Goal: Task Accomplishment & Management: Use online tool/utility

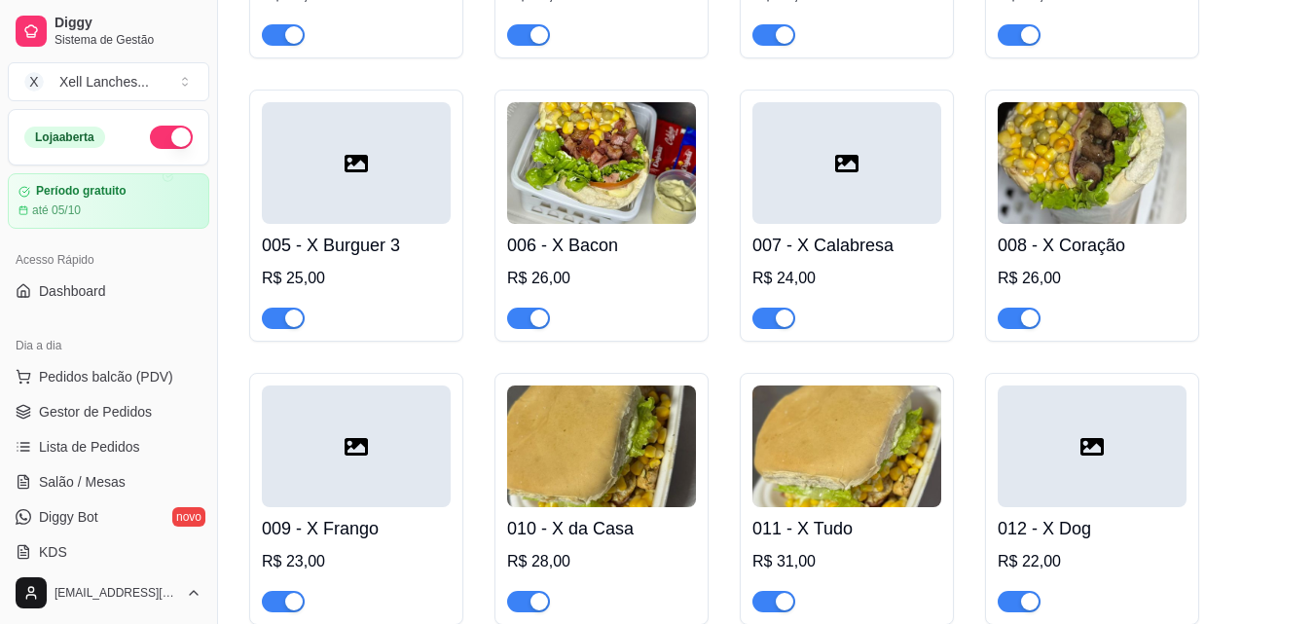
scroll to position [541, 0]
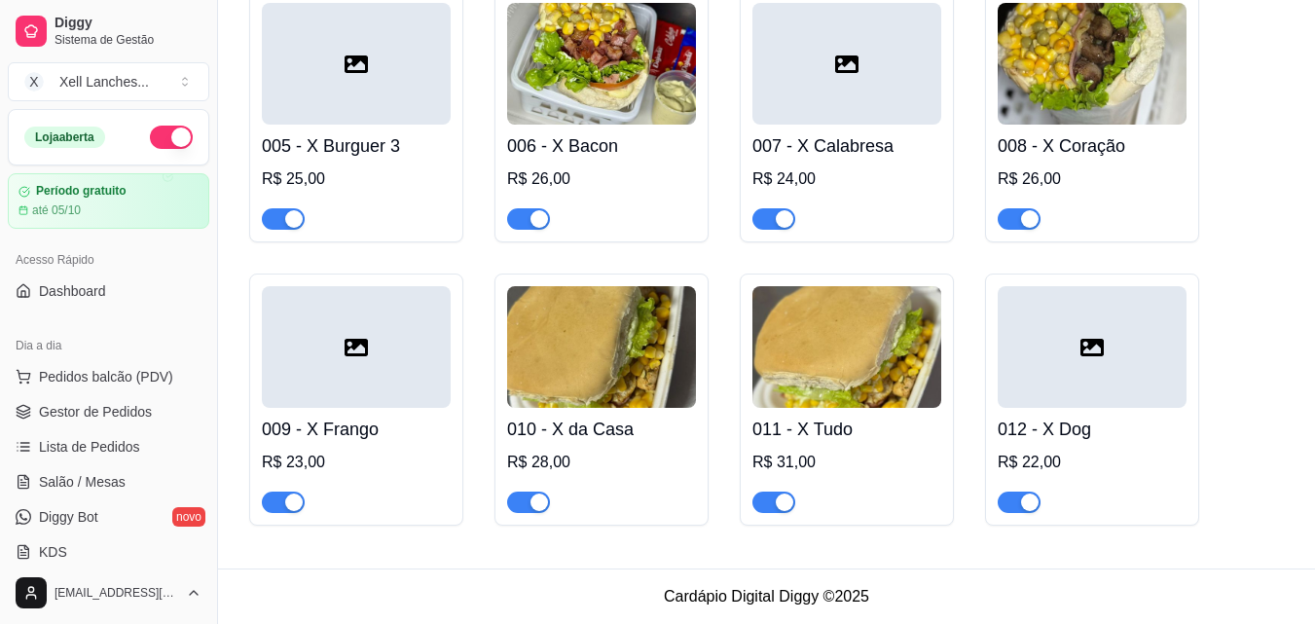
click at [1289, 174] on div "X Tradicional ativa Adicionar produto Opções 001 - X Salada R$ 20,00 002 - X Eg…" at bounding box center [766, 91] width 1097 height 955
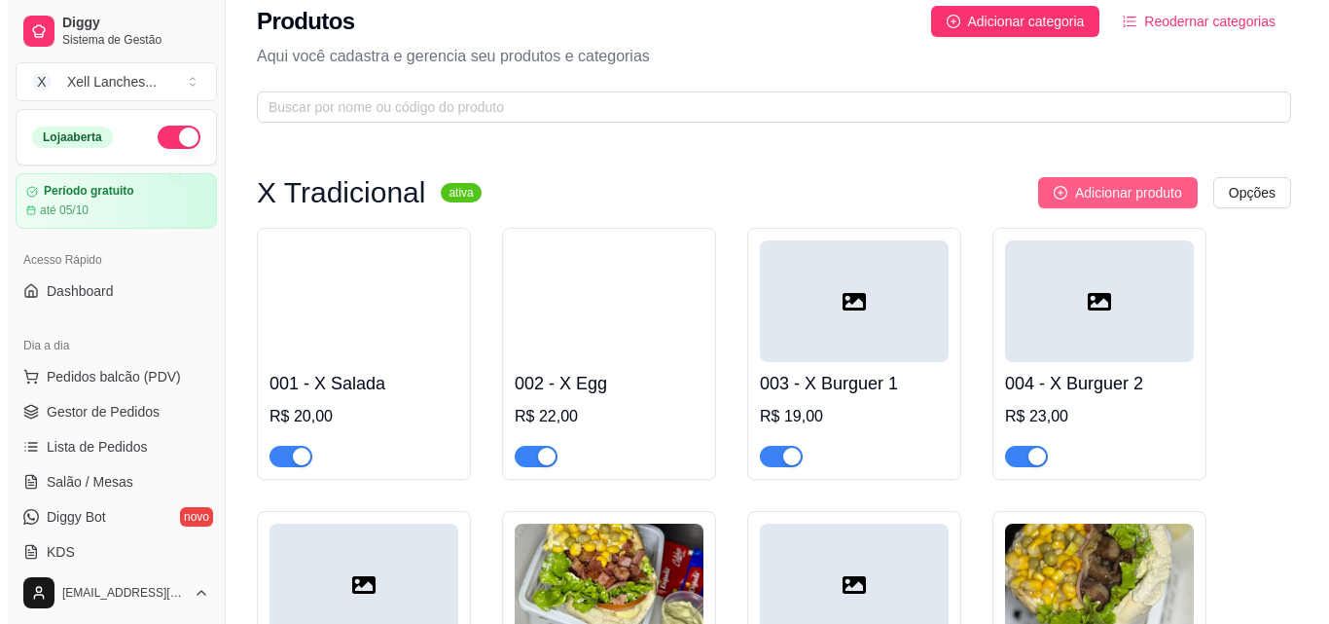
scroll to position [0, 0]
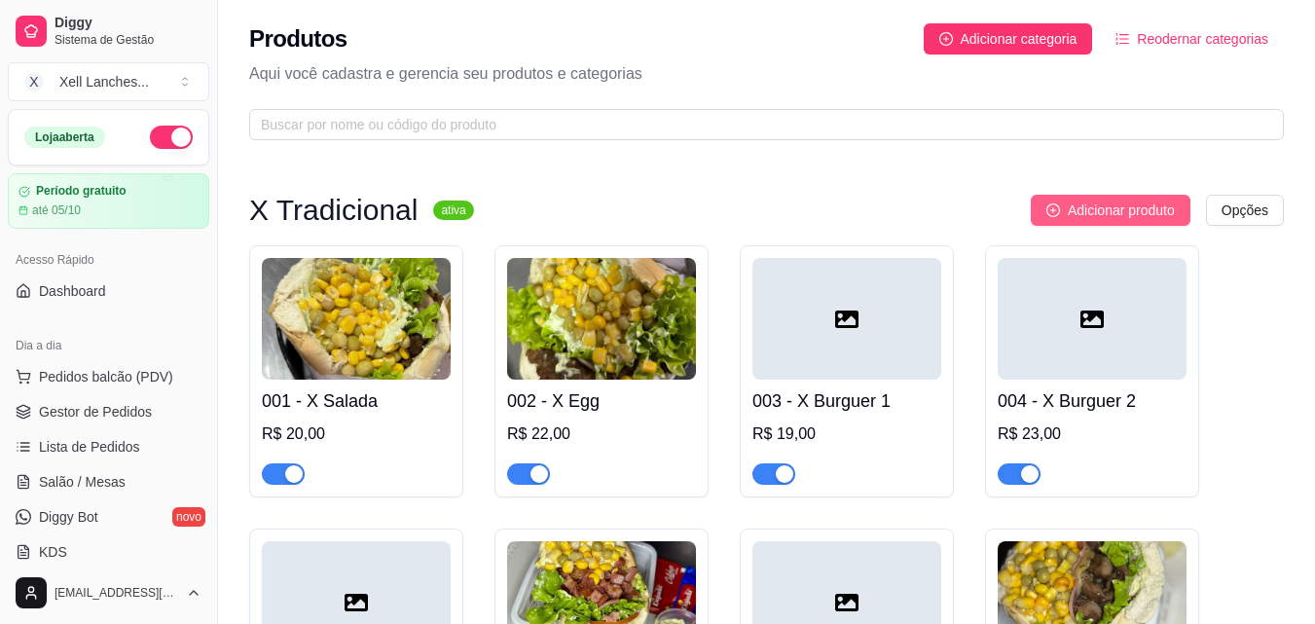
click at [1092, 201] on span "Adicionar produto" at bounding box center [1121, 209] width 107 height 21
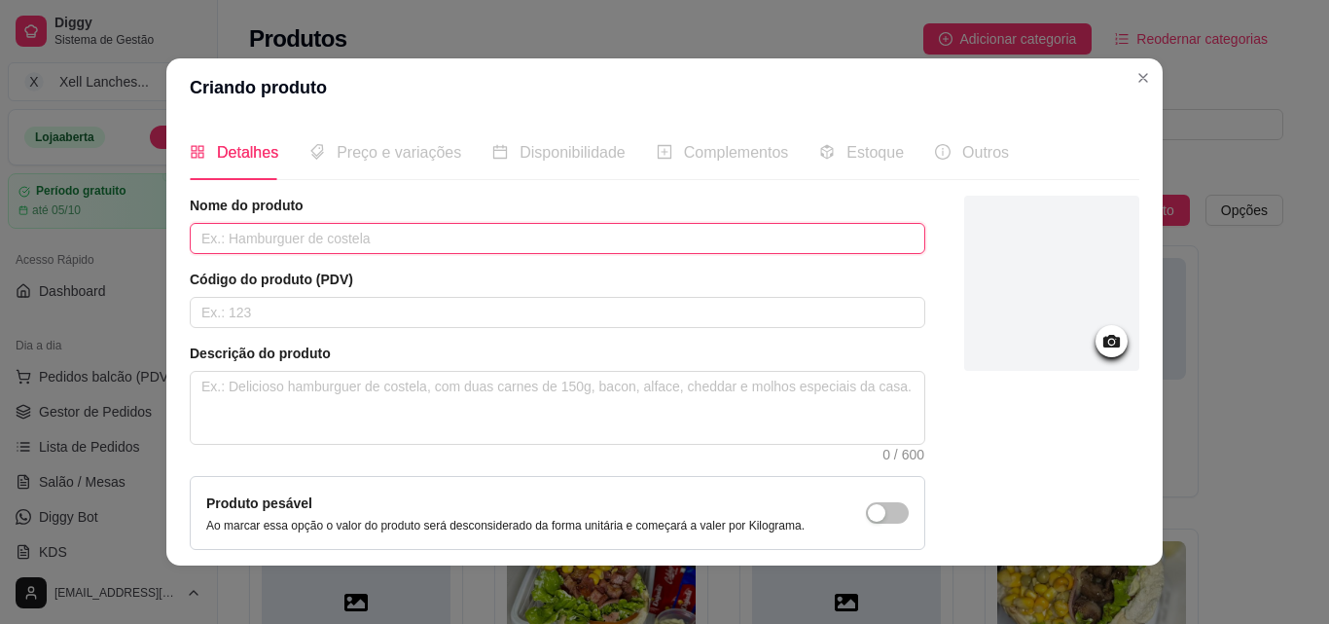
click at [263, 235] on input "text" at bounding box center [558, 238] width 736 height 31
type input "X Monster"
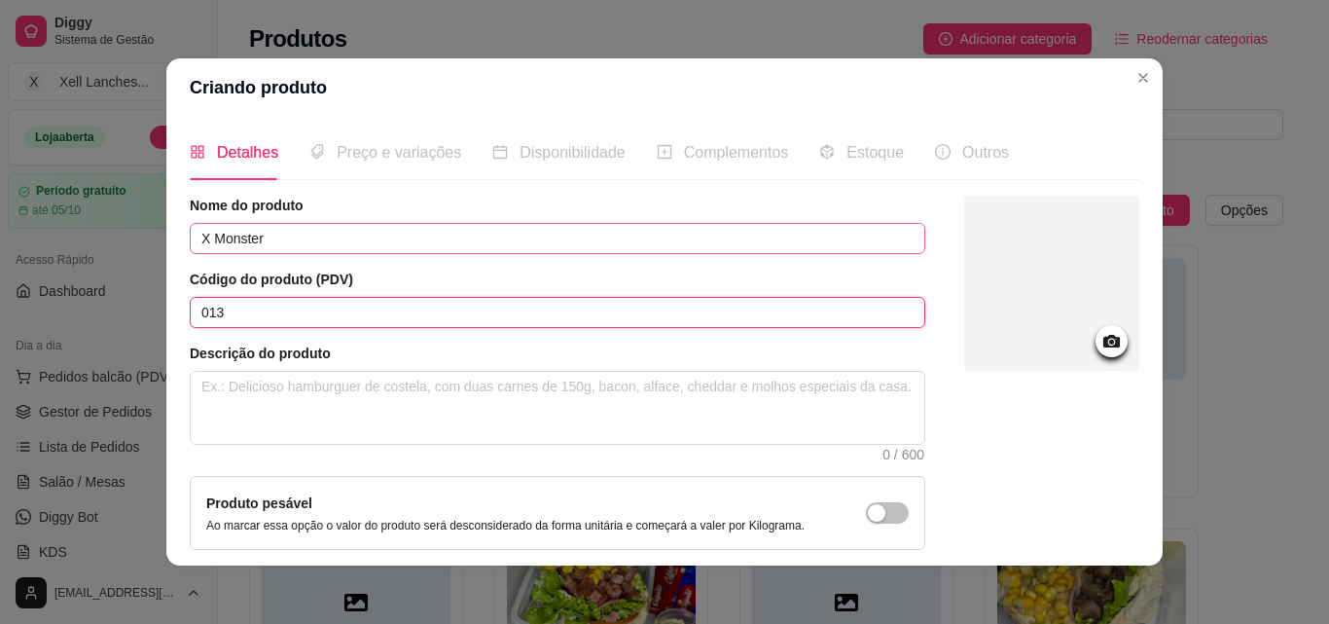
type input "013"
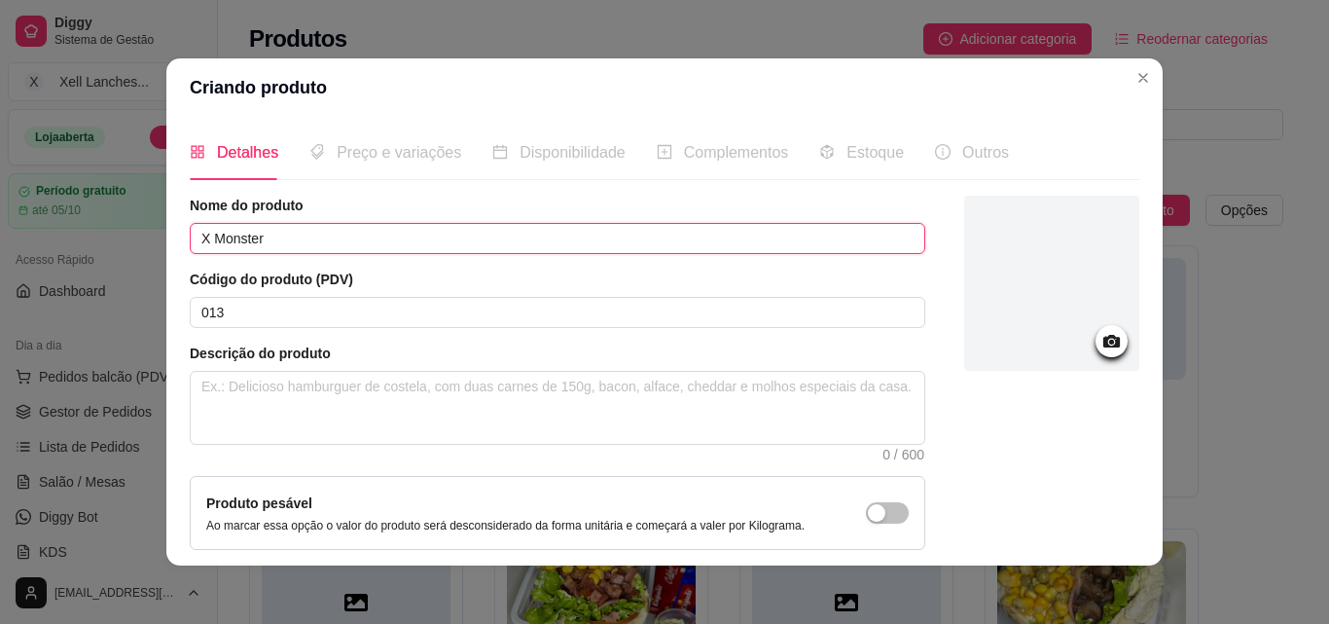
click at [268, 242] on input "X Monster" at bounding box center [558, 238] width 736 height 31
type input "X Monster (Serve 2 pessoas)"
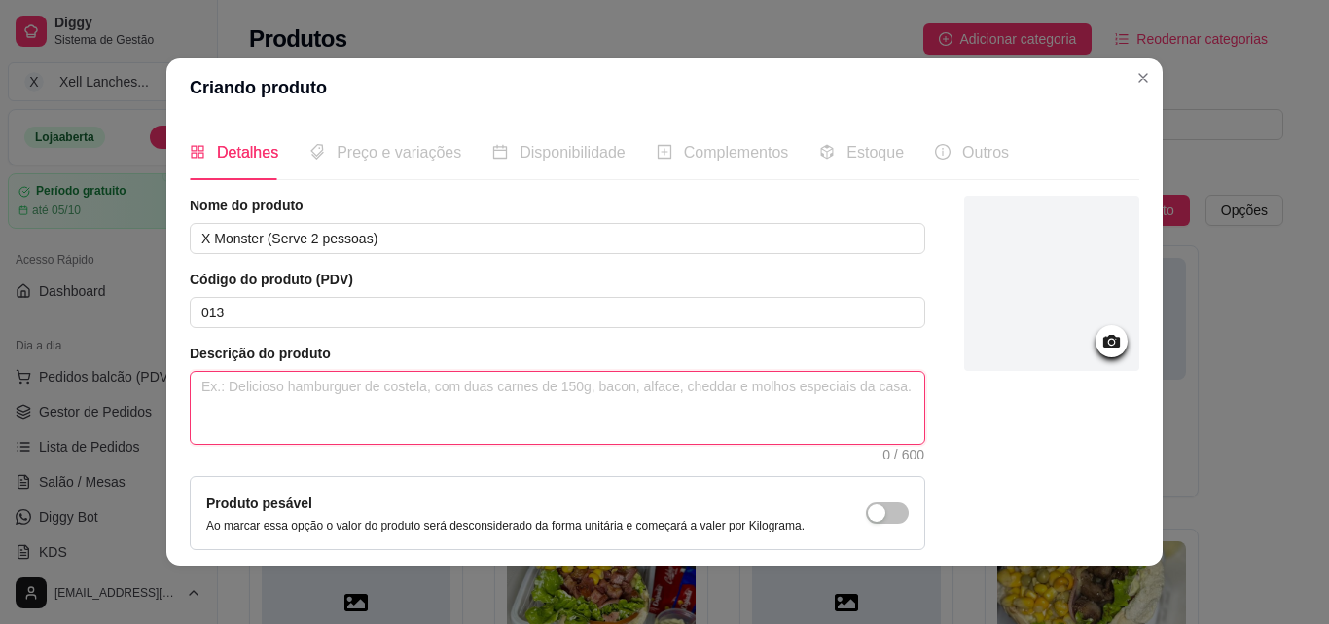
click at [268, 380] on textarea at bounding box center [558, 408] width 734 height 72
paste textarea "ão, hambúrguer,bacon, calabresa frango, batata frita, presunto, queijo, milho, …"
type textarea "ão, hambúrguer,bacon, calabresa frango, batata frita, presunto, queijo, milho, …"
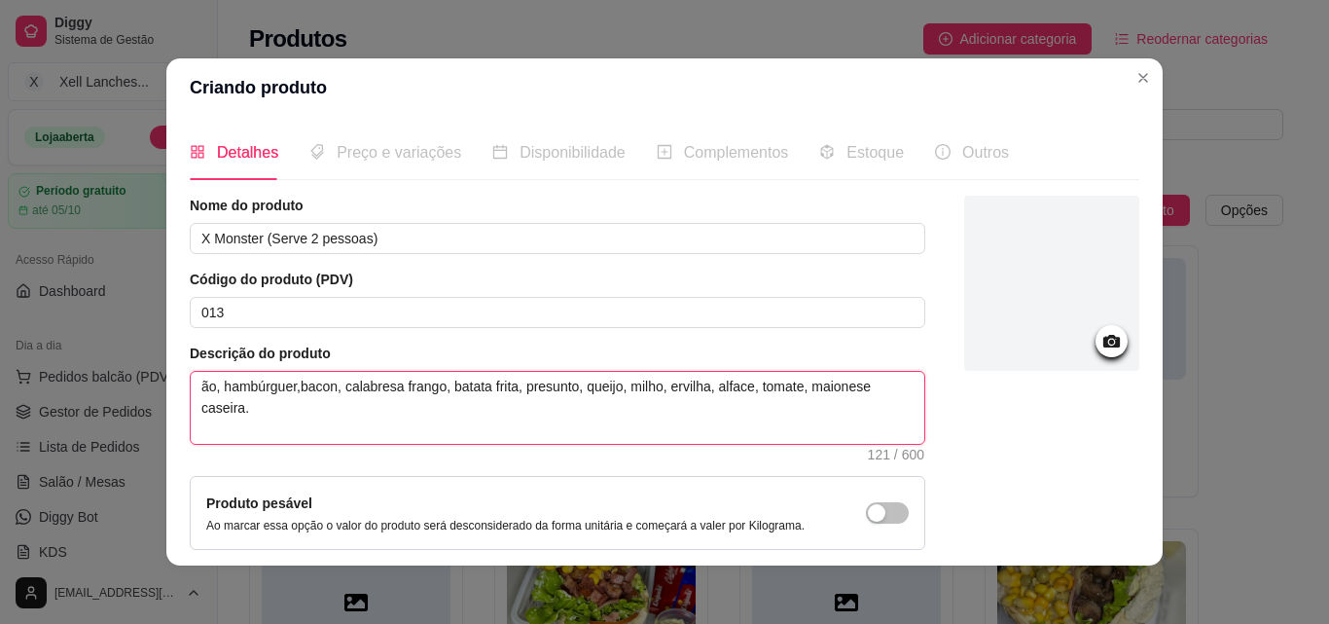
click at [196, 381] on textarea "ão, hambúrguer,bacon, calabresa frango, batata frita, presunto, queijo, milho, …" at bounding box center [558, 408] width 734 height 72
type textarea "Pão, hambúrguer,[PERSON_NAME], calabresa frango, batata frita, presunto, queijo…"
click at [299, 391] on textarea "Pão, hambúrguer,[PERSON_NAME], calabresa frango, batata frita, presunto, queijo…" at bounding box center [558, 408] width 734 height 72
type textarea "Pão, hambúrguer ,[PERSON_NAME], calabresa frango, batata frita, presunto, queij…"
type textarea "Pão, hambúrguer,[PERSON_NAME], calabresa frango, batata frita, presunto, queijo…"
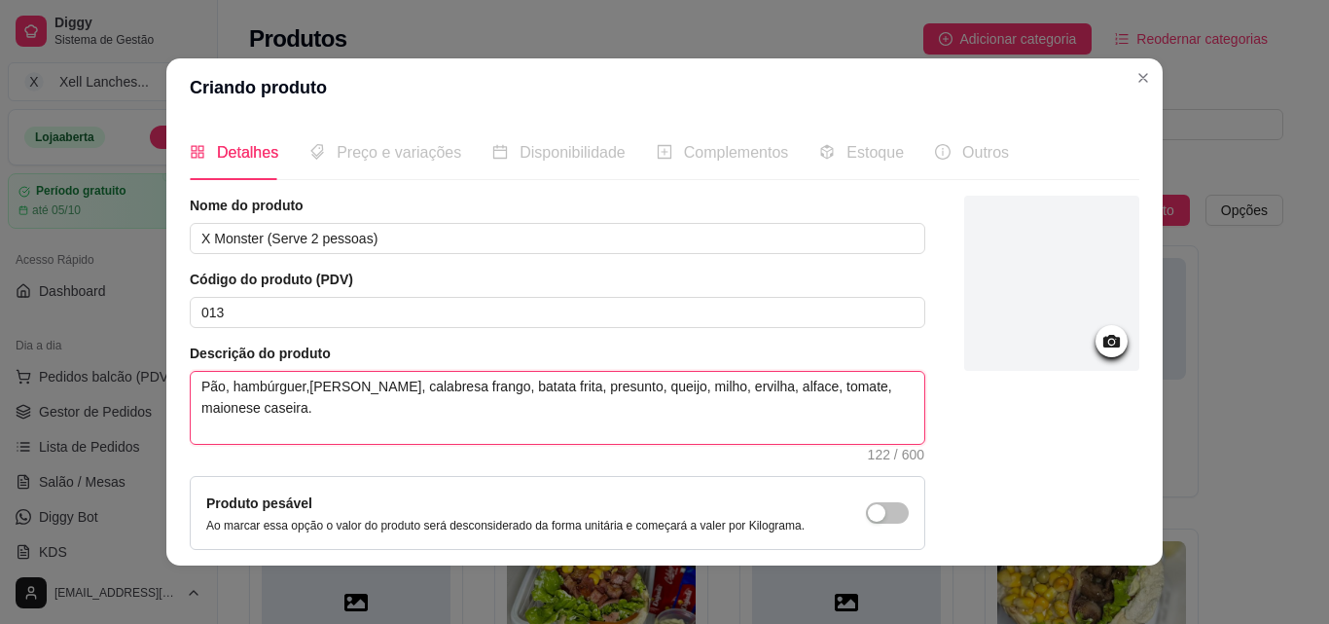
type textarea "Pão, hambúrguer, [PERSON_NAME], calabresa frango, batata frita, presunto, queij…"
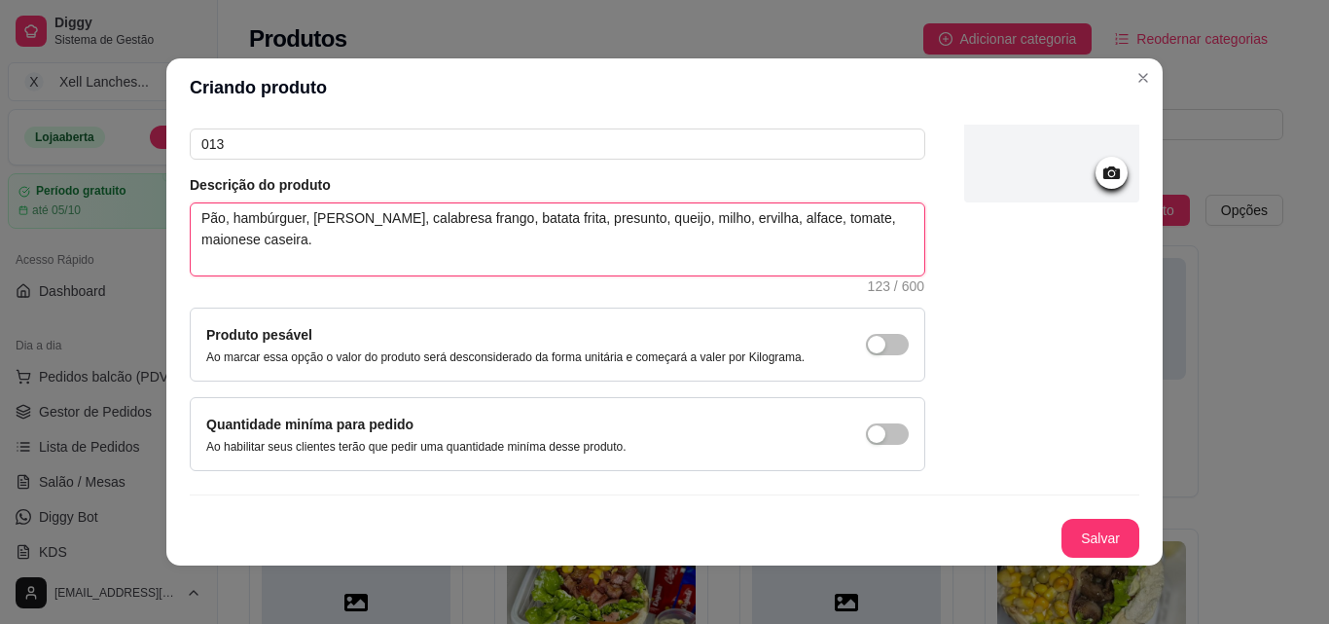
type textarea "Pão, hambúrguer, [PERSON_NAME], calabresa frango, batata frita, presunto, queij…"
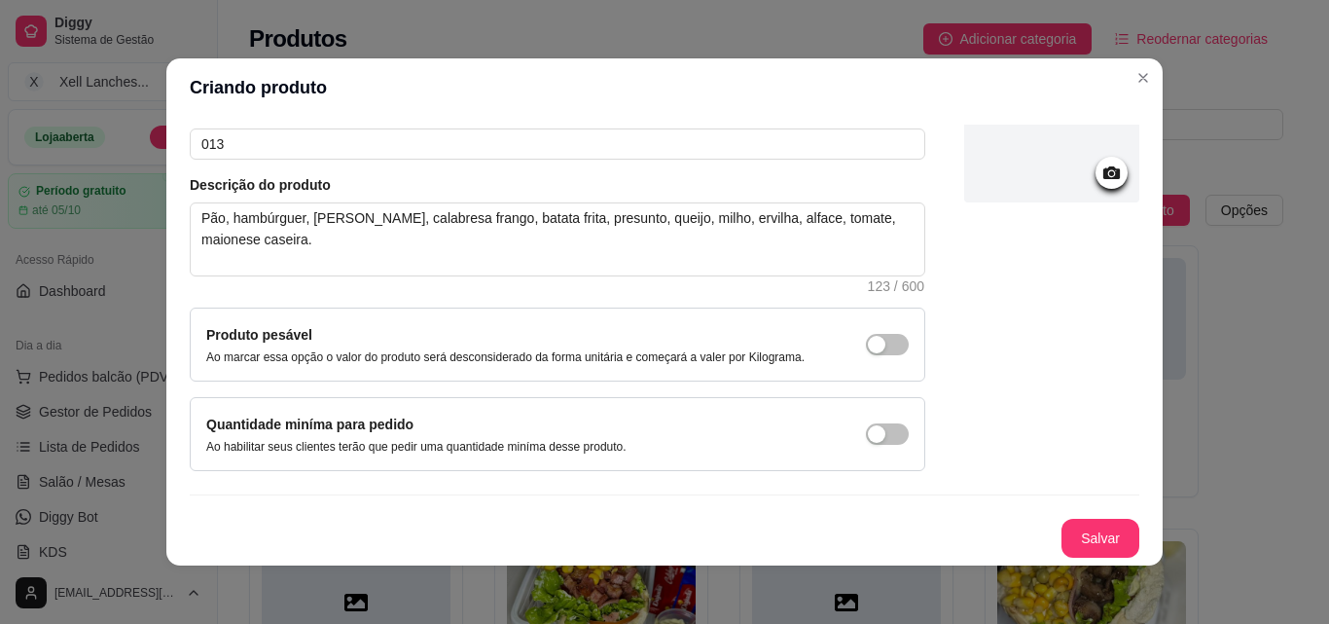
click at [1101, 171] on icon at bounding box center [1112, 173] width 22 height 22
click at [1078, 533] on button "Salvar" at bounding box center [1101, 538] width 78 height 39
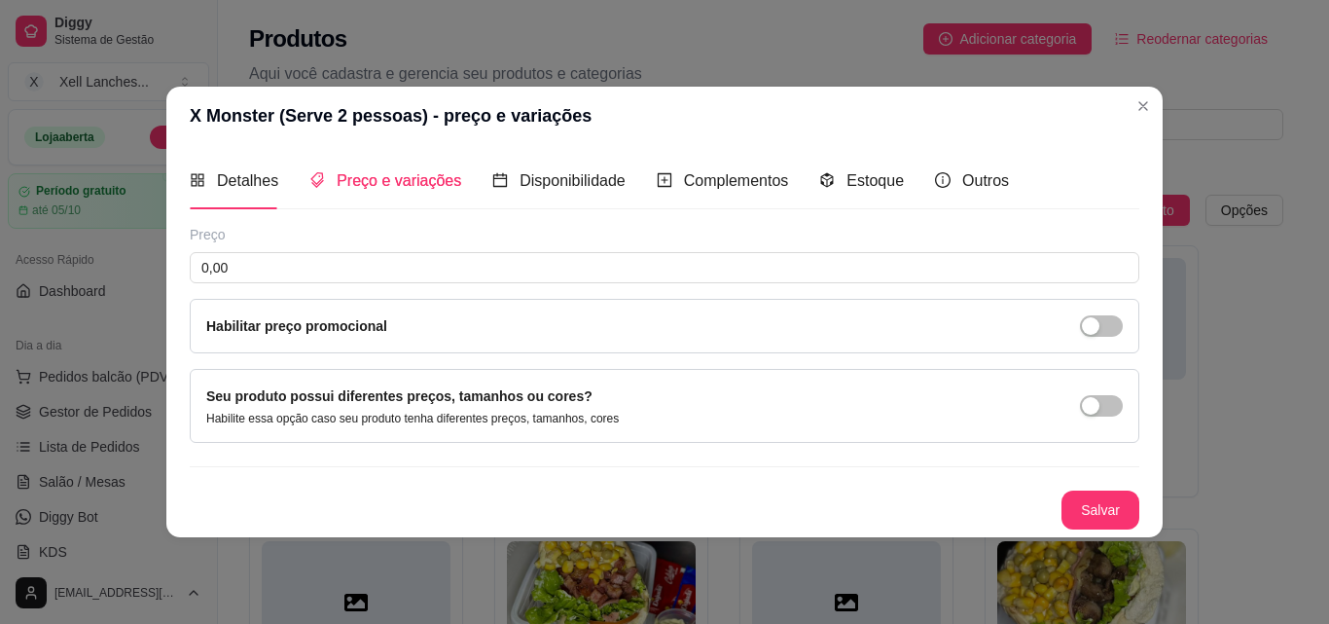
scroll to position [0, 0]
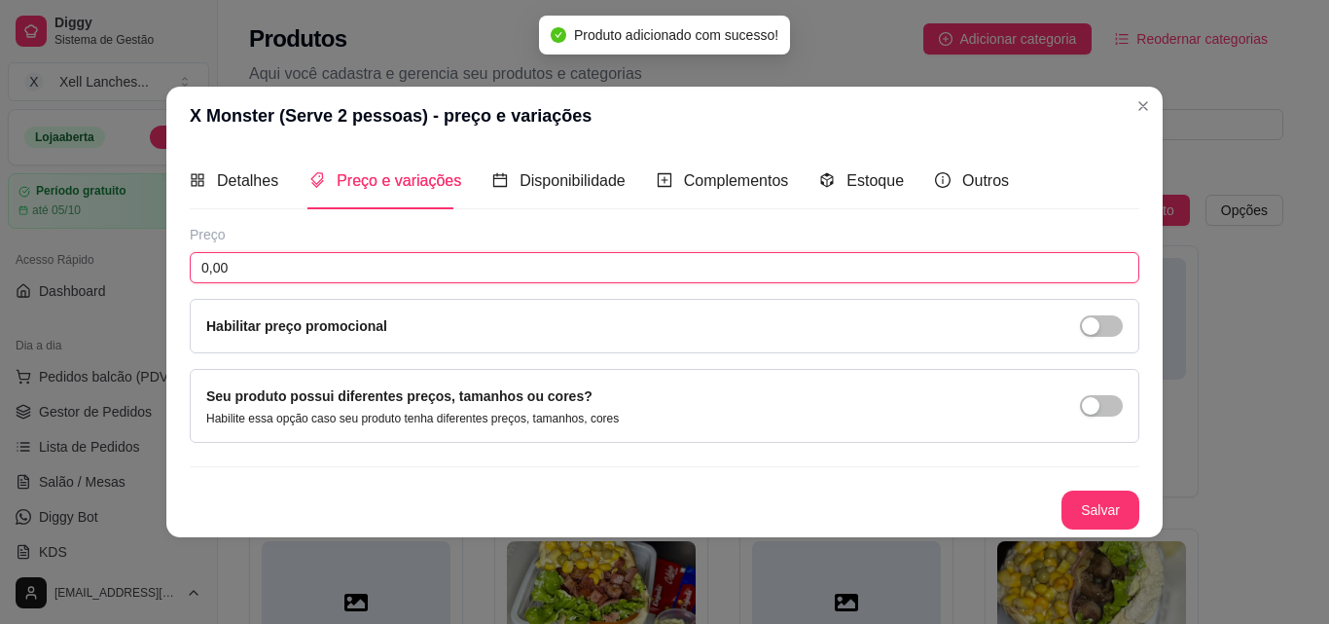
click at [483, 269] on input "0,00" at bounding box center [665, 267] width 950 height 31
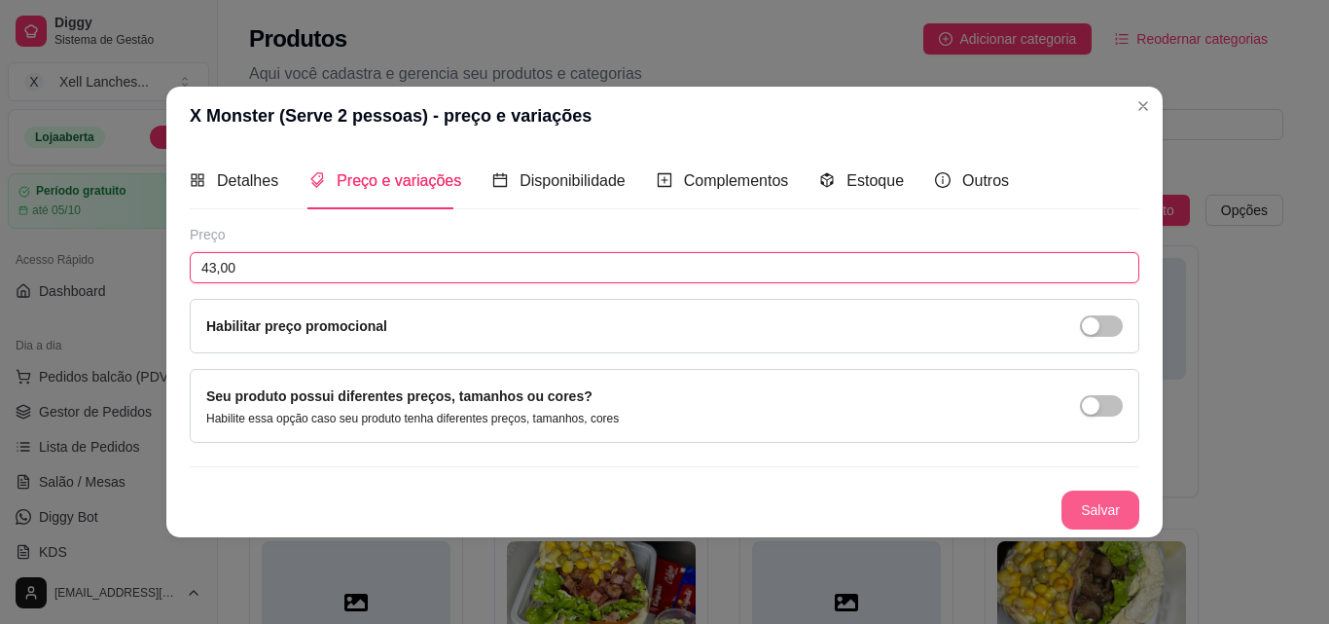
type input "43,00"
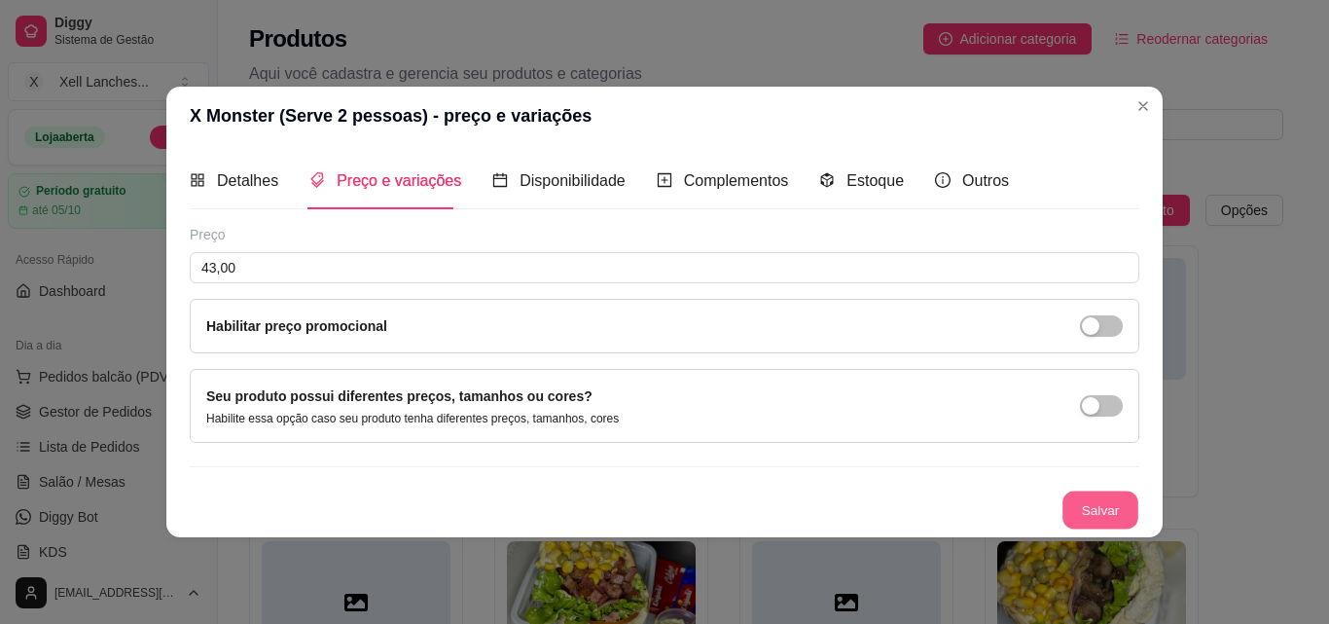
click at [1094, 515] on button "Salvar" at bounding box center [1101, 509] width 76 height 38
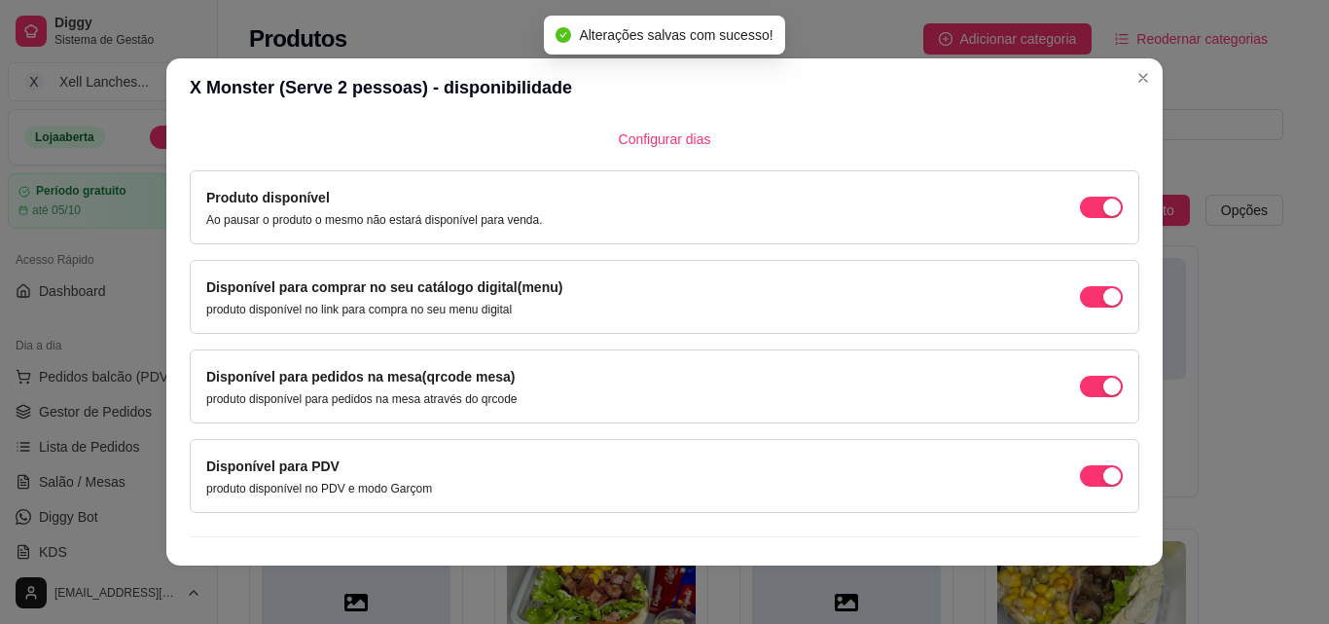
scroll to position [176, 0]
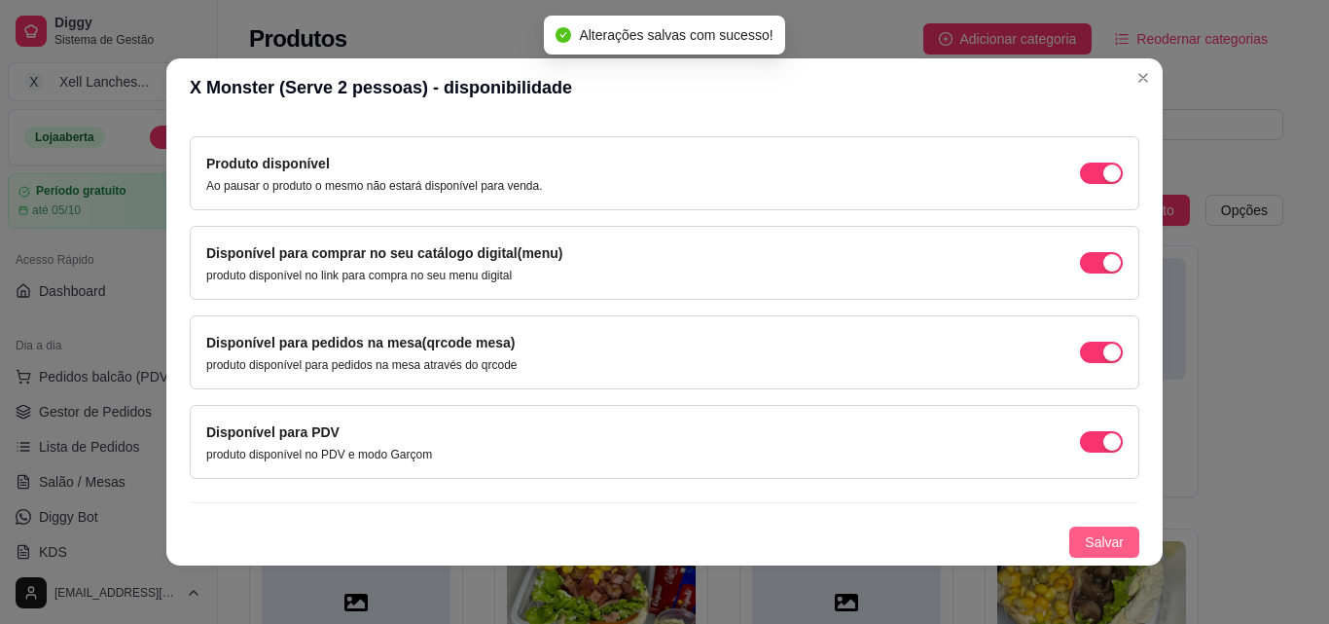
click at [1085, 532] on span "Salvar" at bounding box center [1104, 541] width 39 height 21
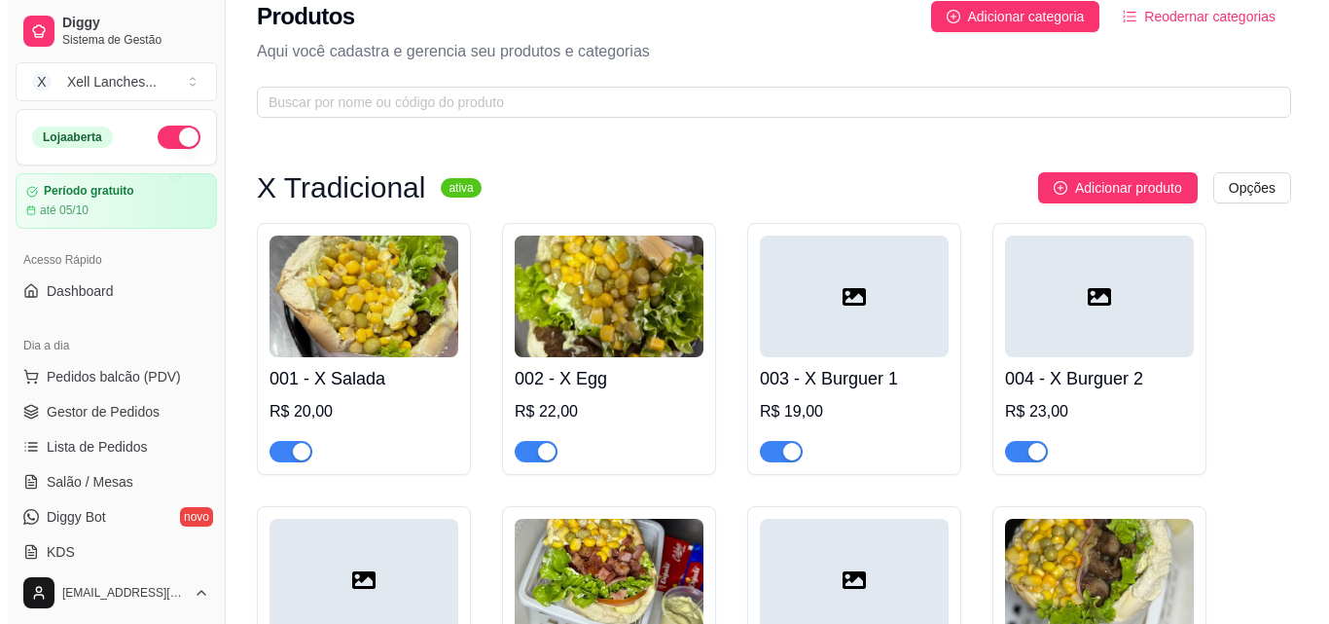
scroll to position [0, 0]
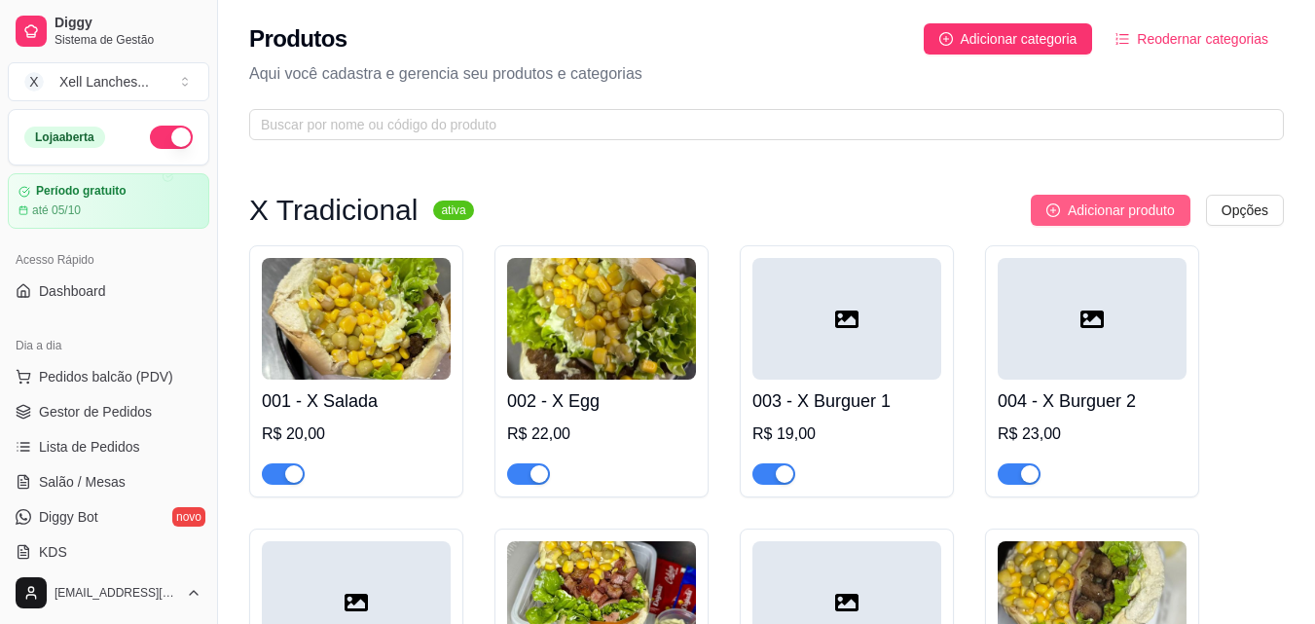
click at [1095, 215] on span "Adicionar produto" at bounding box center [1121, 209] width 107 height 21
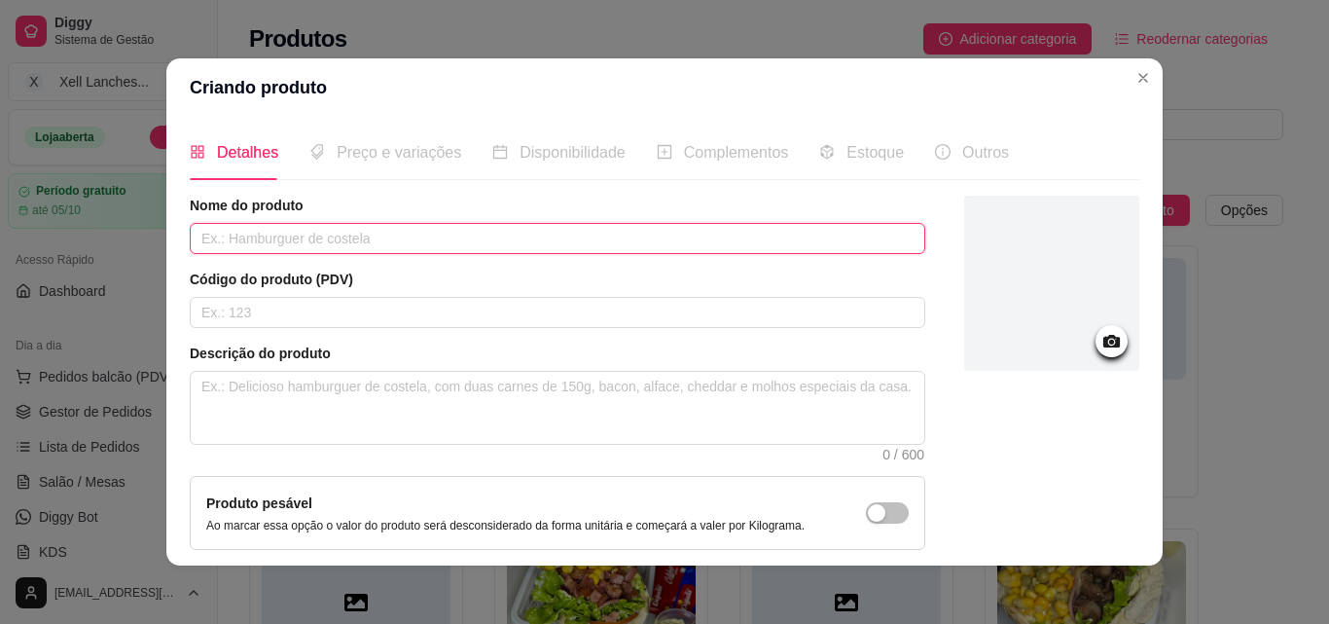
click at [397, 229] on input "text" at bounding box center [558, 238] width 736 height 31
type input "X [PERSON_NAME]"
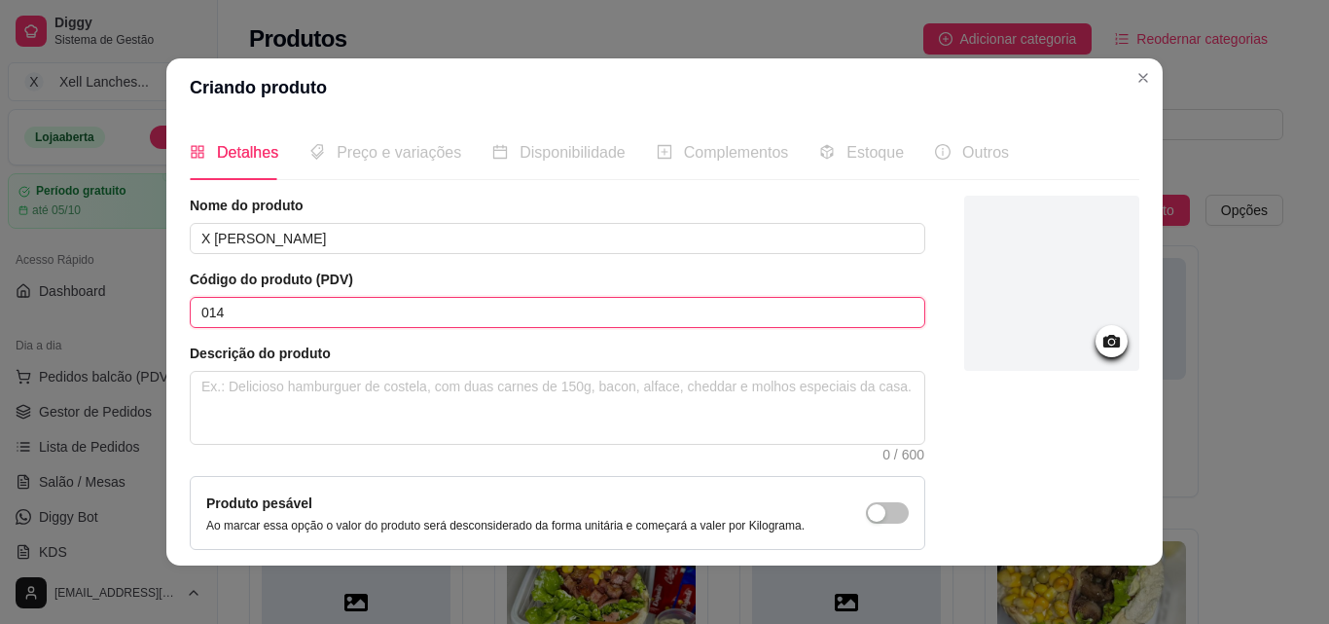
paste input "Pão, [PERSON_NAME], [PERSON_NAME], presunto, queijo, milho, ervilha, alface, to…"
drag, startPoint x: 849, startPoint y: 311, endPoint x: 0, endPoint y: 243, distance: 851.3
click at [0, 243] on div "Criando produto Detalhes Preço e variações Disponibilidade Complementos Estoque…" at bounding box center [664, 312] width 1329 height 624
type input "014"
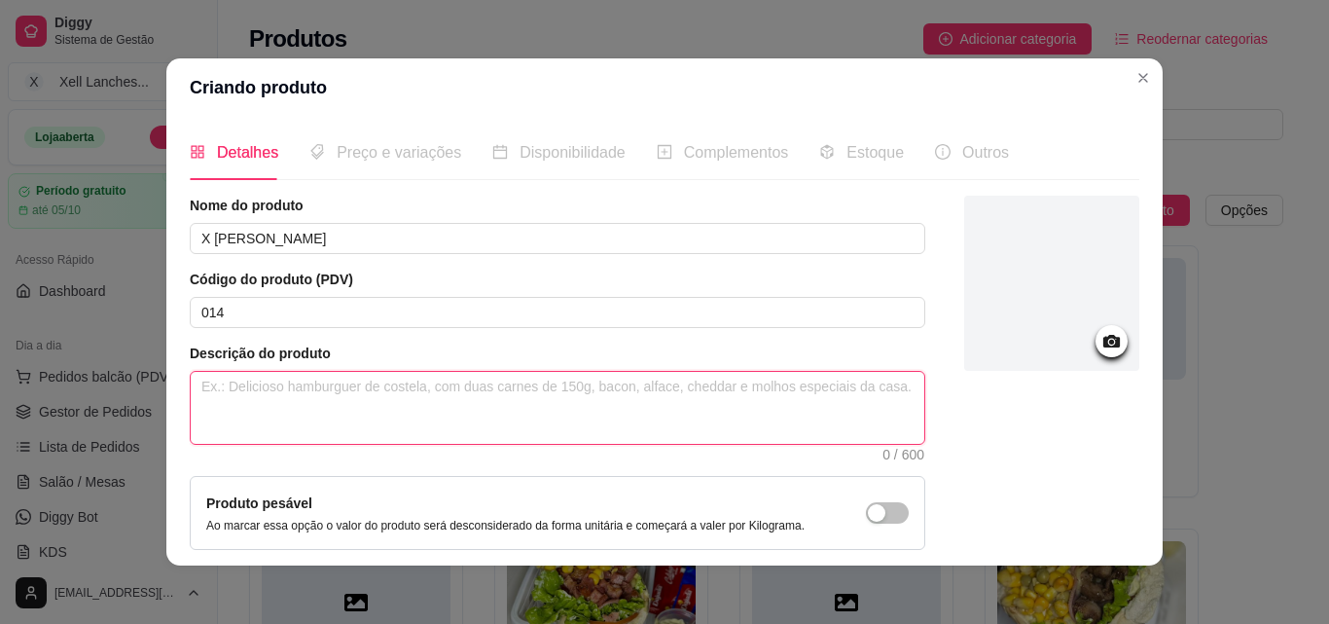
click at [238, 379] on textarea at bounding box center [558, 408] width 734 height 72
paste textarea "Pão, [PERSON_NAME], [PERSON_NAME], presunto, queijo, milho, ervilha, alface, to…"
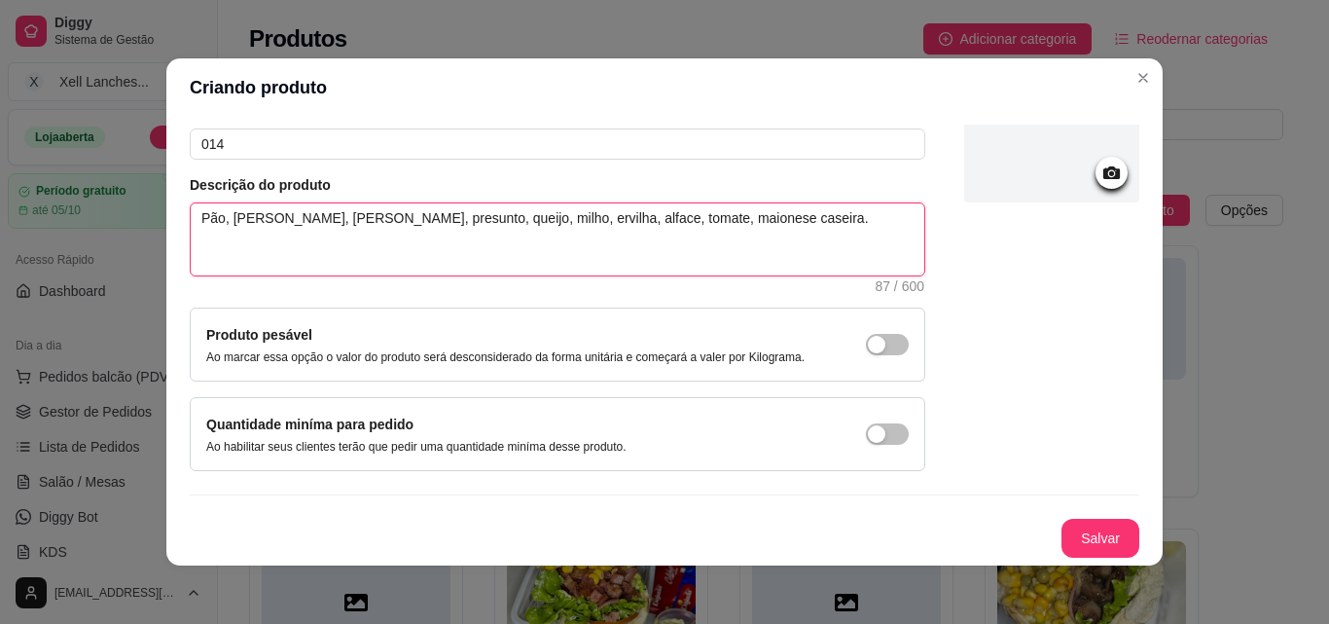
scroll to position [4, 0]
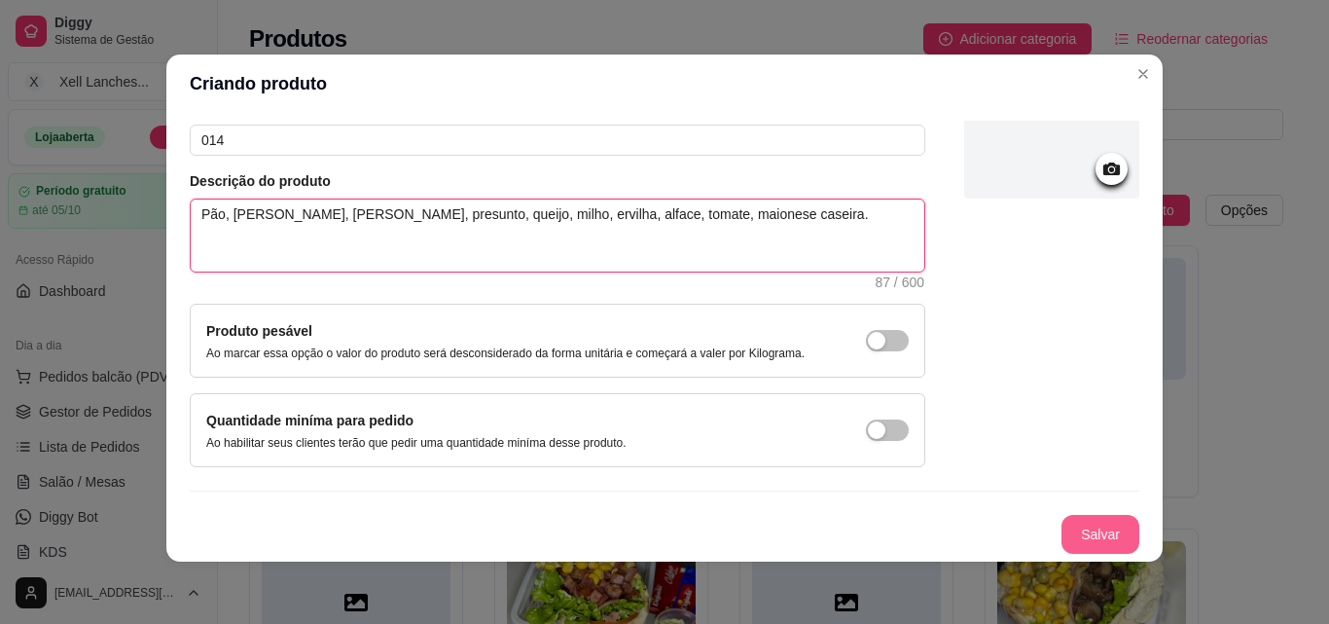
type textarea "Pão, [PERSON_NAME], [PERSON_NAME], presunto, queijo, milho, ervilha, alface, to…"
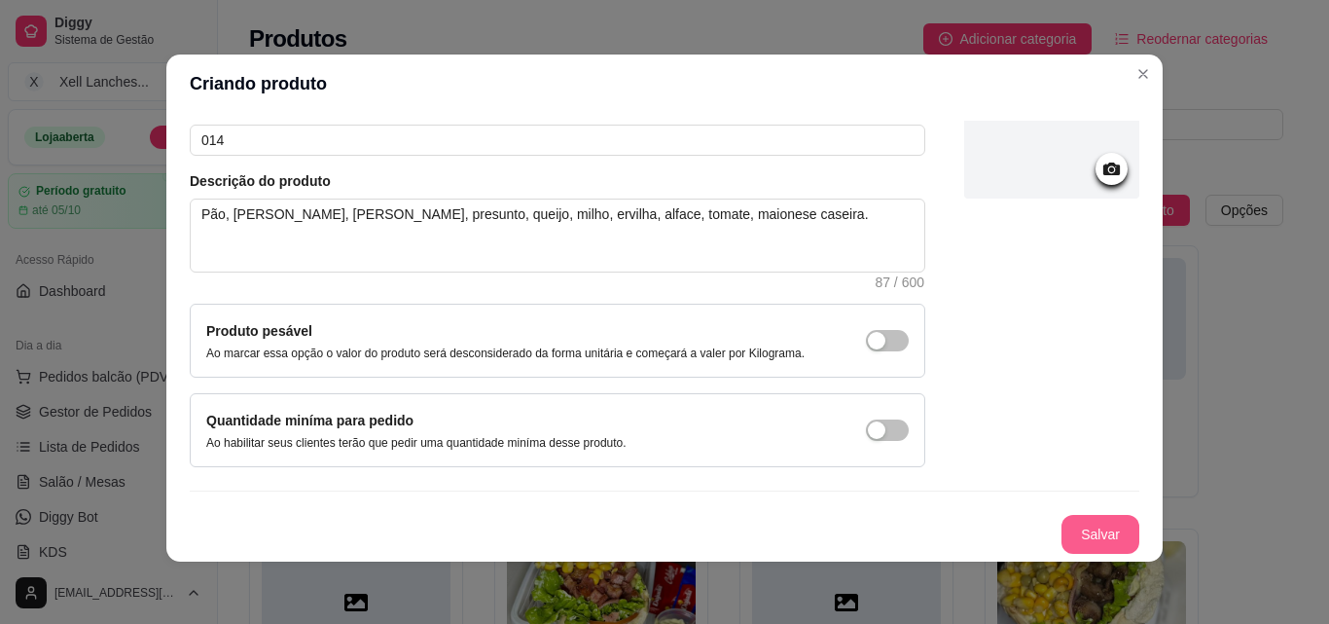
click at [1092, 540] on button "Salvar" at bounding box center [1101, 534] width 78 height 39
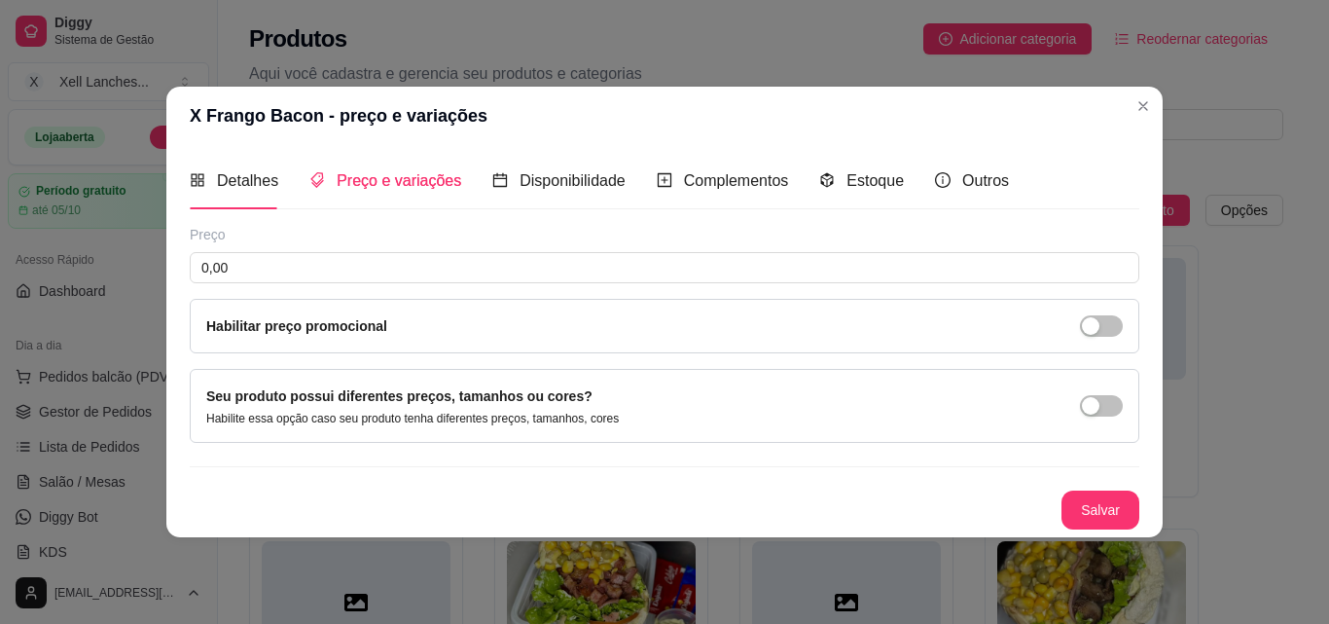
scroll to position [0, 0]
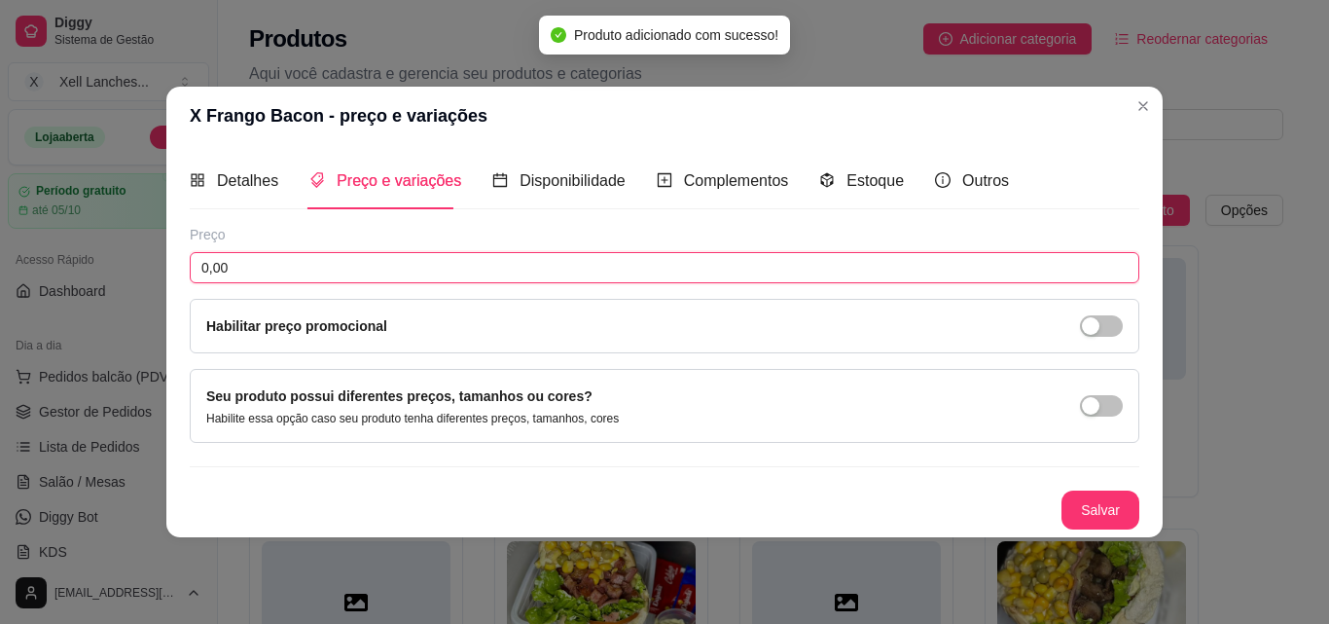
click at [487, 258] on input "0,00" at bounding box center [665, 267] width 950 height 31
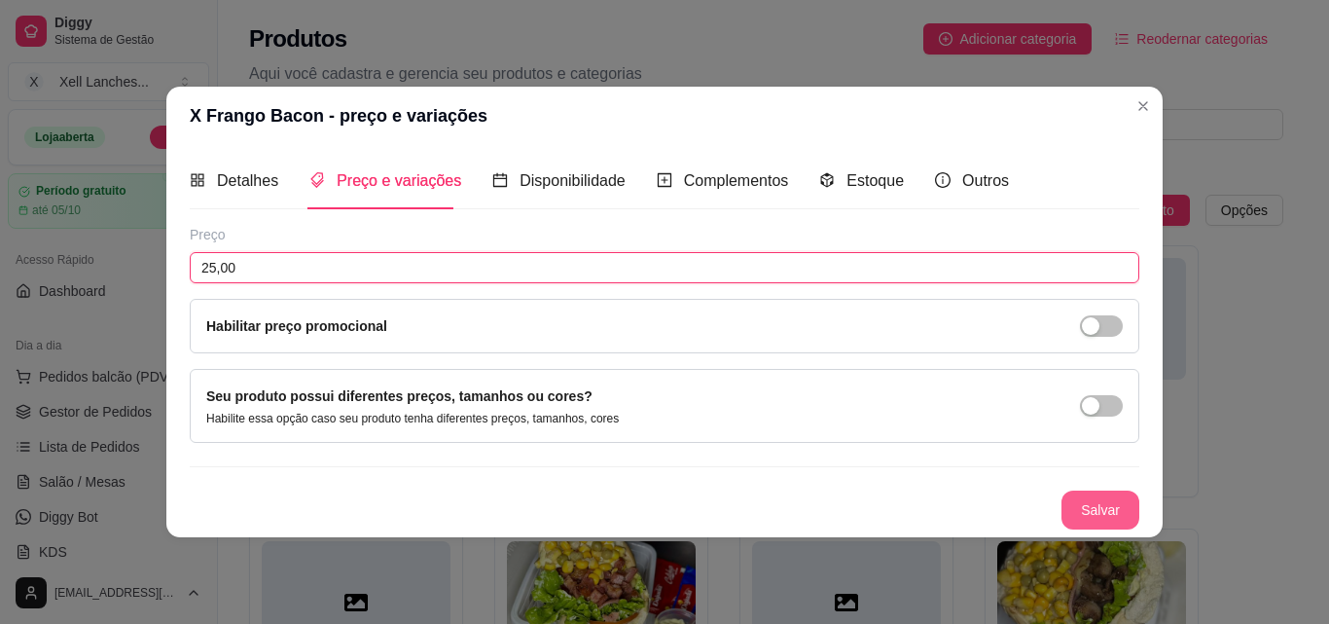
type input "25,00"
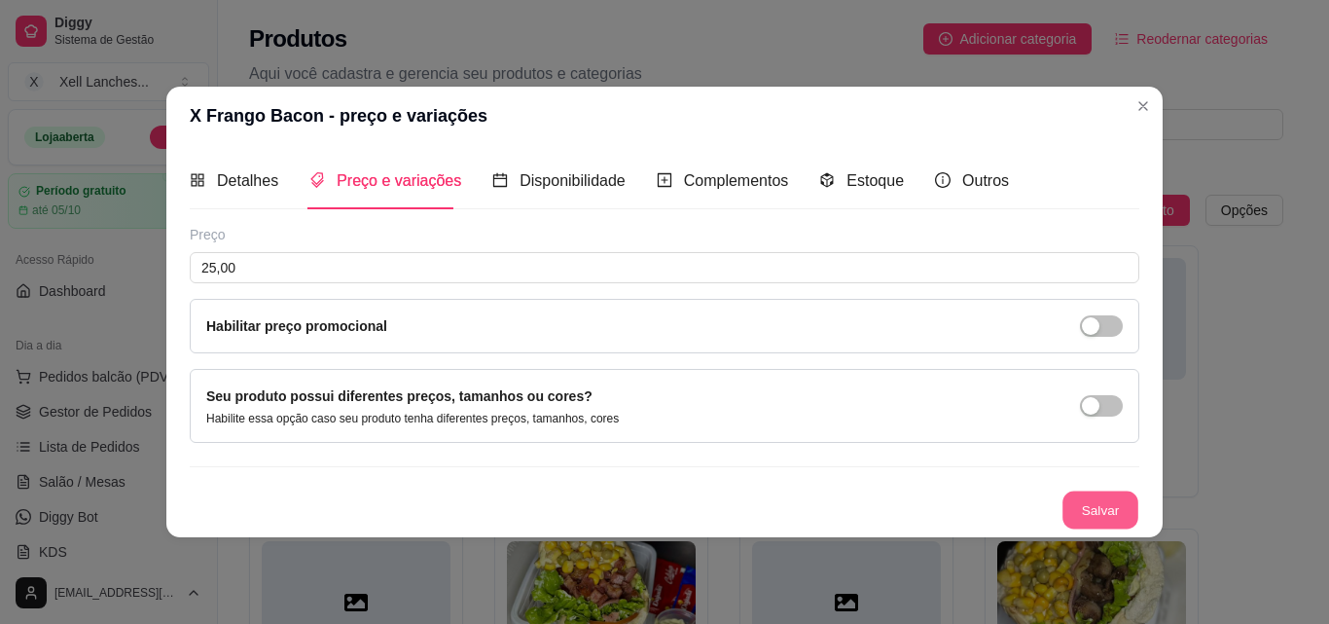
click at [1105, 498] on button "Salvar" at bounding box center [1101, 509] width 76 height 38
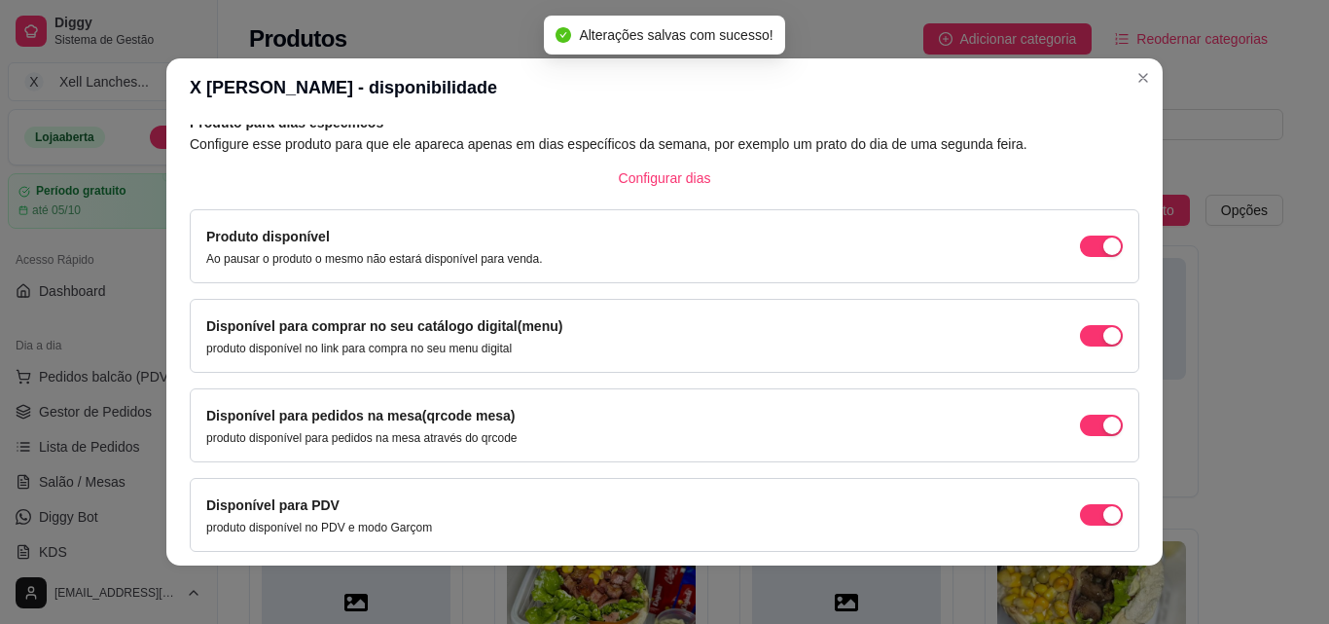
scroll to position [176, 0]
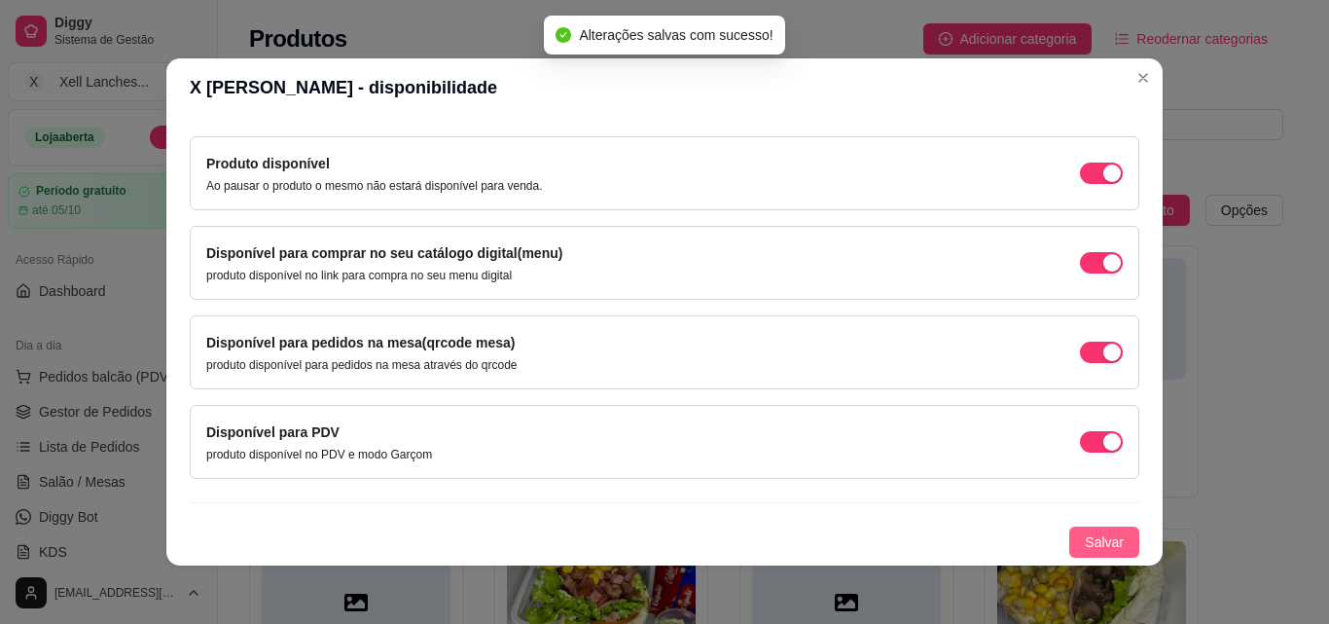
click at [1085, 536] on span "Salvar" at bounding box center [1104, 541] width 39 height 21
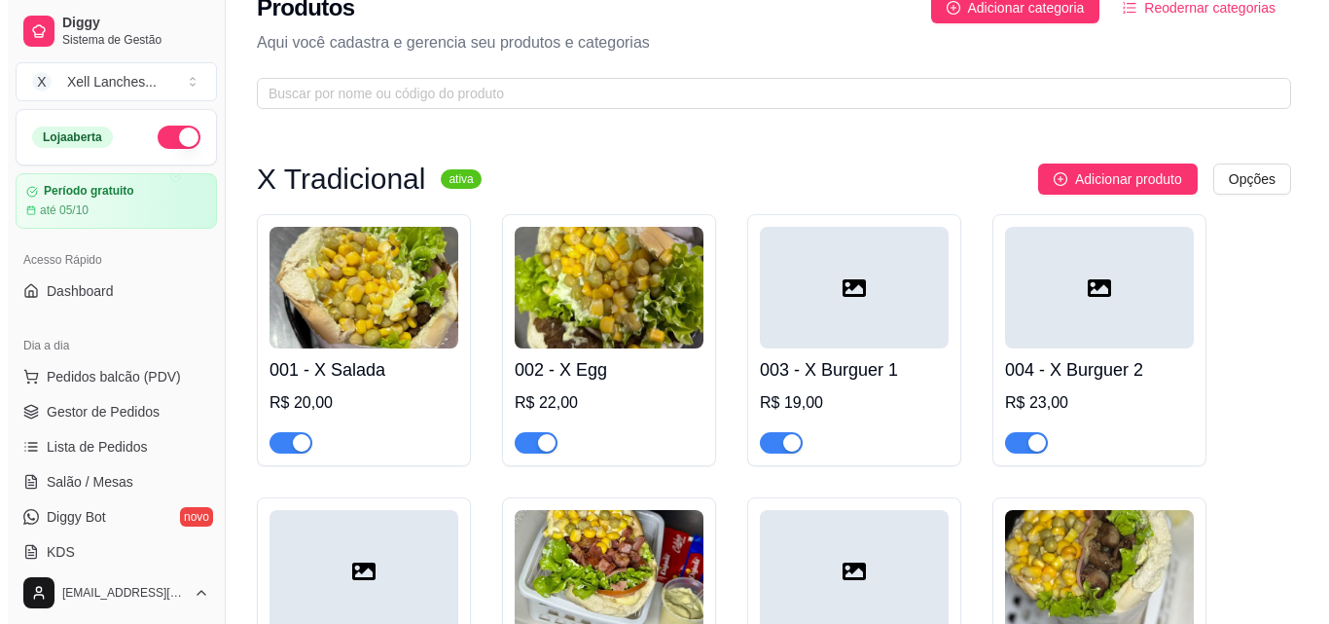
scroll to position [0, 0]
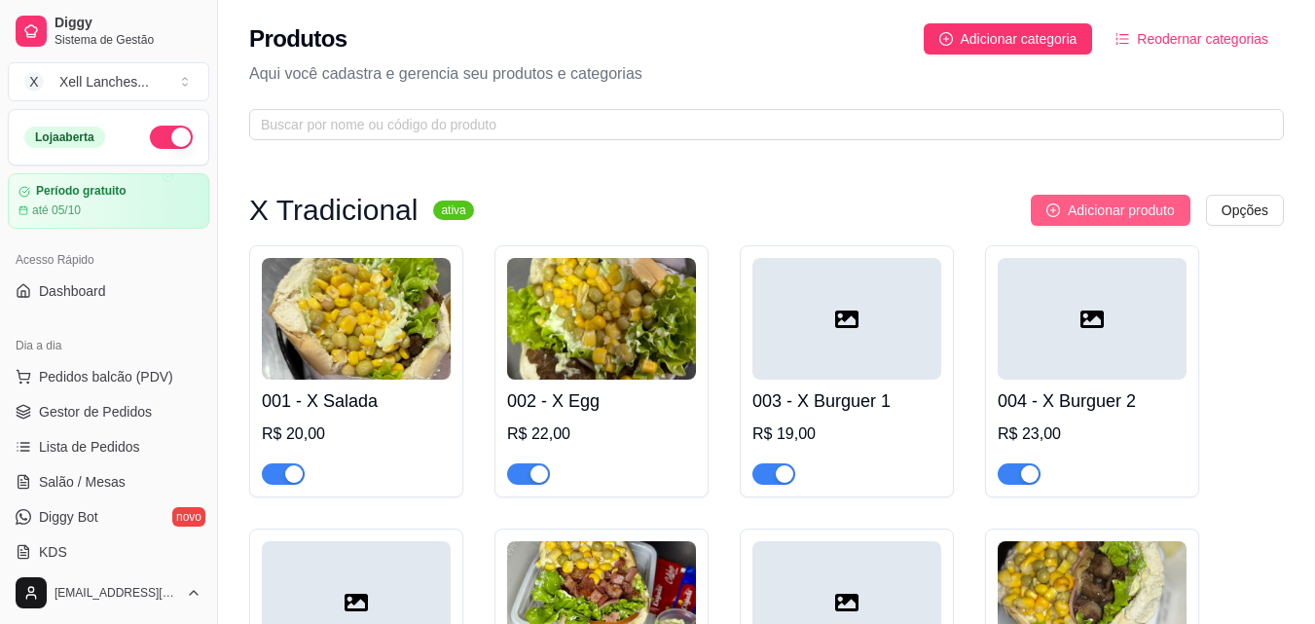
click at [1085, 206] on span "Adicionar produto" at bounding box center [1121, 209] width 107 height 21
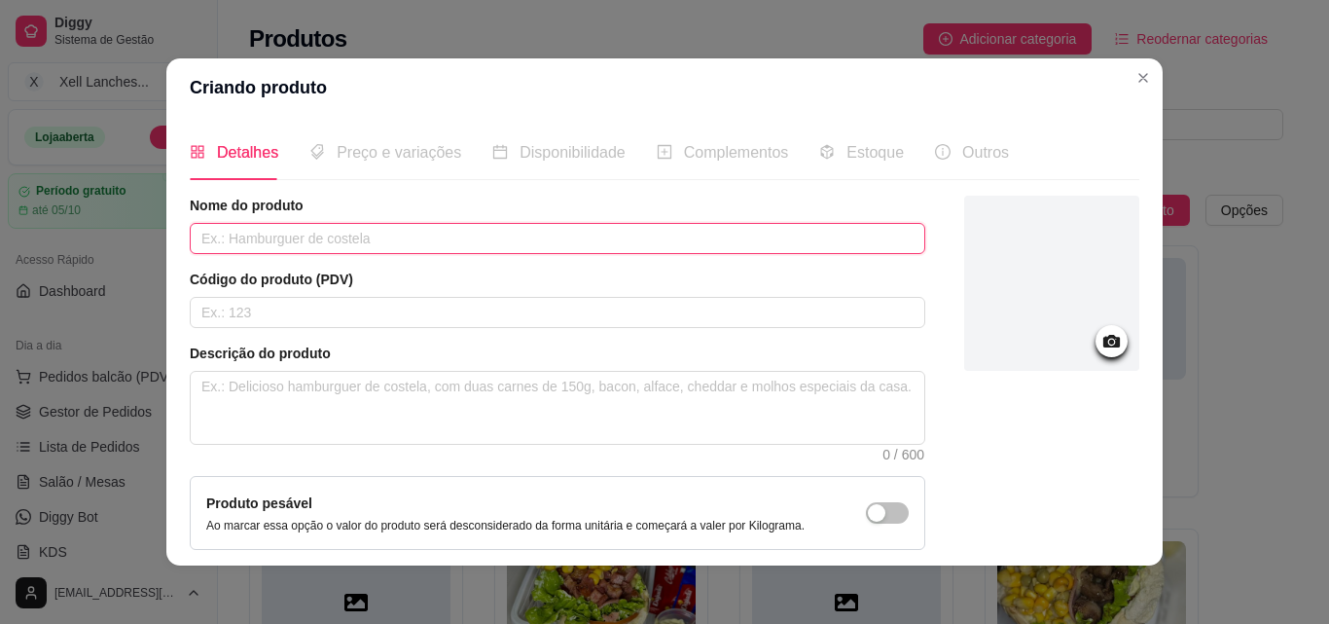
click at [318, 236] on input "text" at bounding box center [558, 238] width 736 height 31
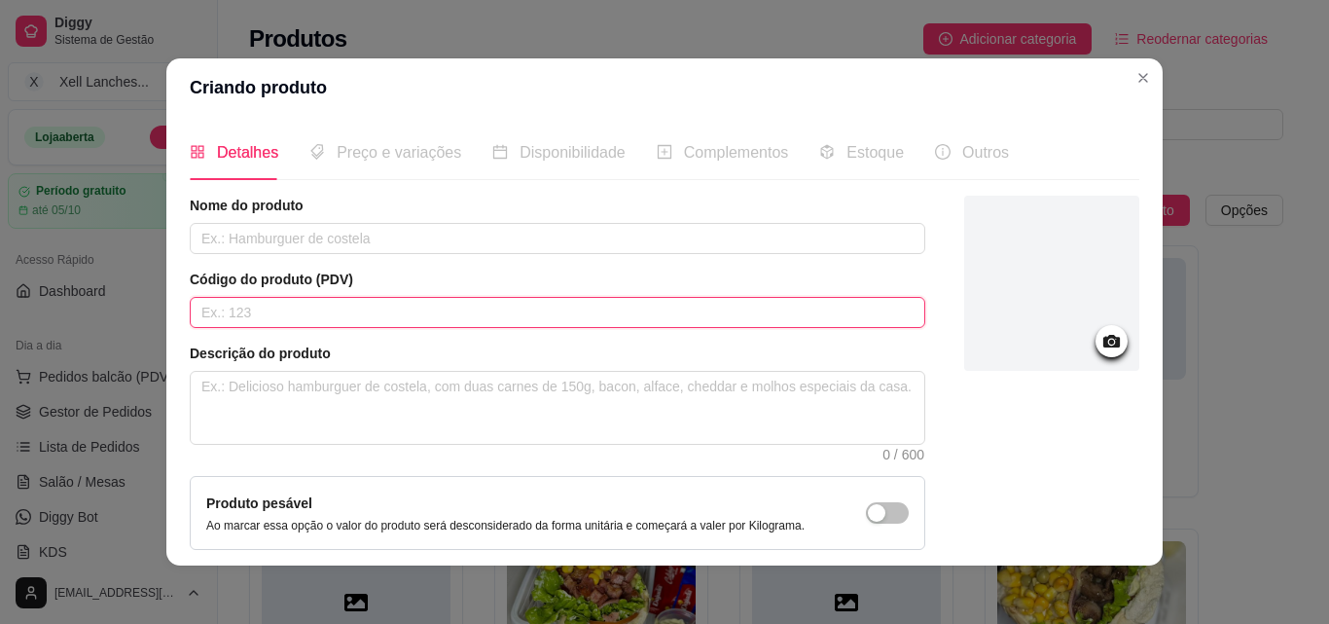
click at [266, 324] on input "text" at bounding box center [558, 312] width 736 height 31
type input "015"
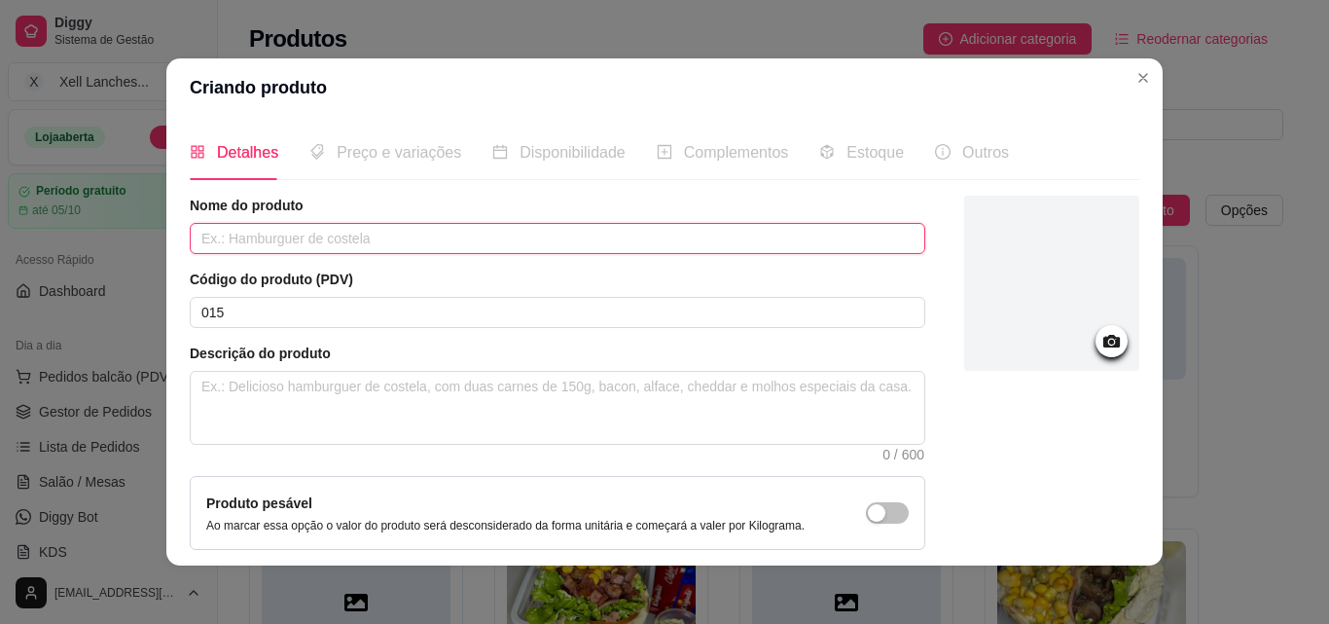
click at [209, 231] on input "text" at bounding box center [558, 238] width 736 height 31
type input "X Salada Acebolado"
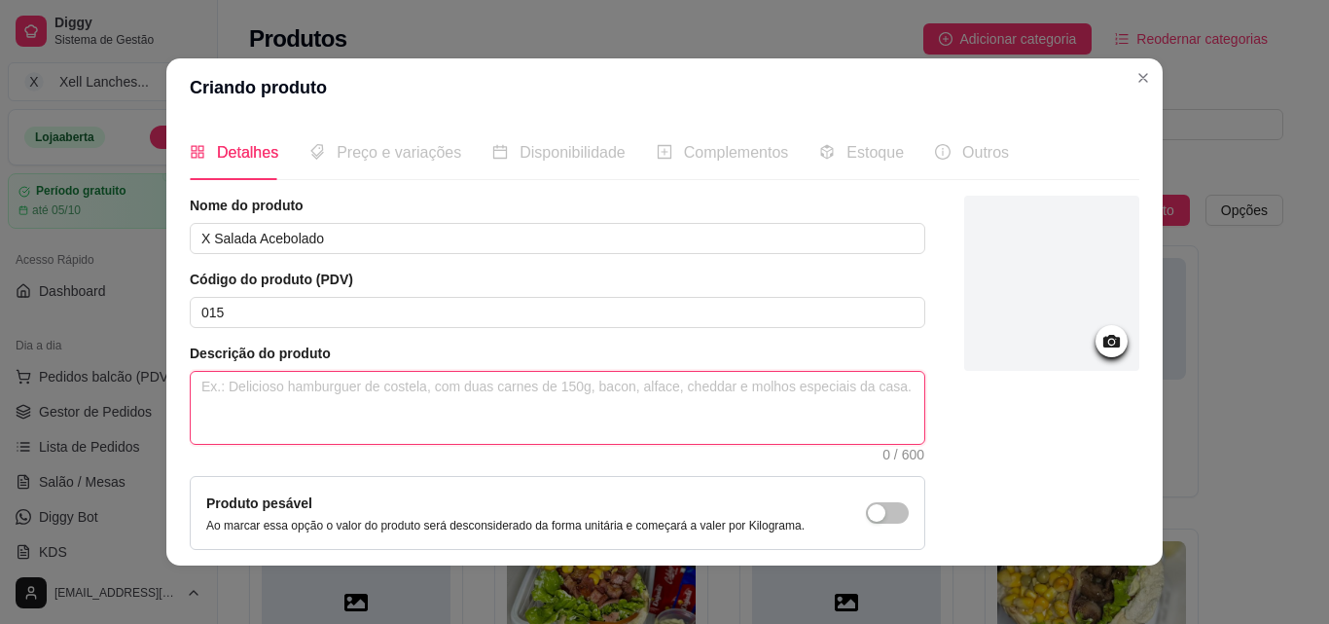
click at [311, 433] on textarea at bounding box center [558, 408] width 734 height 72
paste textarea "Pão, hambúrguer, presunto, queijo, milho, ervilha, alface, tomate, [GEOGRAPHIC_…"
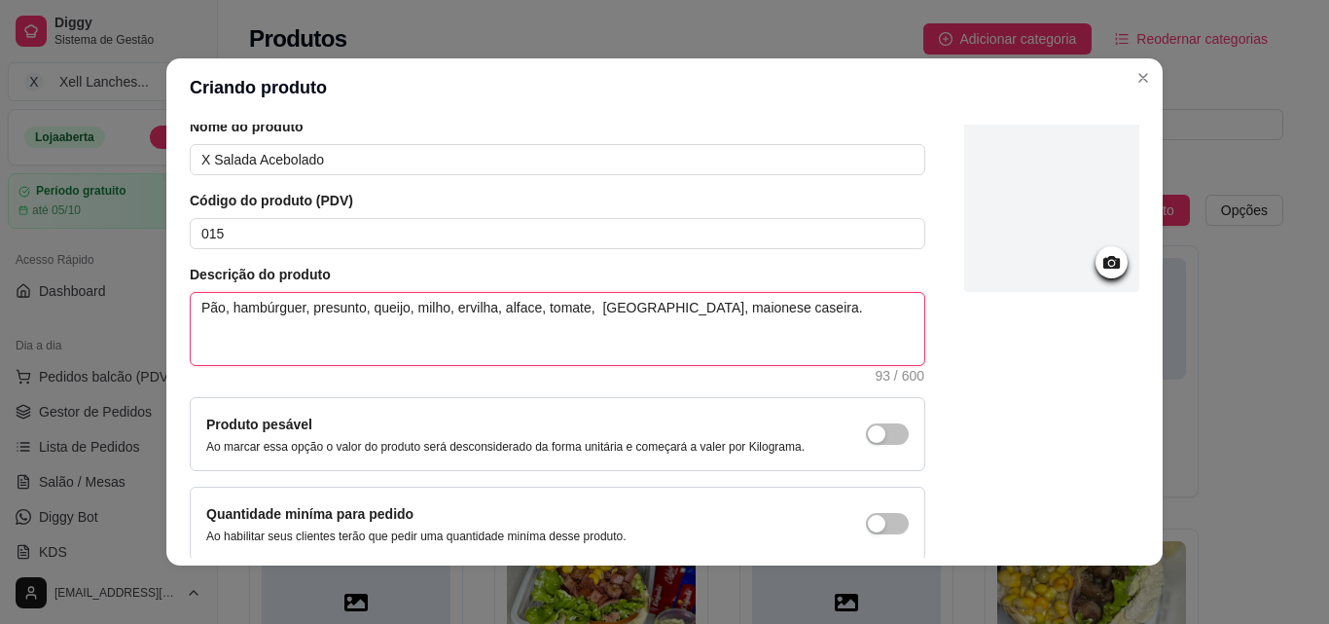
scroll to position [168, 0]
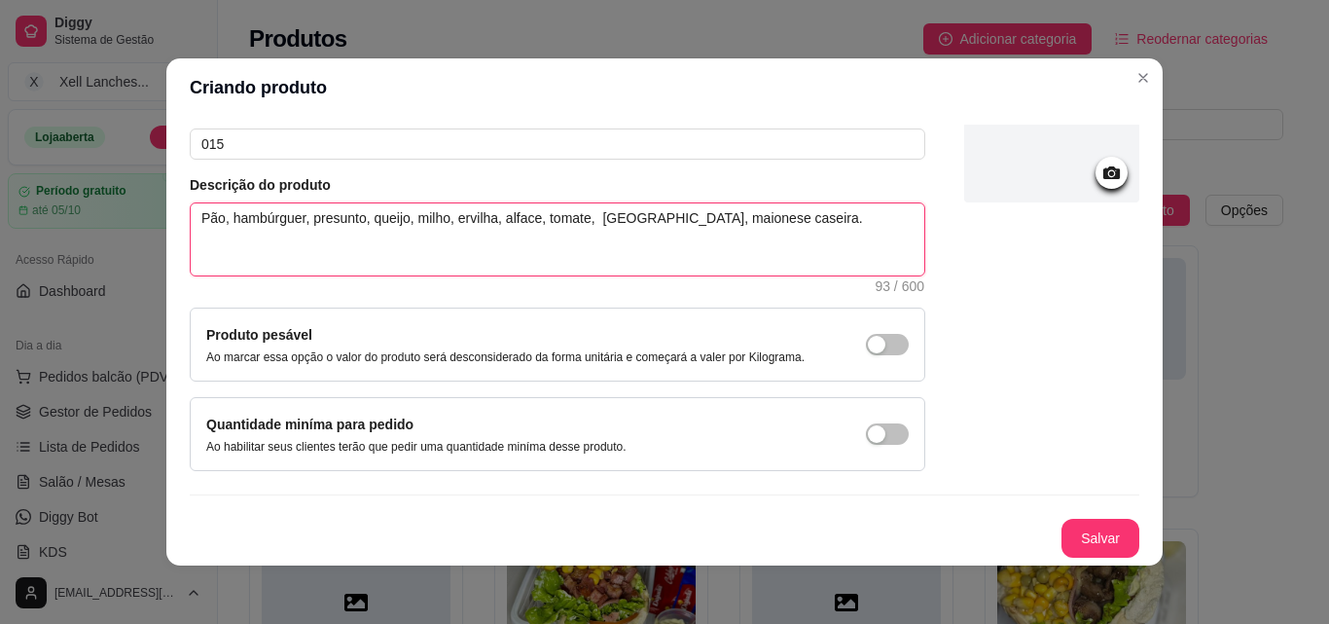
type textarea "Pão, hambúrguer, presunto, queijo, milho, ervilha, alface, tomate, [GEOGRAPHIC_…"
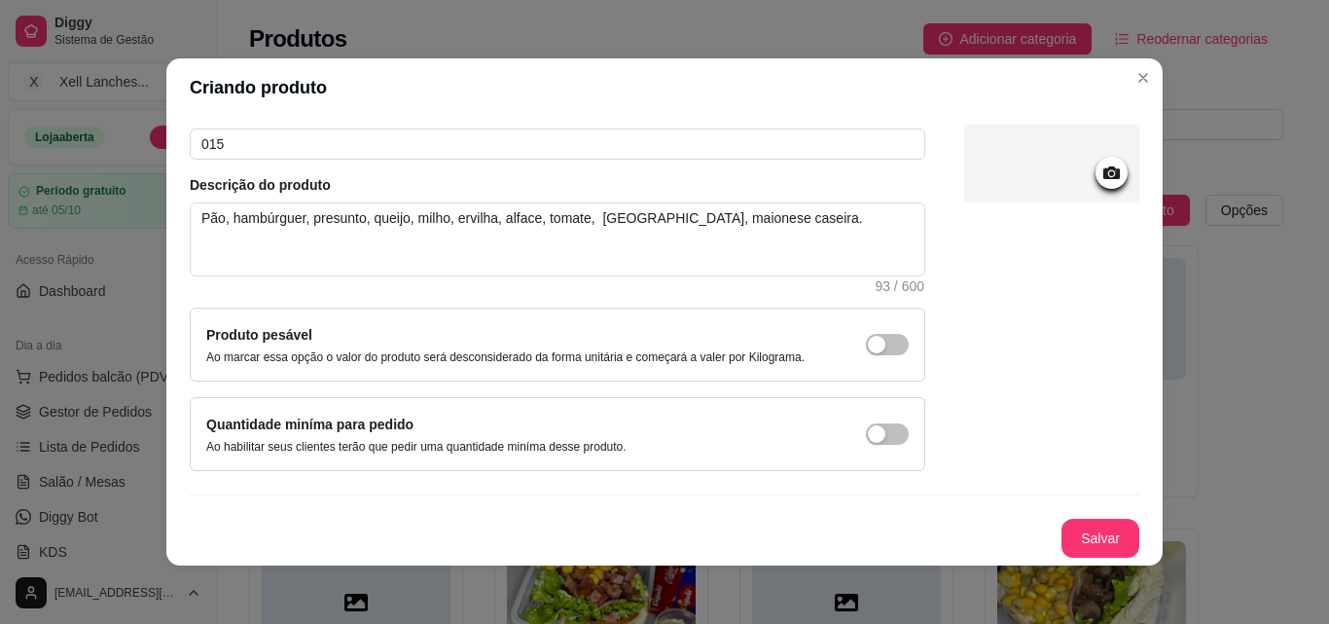
click at [1101, 180] on icon at bounding box center [1112, 173] width 22 height 22
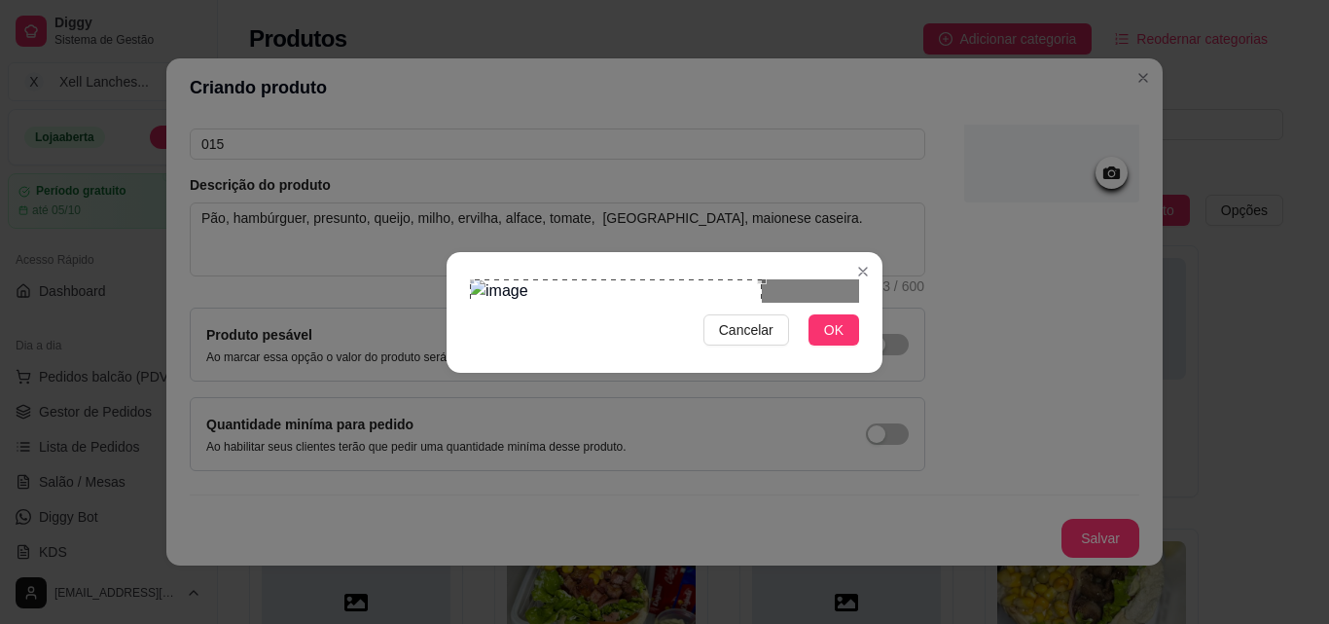
click at [619, 292] on div "Use the arrow keys to move the crop selection area" at bounding box center [616, 425] width 292 height 292
click at [720, 529] on div "Use the arrow keys to move the south east drag handle to change the crop select…" at bounding box center [720, 529] width 0 height 0
click at [579, 292] on div "Use the arrow keys to move the crop selection area" at bounding box center [606, 411] width 245 height 245
click at [836, 341] on span "OK" at bounding box center [833, 329] width 19 height 21
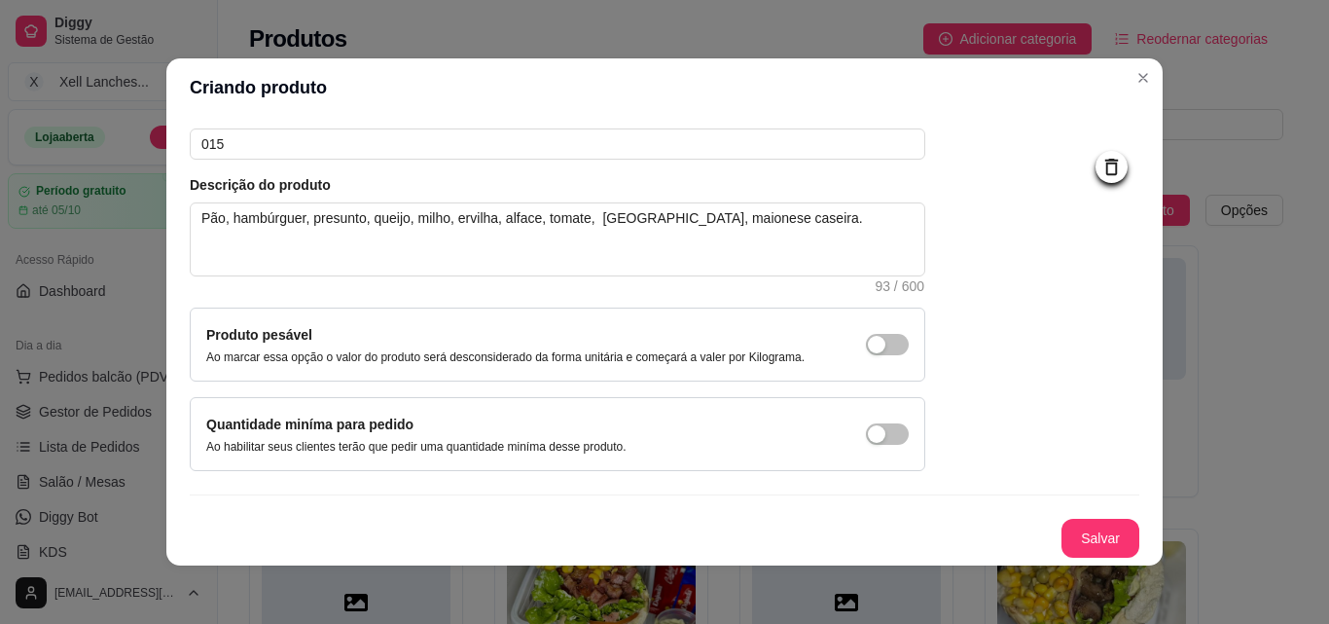
scroll to position [4, 0]
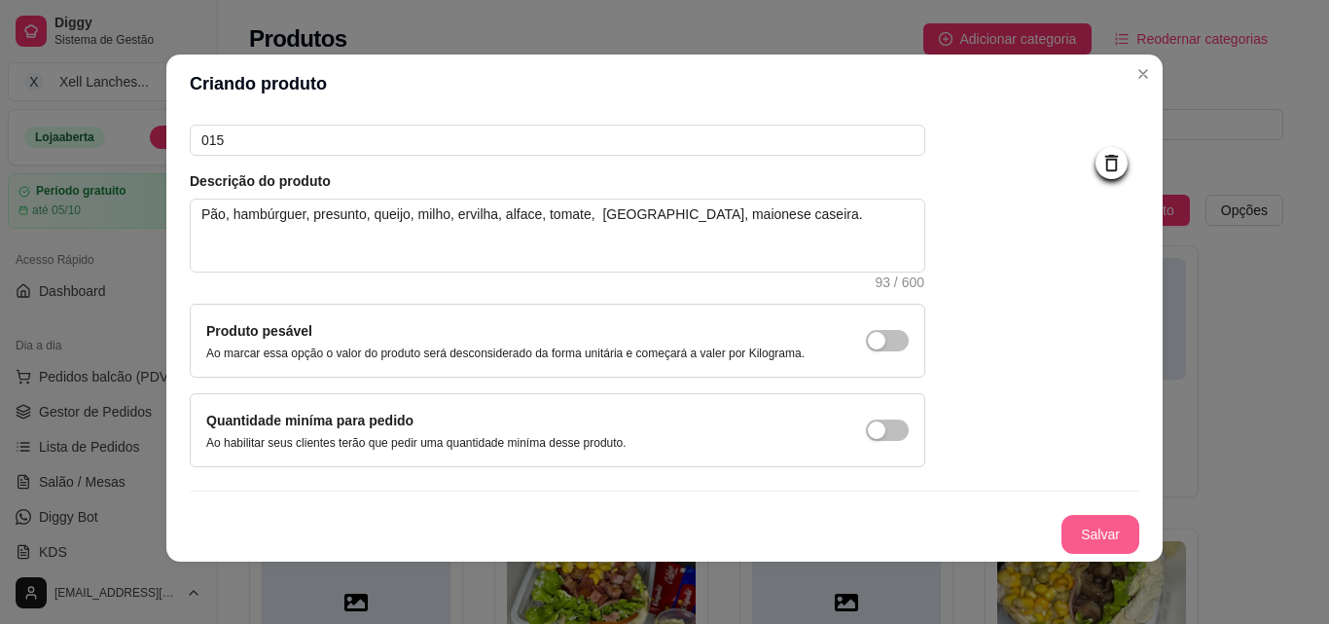
click at [1069, 542] on button "Salvar" at bounding box center [1101, 534] width 78 height 39
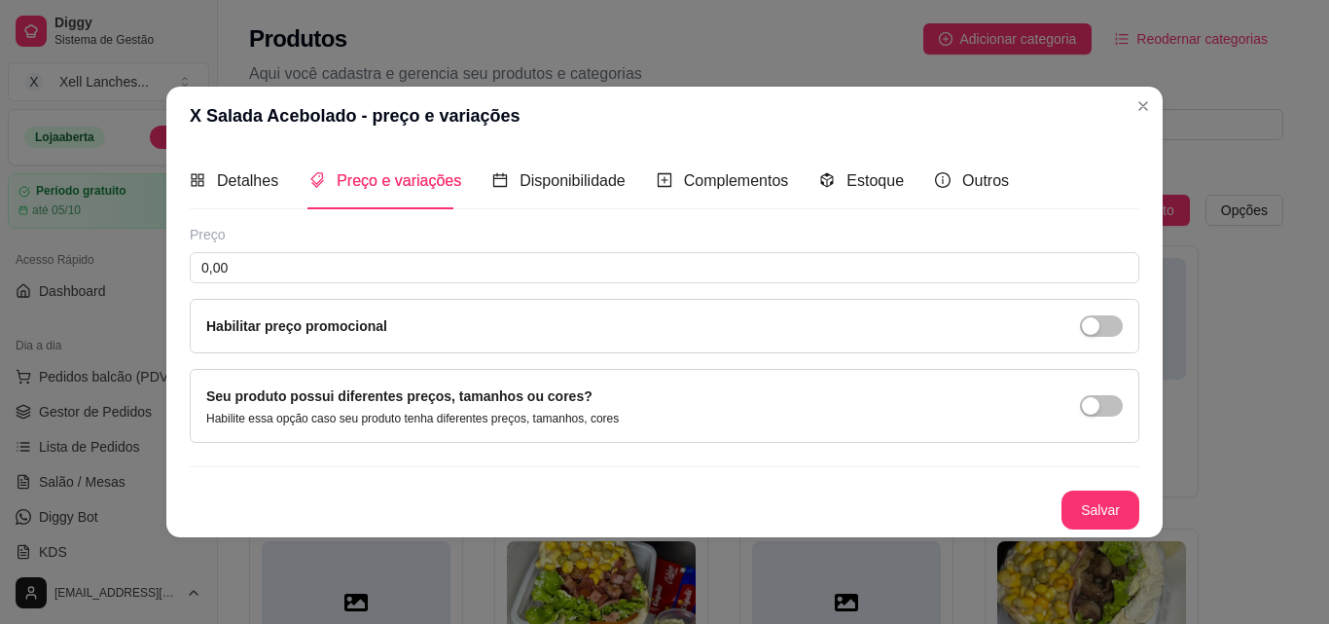
scroll to position [0, 0]
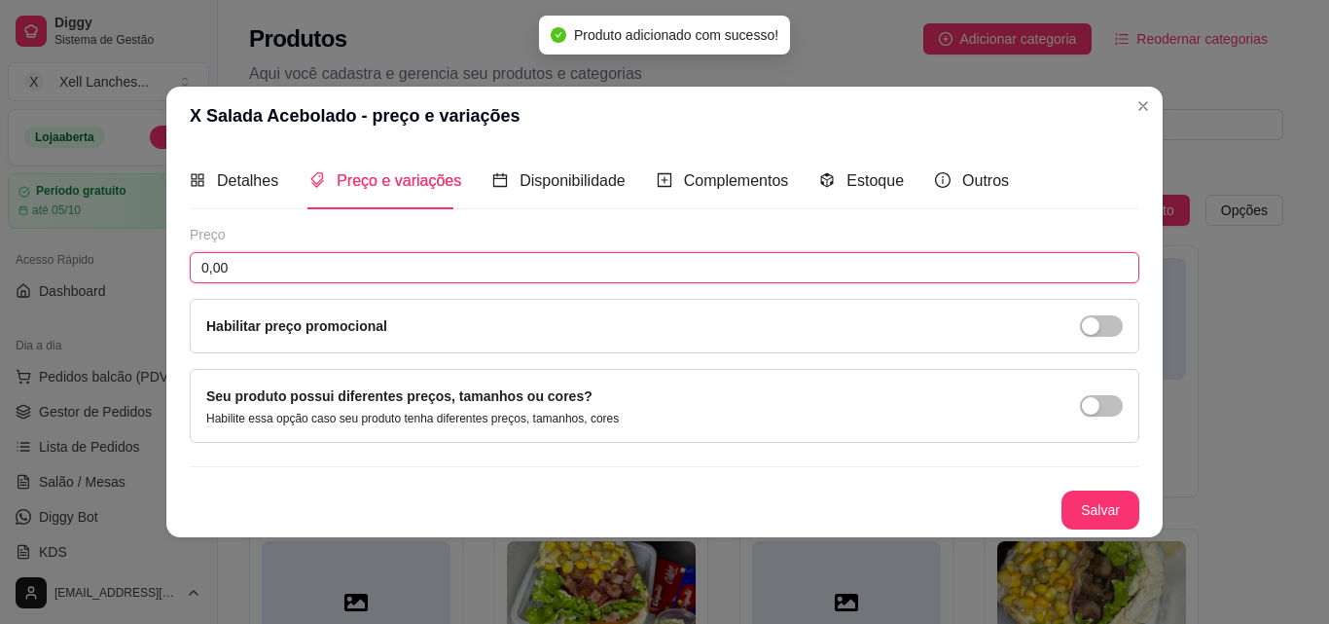
click at [298, 271] on input "0,00" at bounding box center [665, 267] width 950 height 31
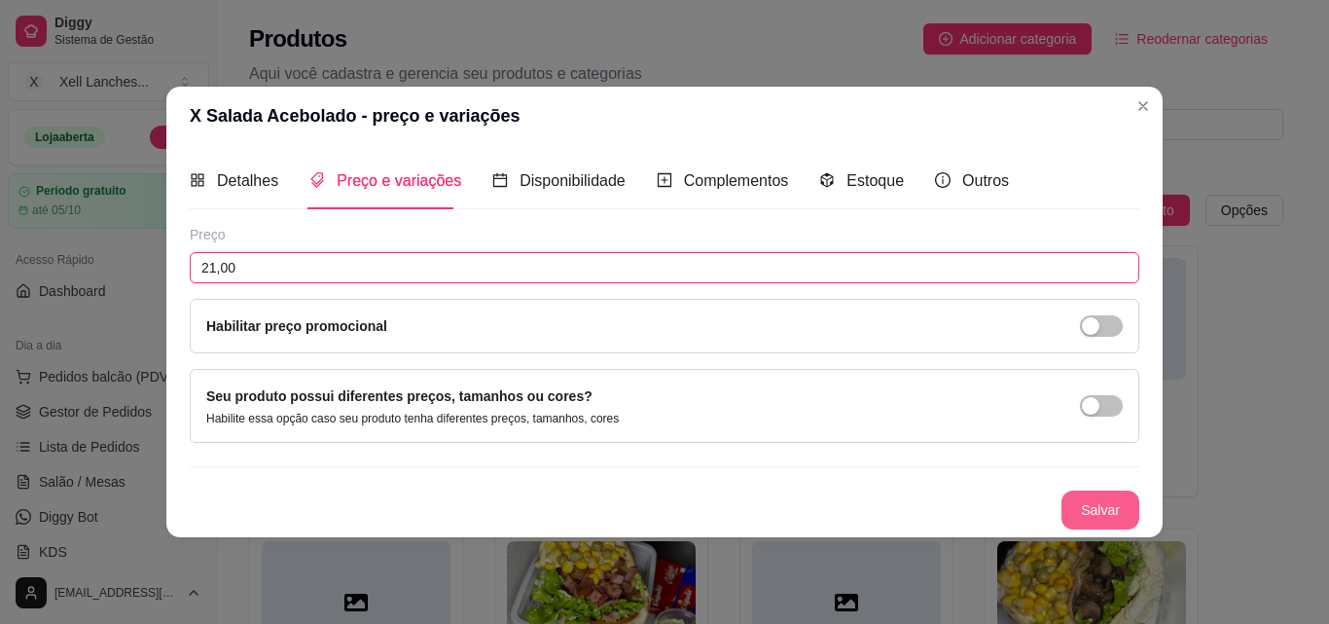
type input "21,00"
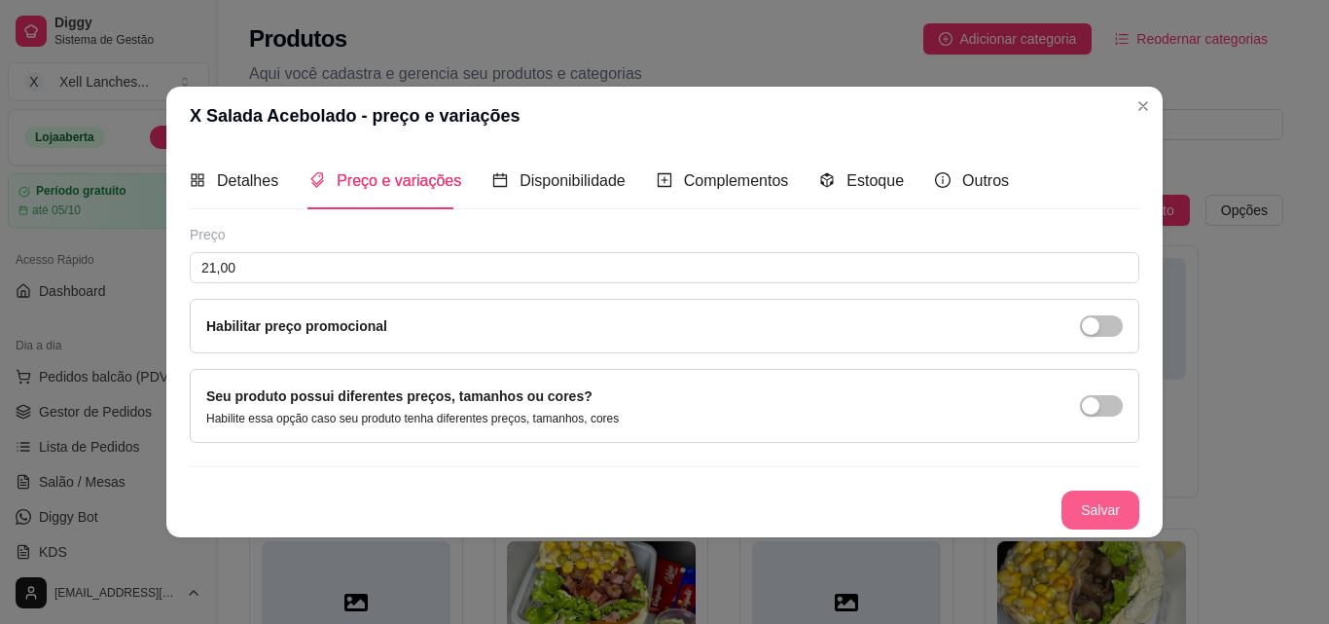
click at [1095, 504] on button "Salvar" at bounding box center [1101, 509] width 78 height 39
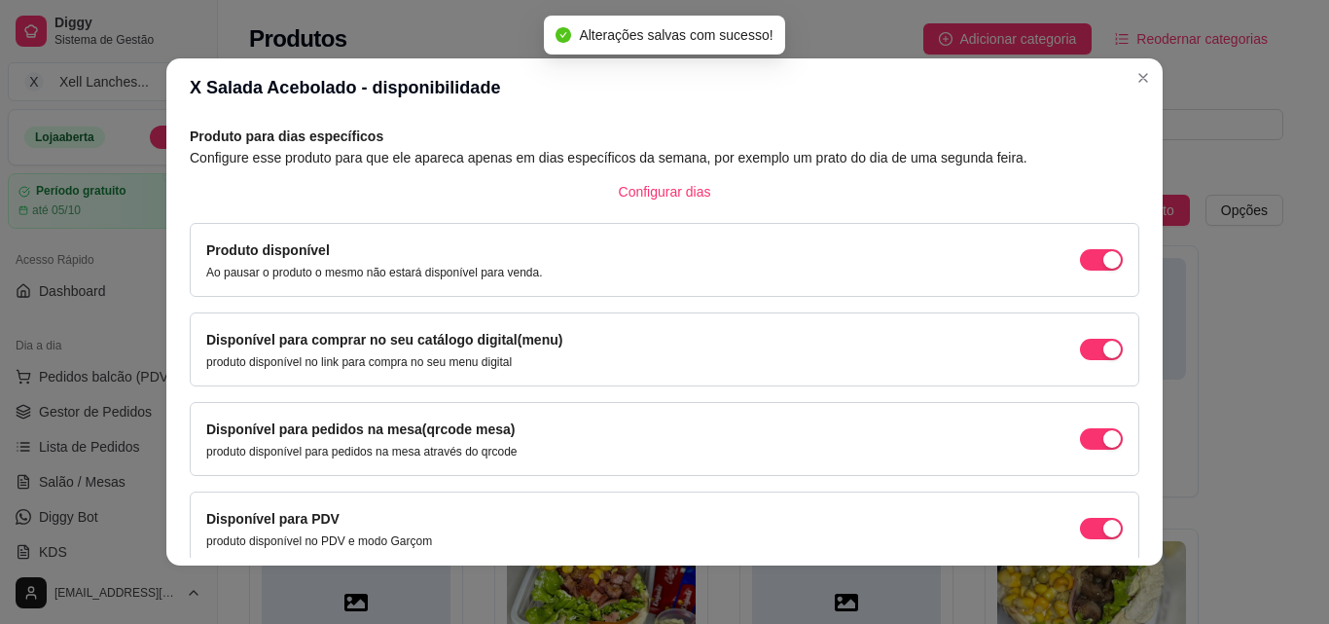
scroll to position [176, 0]
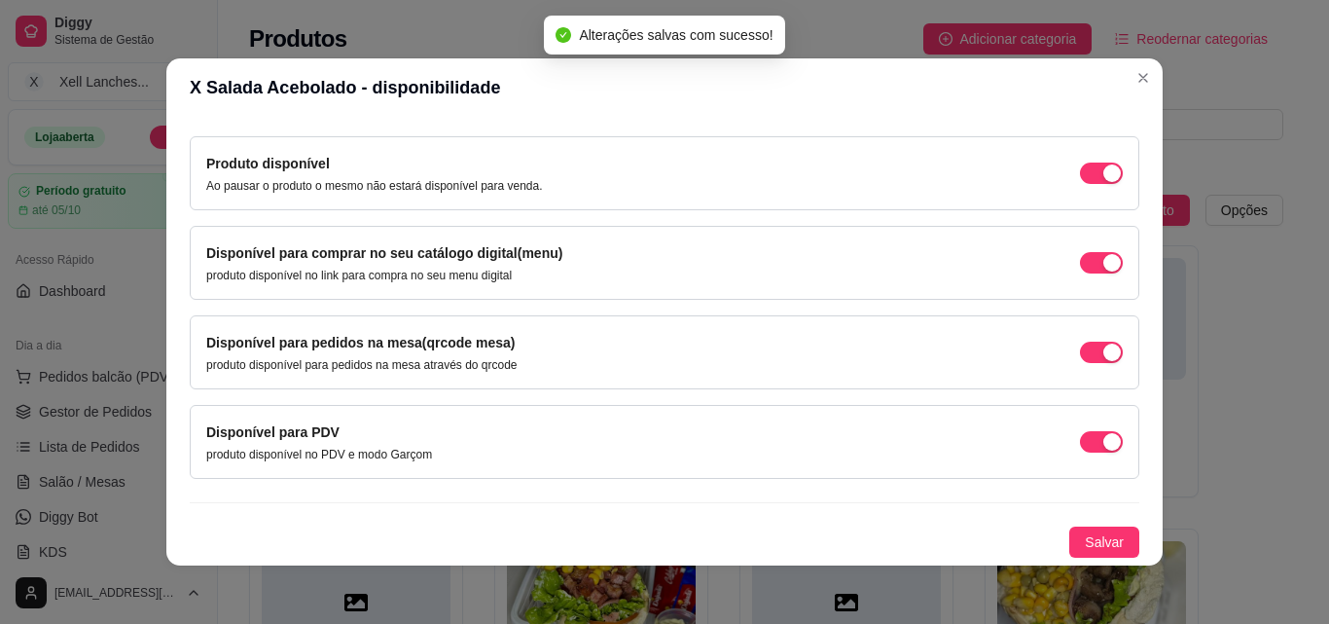
click at [1083, 525] on div "Produto para dias específicos Configure esse produto para que ele apareca apena…" at bounding box center [665, 298] width 950 height 519
click at [1090, 539] on span "Salvar" at bounding box center [1104, 541] width 39 height 21
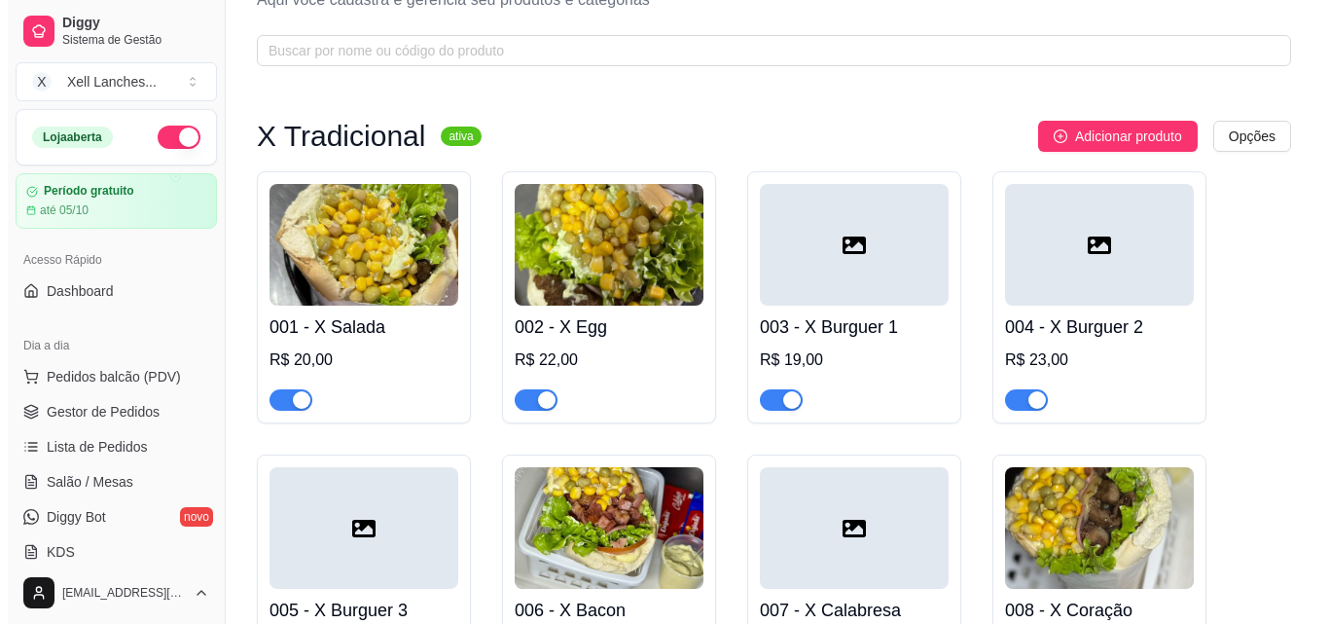
scroll to position [0, 0]
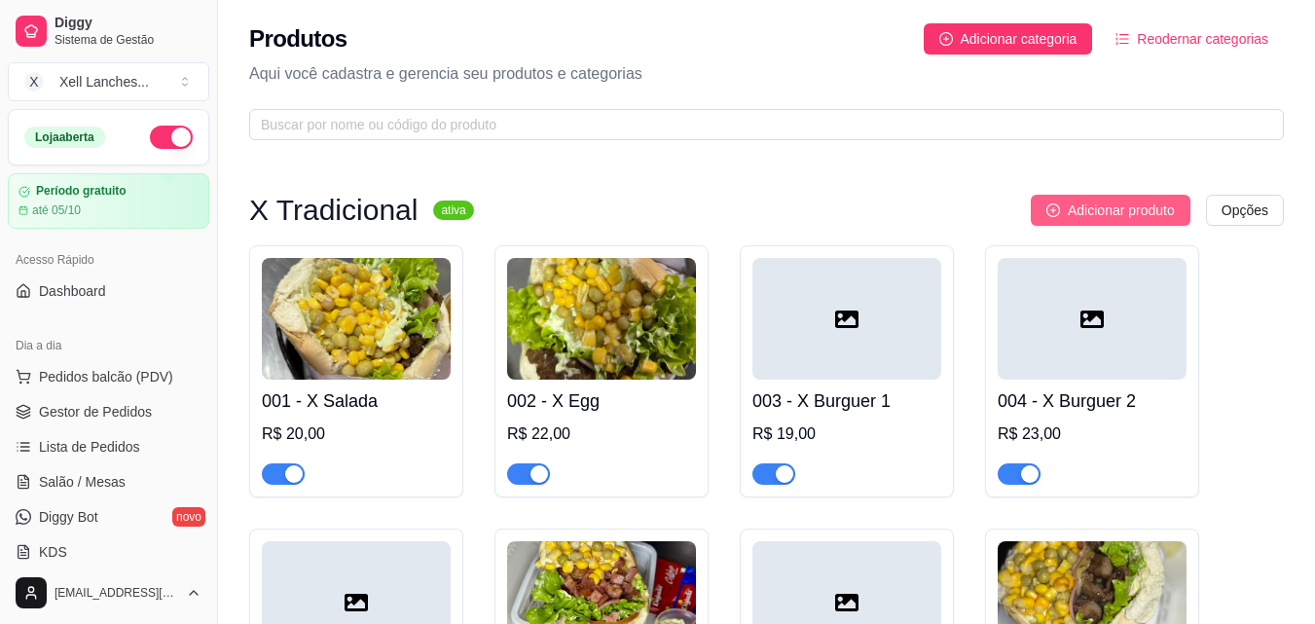
click at [1105, 201] on span "Adicionar produto" at bounding box center [1121, 209] width 107 height 21
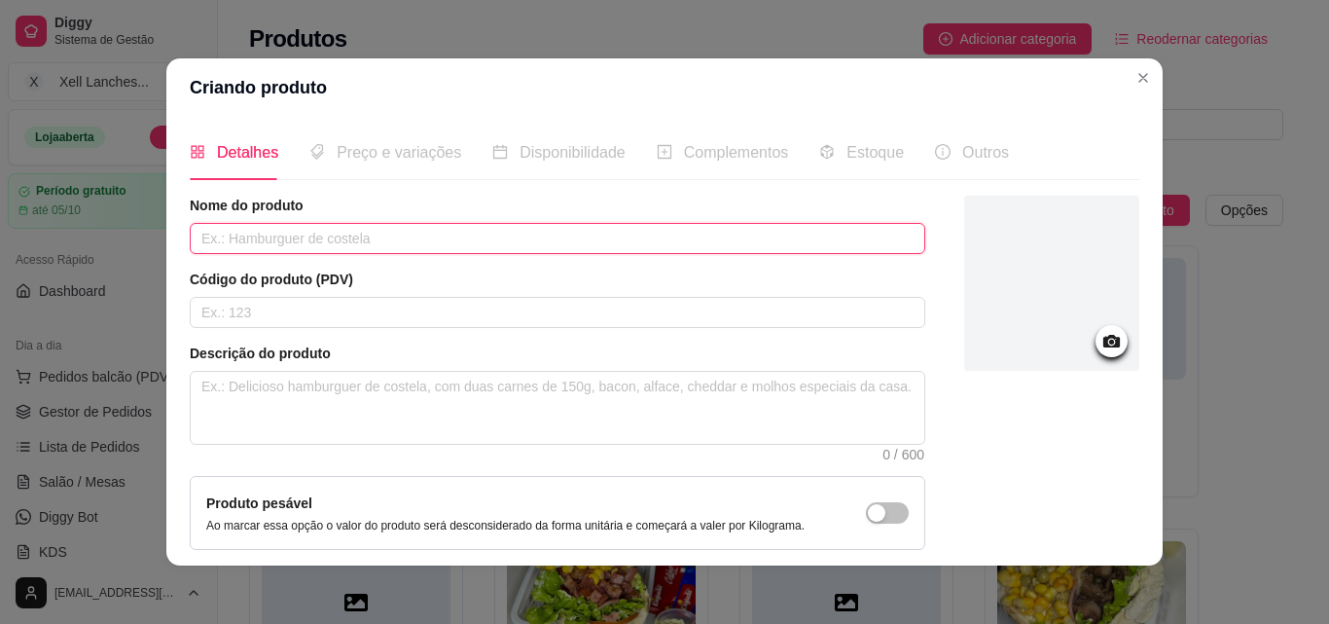
click at [268, 251] on input "text" at bounding box center [558, 238] width 736 height 31
type input "X Calabresa Acebolado"
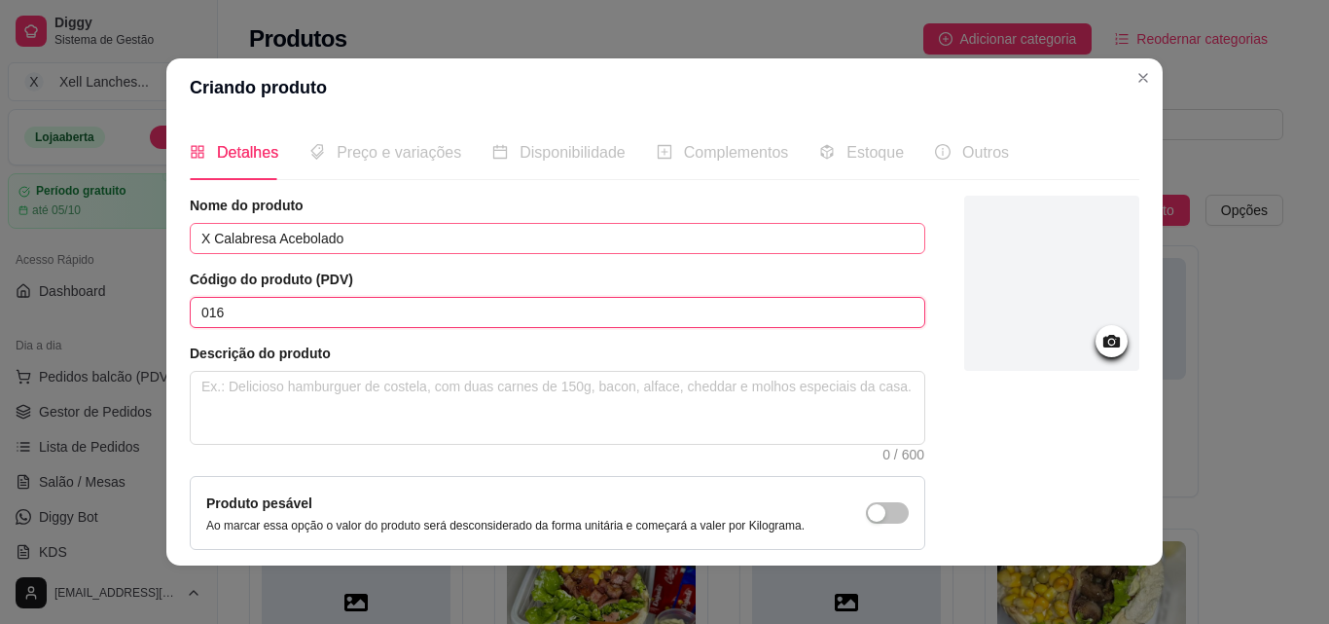
type input "016"
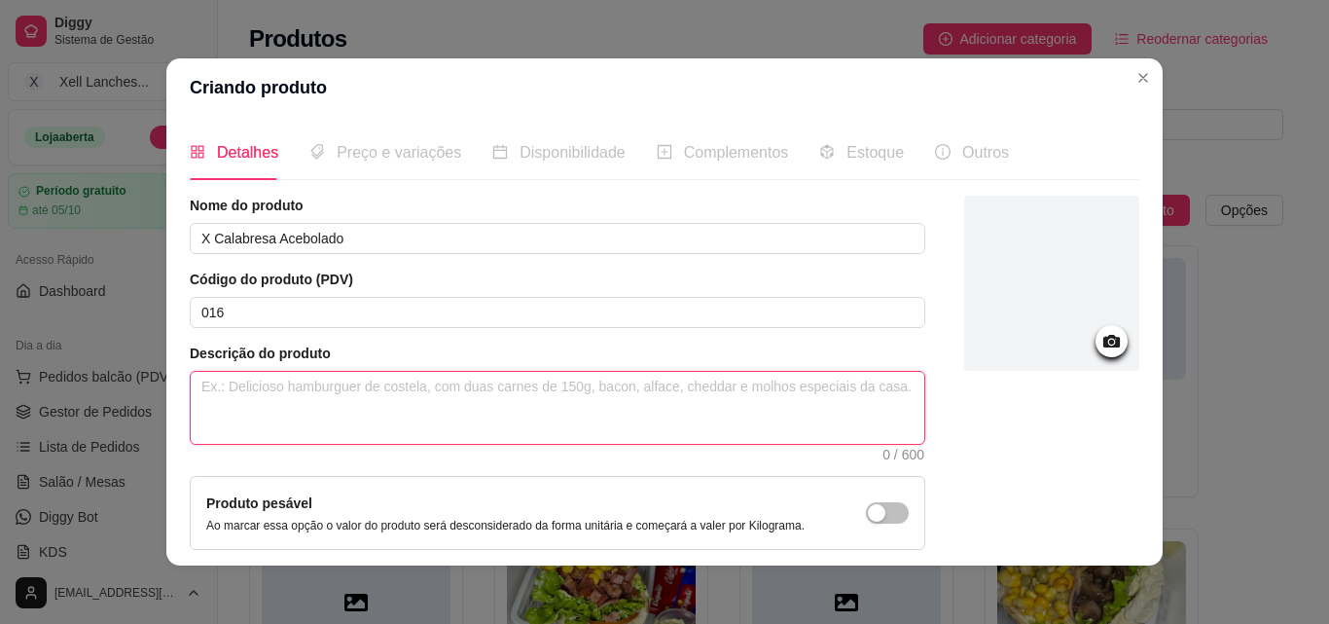
paste textarea "Pão, calabresa, presunto, queijo, milho, ervilha, alface, tomate, [GEOGRAPHIC_D…"
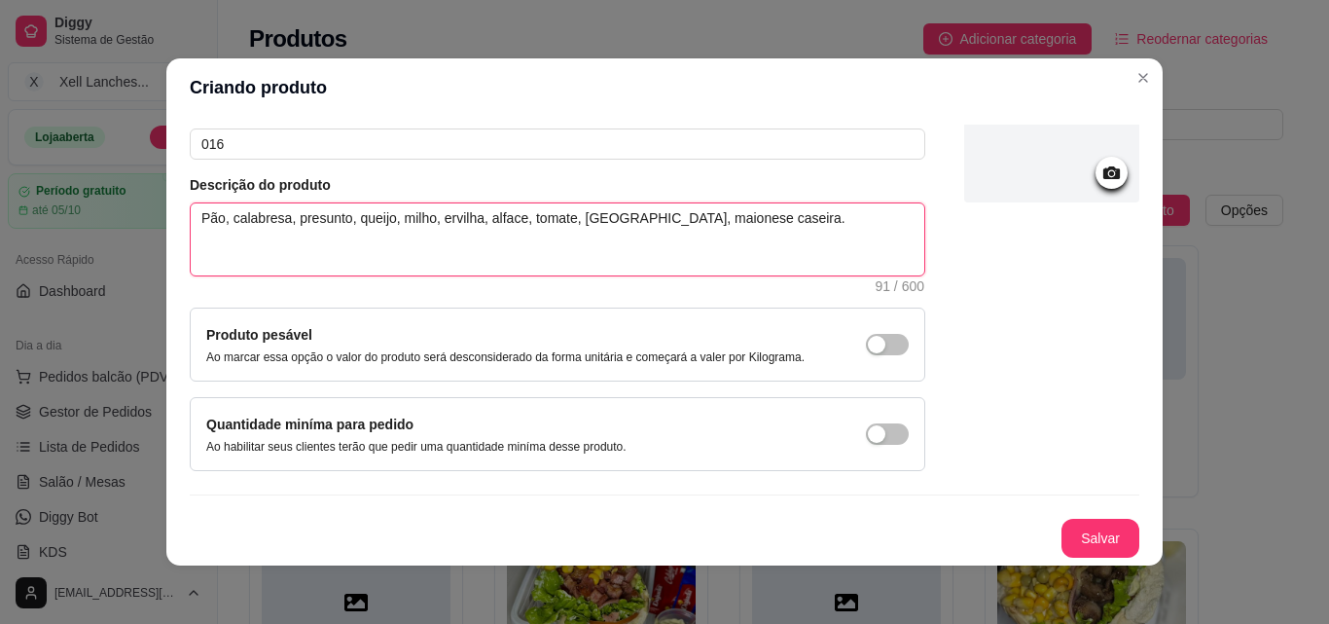
scroll to position [4, 0]
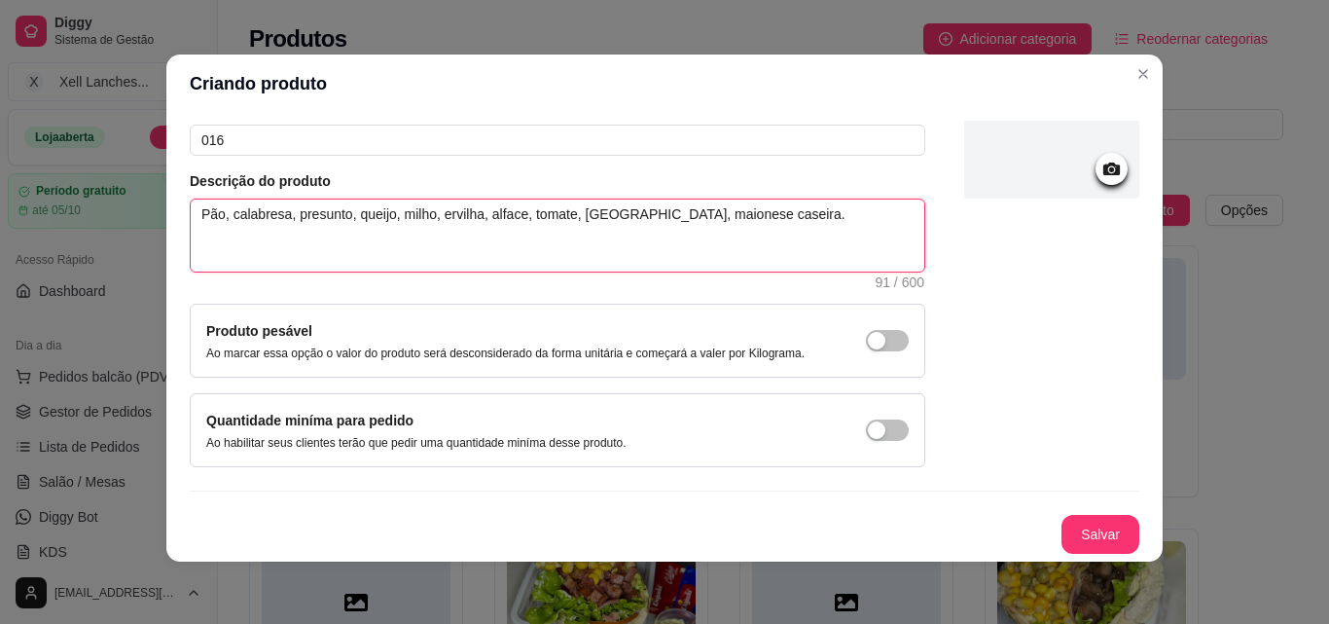
type textarea "Pão, calabresa, presunto, queijo, milho, ervilha, alface, tomate, [GEOGRAPHIC_D…"
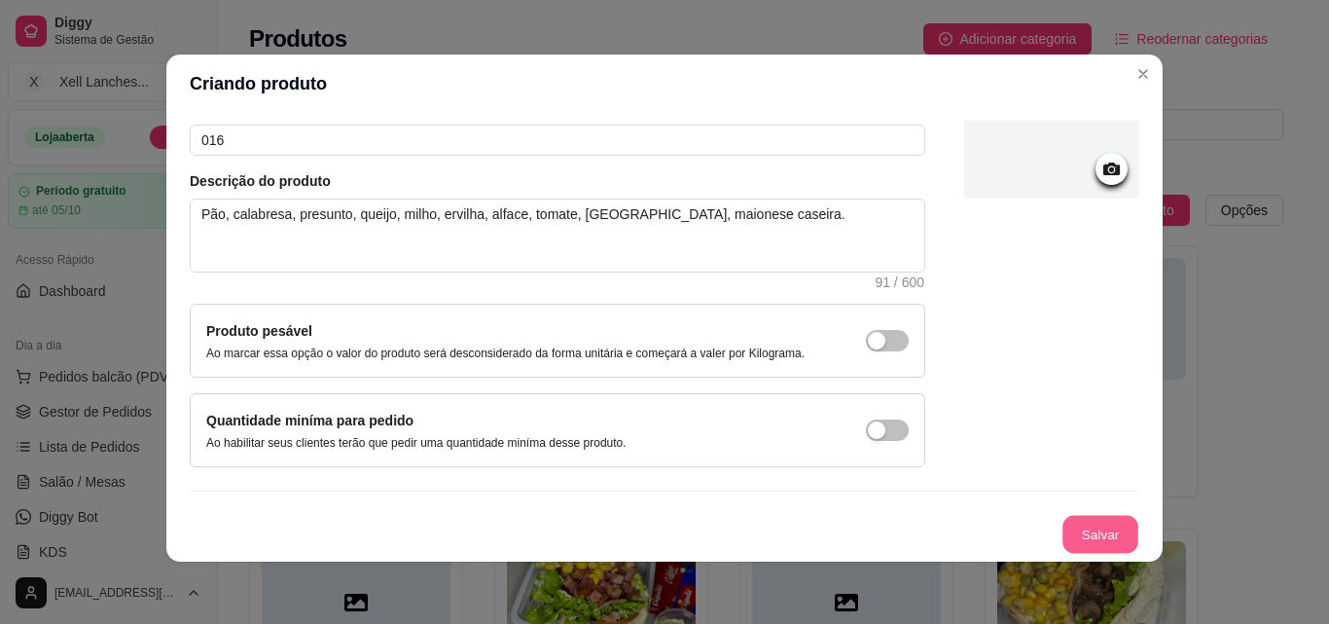
click at [1077, 538] on button "Salvar" at bounding box center [1101, 535] width 76 height 38
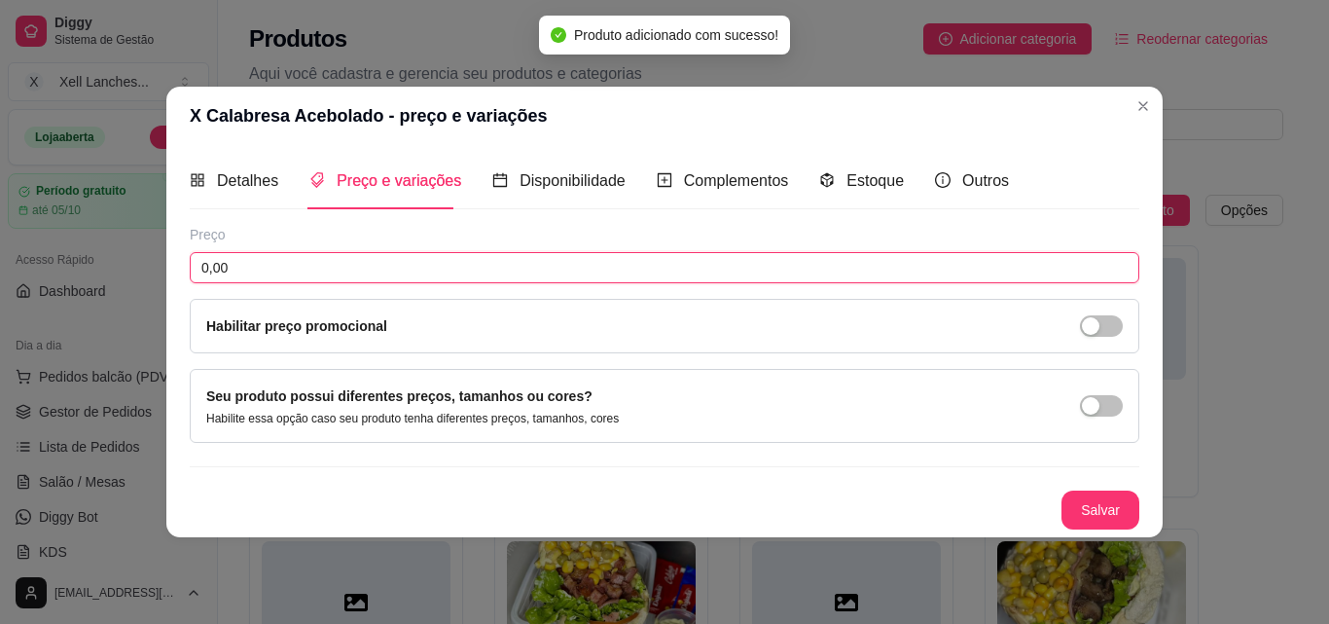
click at [242, 272] on input "0,00" at bounding box center [665, 267] width 950 height 31
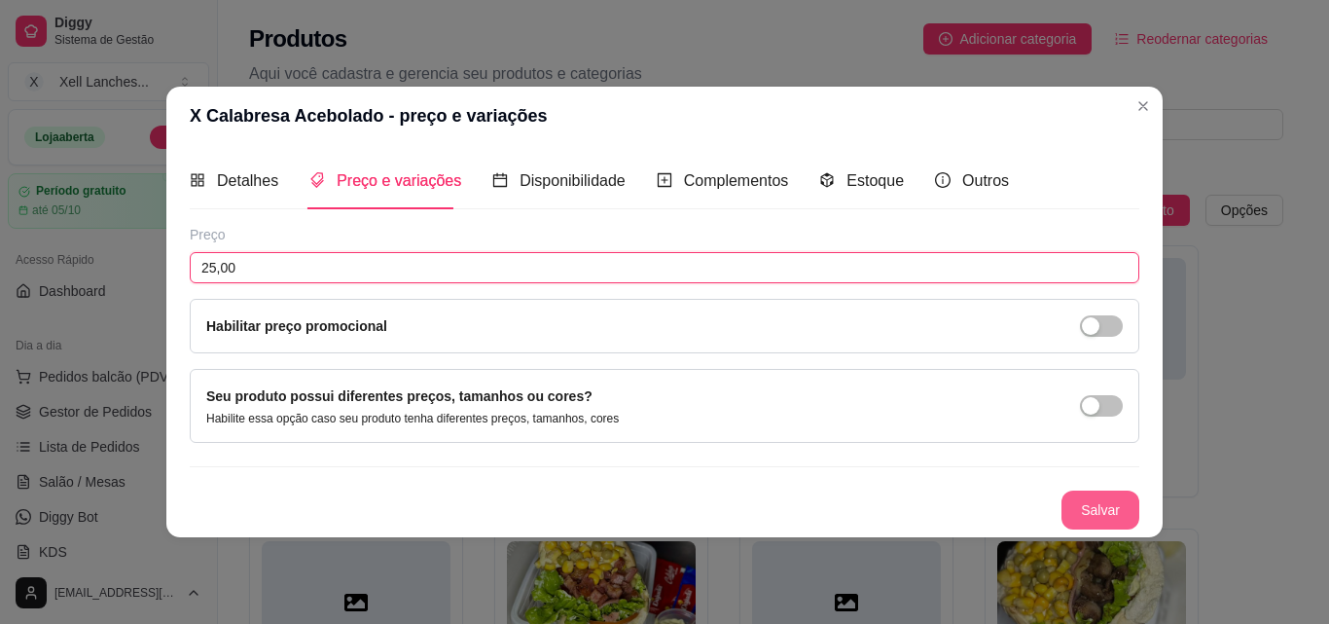
type input "25,00"
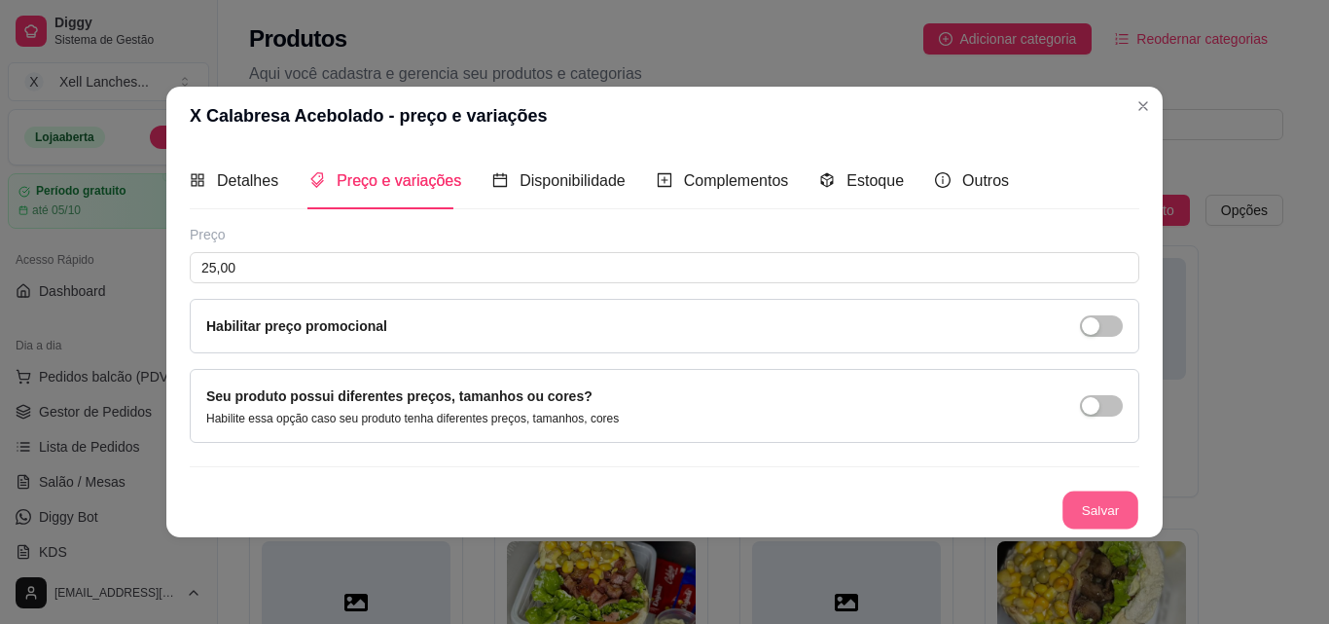
click at [1102, 512] on button "Salvar" at bounding box center [1101, 509] width 76 height 38
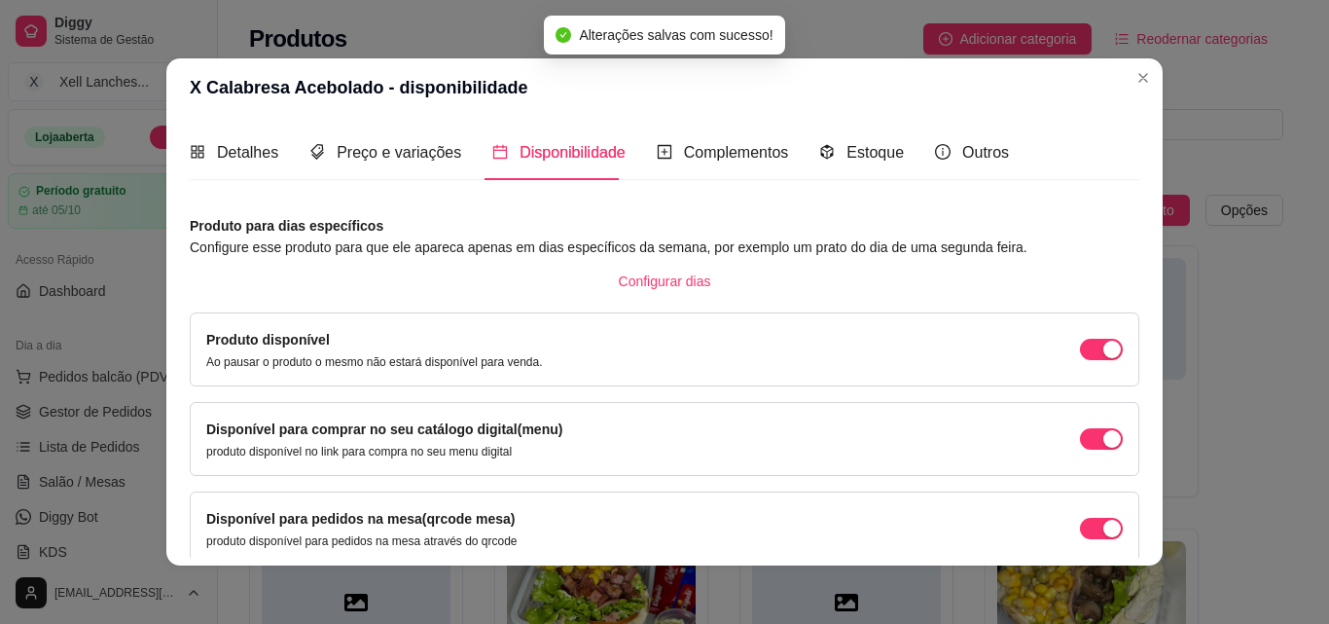
scroll to position [176, 0]
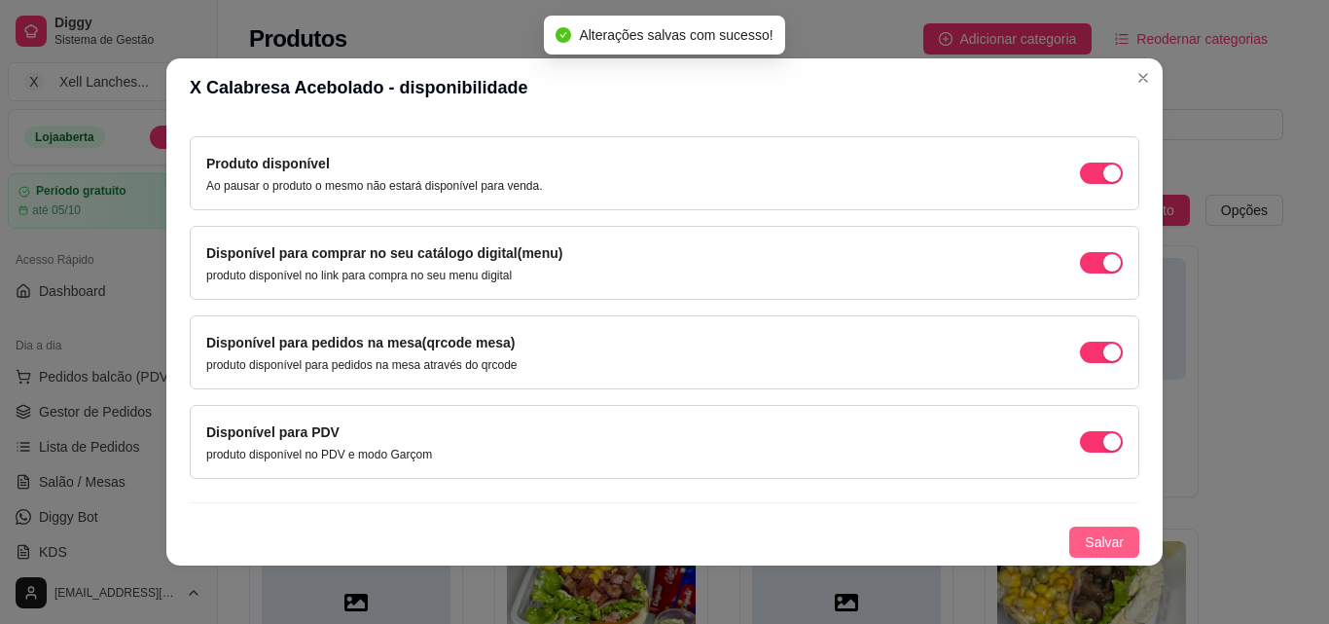
click at [1093, 541] on span "Salvar" at bounding box center [1104, 541] width 39 height 21
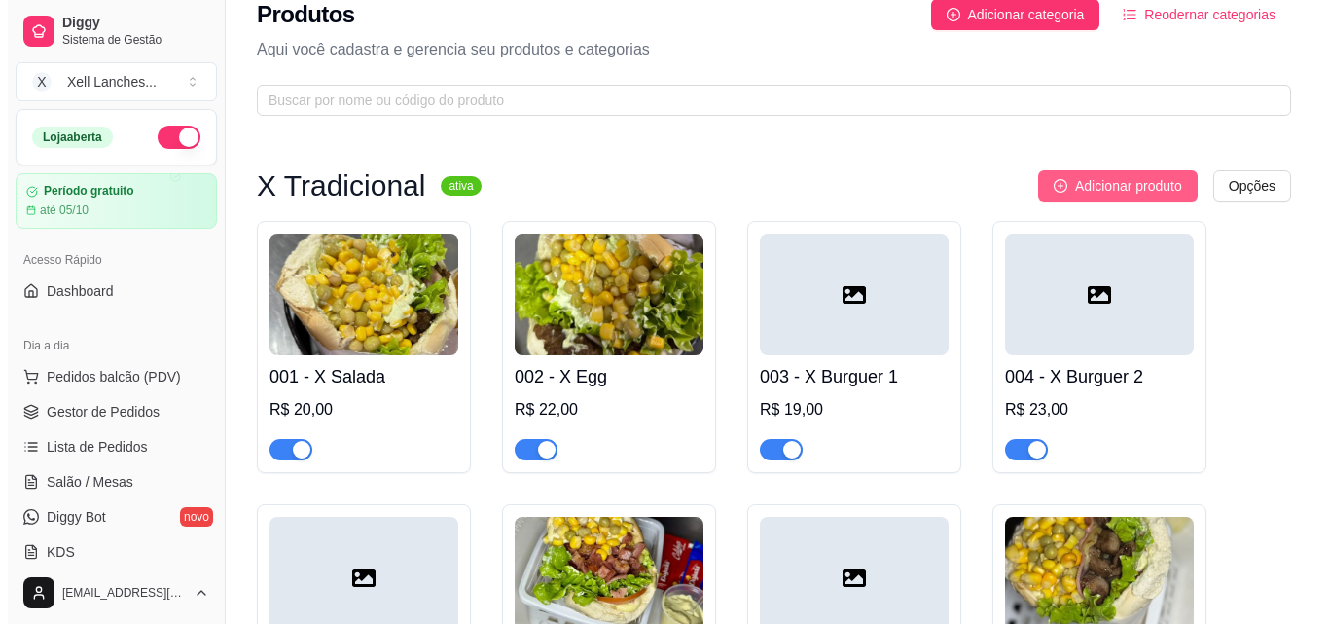
scroll to position [0, 0]
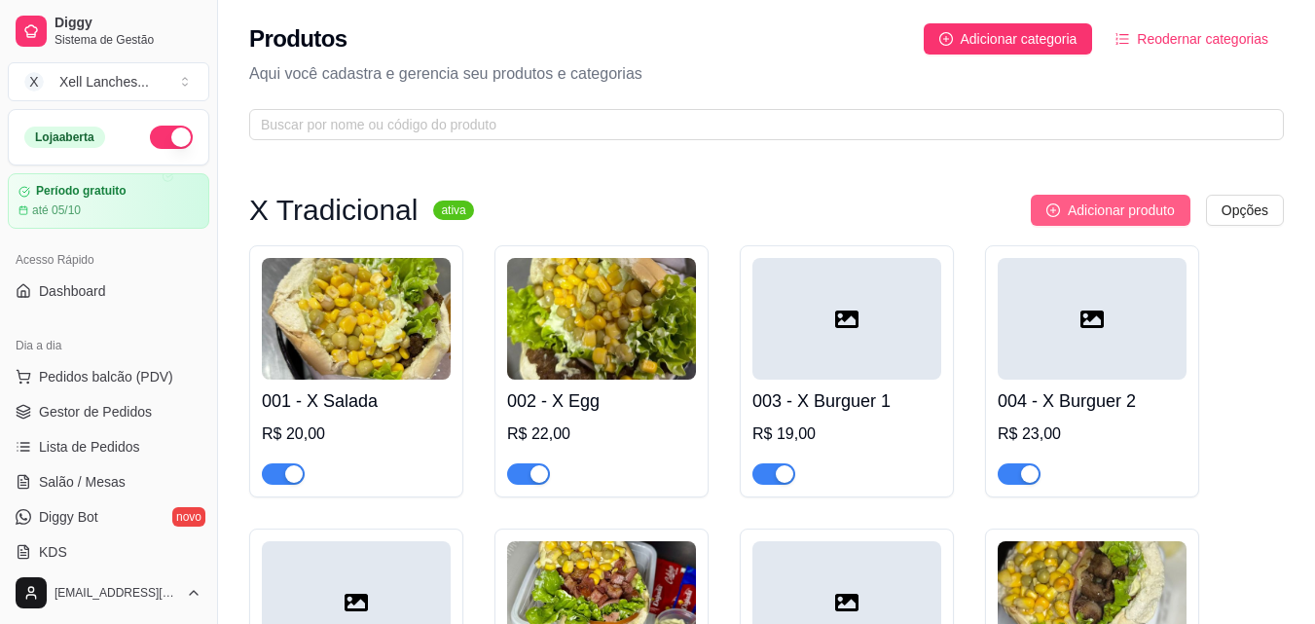
click at [1131, 206] on span "Adicionar produto" at bounding box center [1121, 209] width 107 height 21
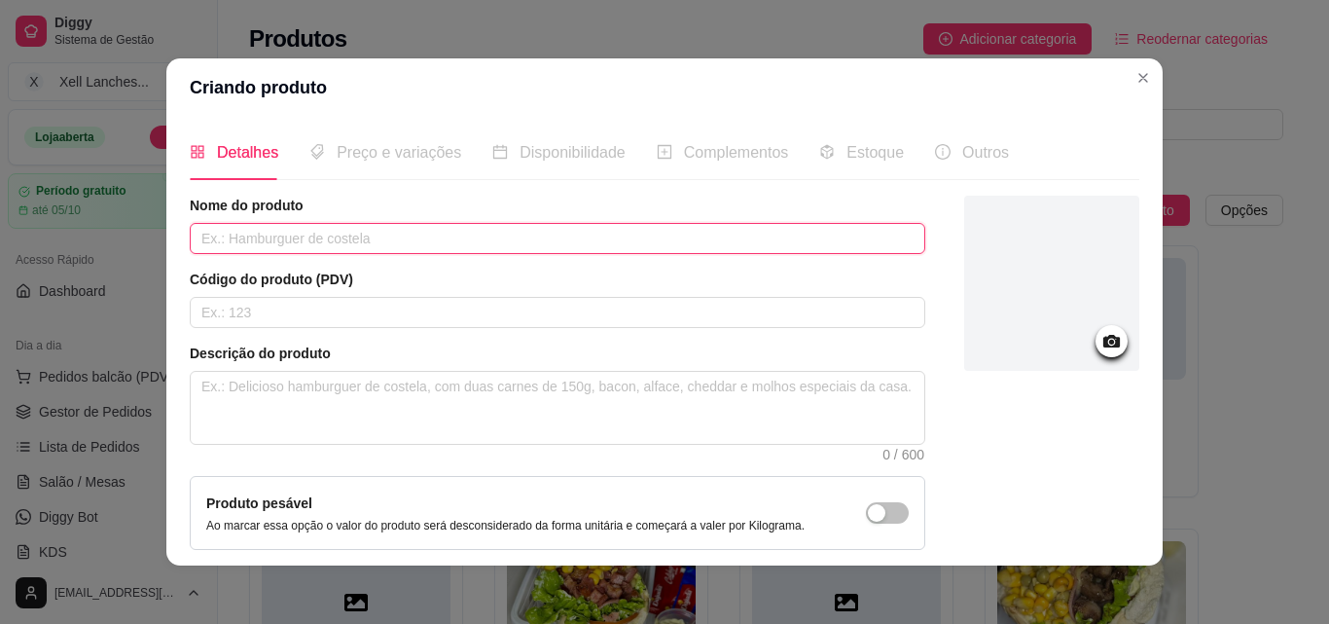
click at [406, 235] on input "text" at bounding box center [558, 238] width 736 height 31
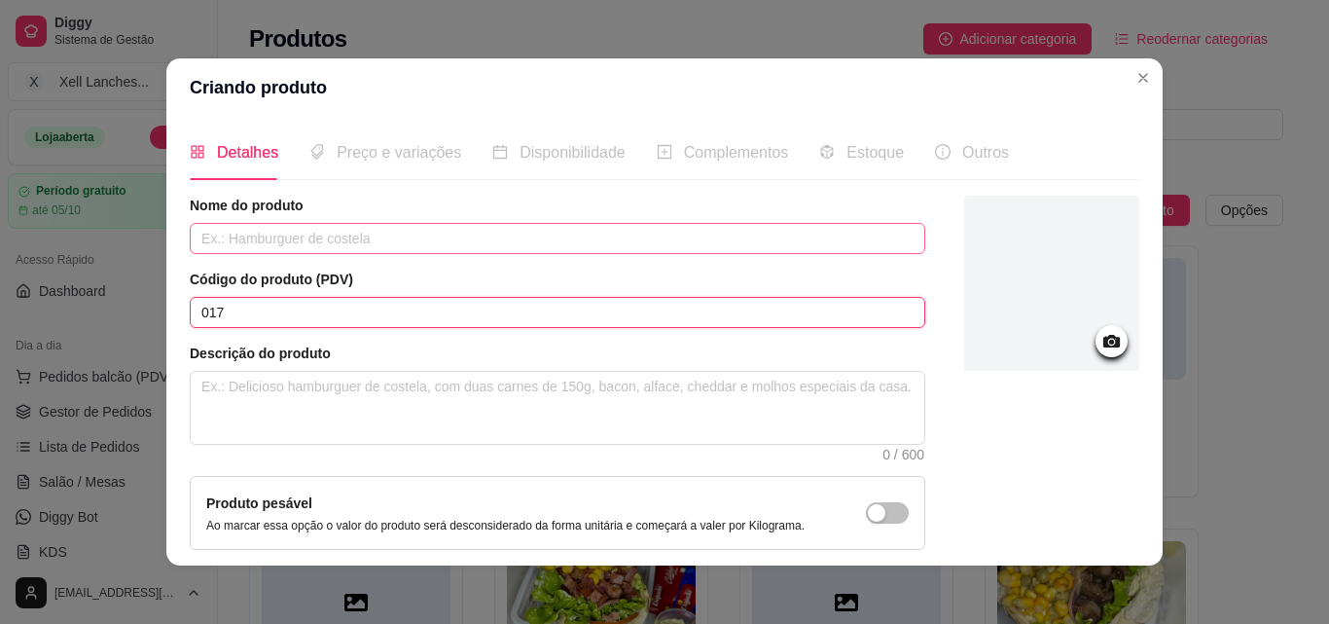
type input "017"
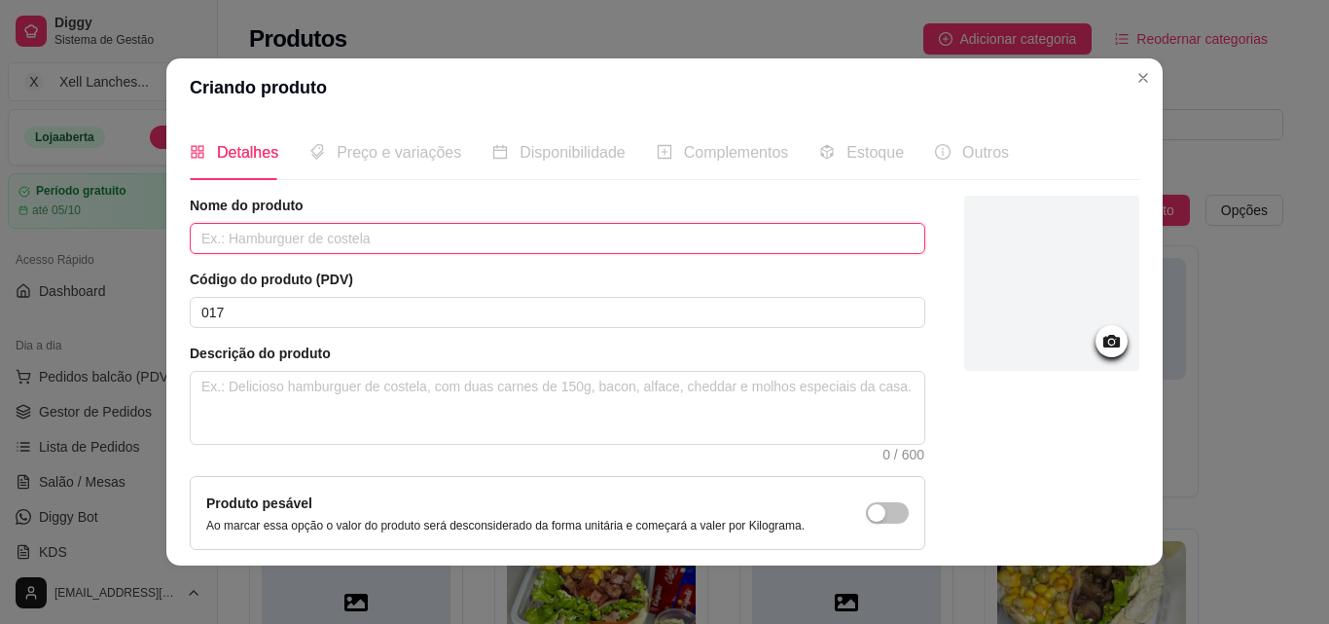
click at [400, 235] on input "text" at bounding box center [558, 238] width 736 height 31
type input "X Bacon Acebolado"
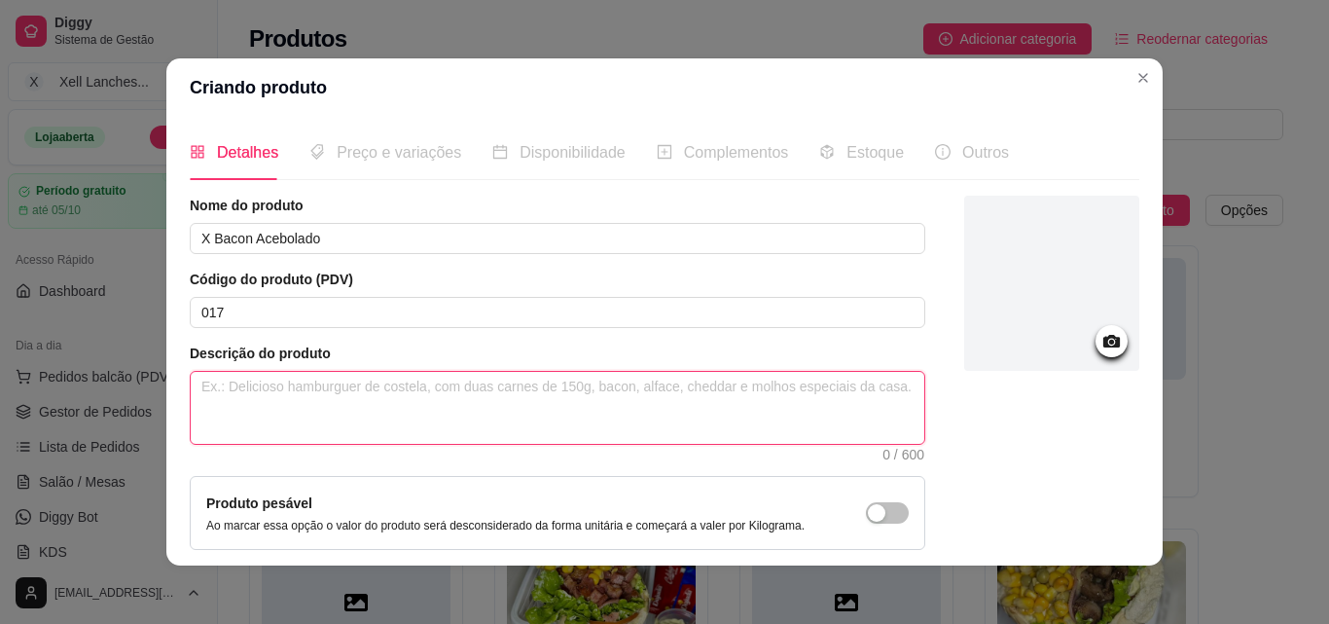
click at [347, 424] on textarea at bounding box center [558, 408] width 734 height 72
paste textarea "Pão, hambúrguer, bacon, presunto, queijo, milho, ervilha, alface, tomate, [GEOG…"
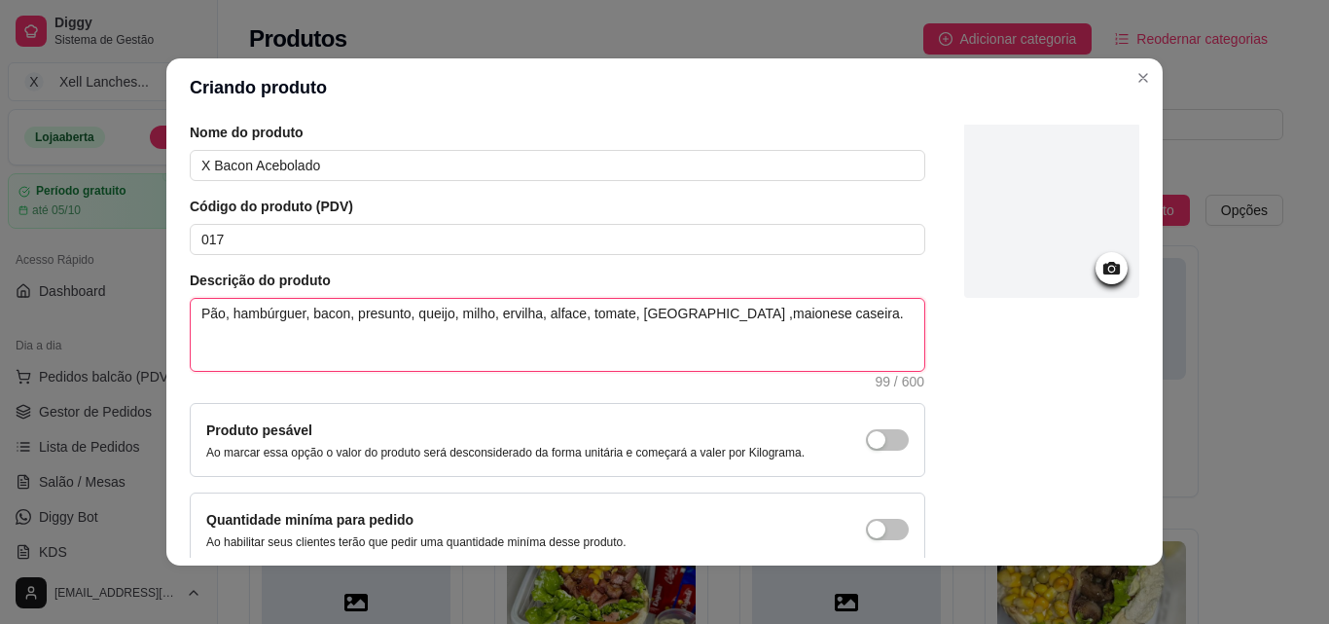
scroll to position [168, 0]
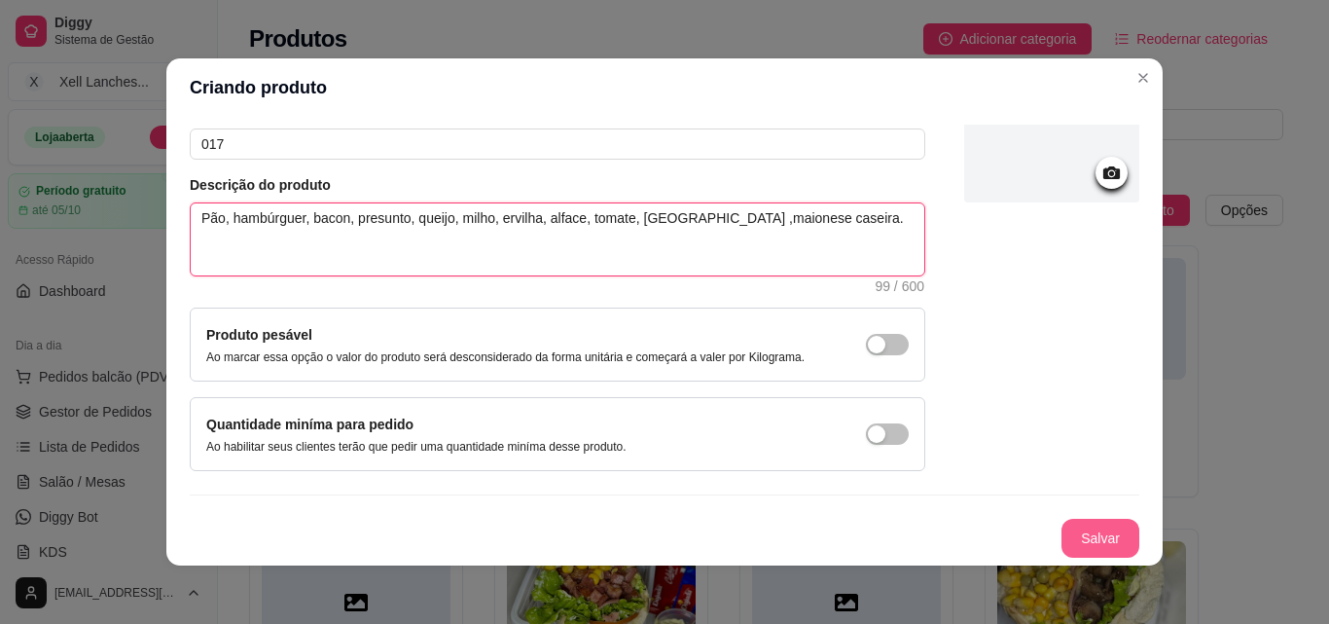
type textarea "Pão, hambúrguer, bacon, presunto, queijo, milho, ervilha, alface, tomate, [GEOG…"
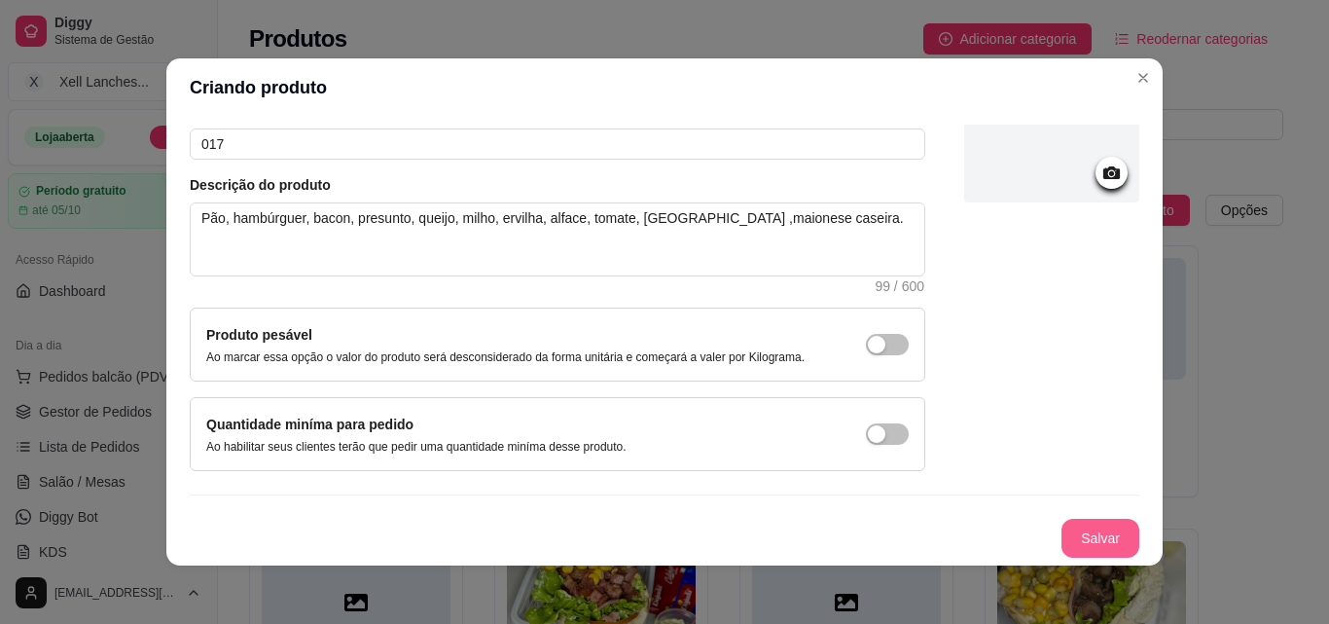
click at [1062, 528] on button "Salvar" at bounding box center [1101, 538] width 78 height 39
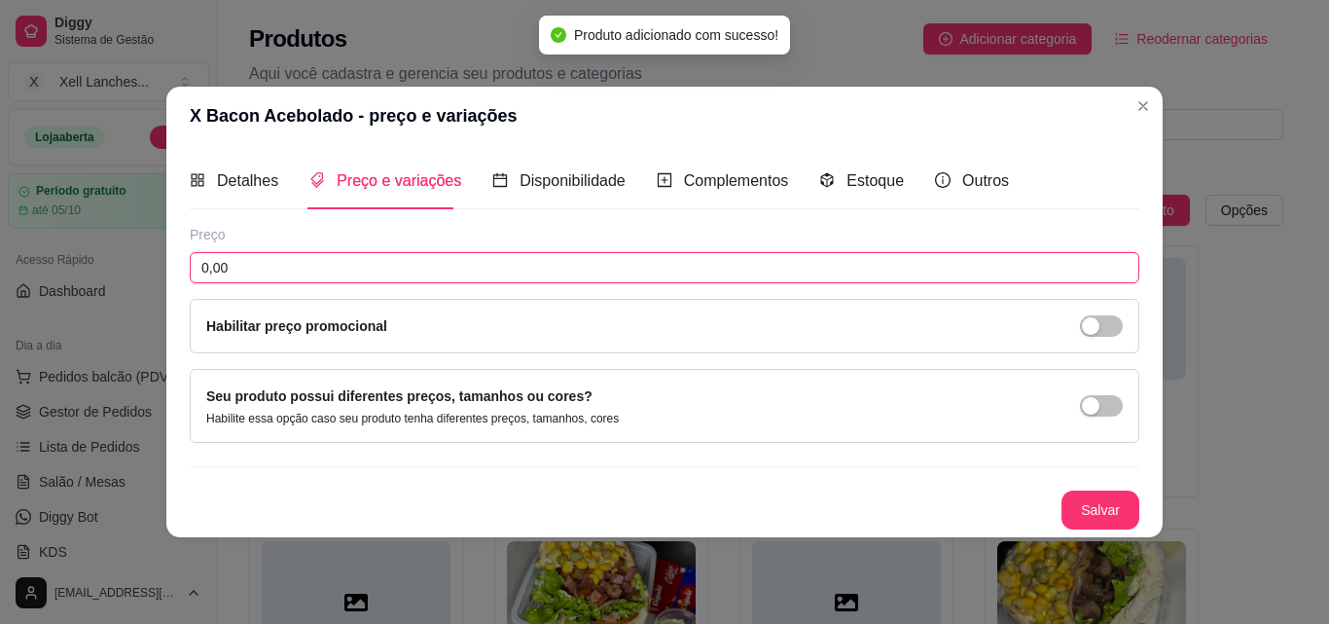
click at [277, 271] on input "0,00" at bounding box center [665, 267] width 950 height 31
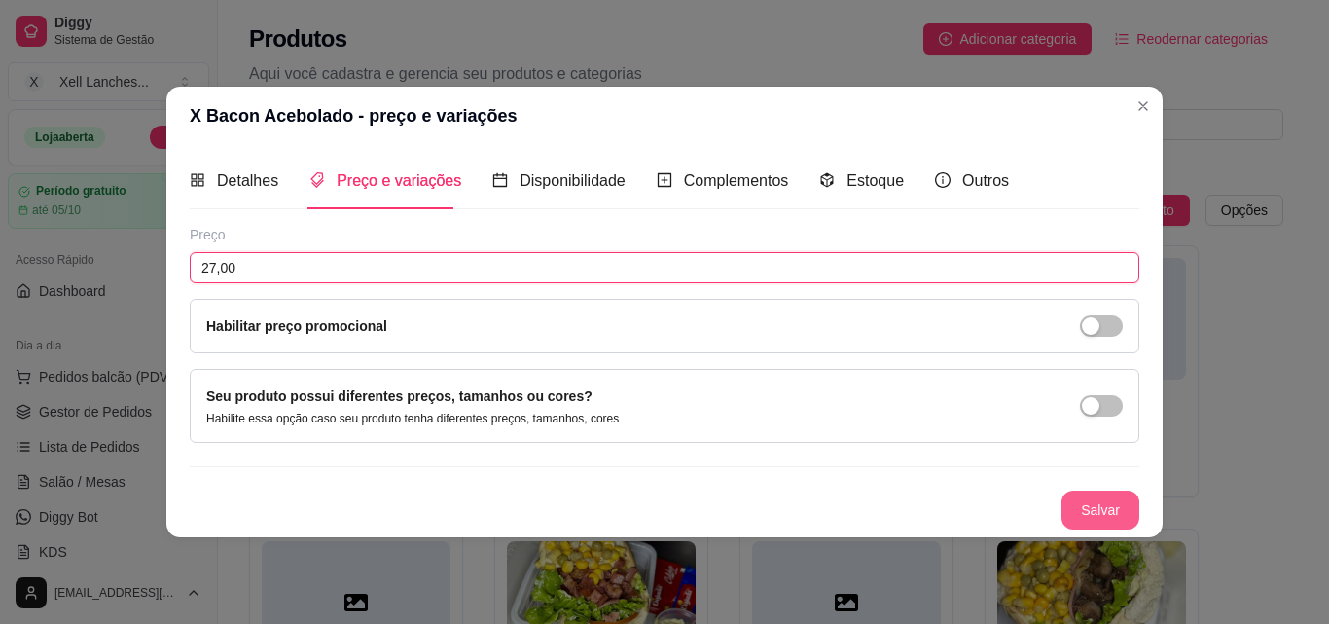
type input "27,00"
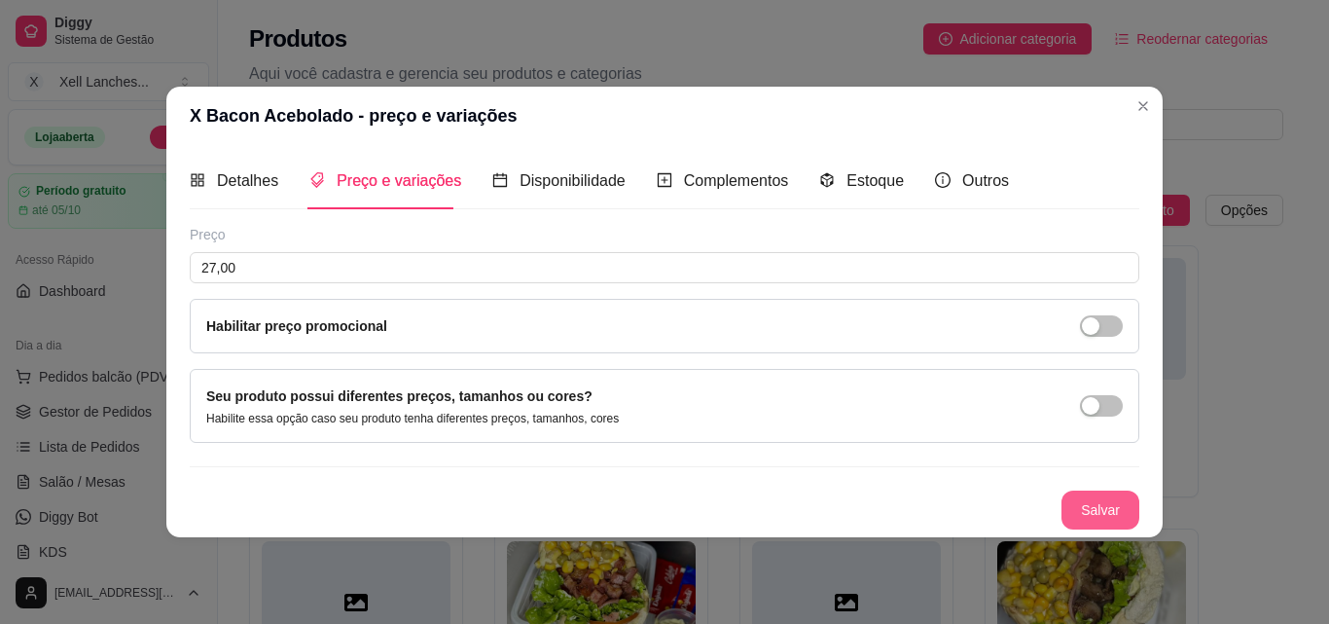
click at [1110, 506] on button "Salvar" at bounding box center [1101, 509] width 78 height 39
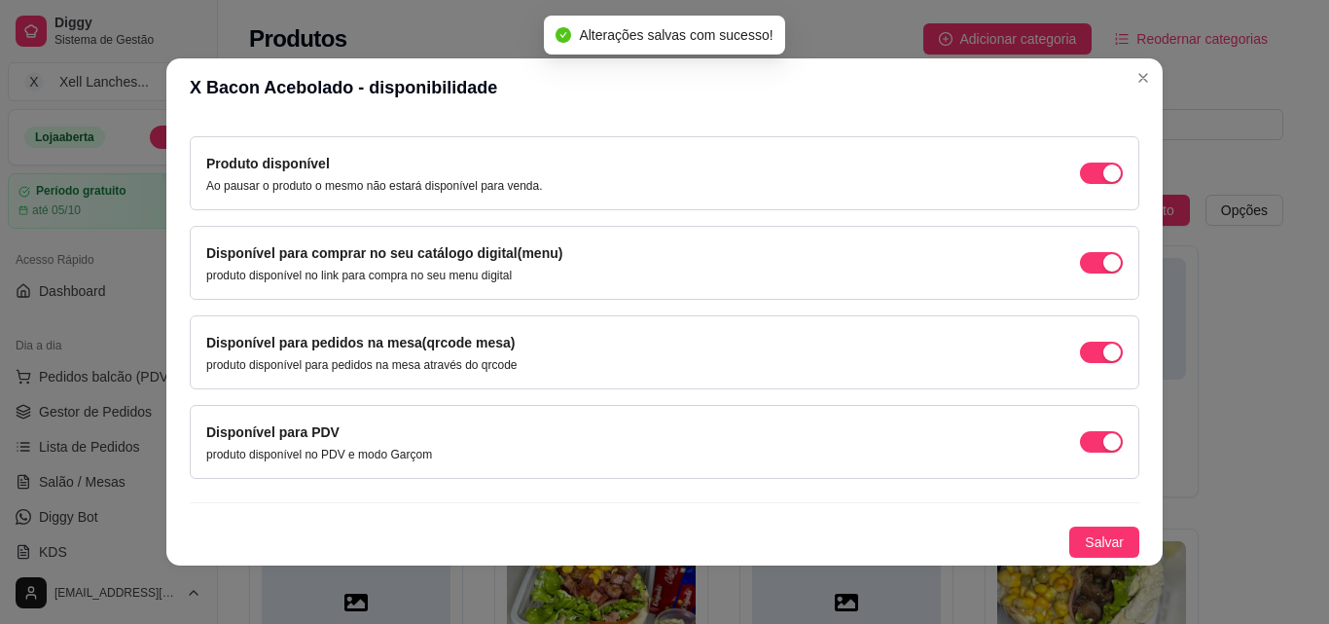
scroll to position [4, 0]
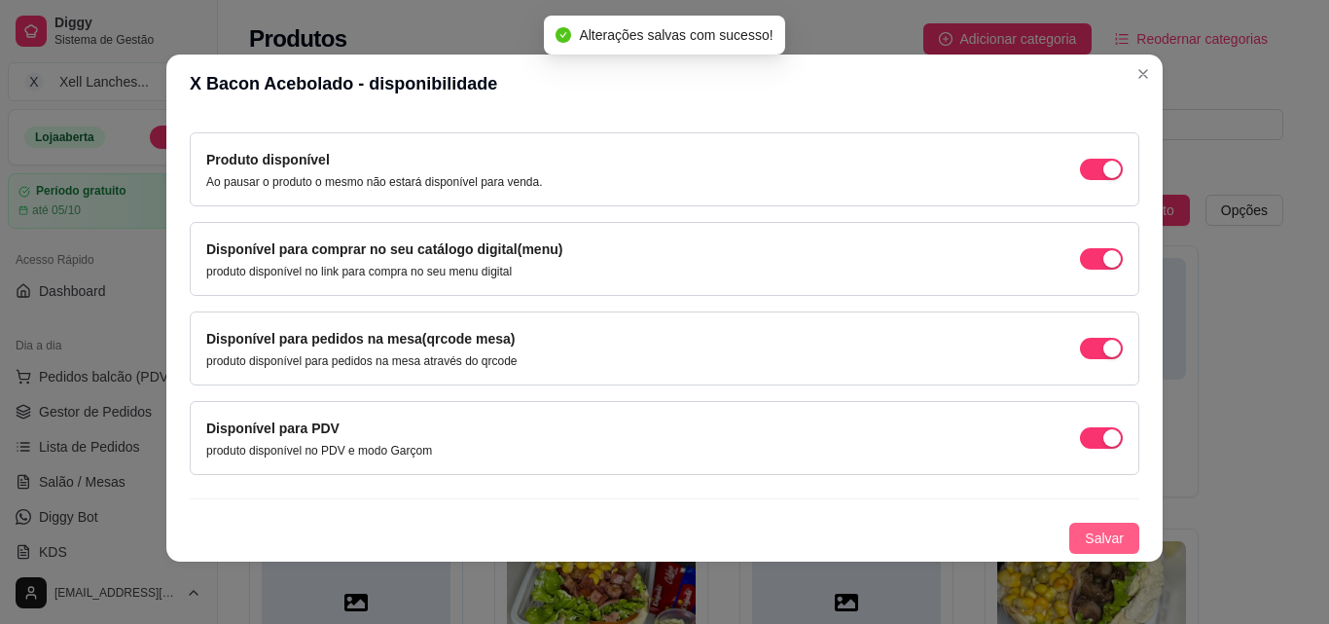
click at [1097, 539] on span "Salvar" at bounding box center [1104, 537] width 39 height 21
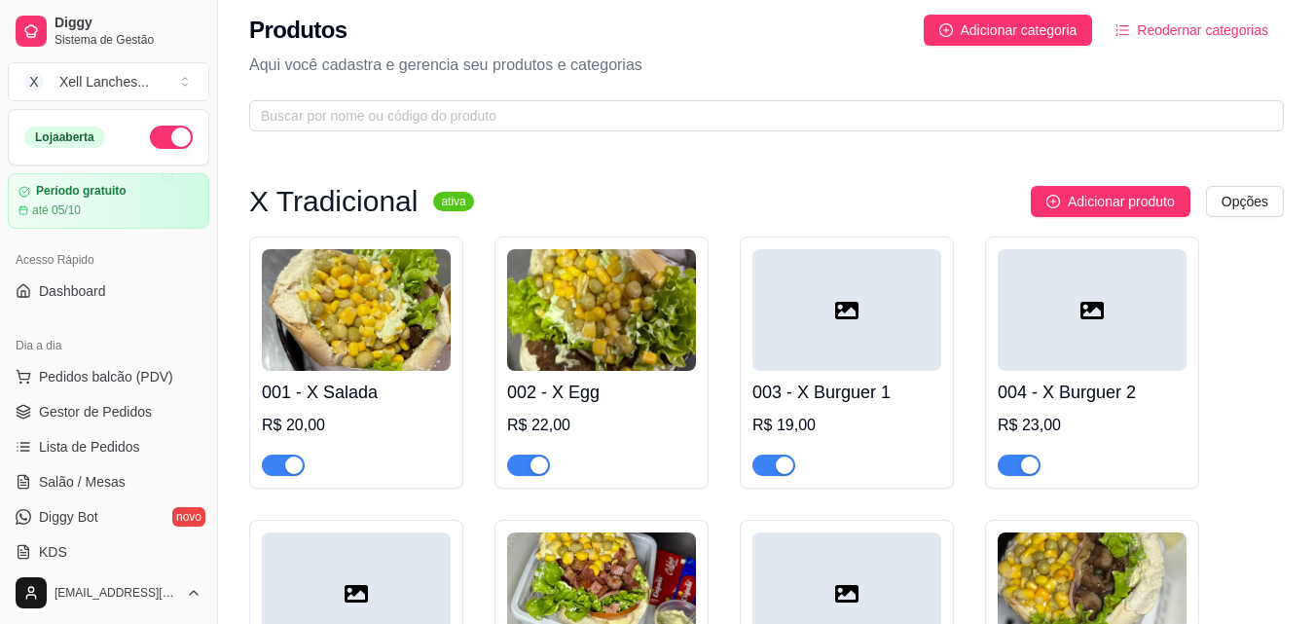
scroll to position [0, 0]
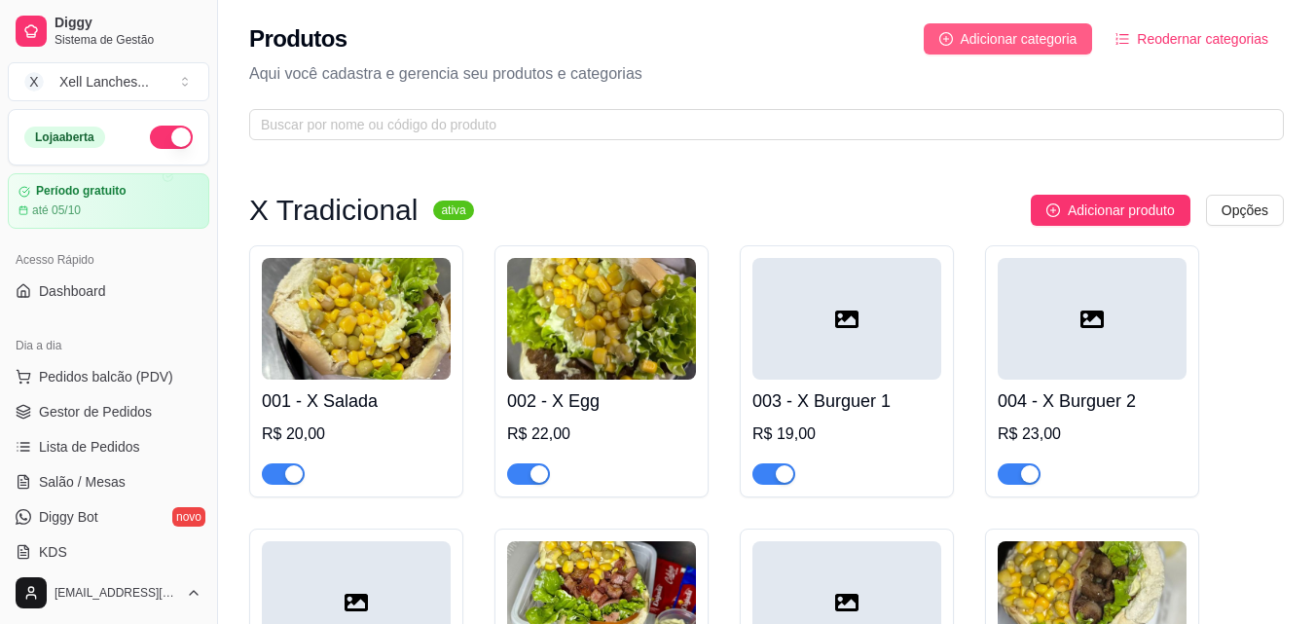
click at [1029, 43] on span "Adicionar categoria" at bounding box center [1018, 38] width 117 height 21
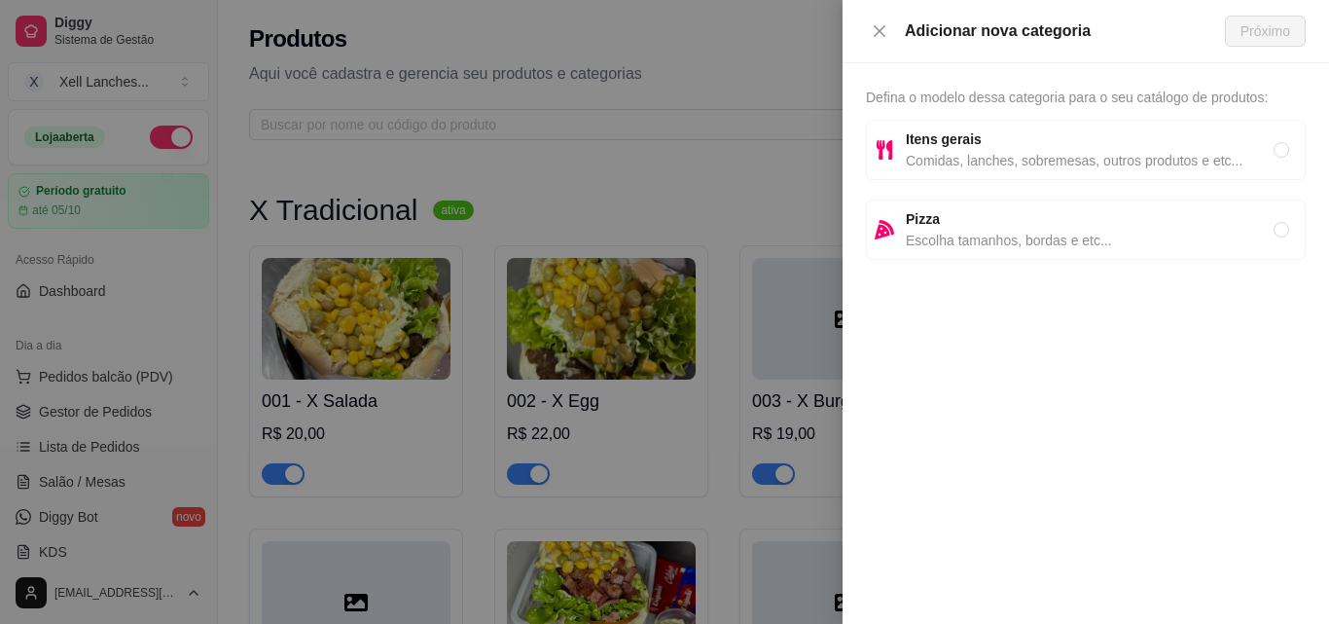
click at [973, 160] on span "Comidas, lanches, sobremesas, outros produtos e etc..." at bounding box center [1090, 160] width 368 height 21
radio input "true"
click at [1274, 18] on button "Próximo" at bounding box center [1265, 31] width 81 height 31
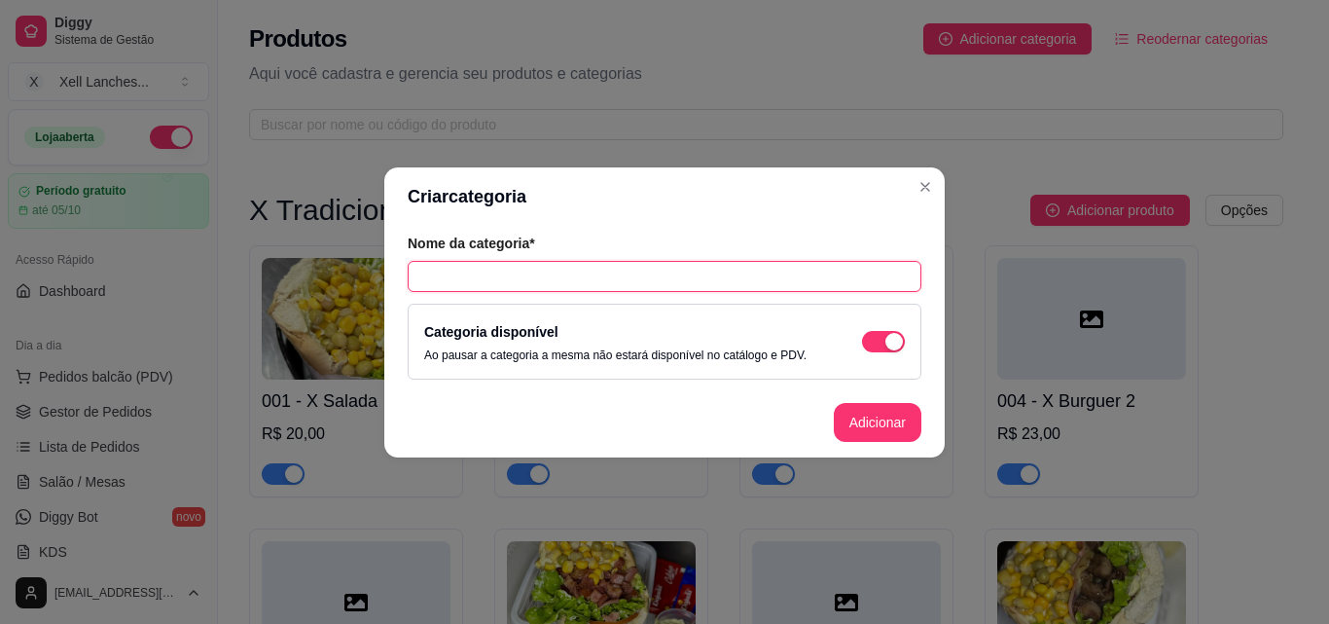
click at [512, 277] on input "text" at bounding box center [665, 276] width 514 height 31
type input "X Gaúcho"
click at [865, 416] on button "Adicionar" at bounding box center [878, 422] width 88 height 39
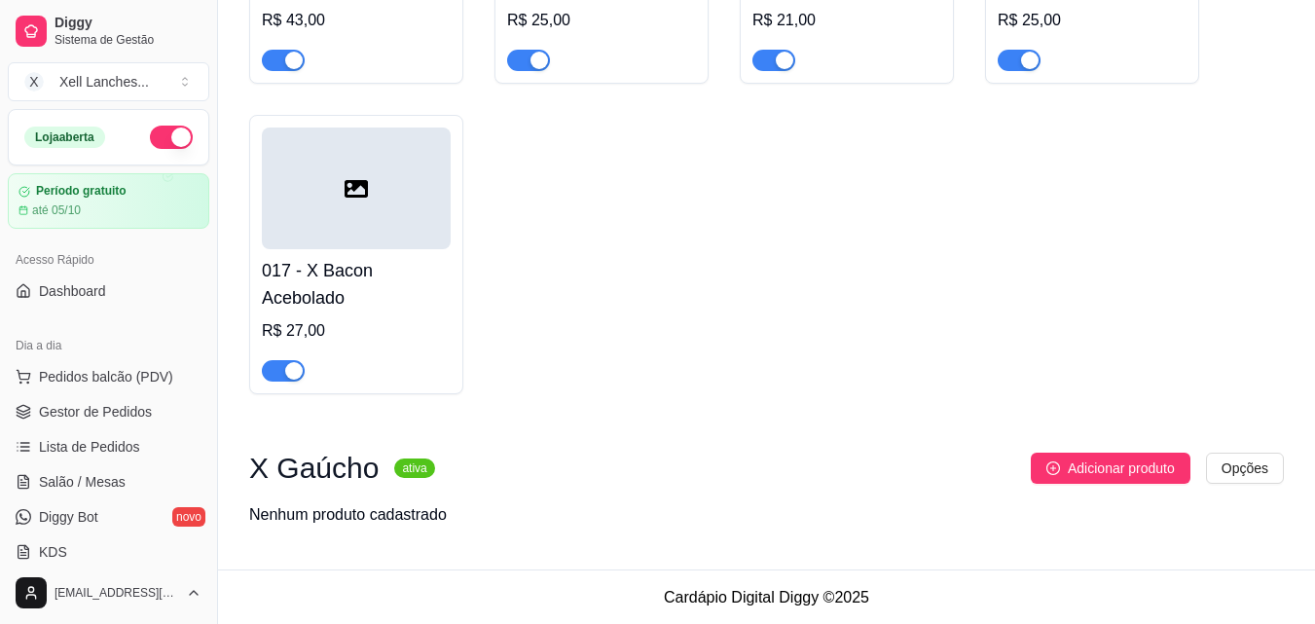
scroll to position [1296, 0]
click at [1140, 470] on span "Adicionar produto" at bounding box center [1121, 466] width 107 height 21
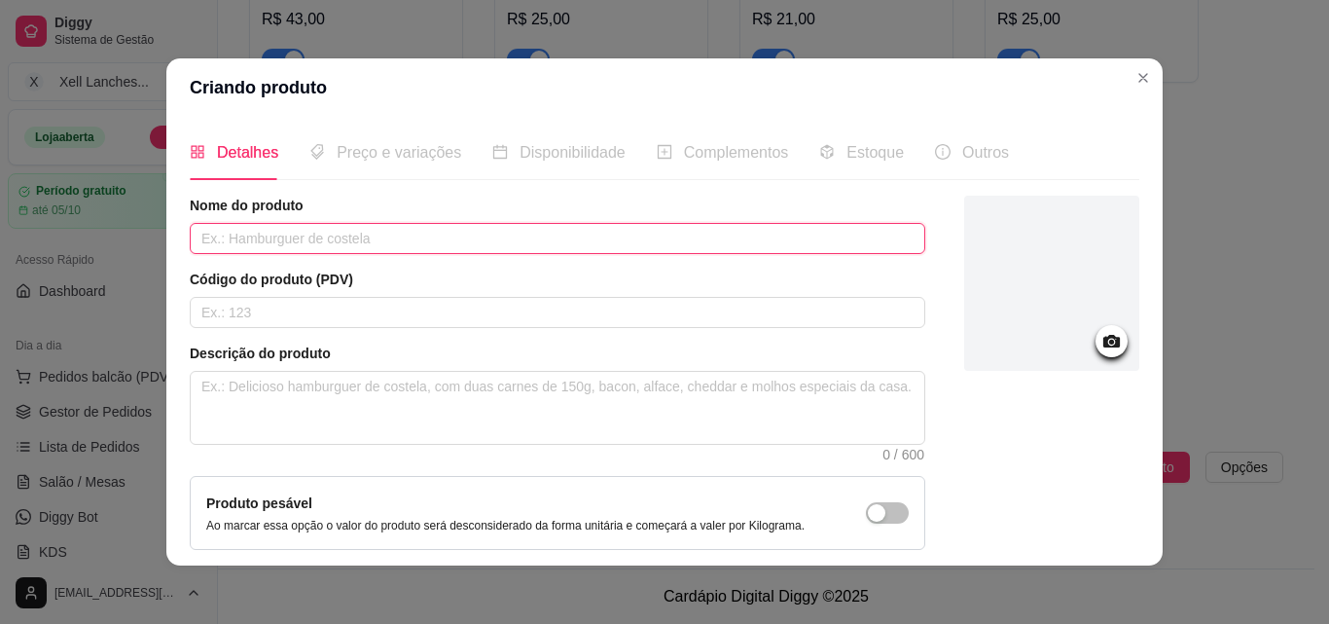
click at [372, 240] on input "text" at bounding box center [558, 238] width 736 height 31
type input "X Salada"
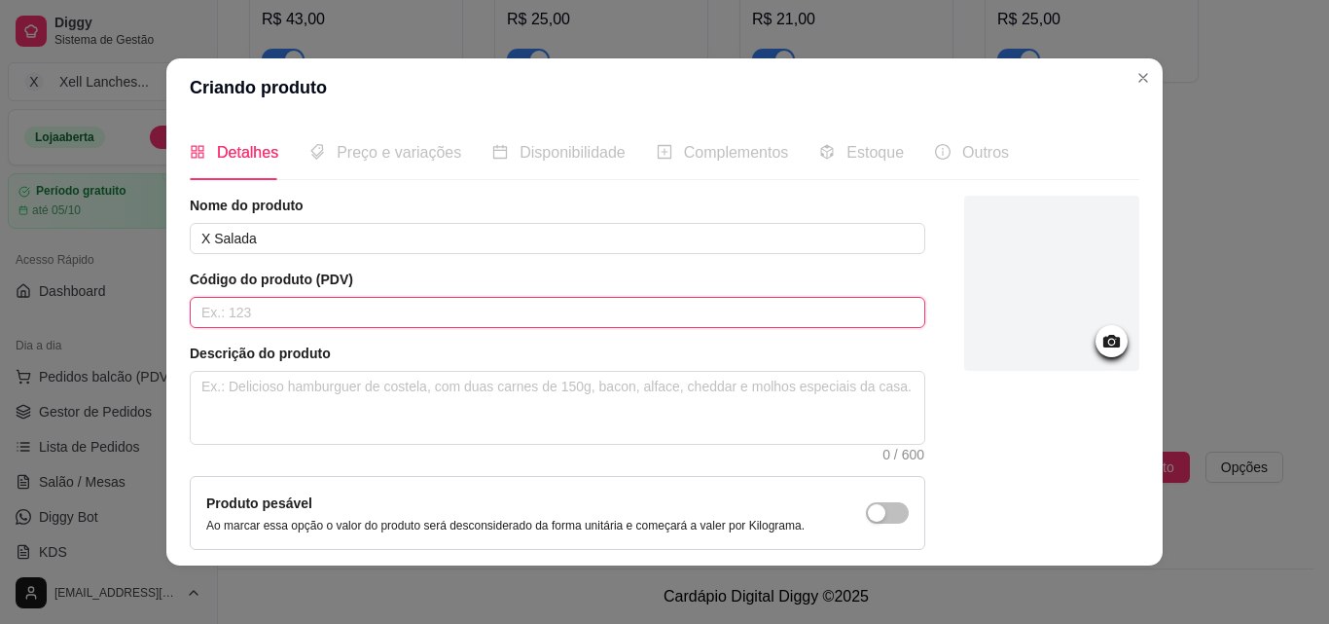
click at [328, 312] on input "text" at bounding box center [558, 312] width 736 height 31
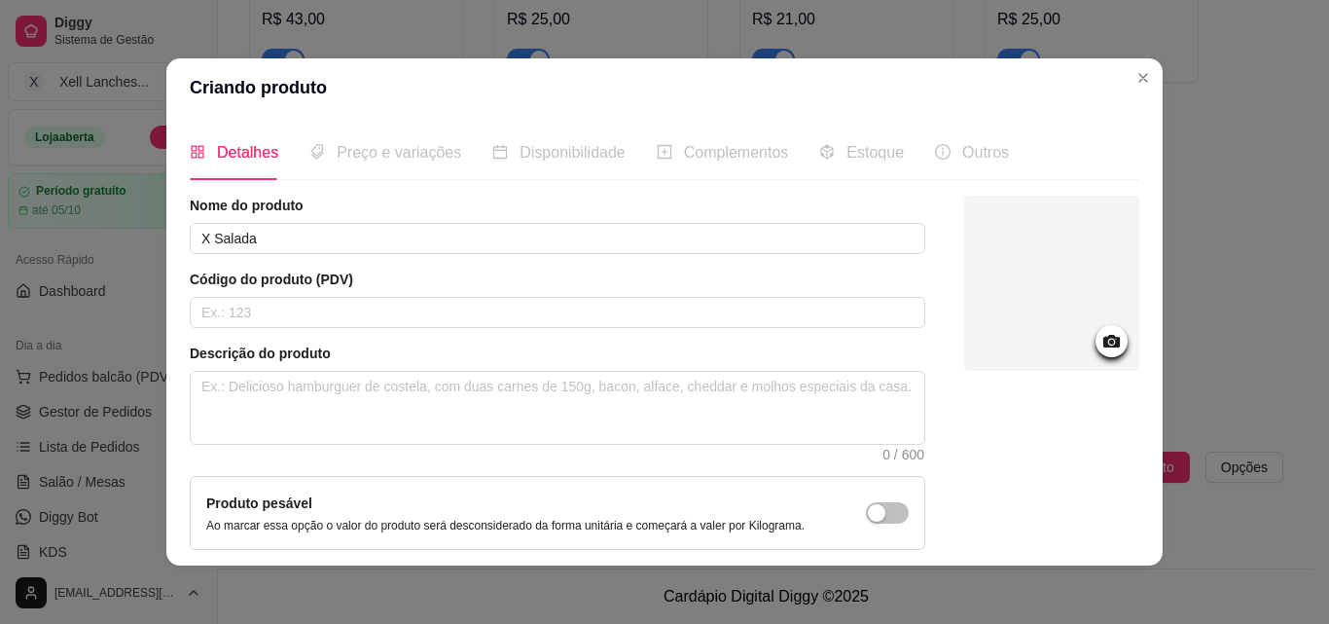
drag, startPoint x: 512, startPoint y: 83, endPoint x: 997, endPoint y: 86, distance: 485.6
click at [995, 86] on header "Criando produto" at bounding box center [664, 87] width 997 height 58
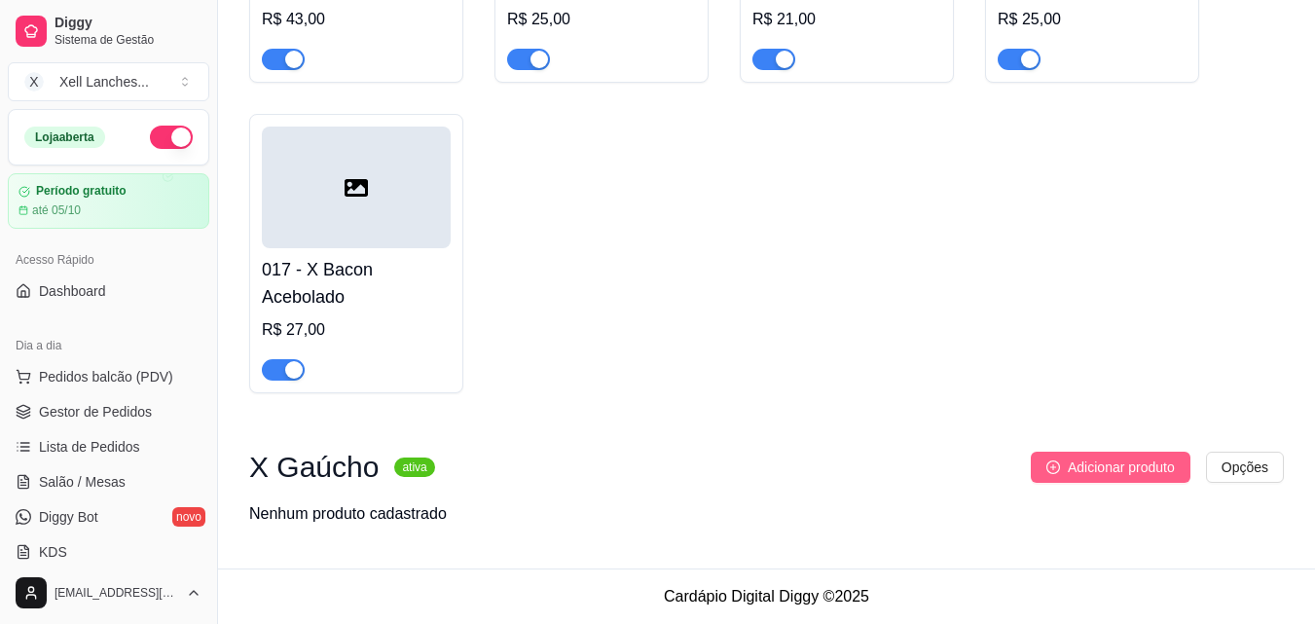
click at [1082, 465] on span "Adicionar produto" at bounding box center [1121, 466] width 107 height 21
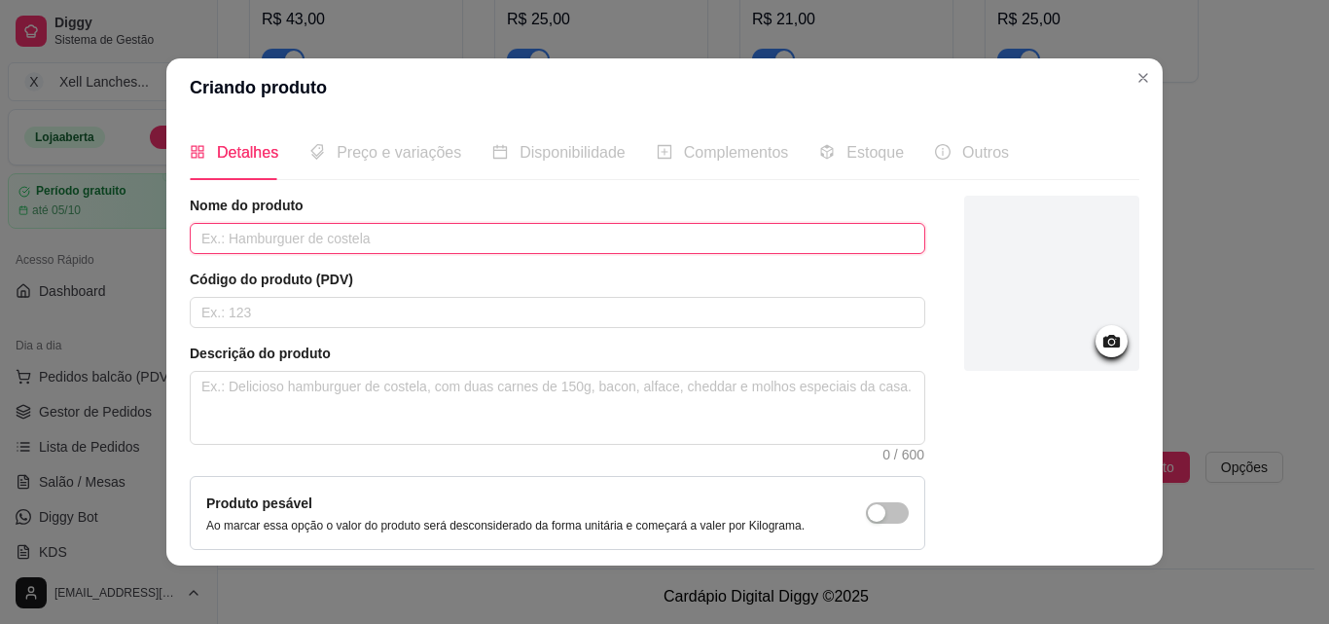
click at [290, 232] on input "text" at bounding box center [558, 238] width 736 height 31
click at [291, 233] on input "X Salada" at bounding box center [558, 238] width 736 height 31
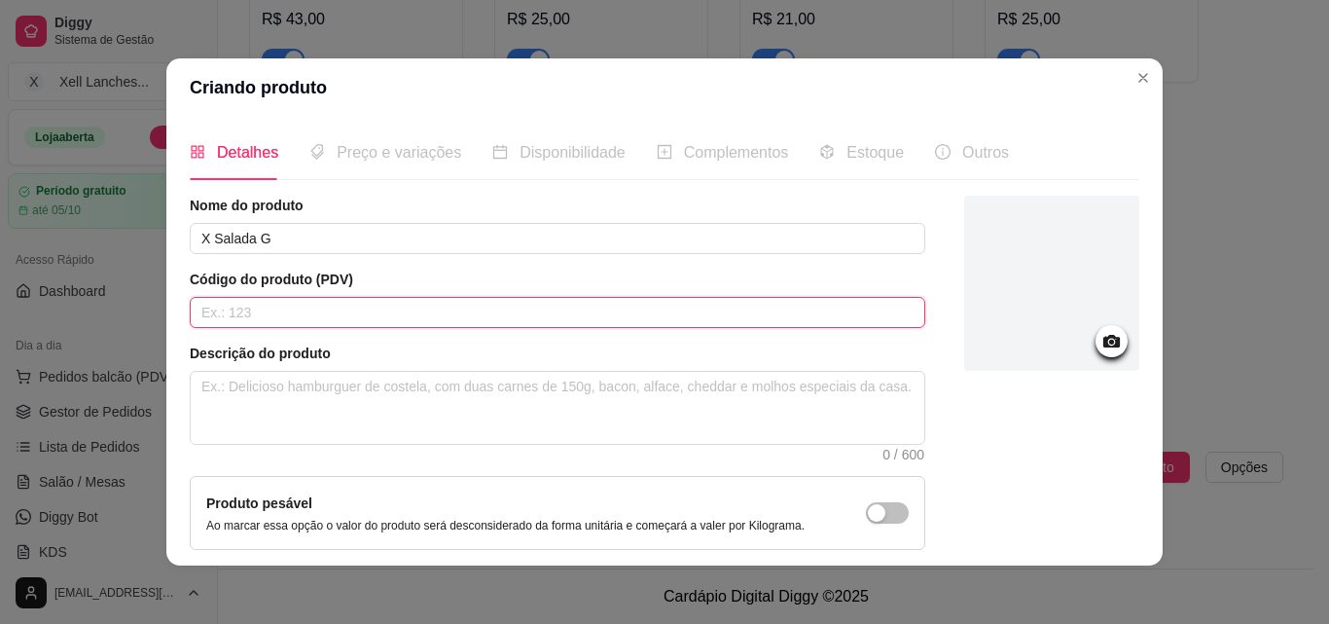
click at [264, 313] on input "text" at bounding box center [558, 312] width 736 height 31
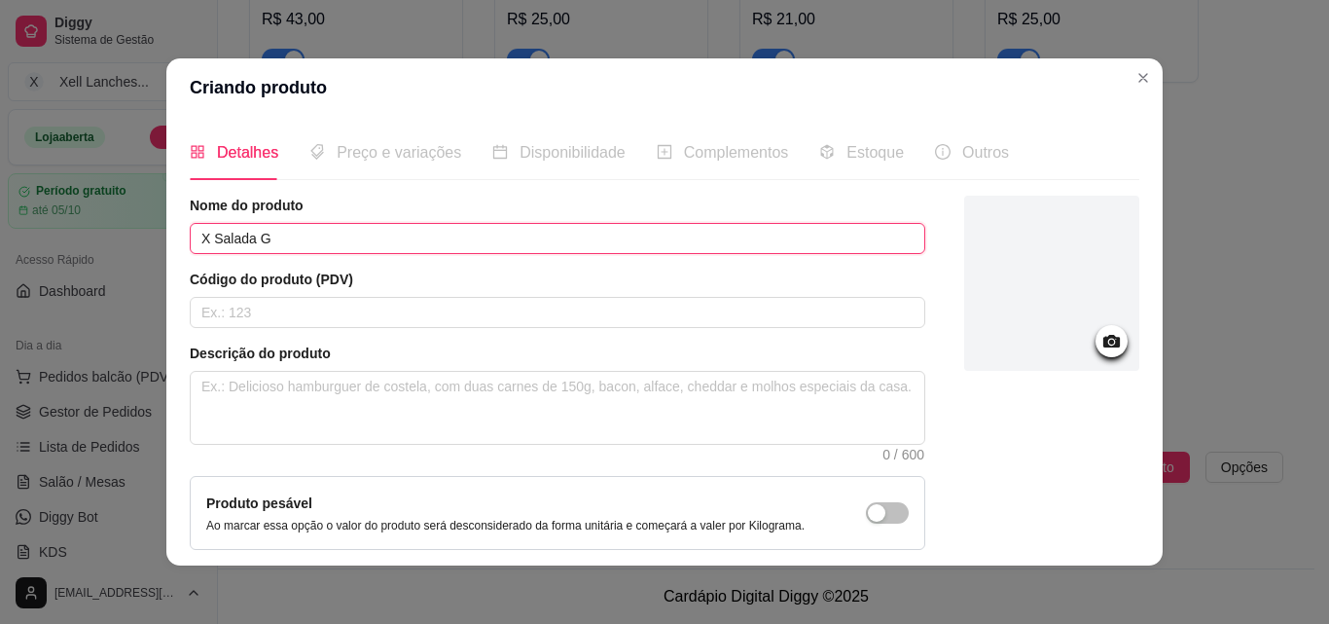
click at [268, 234] on input "X Salada G" at bounding box center [558, 238] width 736 height 31
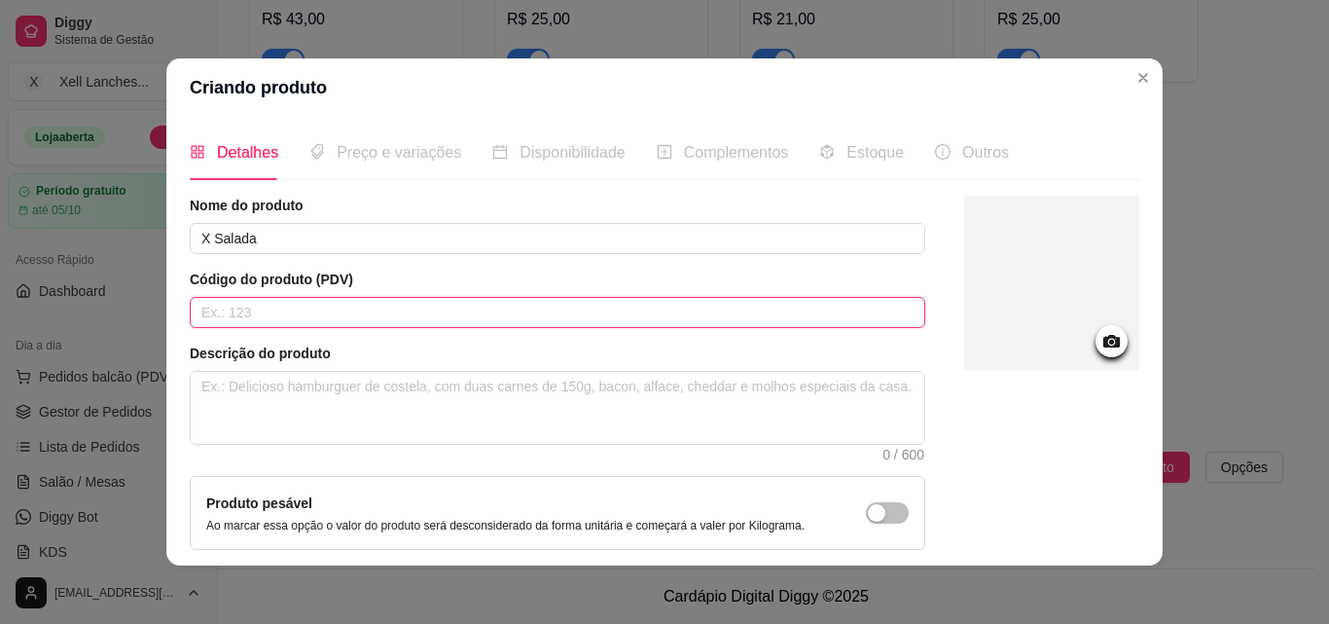
click at [238, 306] on input "text" at bounding box center [558, 312] width 736 height 31
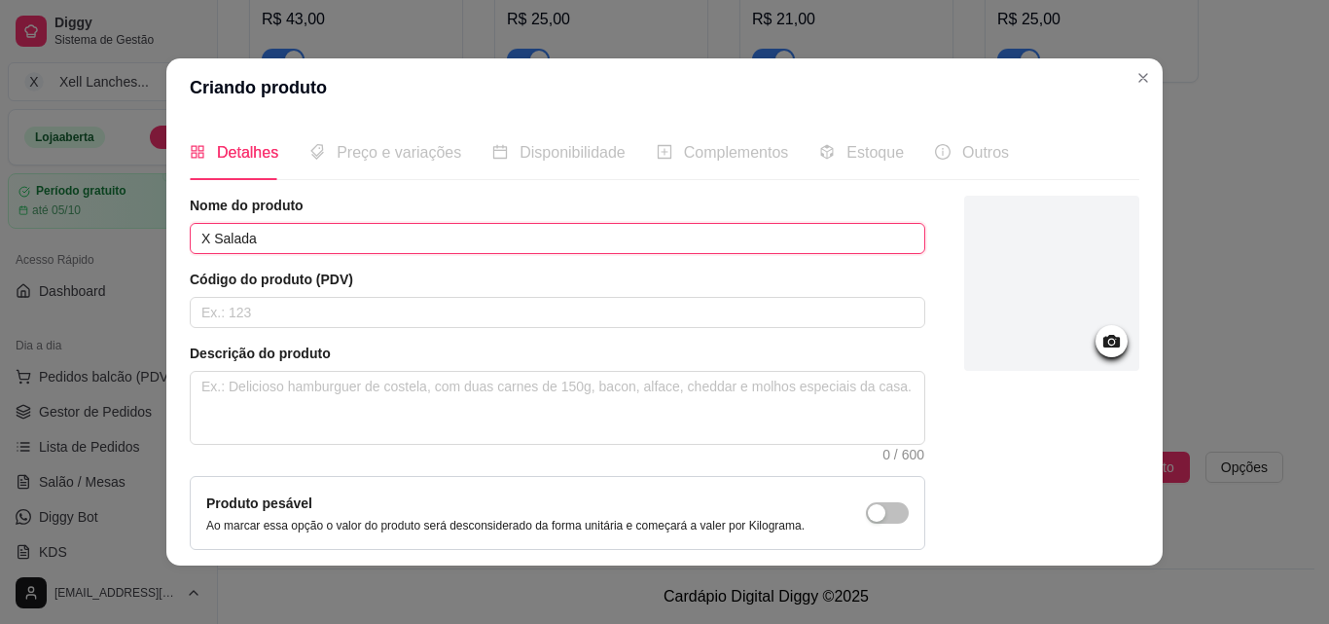
click at [265, 237] on input "X Salada" at bounding box center [558, 238] width 736 height 31
type input "X Salada"
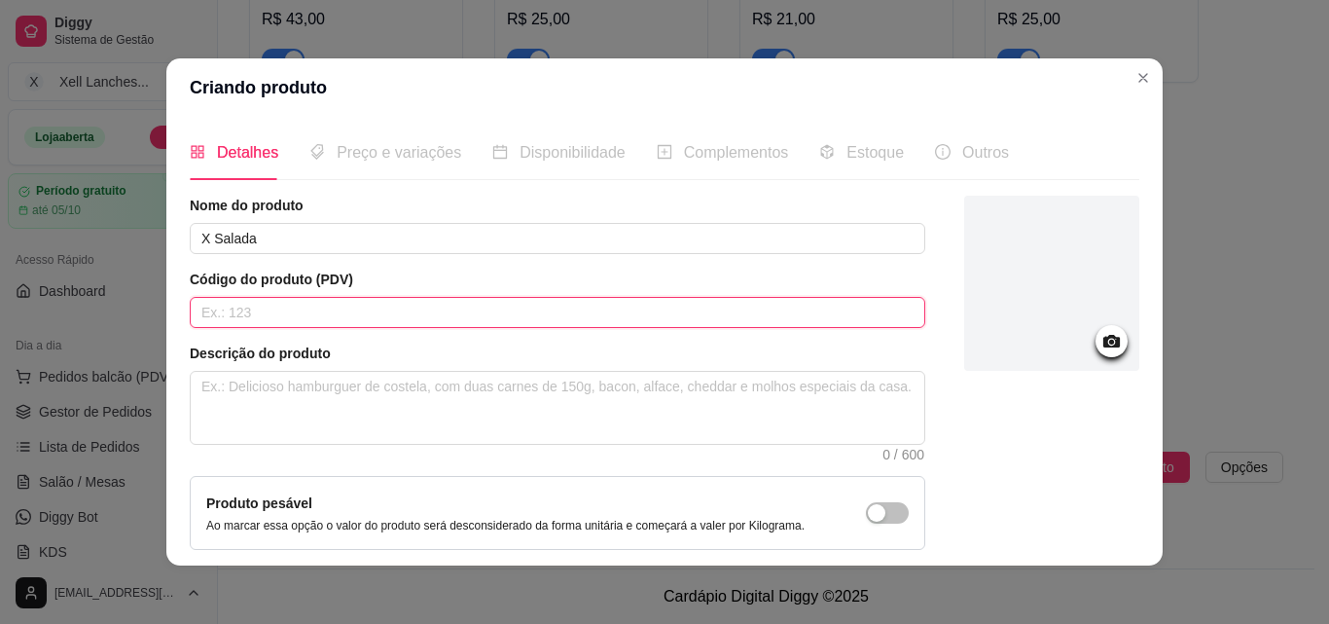
click at [267, 302] on input "text" at bounding box center [558, 312] width 736 height 31
type input "018"
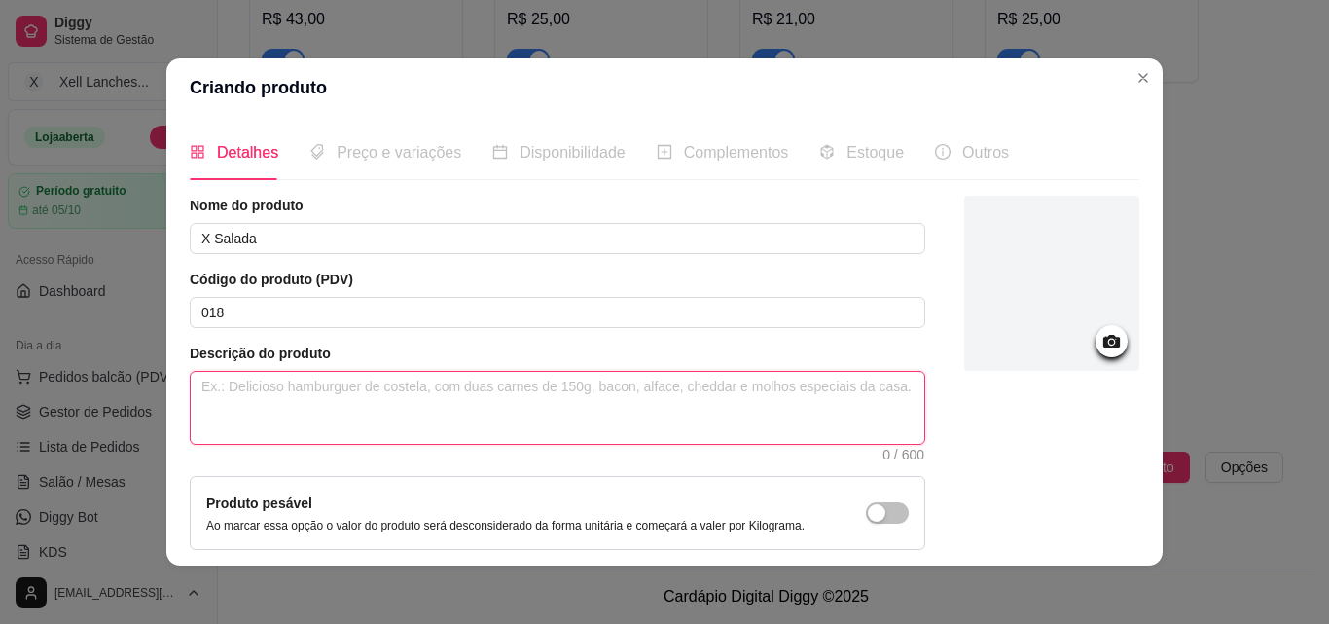
click at [279, 394] on textarea at bounding box center [558, 408] width 734 height 72
paste textarea "Pão, hambúrguer, presunto, queijo, ovo, milho, ervilha, alface, tomate, maiones…"
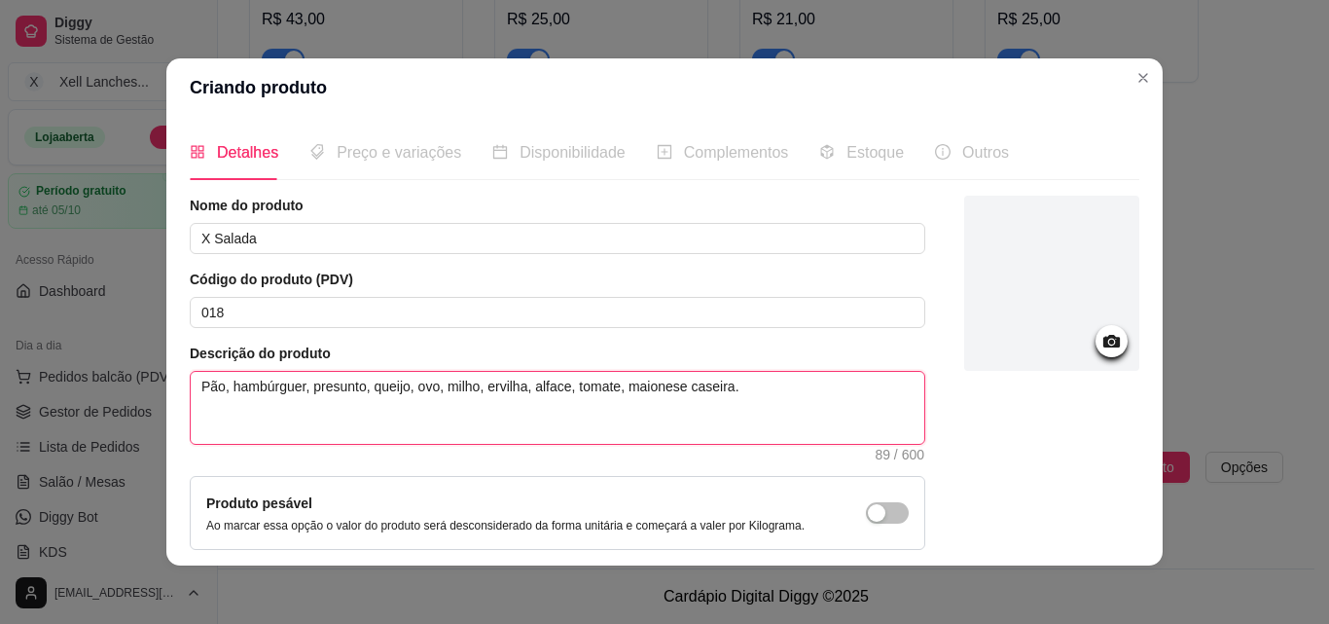
type textarea "Pão, hambúrguer, presunto, queijo, ovo, milho, ervilha, alface, tomate, maiones…"
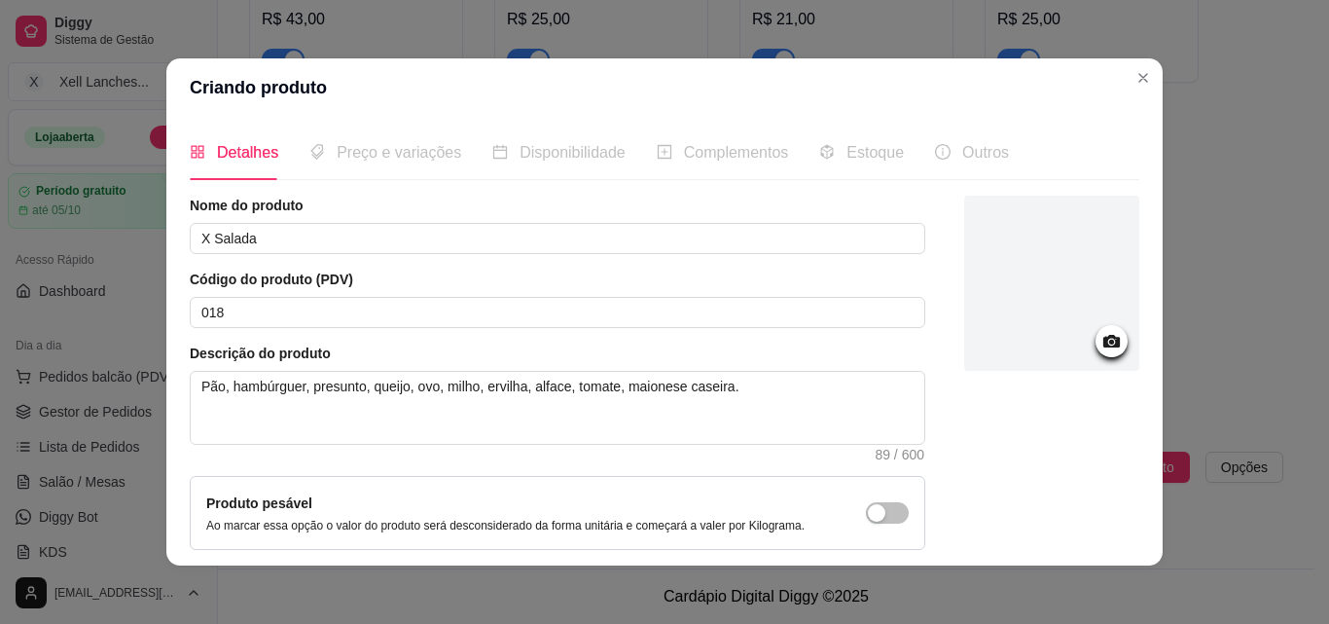
click at [1109, 343] on circle at bounding box center [1111, 342] width 5 height 5
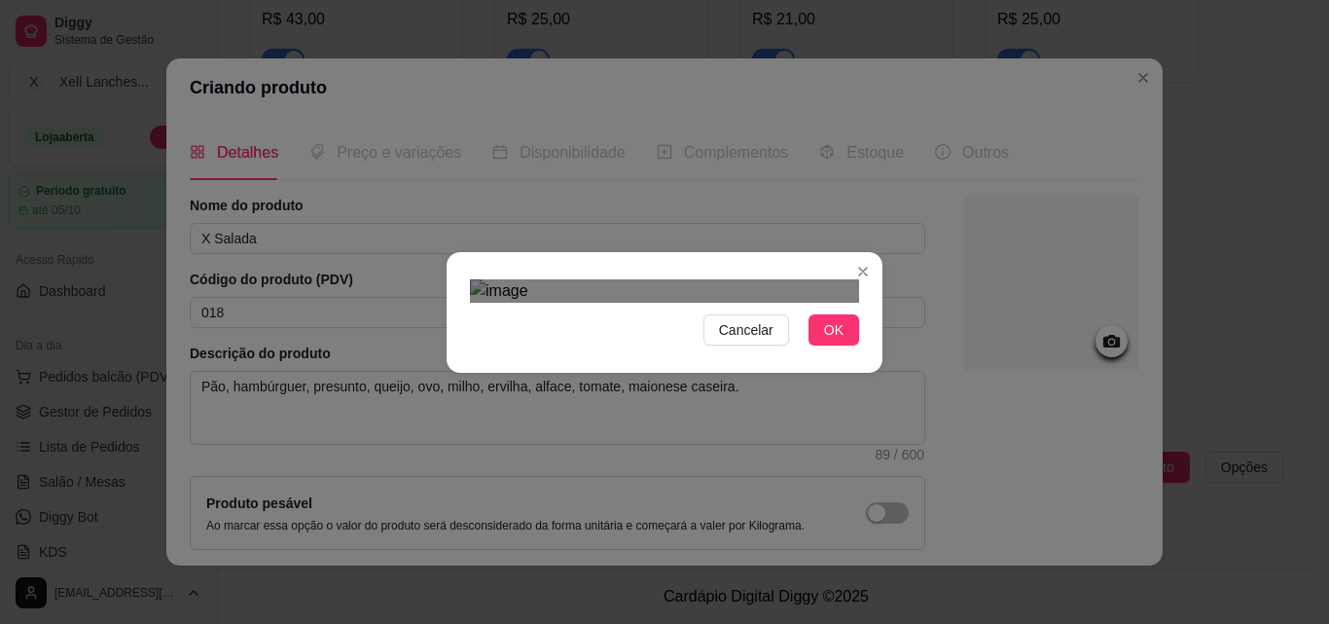
click at [733, 328] on div "Use the arrow keys to move the crop selection area" at bounding box center [645, 491] width 350 height 350
click at [825, 341] on span "OK" at bounding box center [833, 329] width 19 height 21
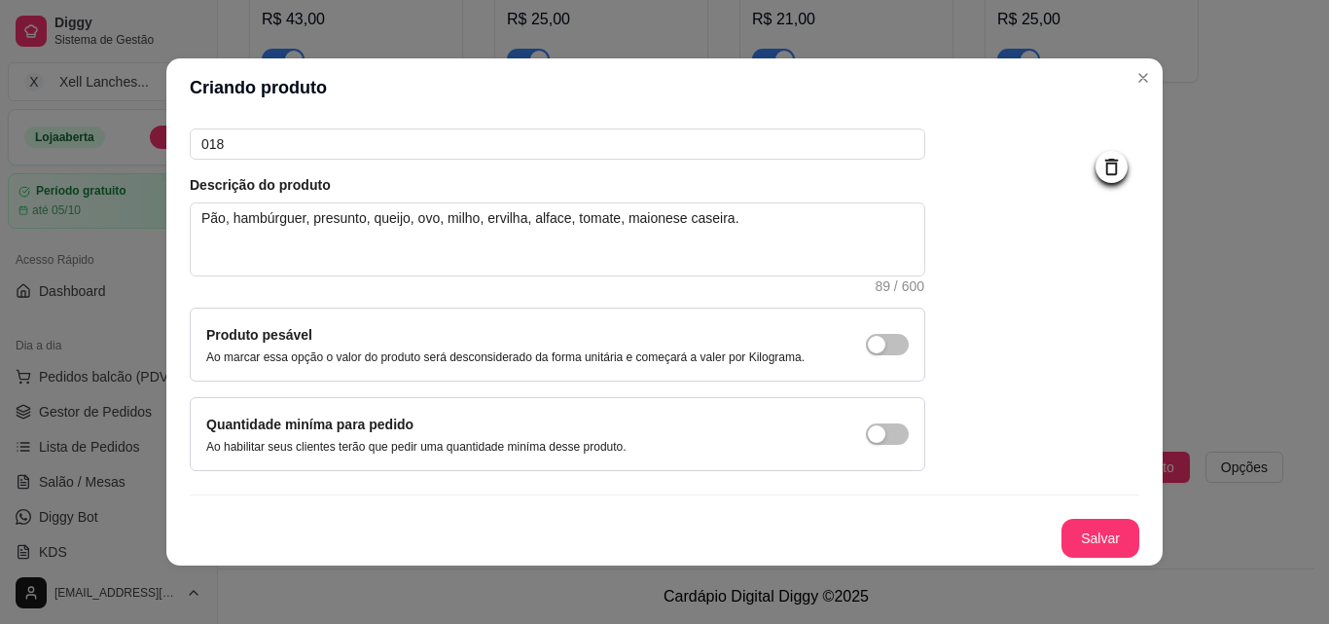
scroll to position [4, 0]
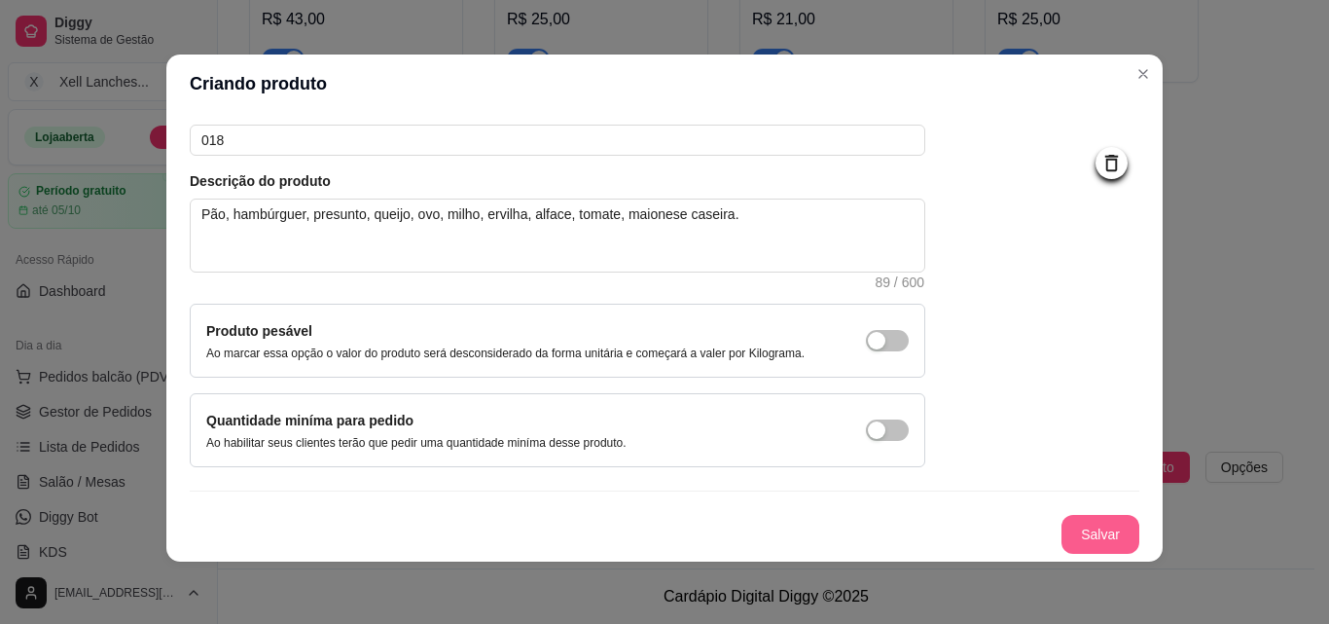
click at [1063, 533] on button "Salvar" at bounding box center [1101, 534] width 78 height 39
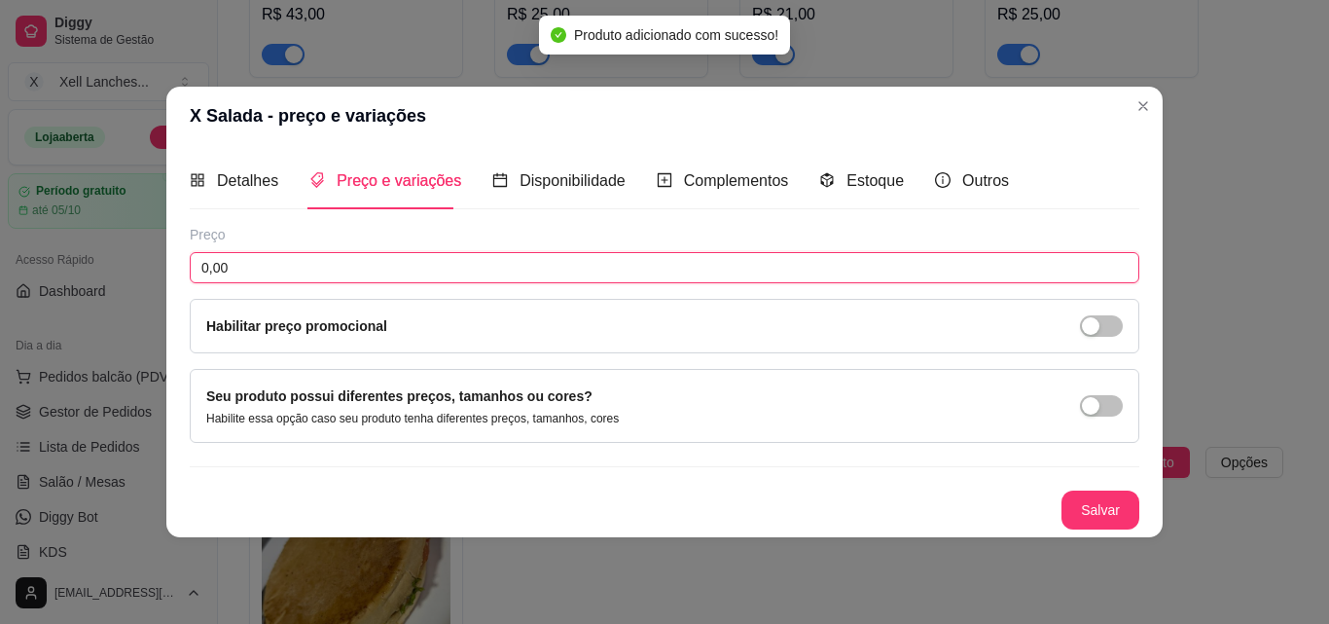
click at [369, 275] on input "0,00" at bounding box center [665, 267] width 950 height 31
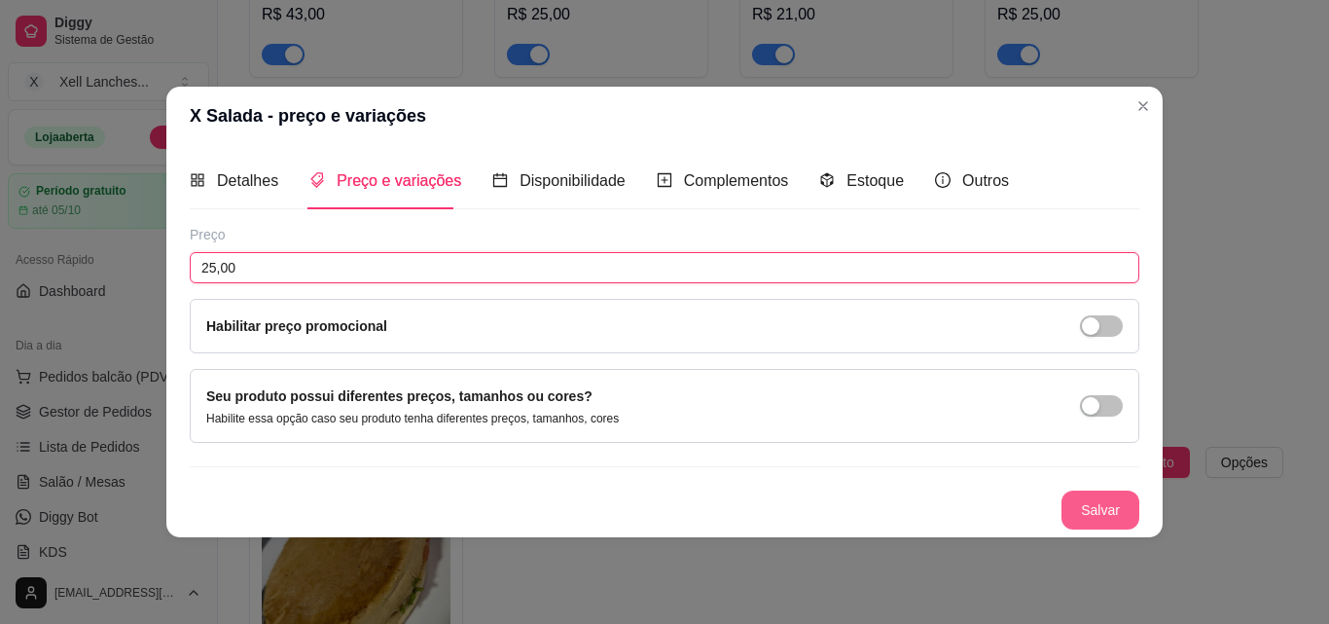
type input "25,00"
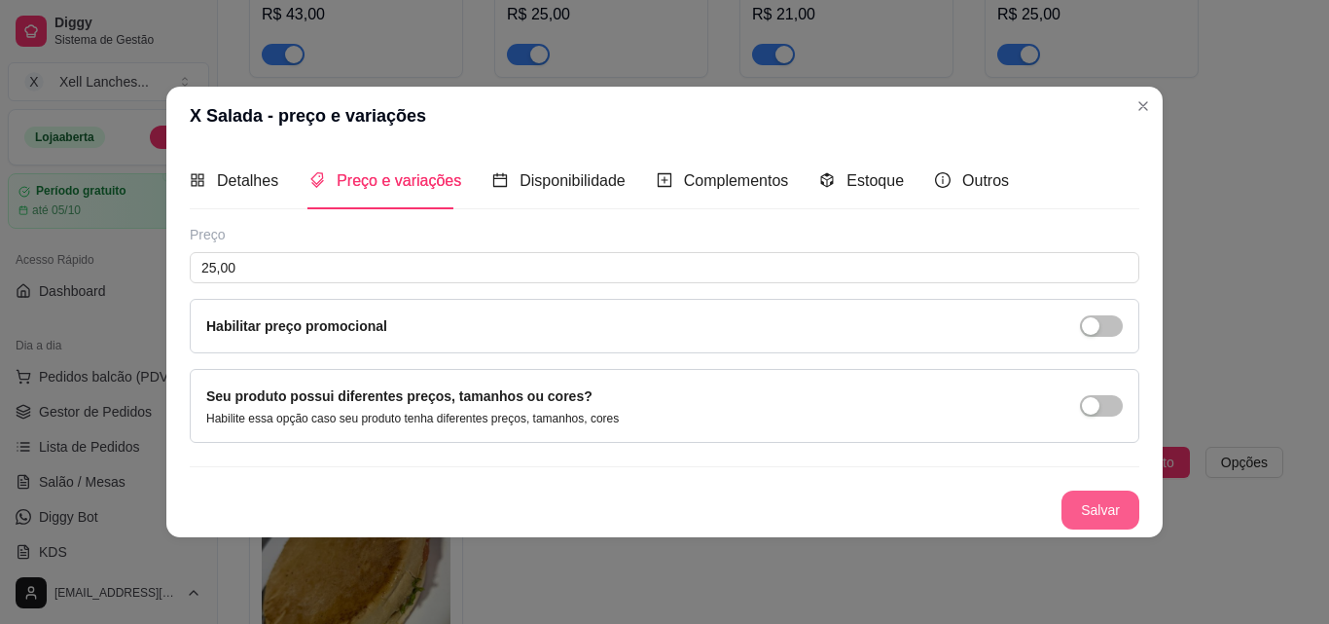
click at [1096, 516] on button "Salvar" at bounding box center [1101, 509] width 78 height 39
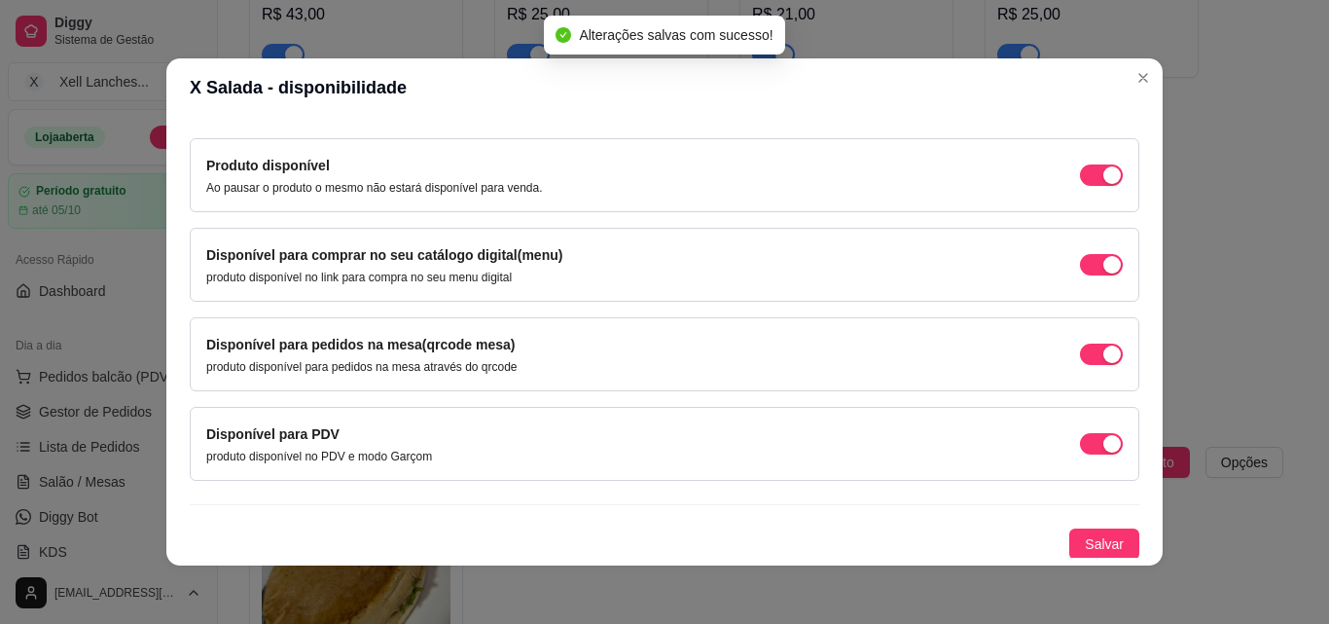
scroll to position [176, 0]
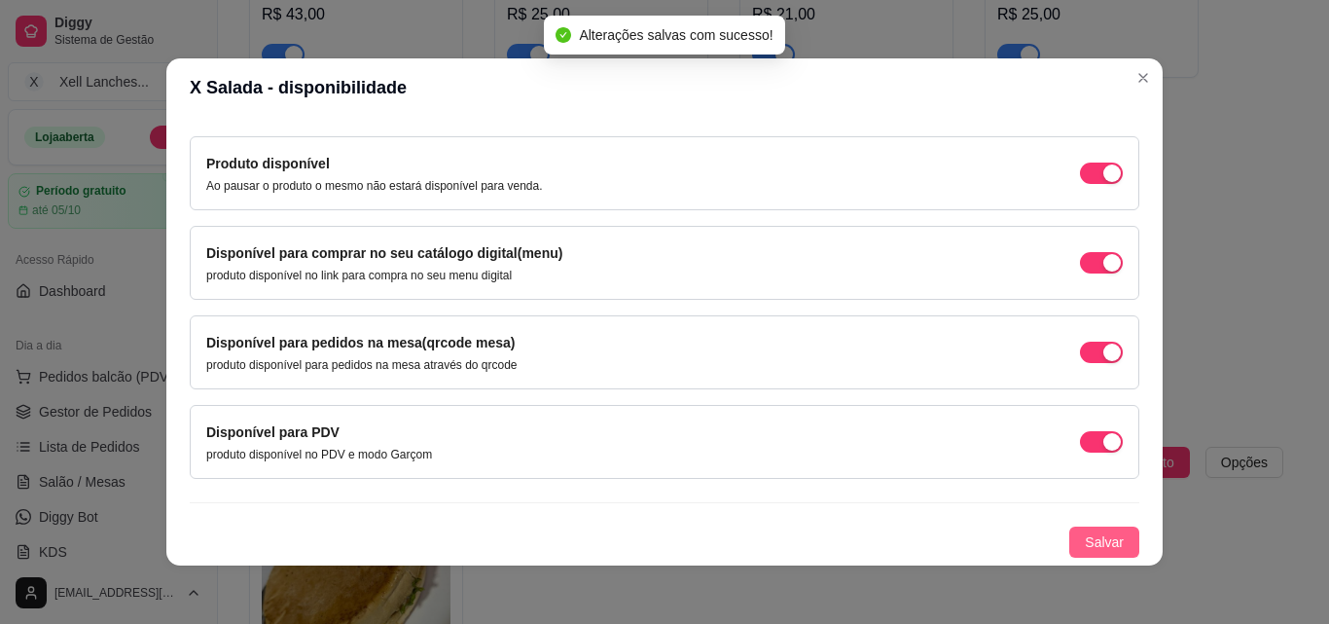
click at [1088, 538] on span "Salvar" at bounding box center [1104, 541] width 39 height 21
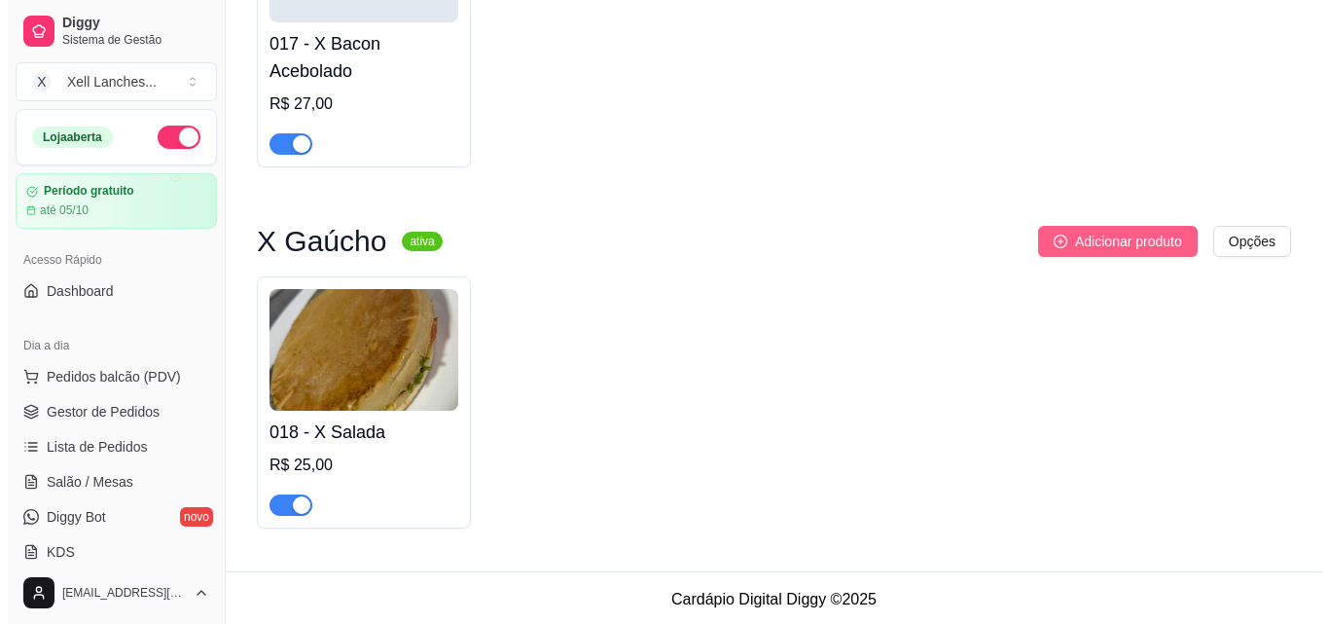
scroll to position [1526, 0]
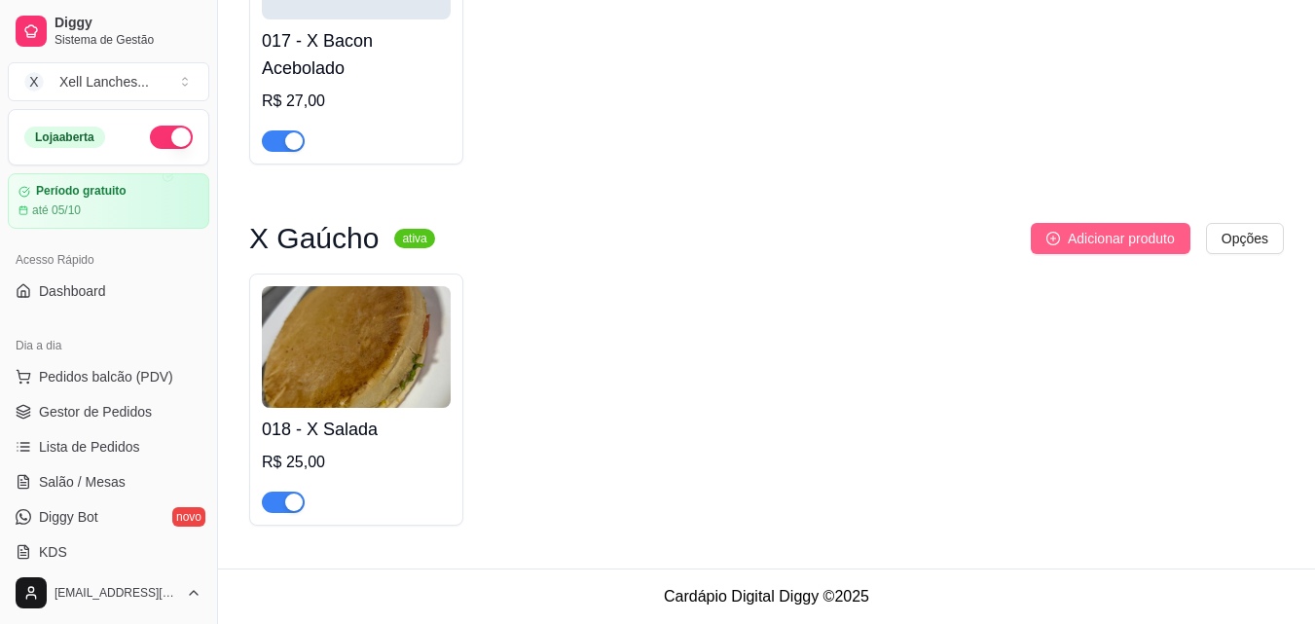
click at [1097, 237] on span "Adicionar produto" at bounding box center [1121, 238] width 107 height 21
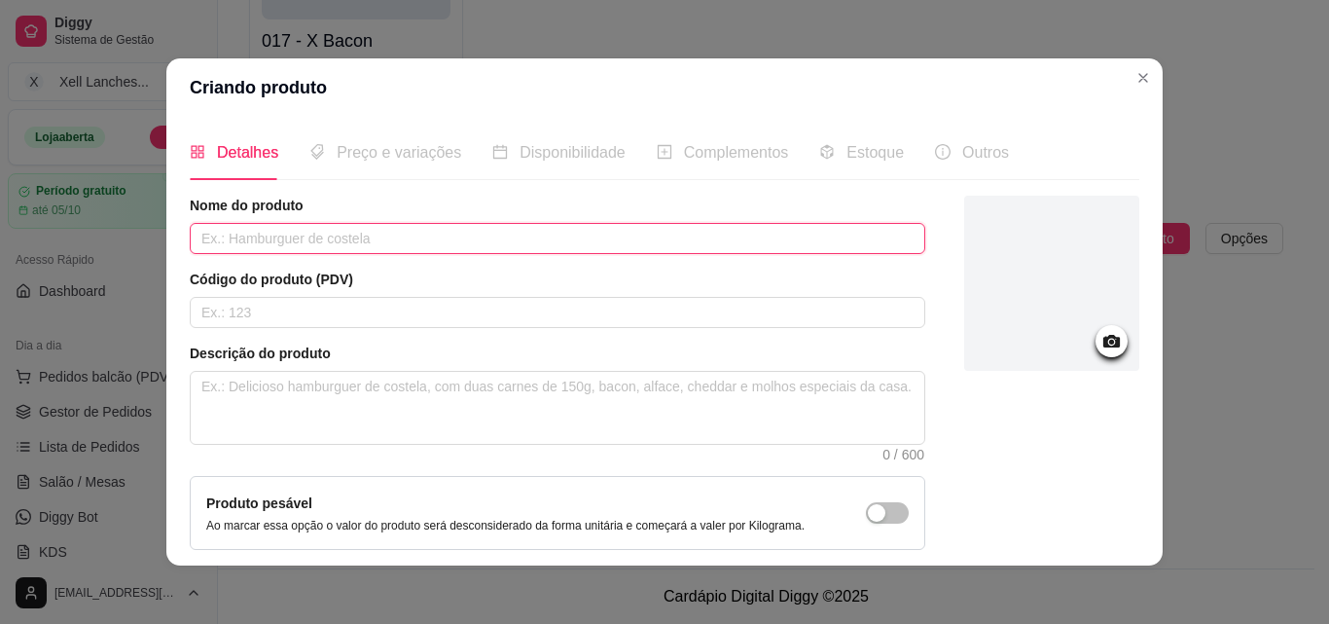
click at [343, 245] on input "text" at bounding box center [558, 238] width 736 height 31
drag, startPoint x: 404, startPoint y: 79, endPoint x: 815, endPoint y: 59, distance: 412.1
click at [570, 109] on header "Criando produto" at bounding box center [664, 87] width 997 height 58
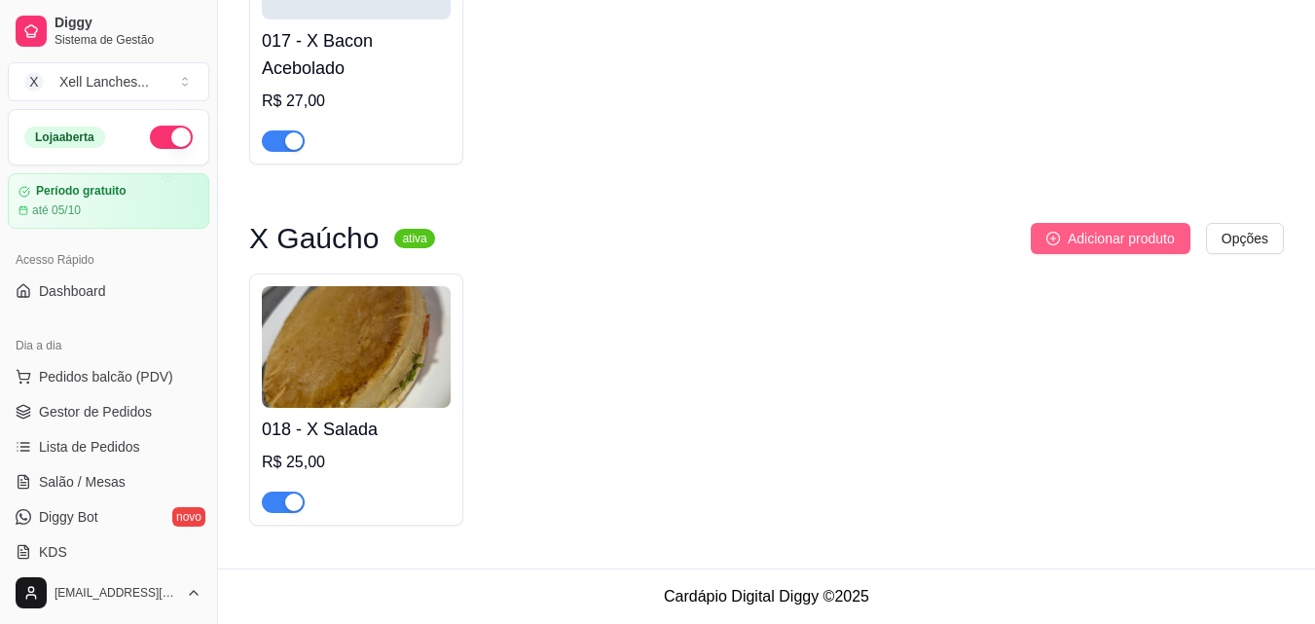
click at [1130, 240] on span "Adicionar produto" at bounding box center [1121, 238] width 107 height 21
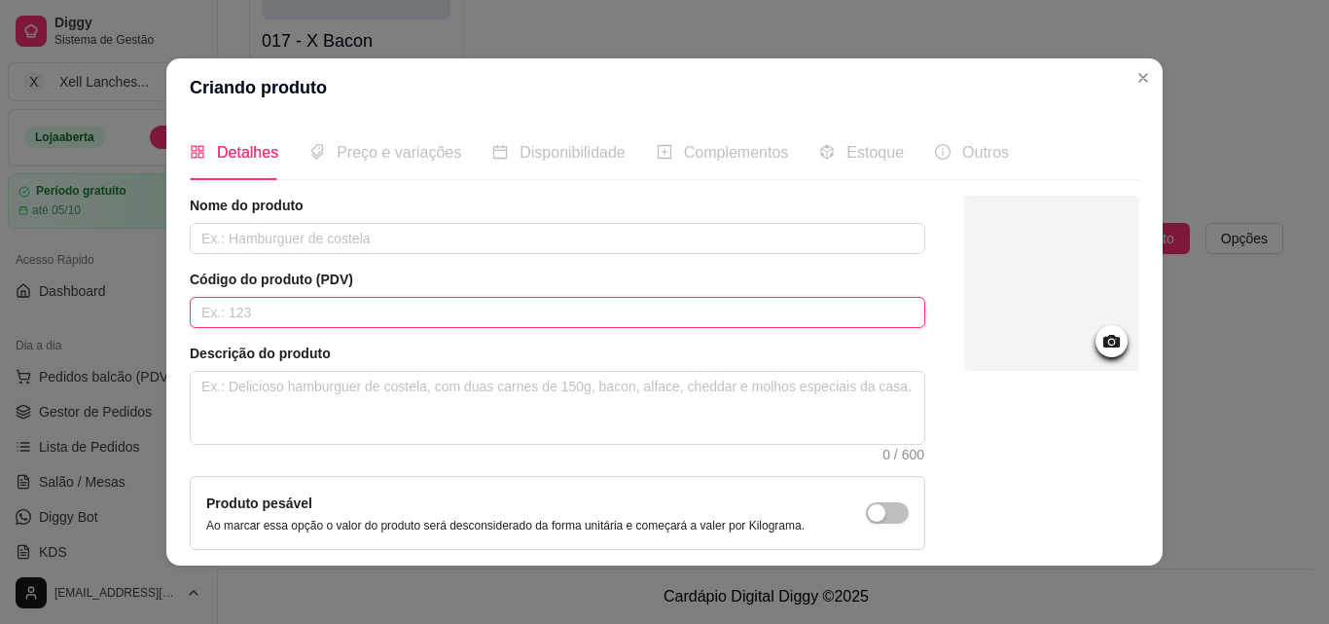
click at [234, 310] on input "text" at bounding box center [558, 312] width 736 height 31
type input "019"
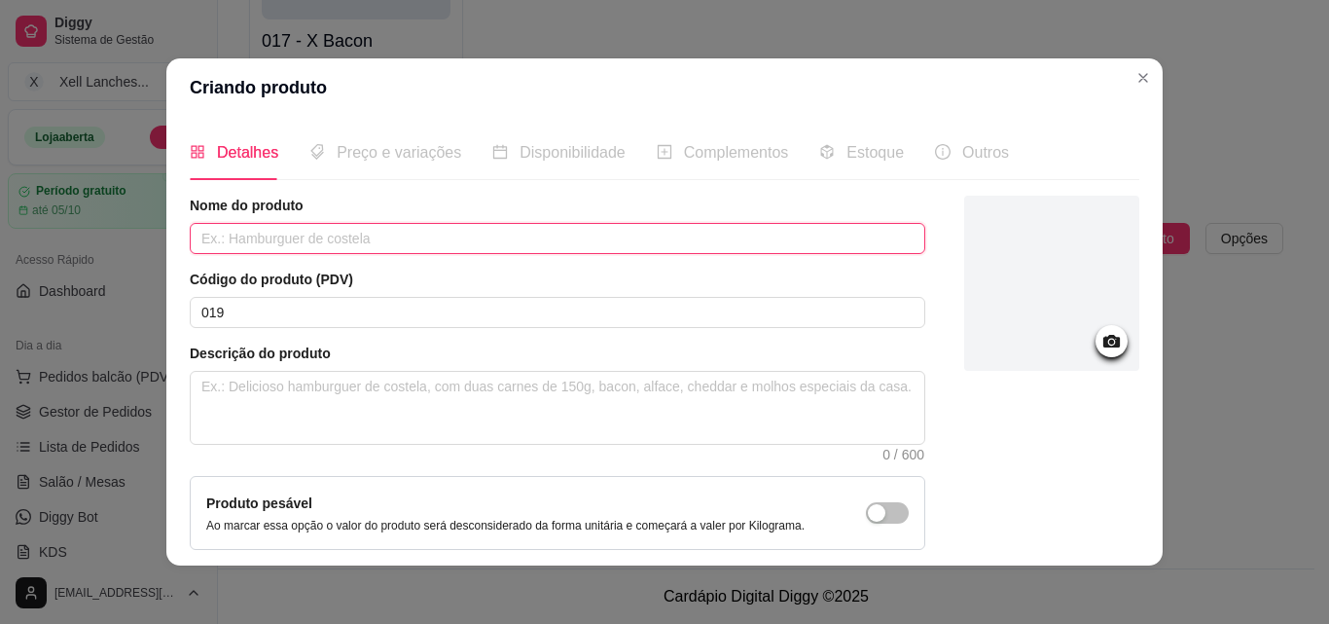
click at [223, 244] on input "text" at bounding box center [558, 238] width 736 height 31
type input "X Bacon"
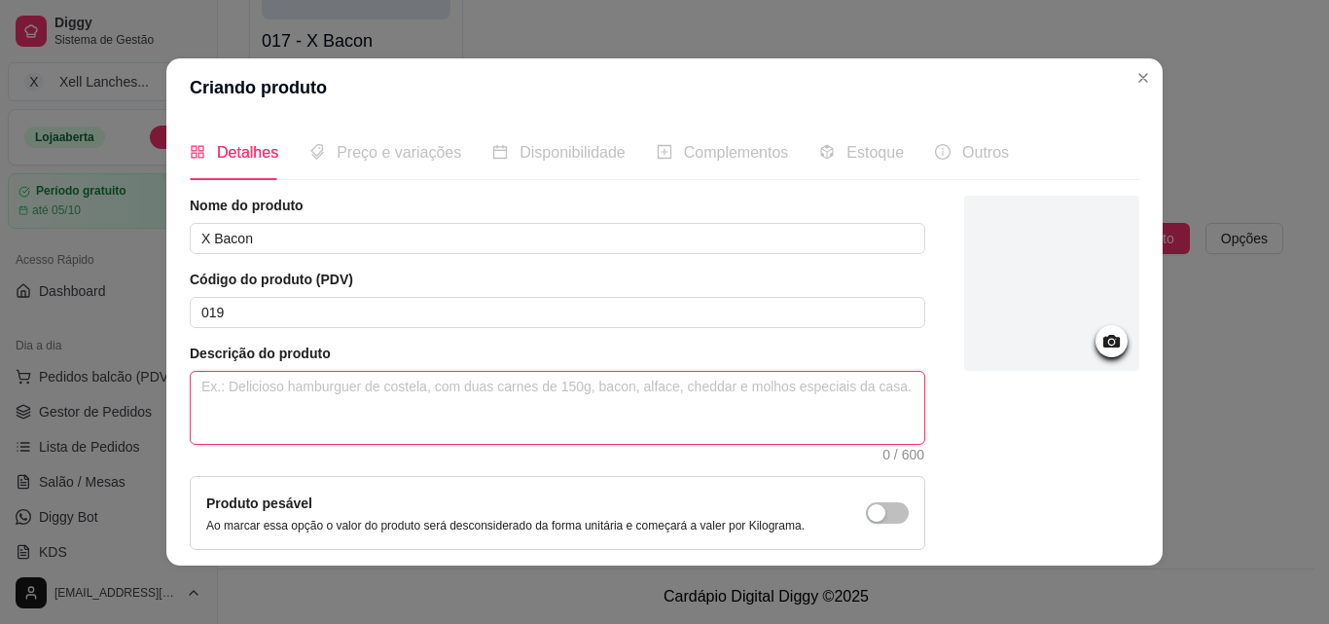
paste textarea "Pão, hambúrguer, [PERSON_NAME], presunto, queijo, ovo, milho, ervilha, alface, …"
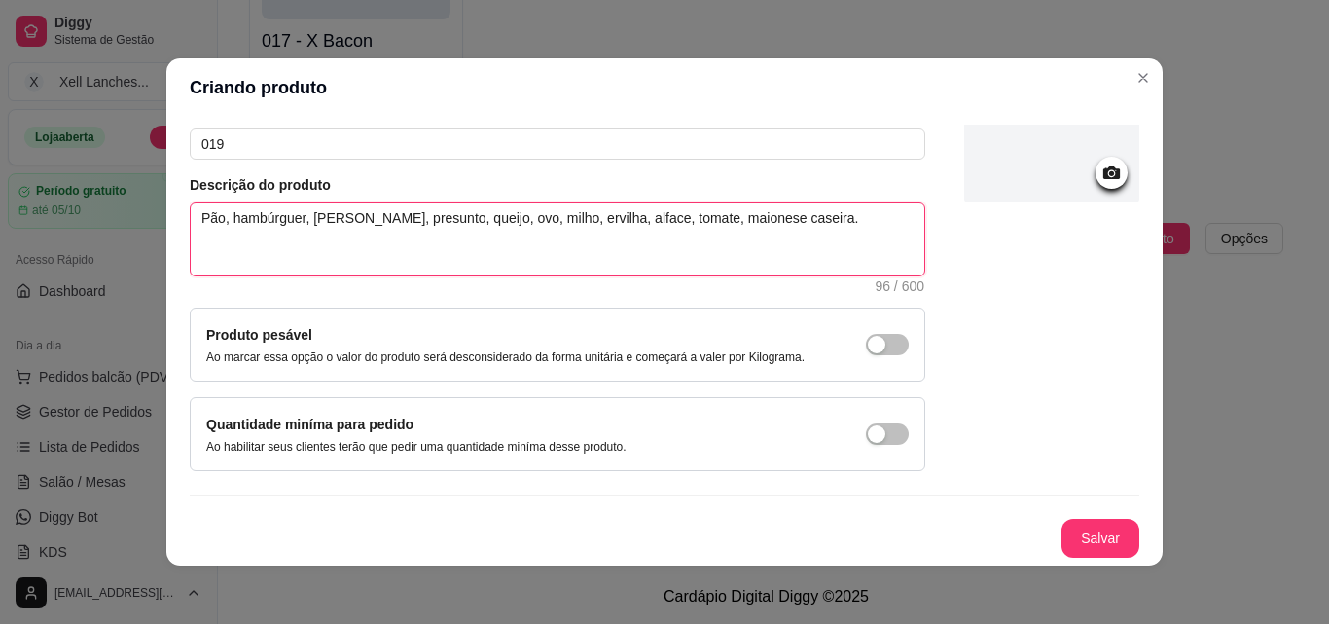
scroll to position [0, 0]
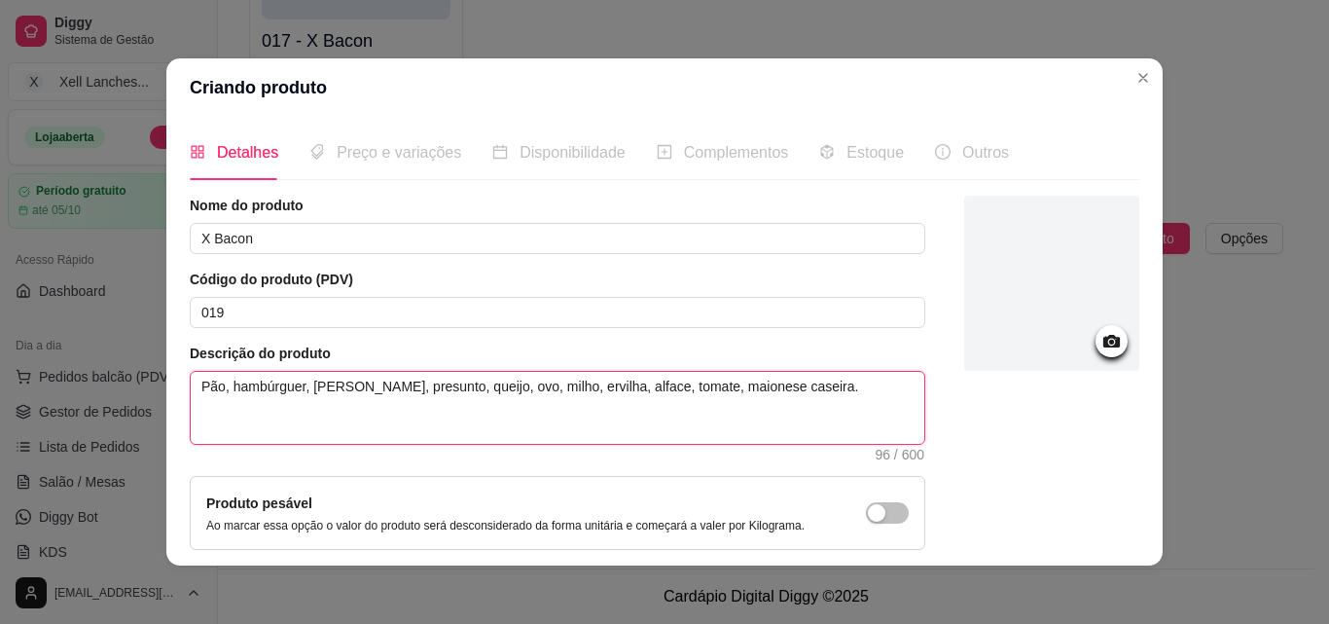
type textarea "Pão, hambúrguer, [PERSON_NAME], presunto, queijo, ovo, milho, ervilha, alface, …"
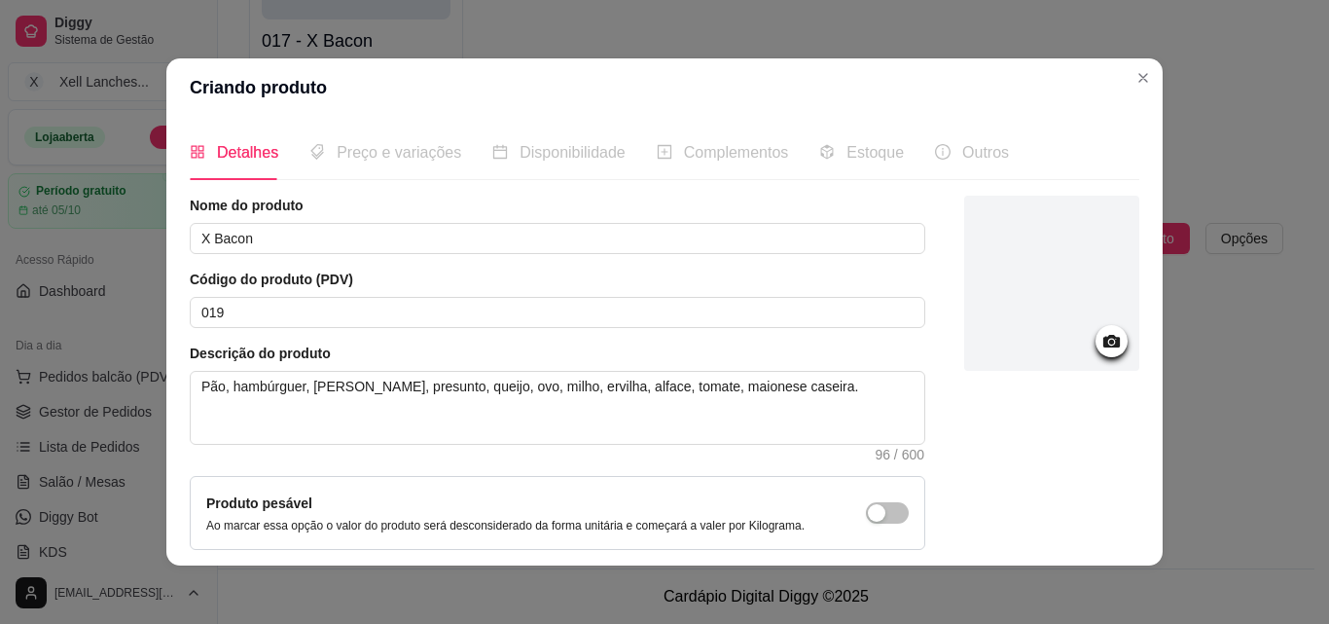
click at [1101, 342] on icon at bounding box center [1112, 341] width 22 height 22
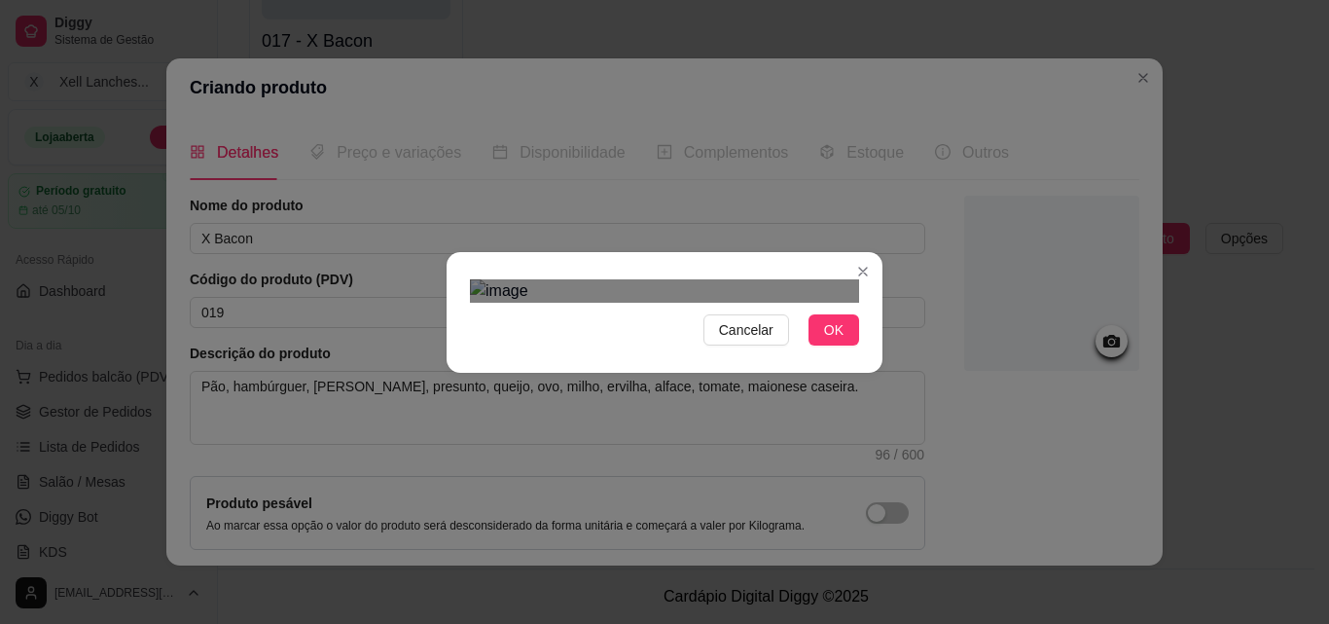
click at [705, 321] on div "Use the arrow keys to move the crop selection area" at bounding box center [646, 496] width 350 height 350
click at [830, 341] on span "OK" at bounding box center [833, 329] width 19 height 21
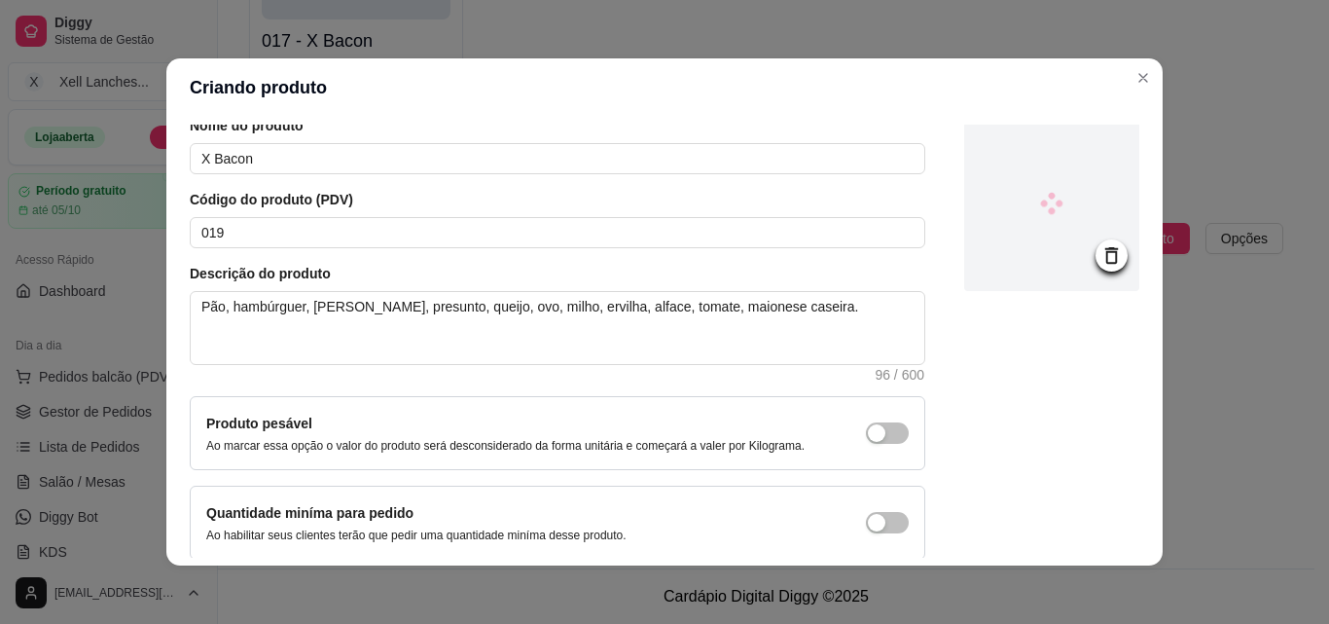
scroll to position [168, 0]
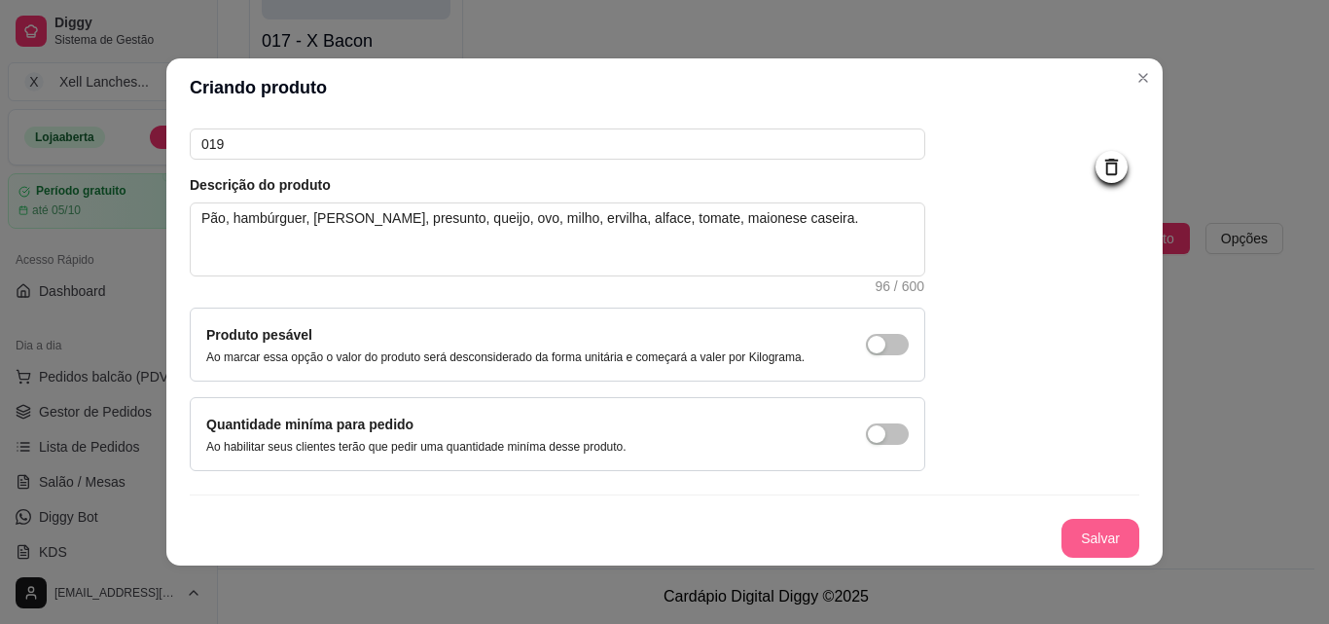
click at [1072, 544] on button "Salvar" at bounding box center [1101, 538] width 78 height 39
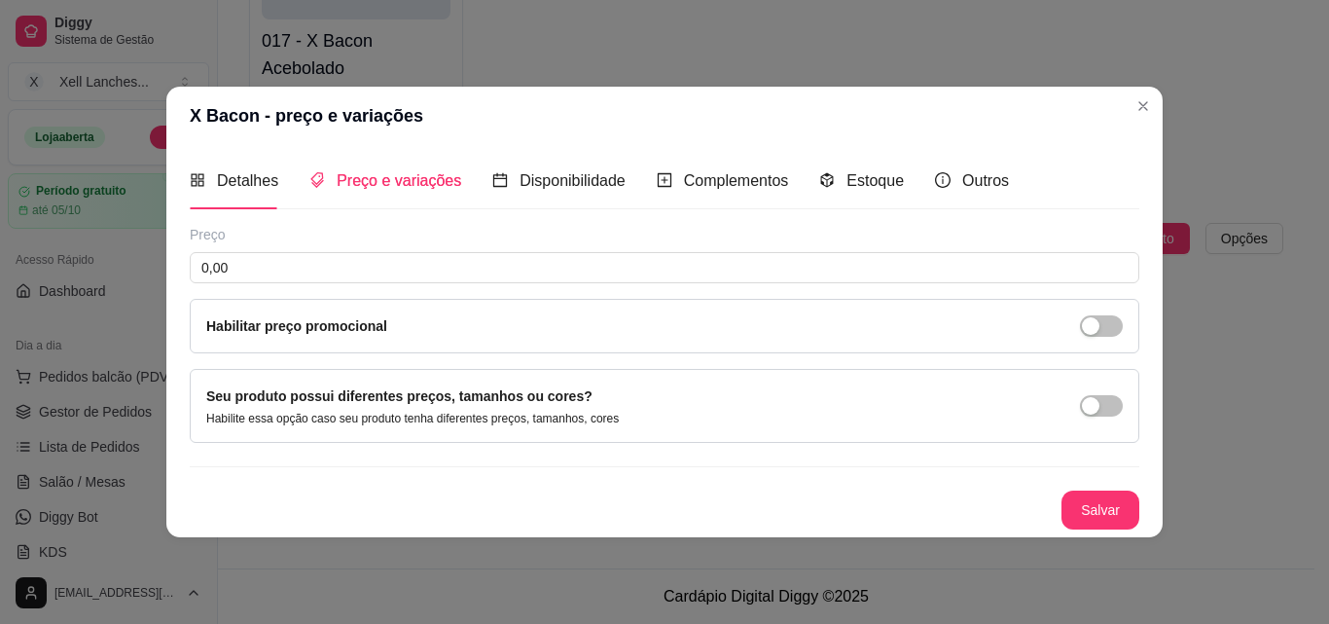
scroll to position [0, 0]
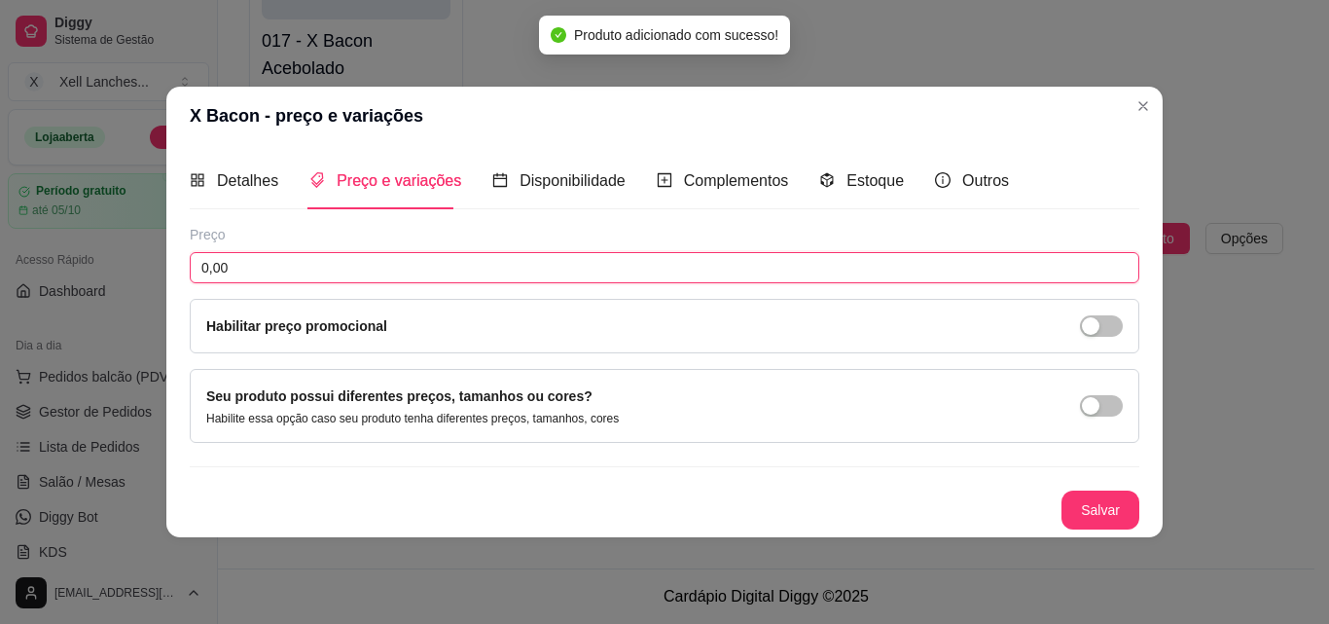
click at [309, 252] on input "0,00" at bounding box center [665, 267] width 950 height 31
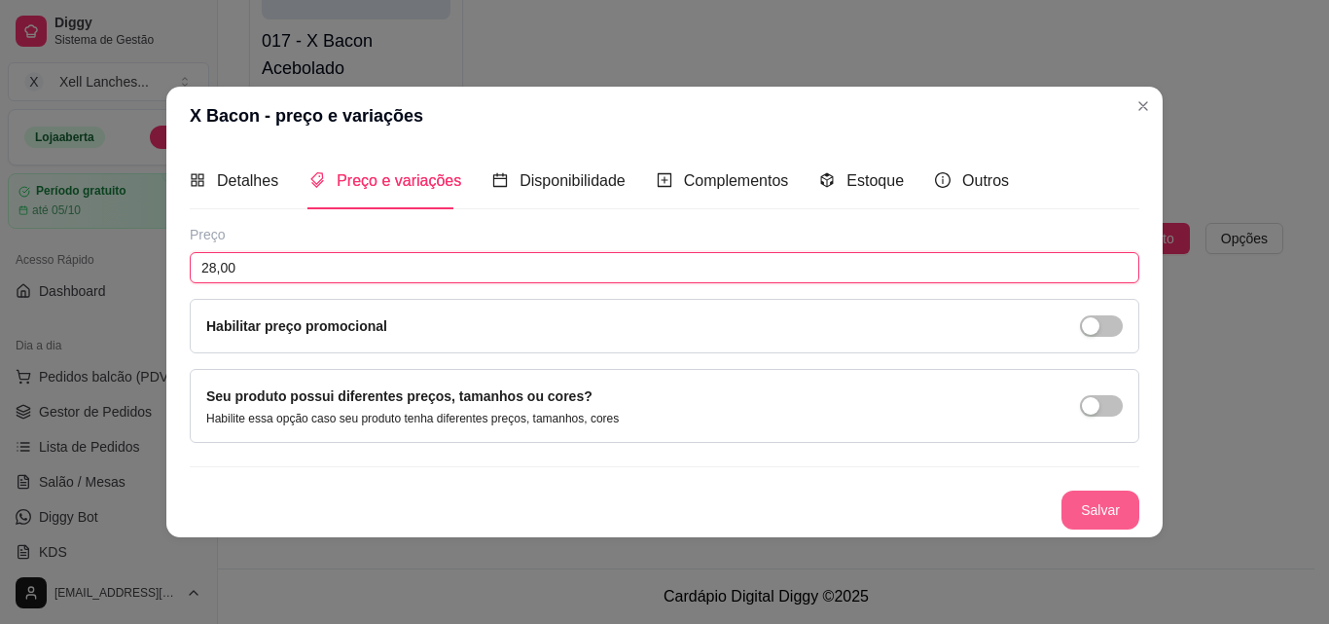
type input "28,00"
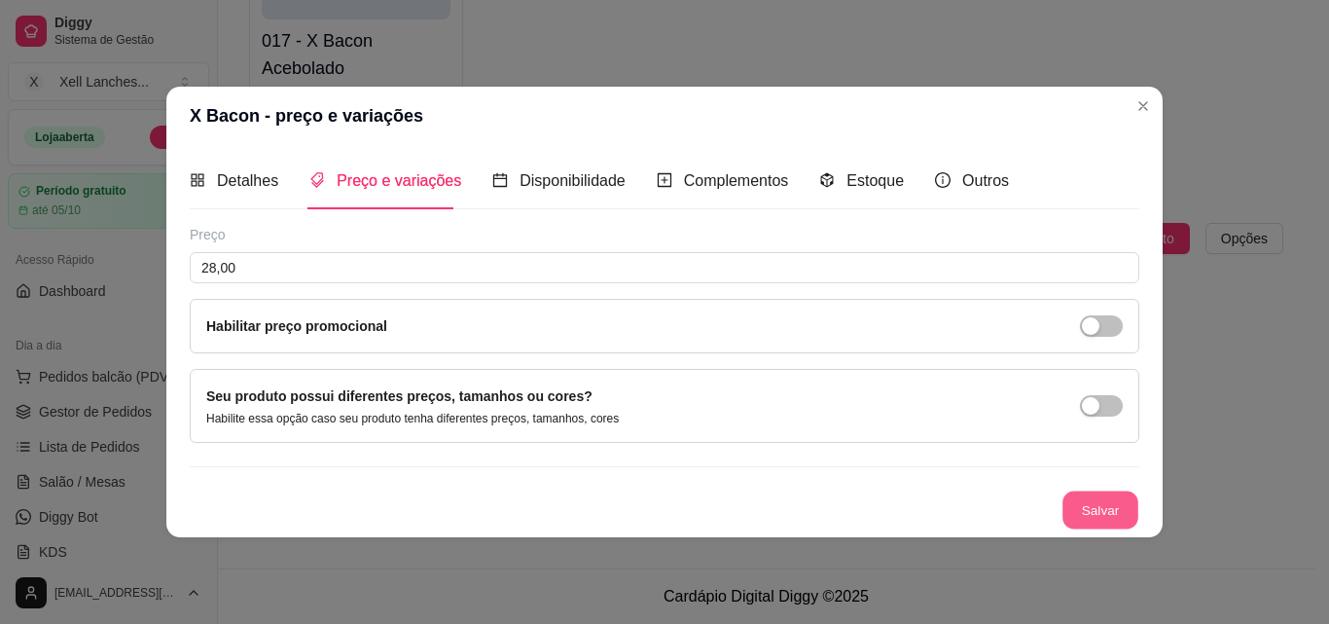
click at [1089, 503] on button "Salvar" at bounding box center [1101, 509] width 76 height 38
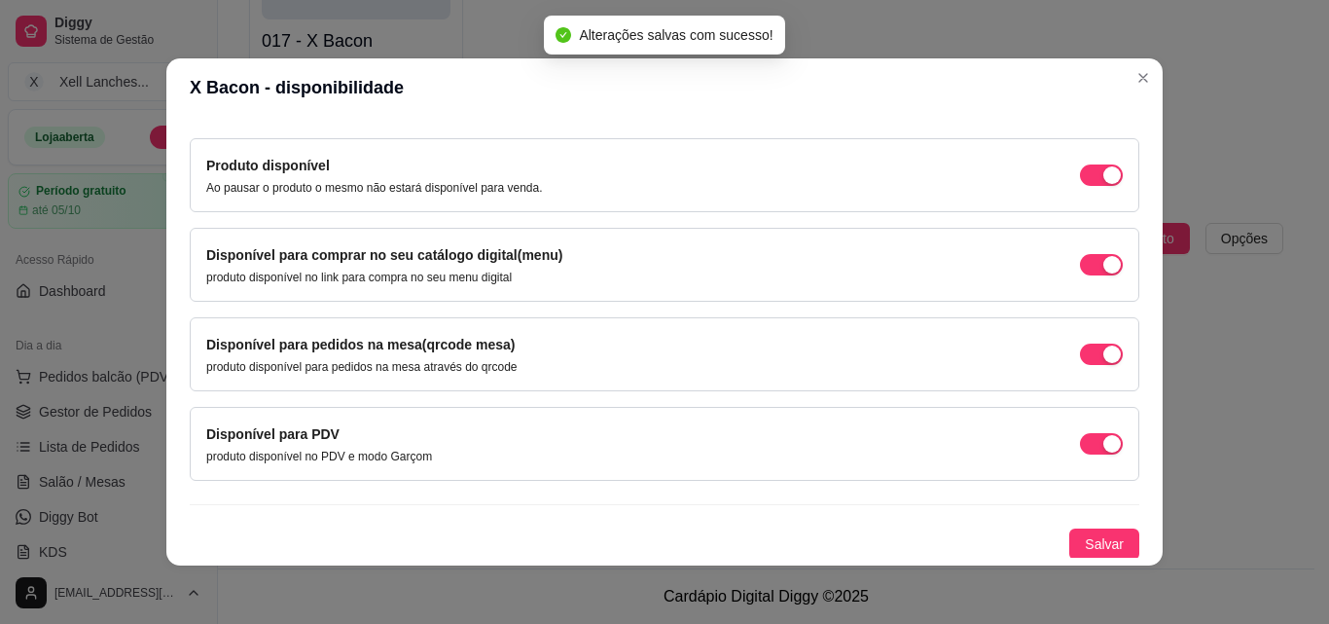
scroll to position [176, 0]
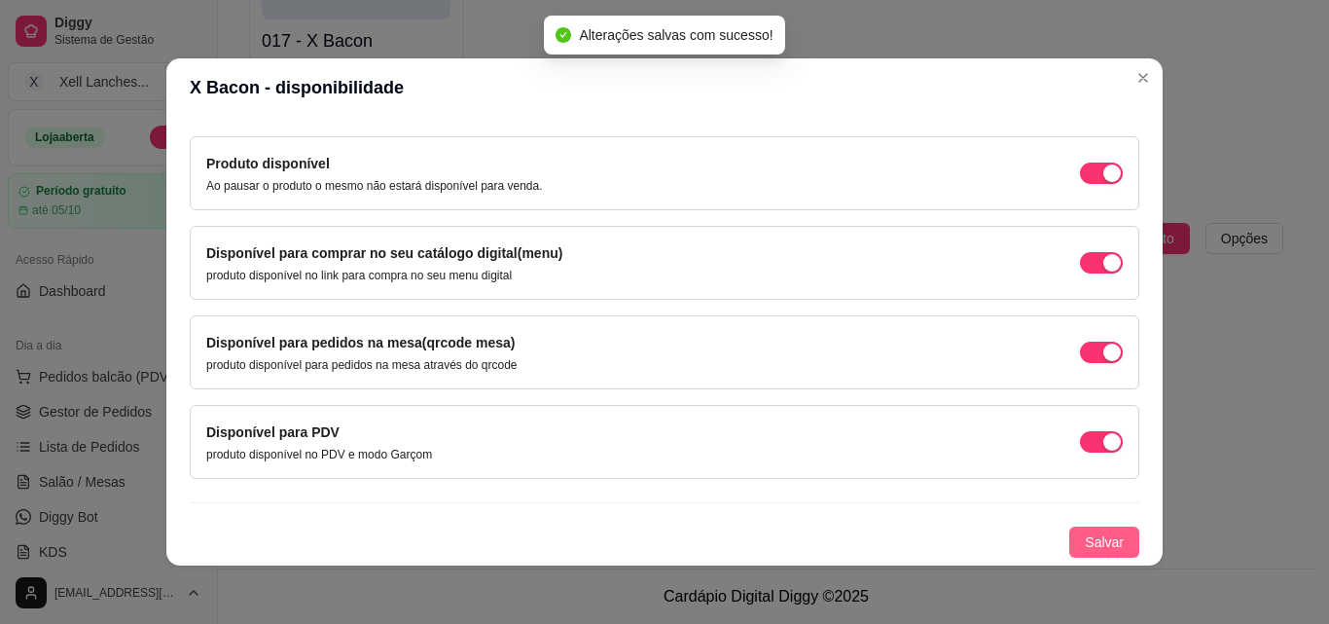
click at [1098, 533] on span "Salvar" at bounding box center [1104, 541] width 39 height 21
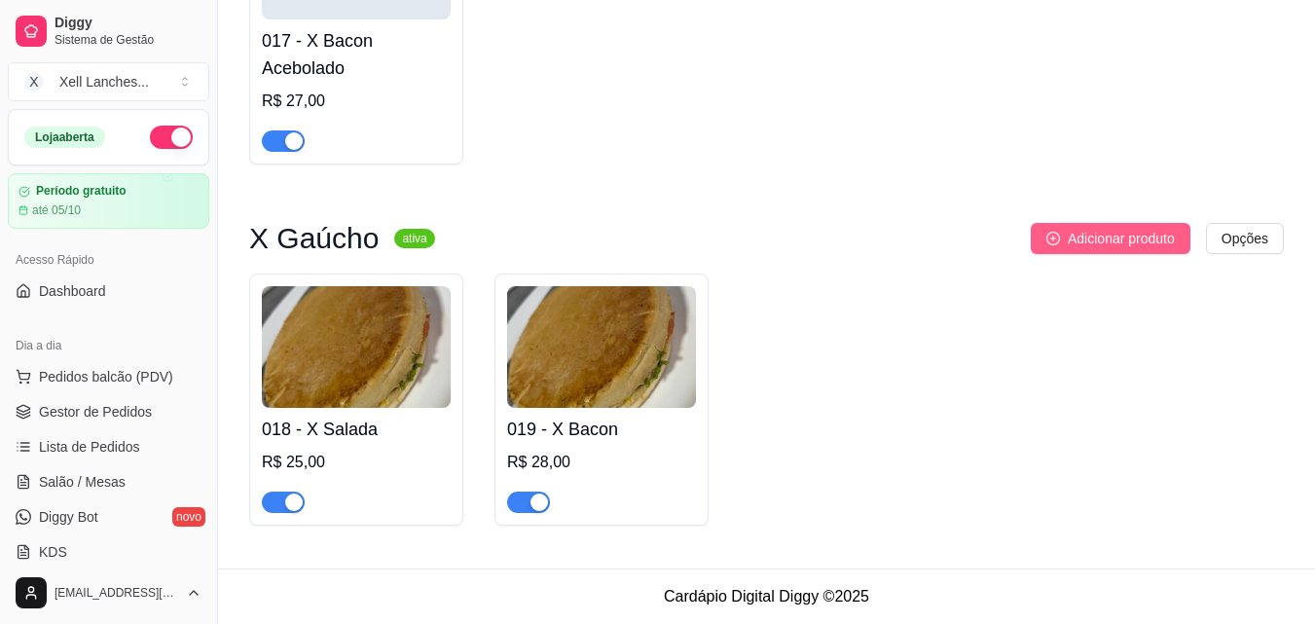
click at [1137, 236] on span "Adicionar produto" at bounding box center [1121, 238] width 107 height 21
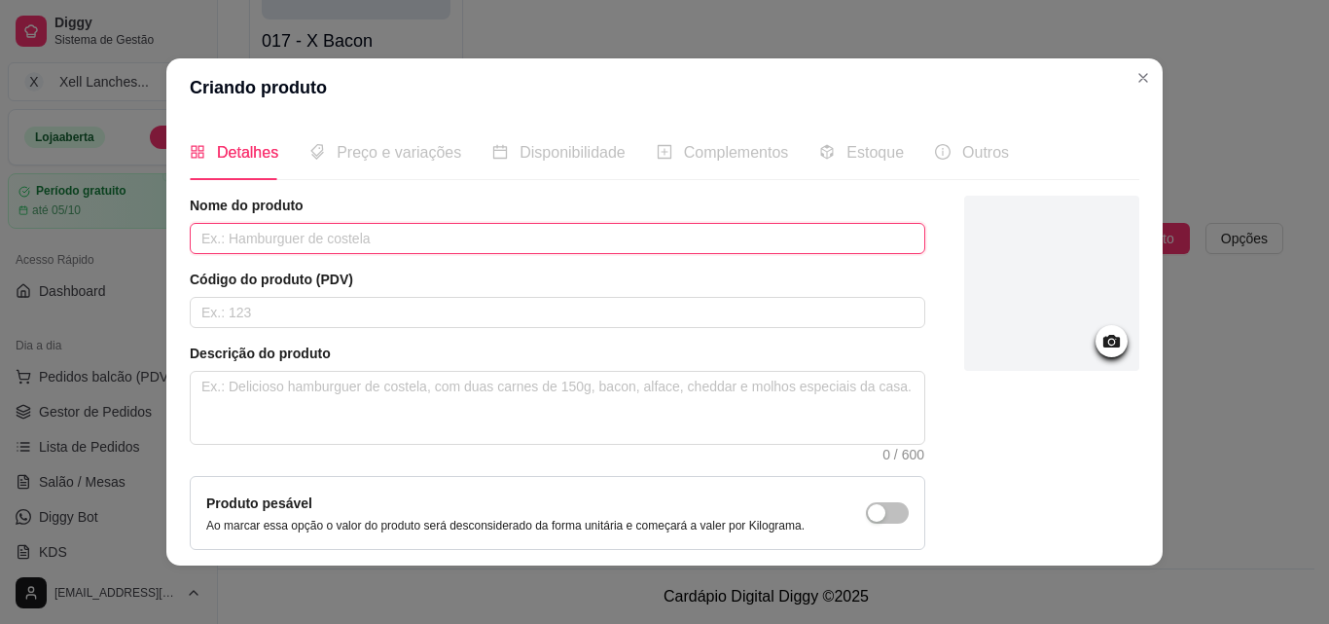
click at [259, 231] on input "text" at bounding box center [558, 238] width 736 height 31
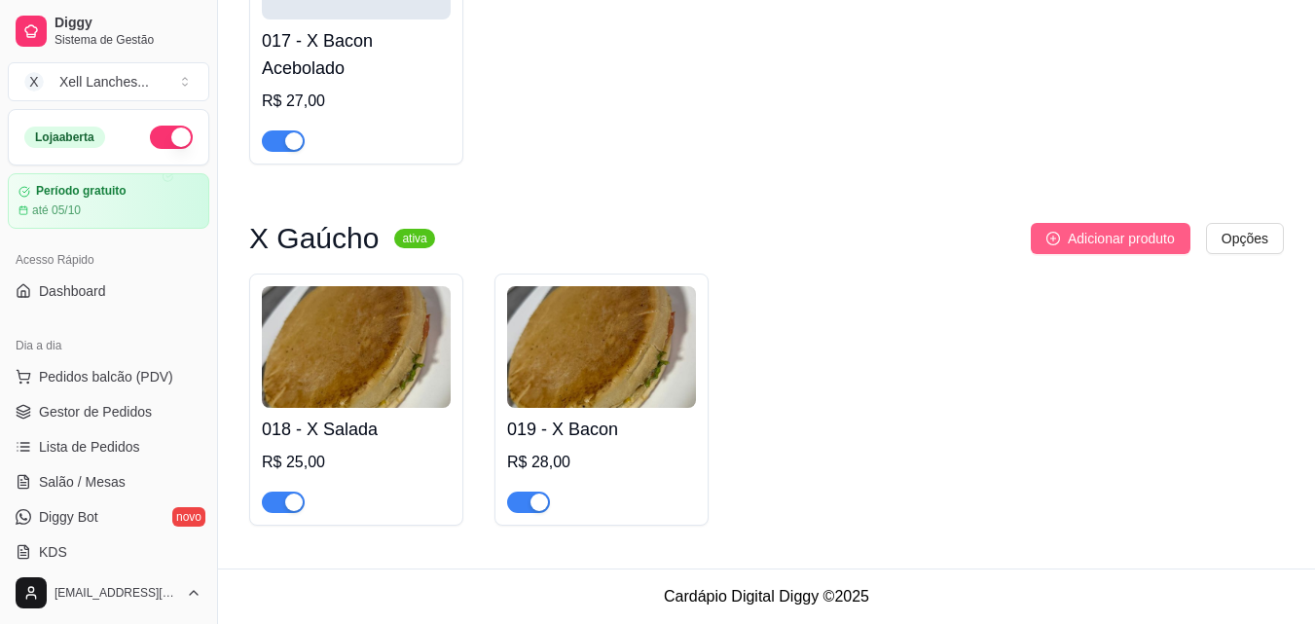
click at [1143, 241] on span "Adicionar produto" at bounding box center [1121, 238] width 107 height 21
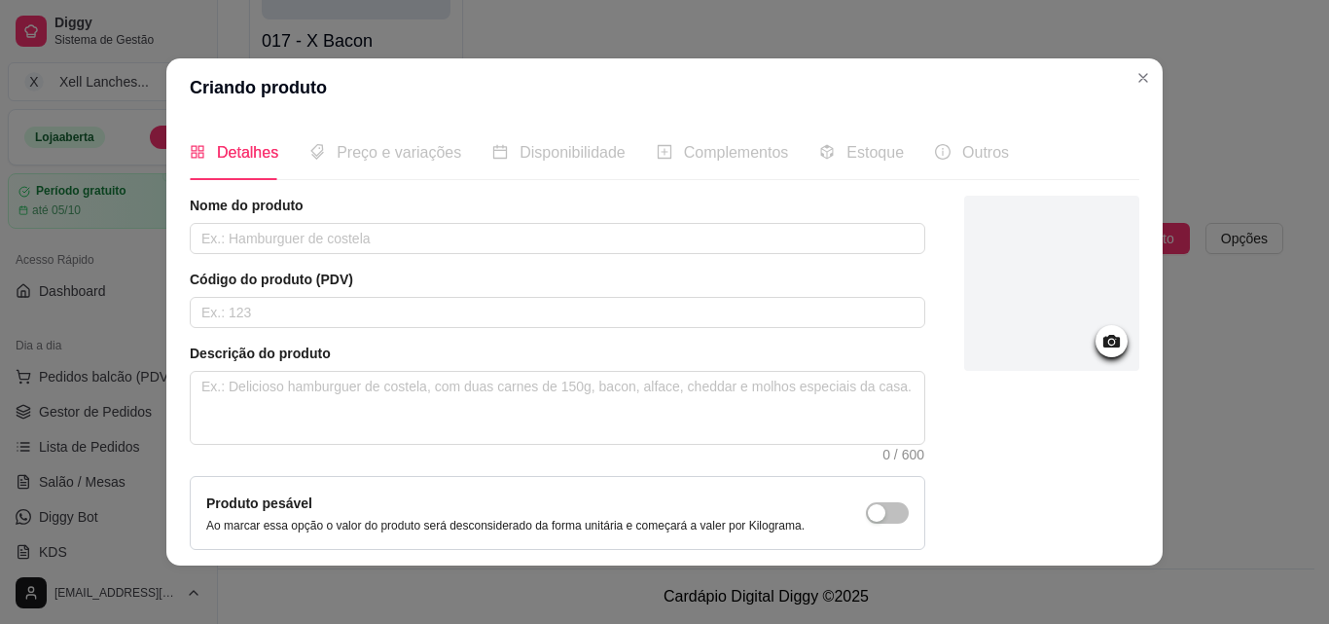
click at [311, 292] on div "Código do produto (PDV)" at bounding box center [558, 299] width 736 height 58
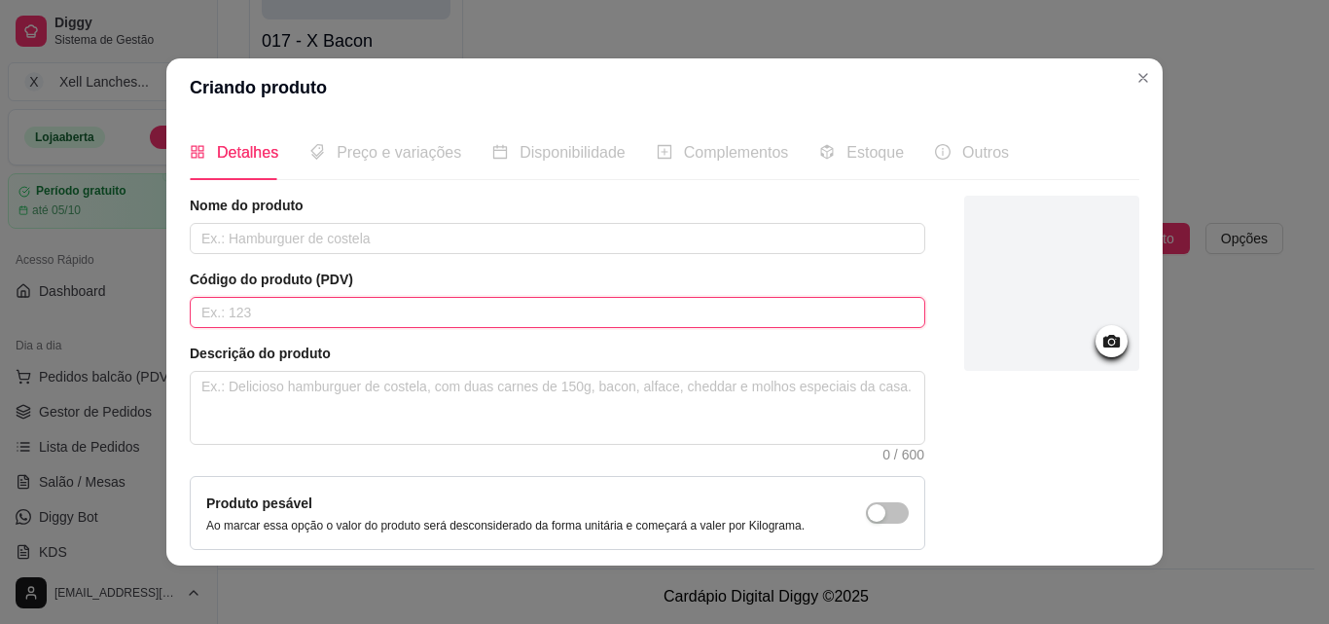
click at [308, 315] on input "text" at bounding box center [558, 312] width 736 height 31
type input "2"
type input "020"
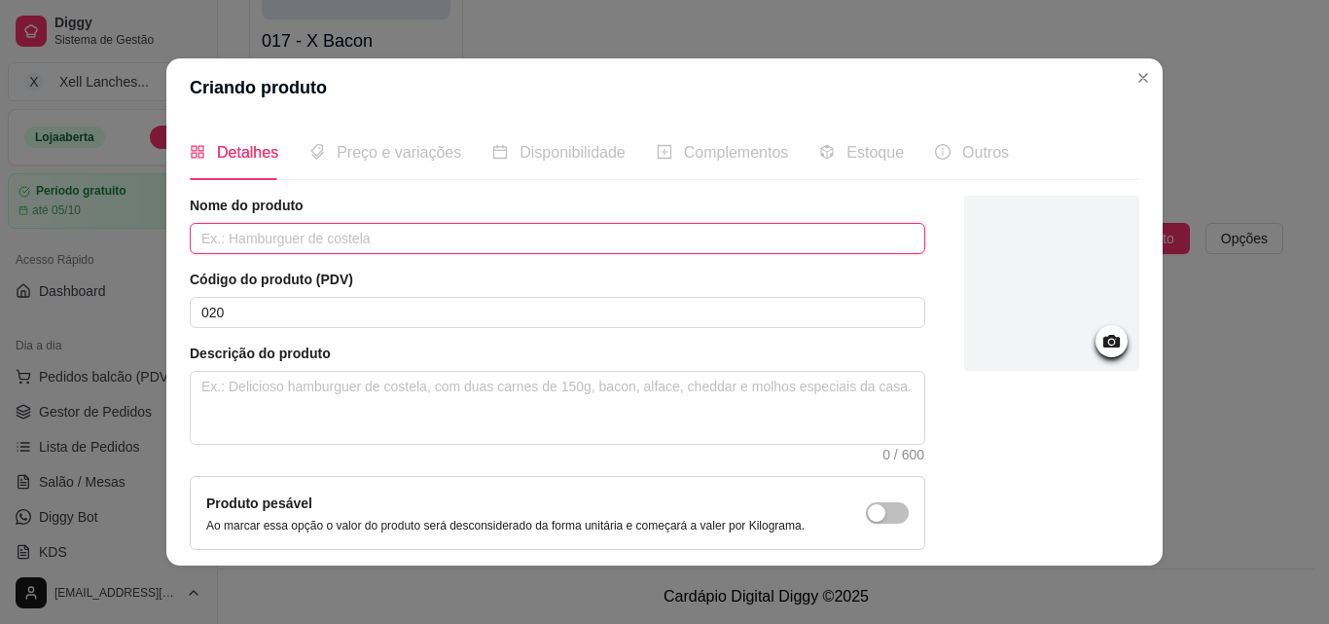
click at [230, 229] on input "text" at bounding box center [558, 238] width 736 height 31
type input "X Calabresa"
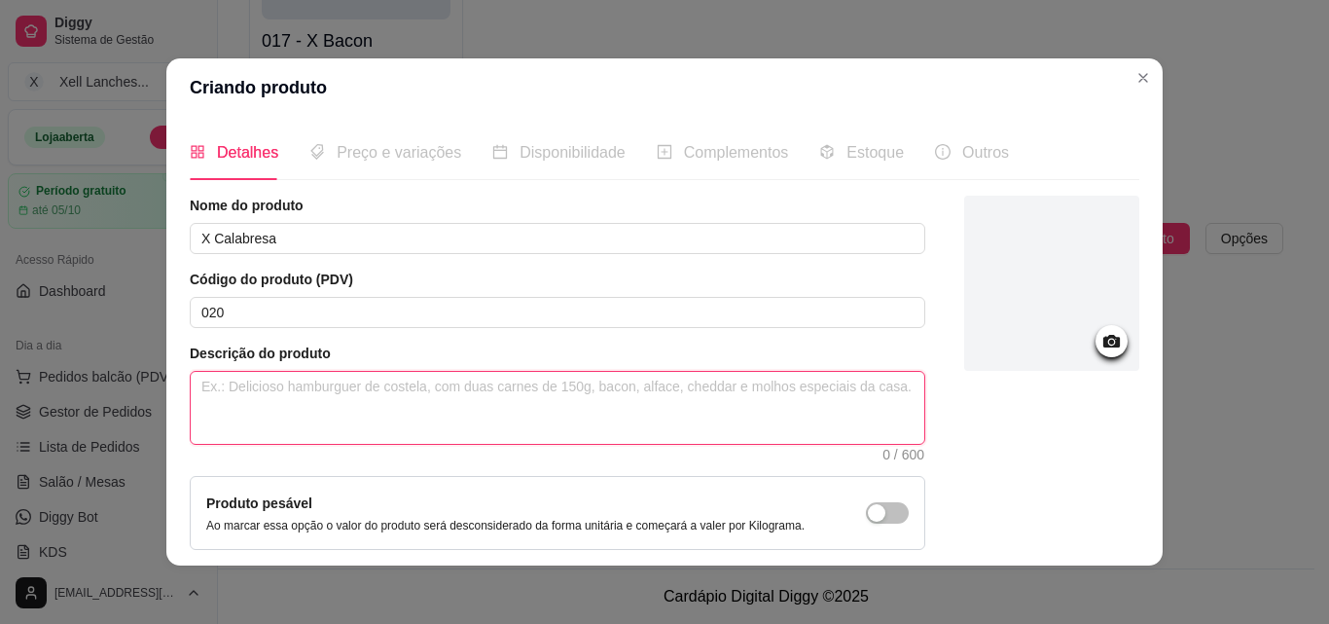
paste textarea "Pão, calabresa, ovo, presunto, queijo, milho, ervilha, alface, tomate , maiones…"
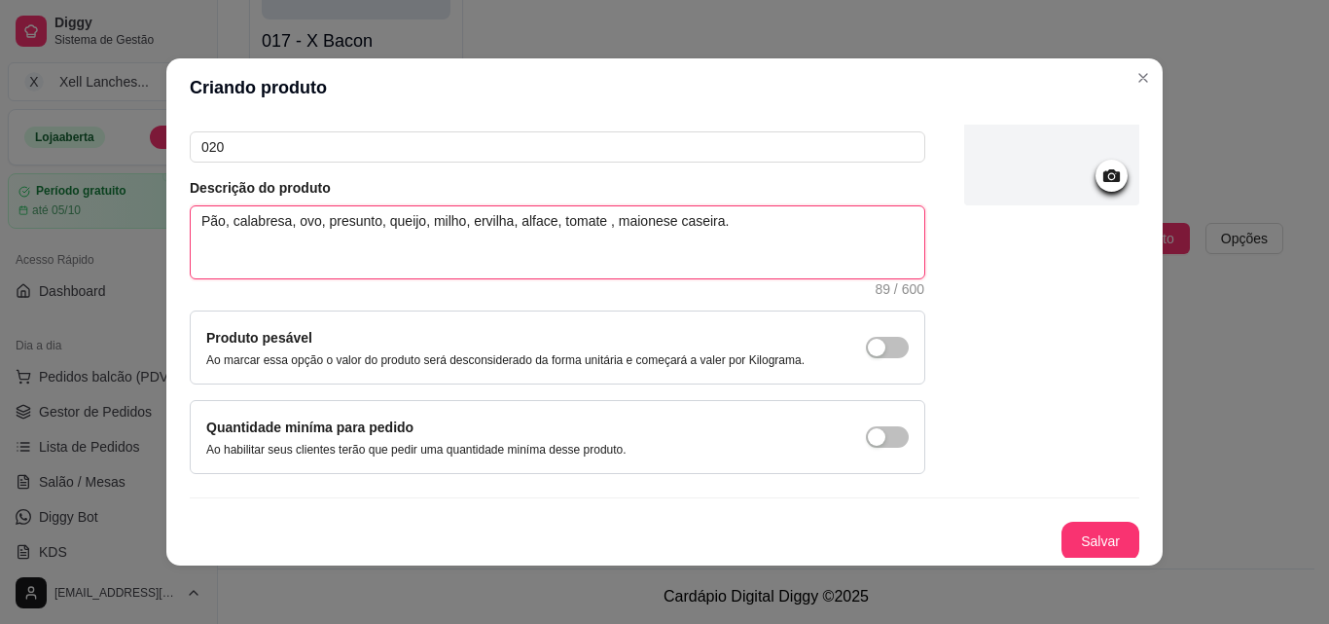
scroll to position [168, 0]
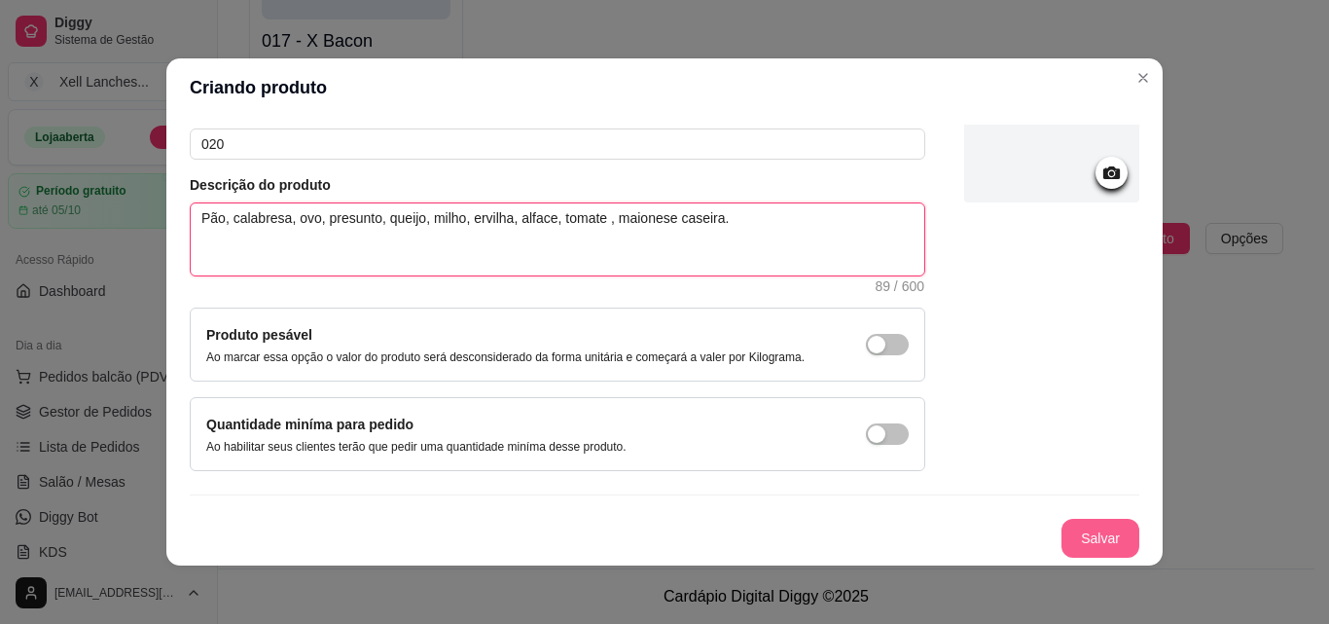
type textarea "Pão, calabresa, ovo, presunto, queijo, milho, ervilha, alface, tomate , maiones…"
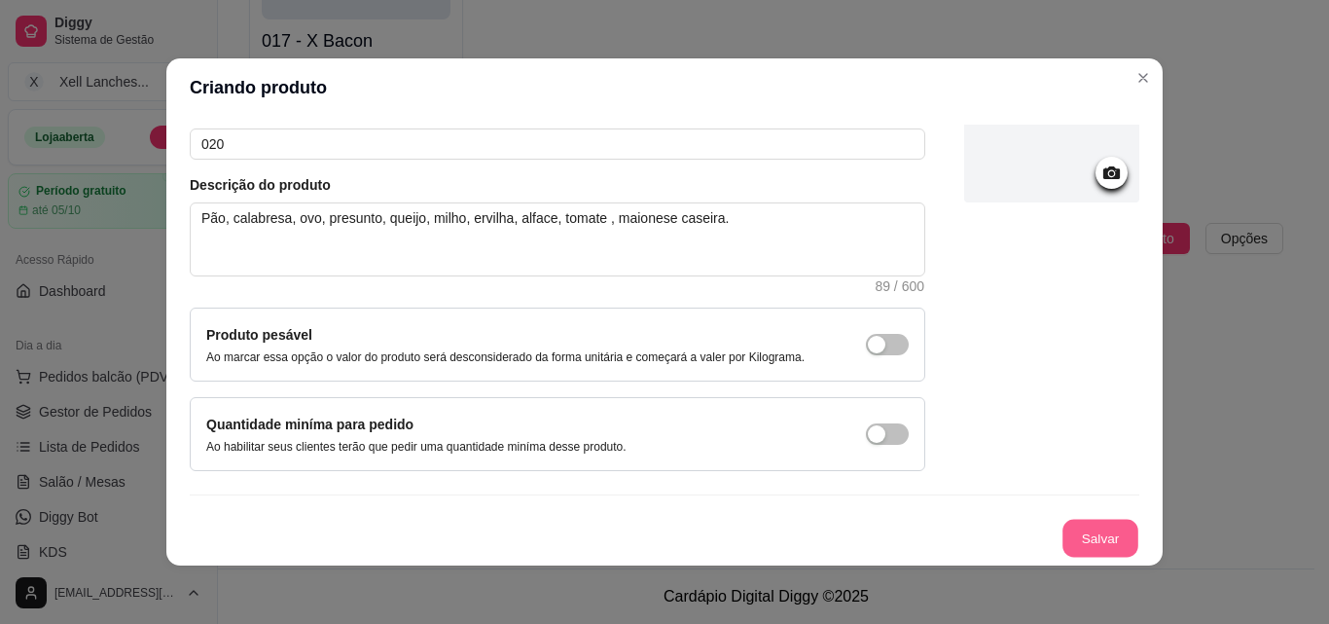
click at [1081, 532] on button "Salvar" at bounding box center [1101, 539] width 76 height 38
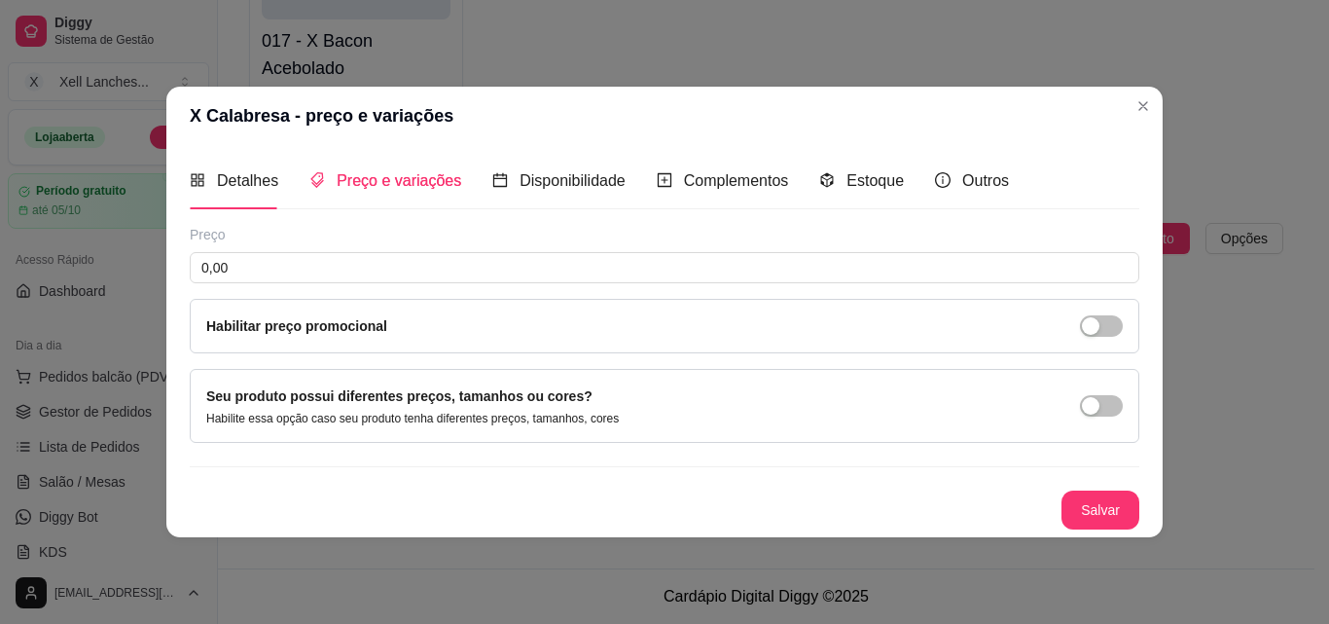
scroll to position [0, 0]
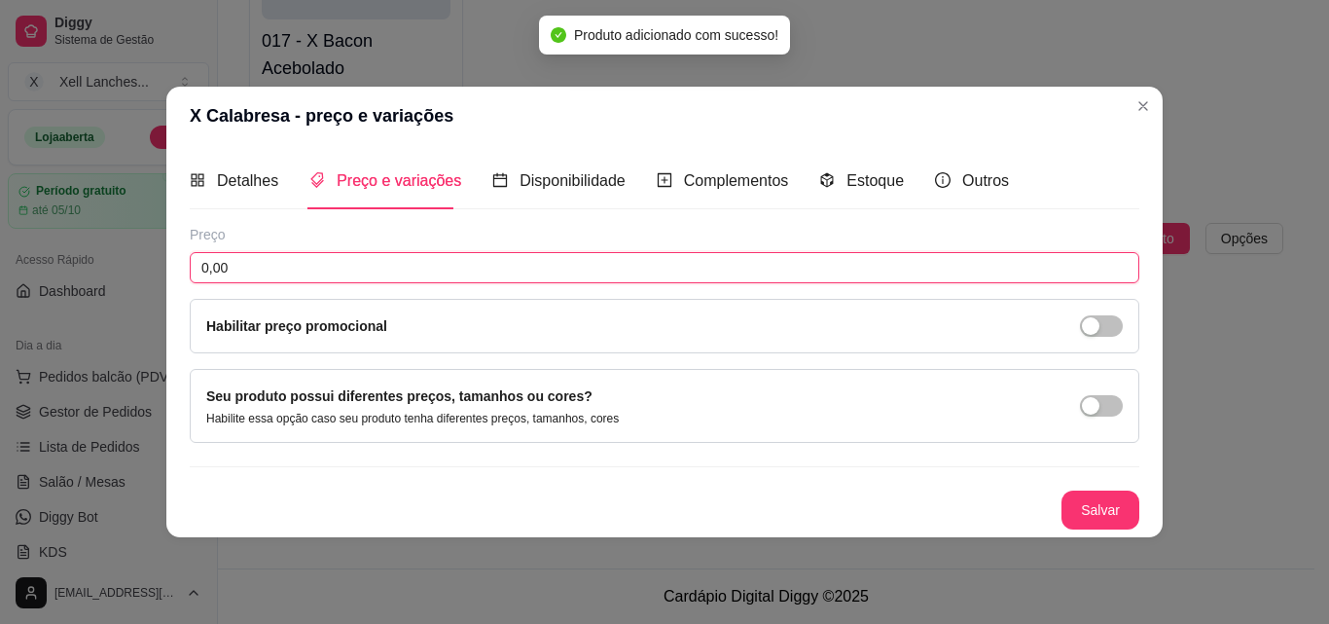
click at [698, 266] on input "0,00" at bounding box center [665, 267] width 950 height 31
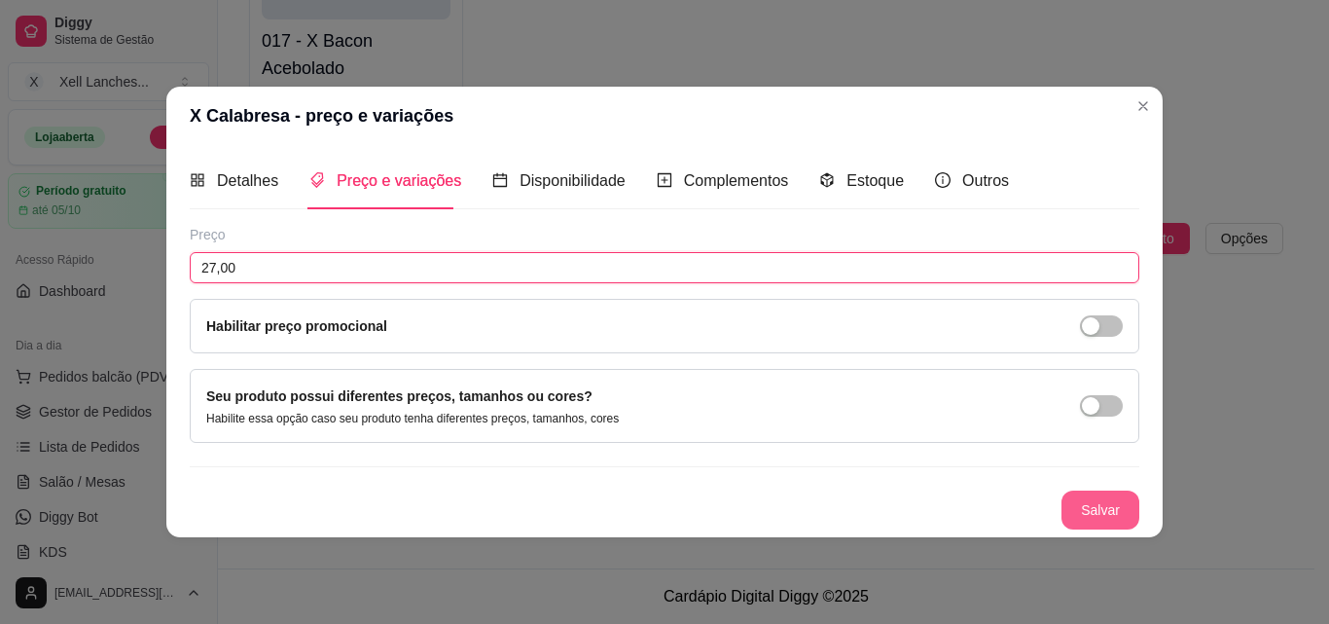
type input "27,00"
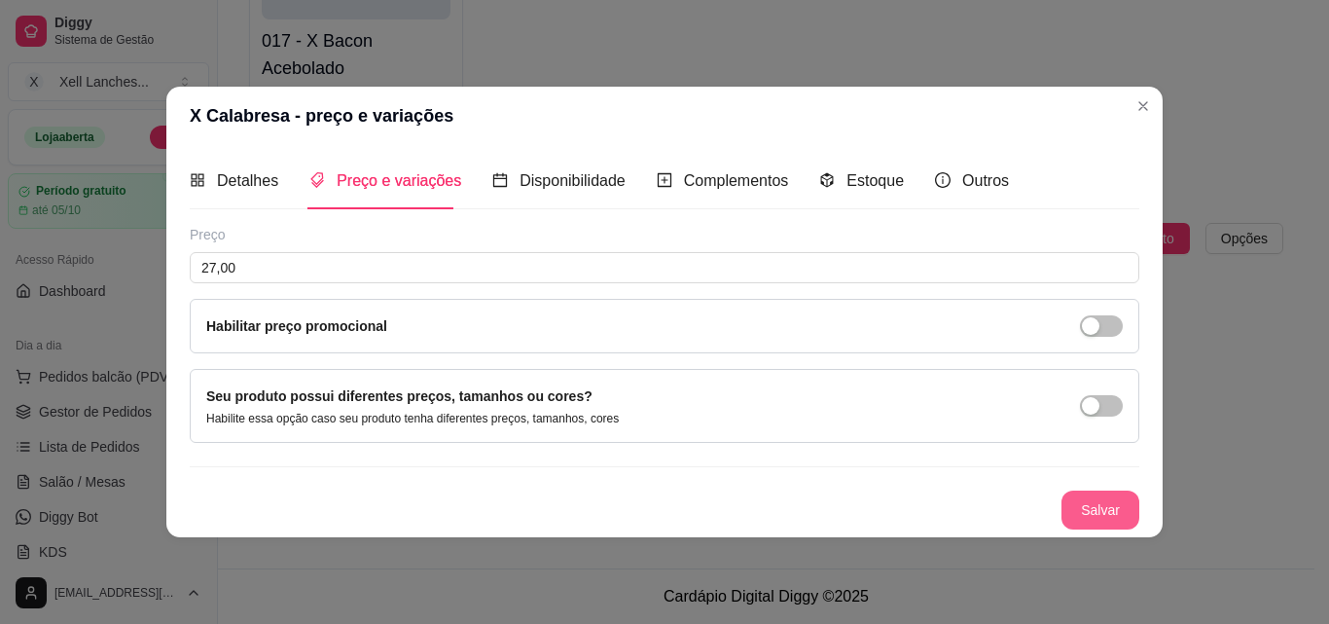
click at [1069, 496] on button "Salvar" at bounding box center [1101, 509] width 78 height 39
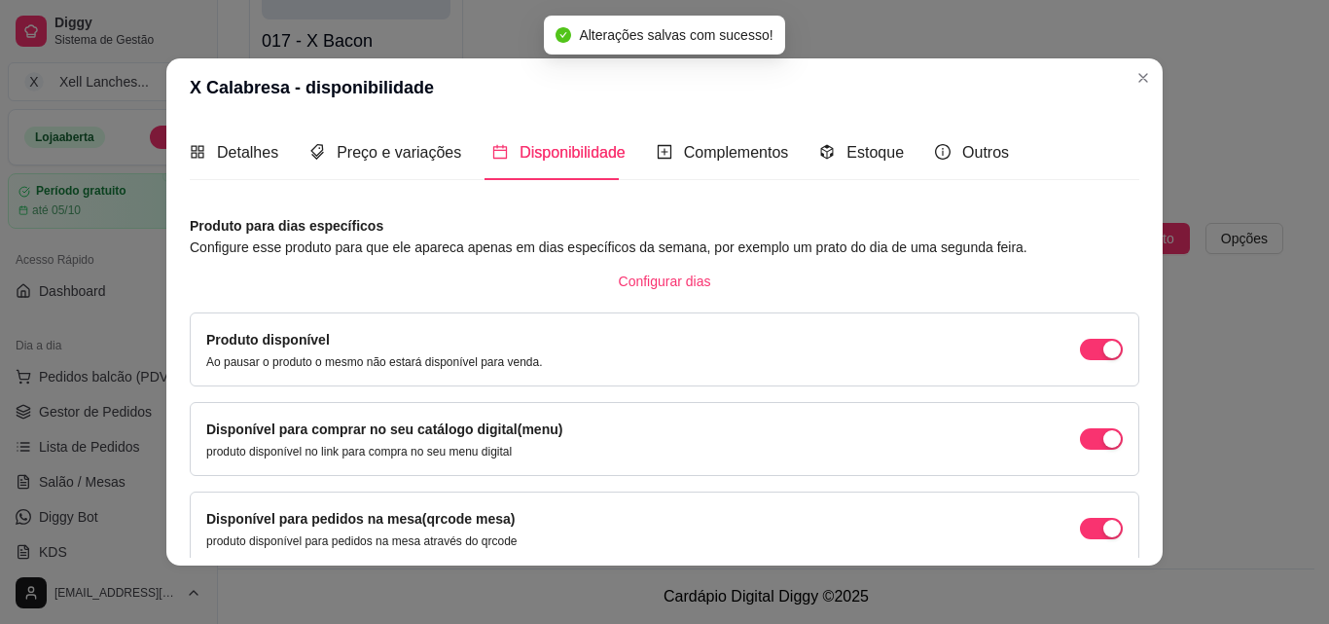
scroll to position [176, 0]
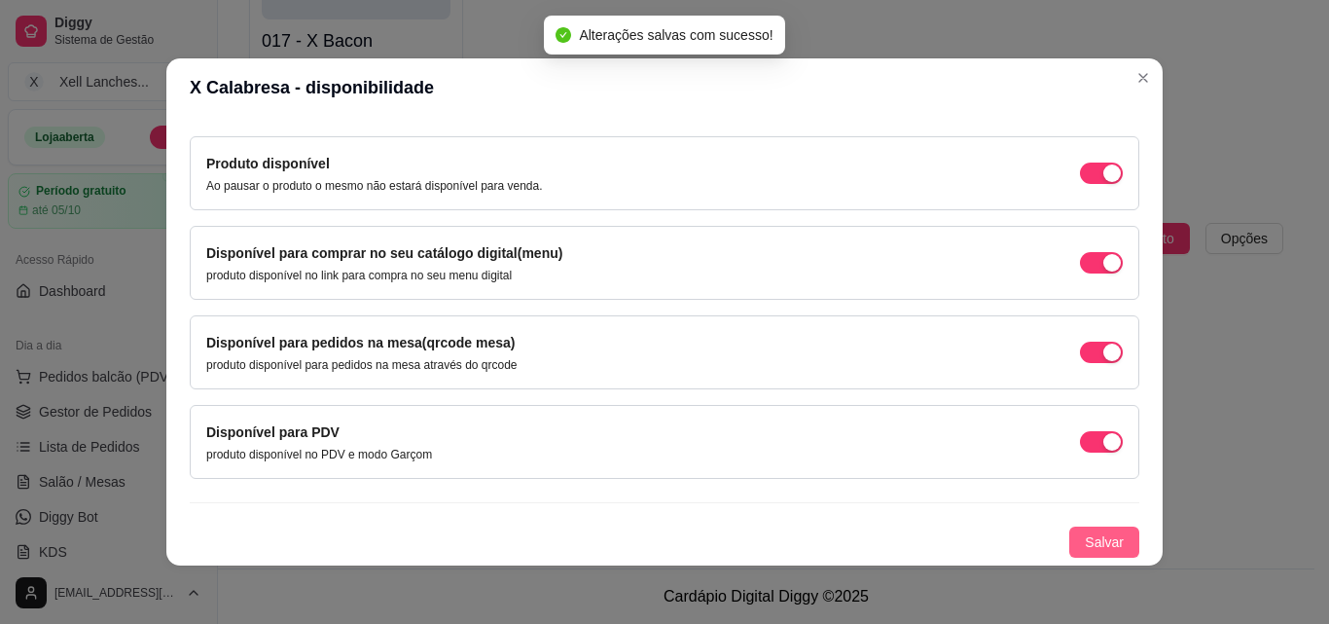
click at [1091, 544] on span "Salvar" at bounding box center [1104, 541] width 39 height 21
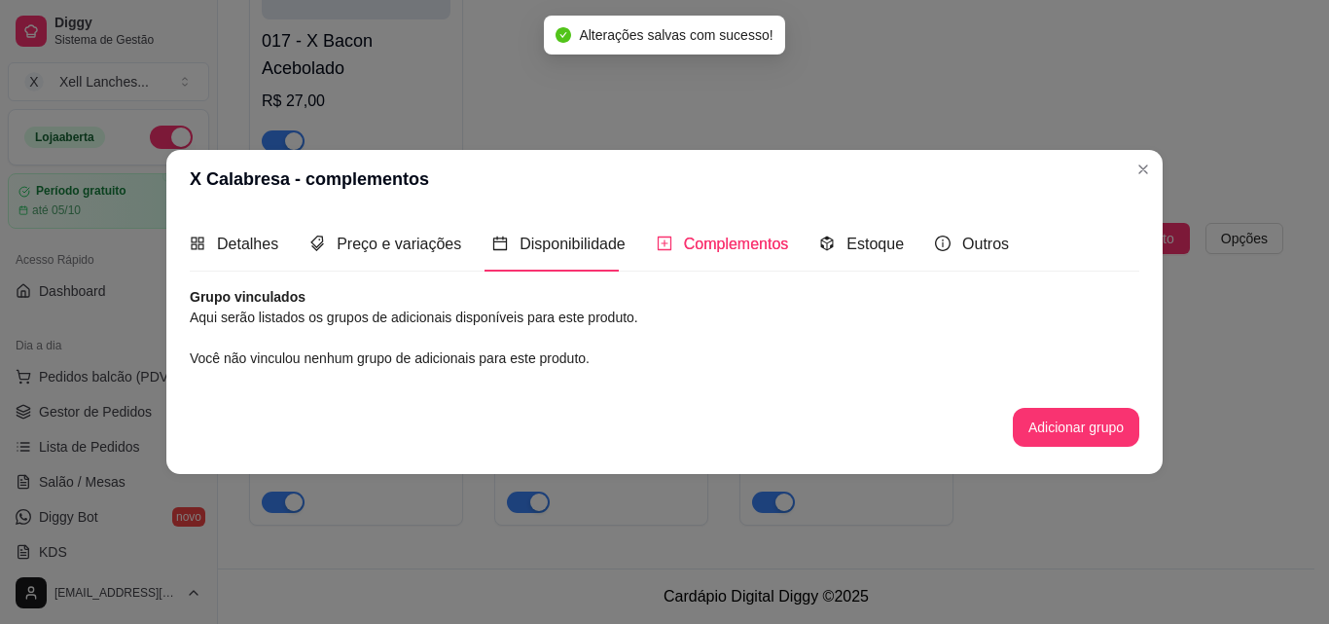
scroll to position [0, 0]
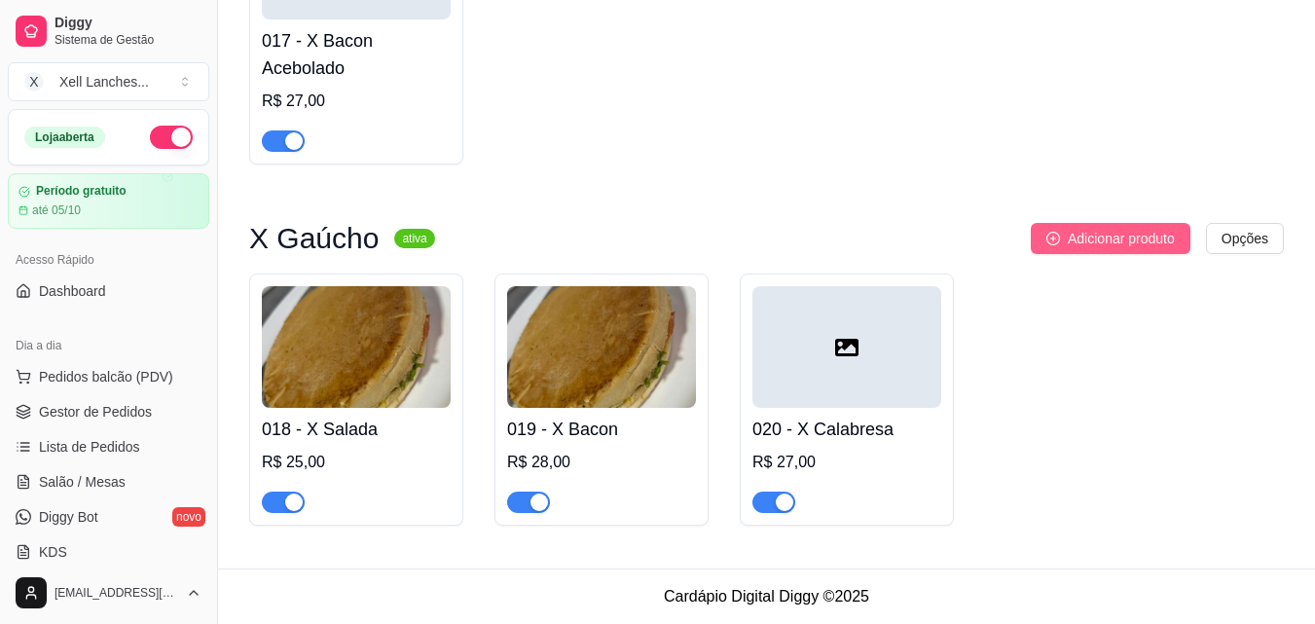
click at [1109, 245] on span "Adicionar produto" at bounding box center [1121, 238] width 107 height 21
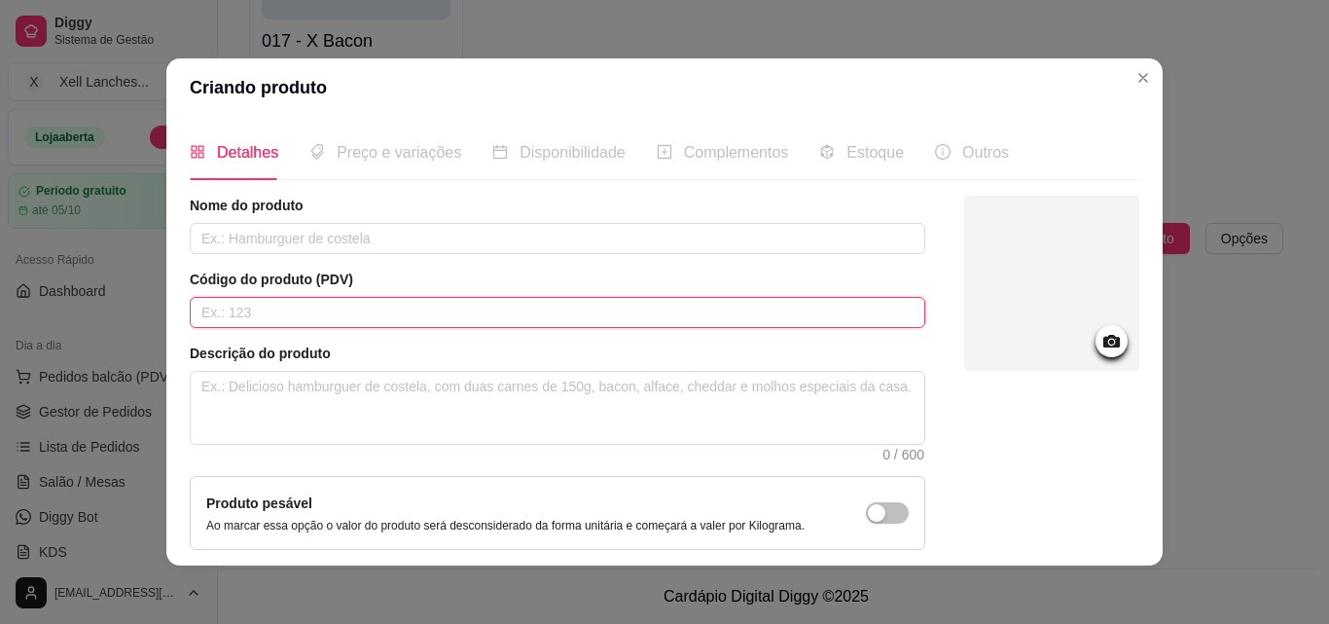
click at [300, 317] on input "text" at bounding box center [558, 312] width 736 height 31
type input "021"
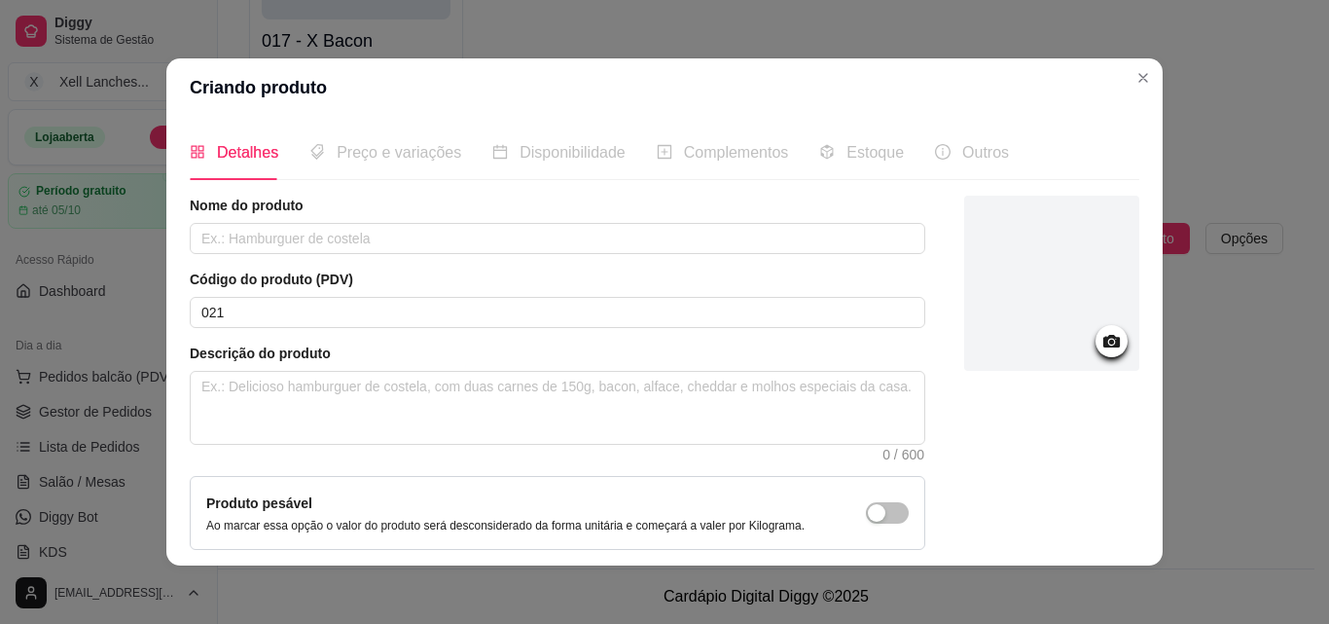
click at [300, 260] on div "Nome do produto Código do produto (PDV) 021 Descrição do produto 0 / 600 Produt…" at bounding box center [558, 418] width 736 height 444
click at [300, 249] on input "text" at bounding box center [558, 238] width 736 height 31
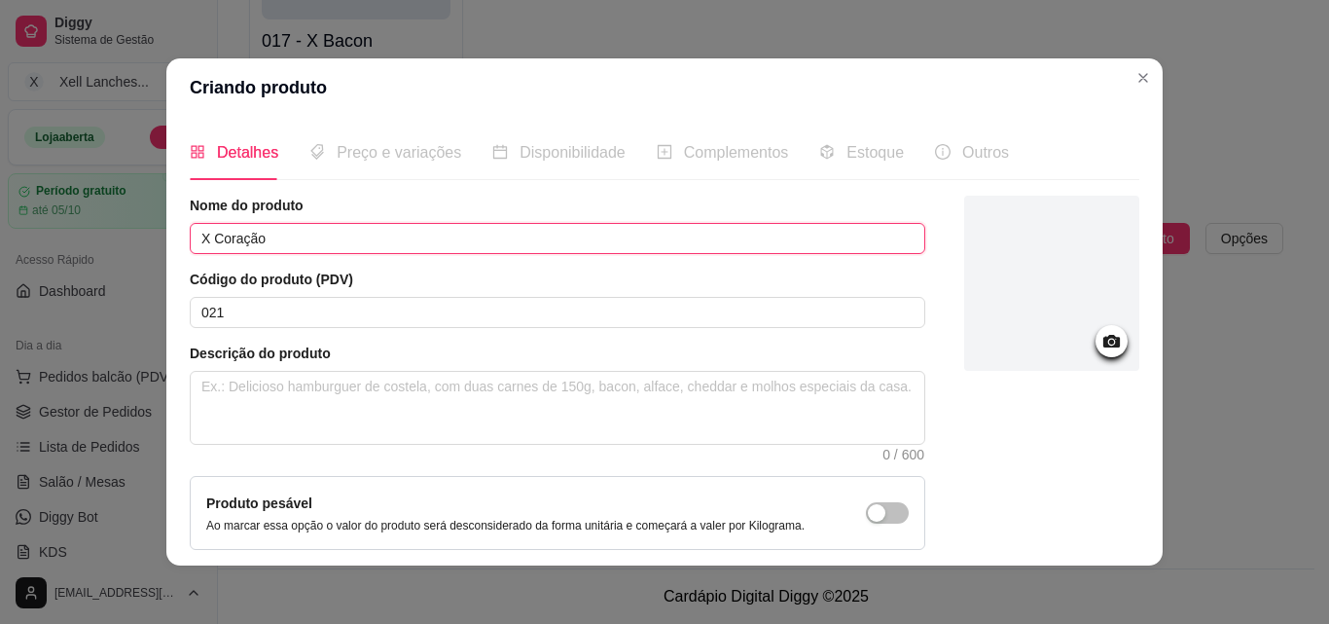
type input "X Coração"
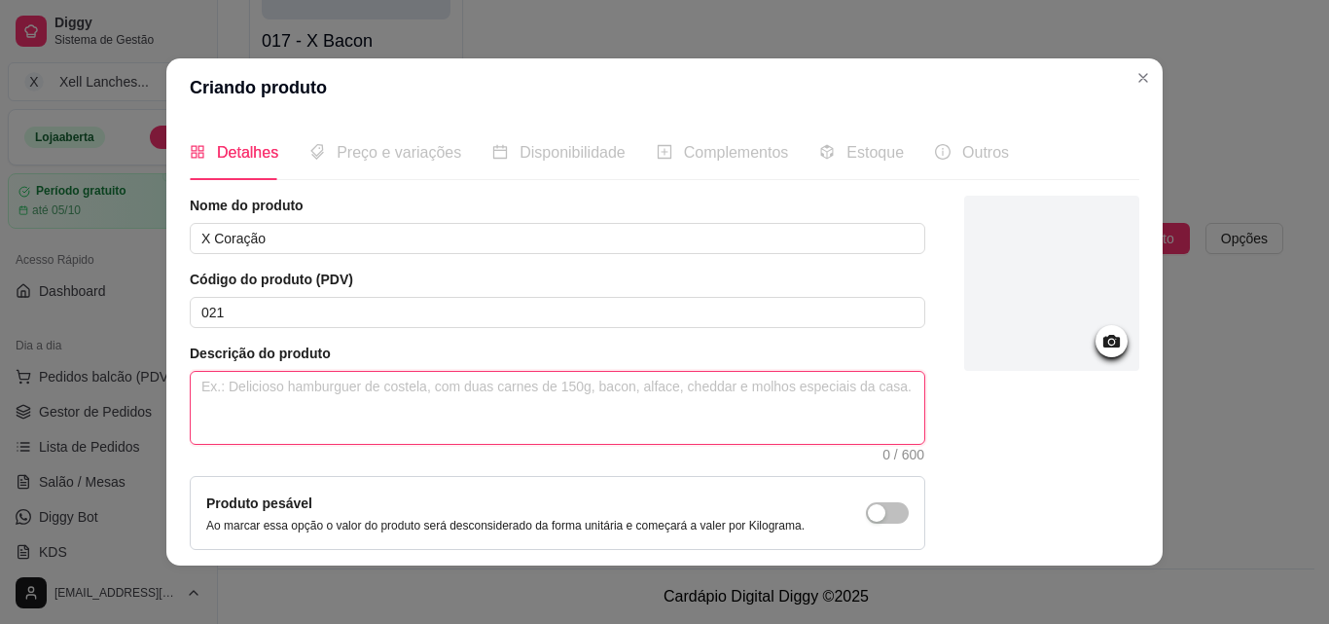
click at [352, 386] on textarea at bounding box center [558, 408] width 734 height 72
paste textarea "Pão, coração, presunto, queijo, ovo, milho, ervilha, alface, tomate, maionese c…"
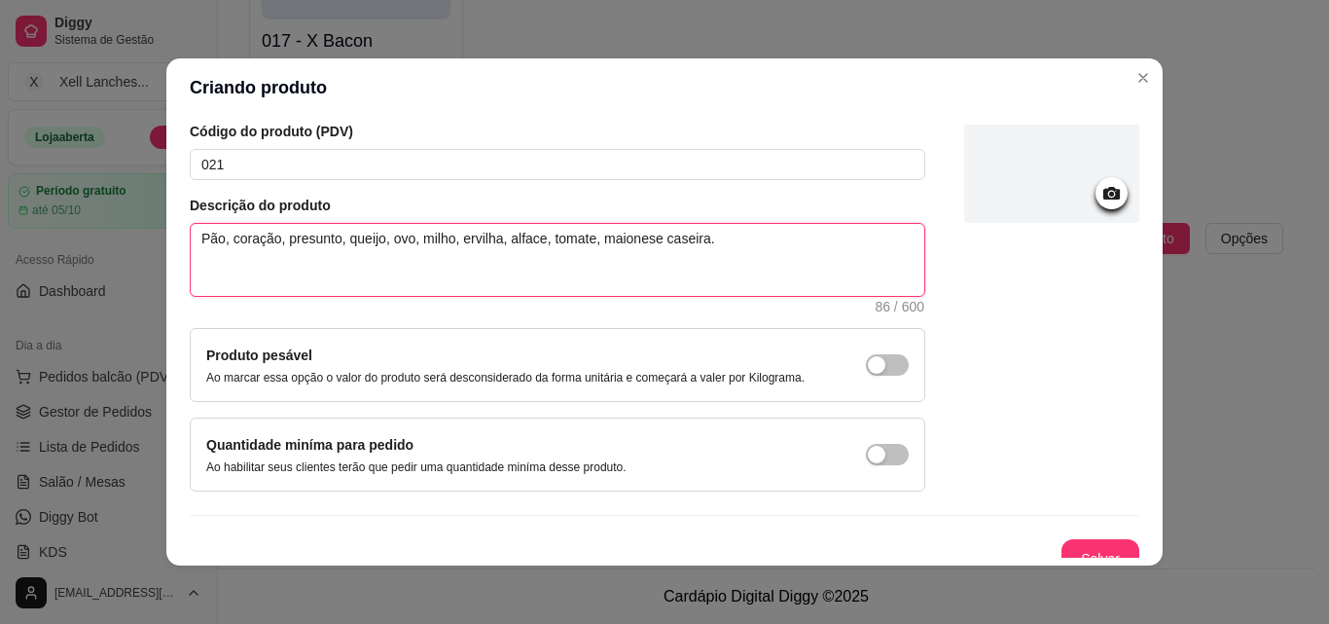
scroll to position [168, 0]
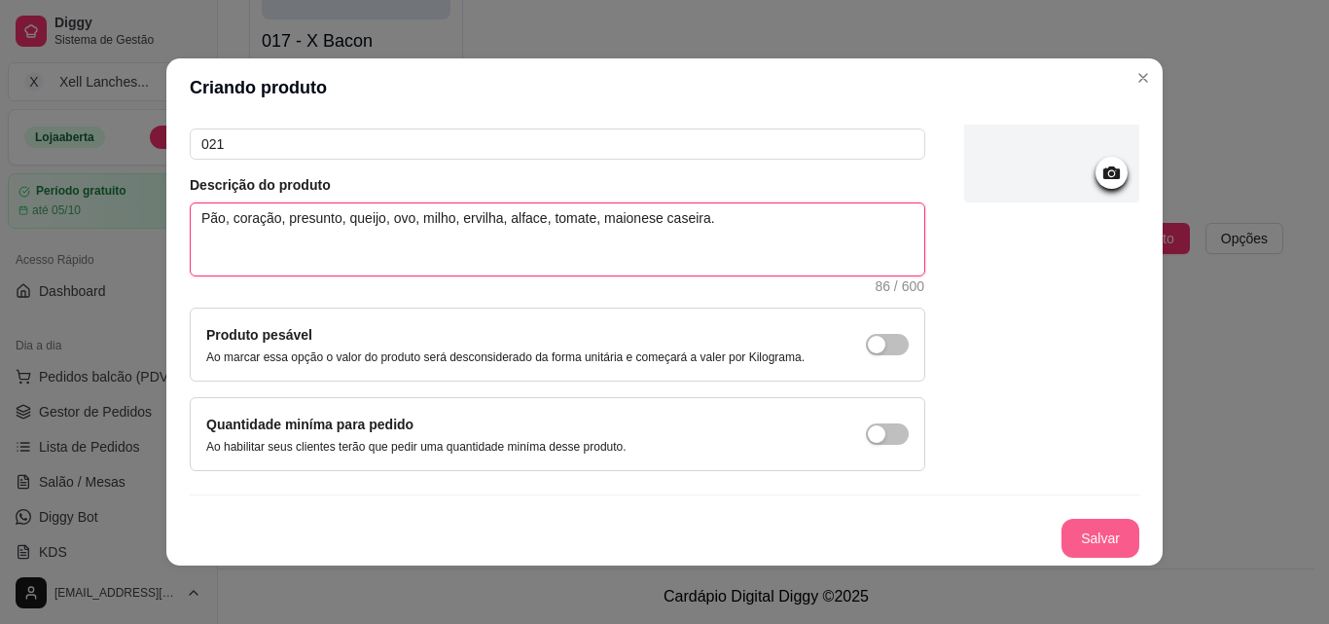
type textarea "Pão, coração, presunto, queijo, ovo, milho, ervilha, alface, tomate, maionese c…"
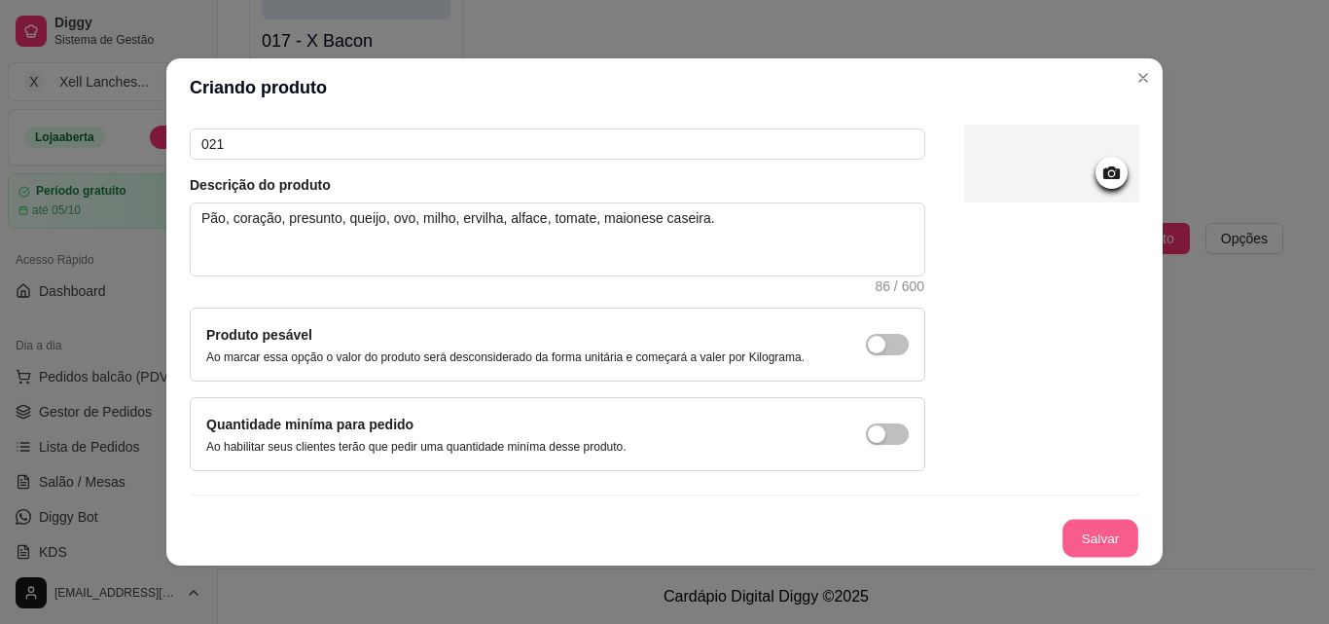
click at [1093, 550] on button "Salvar" at bounding box center [1101, 539] width 76 height 38
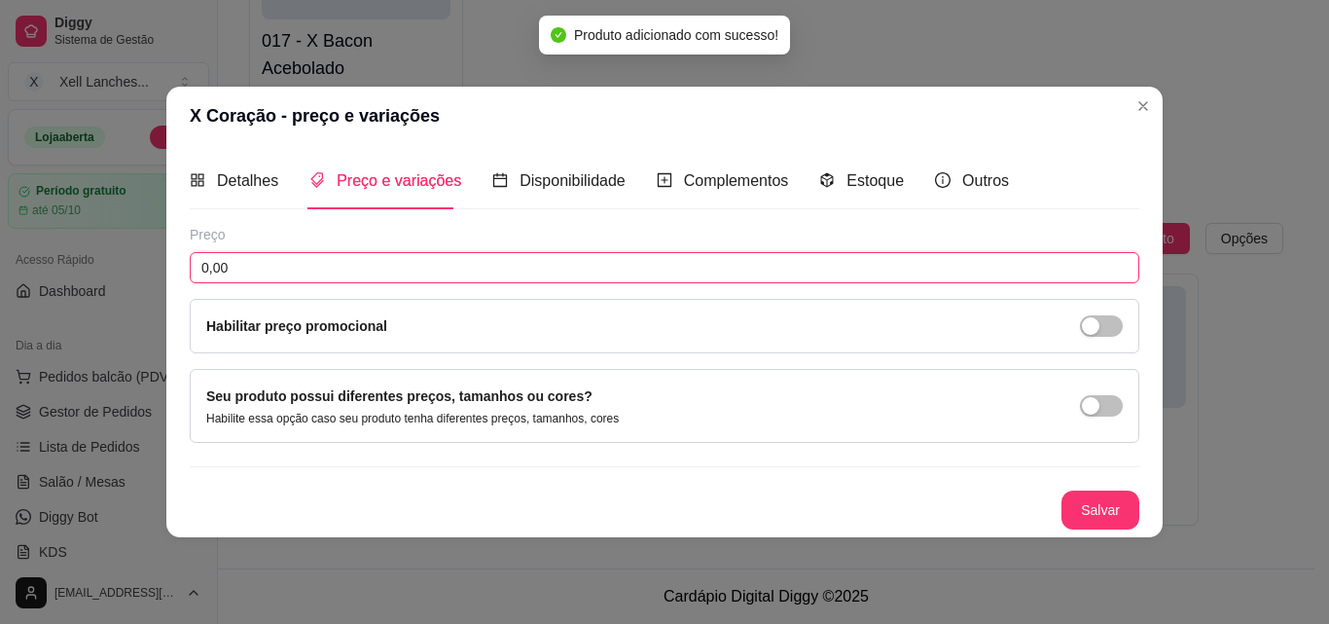
click at [253, 263] on input "0,00" at bounding box center [665, 267] width 950 height 31
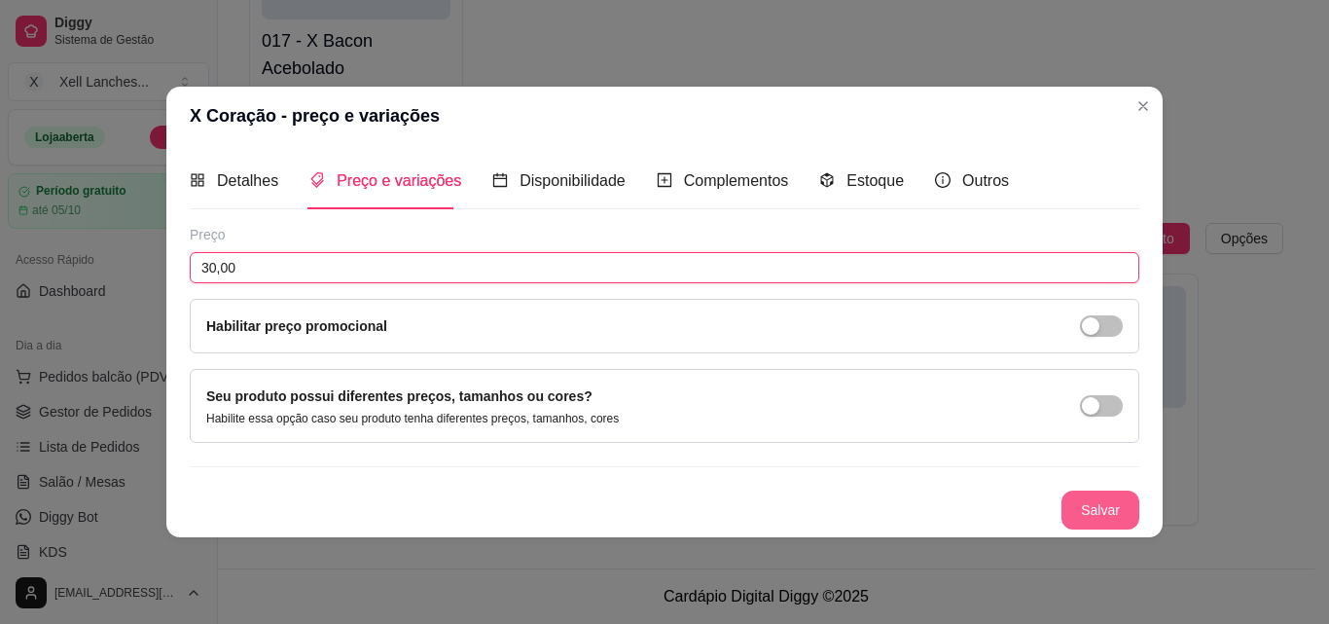
type input "30,00"
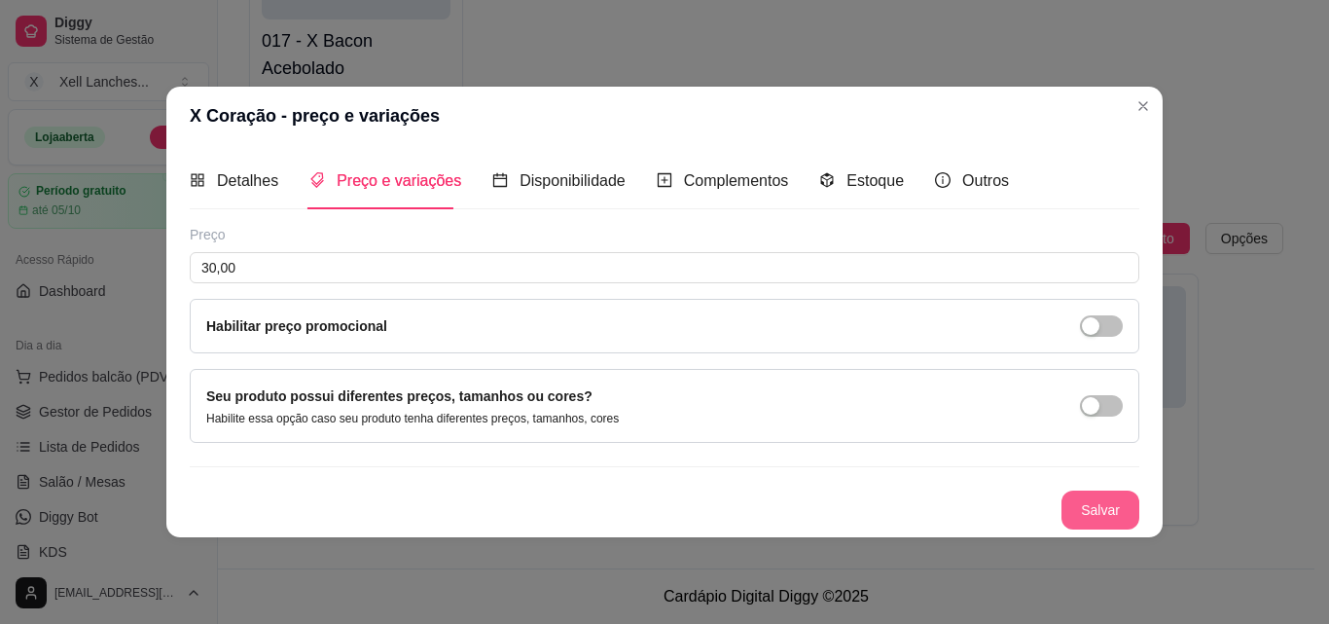
click at [1087, 497] on button "Salvar" at bounding box center [1101, 509] width 78 height 39
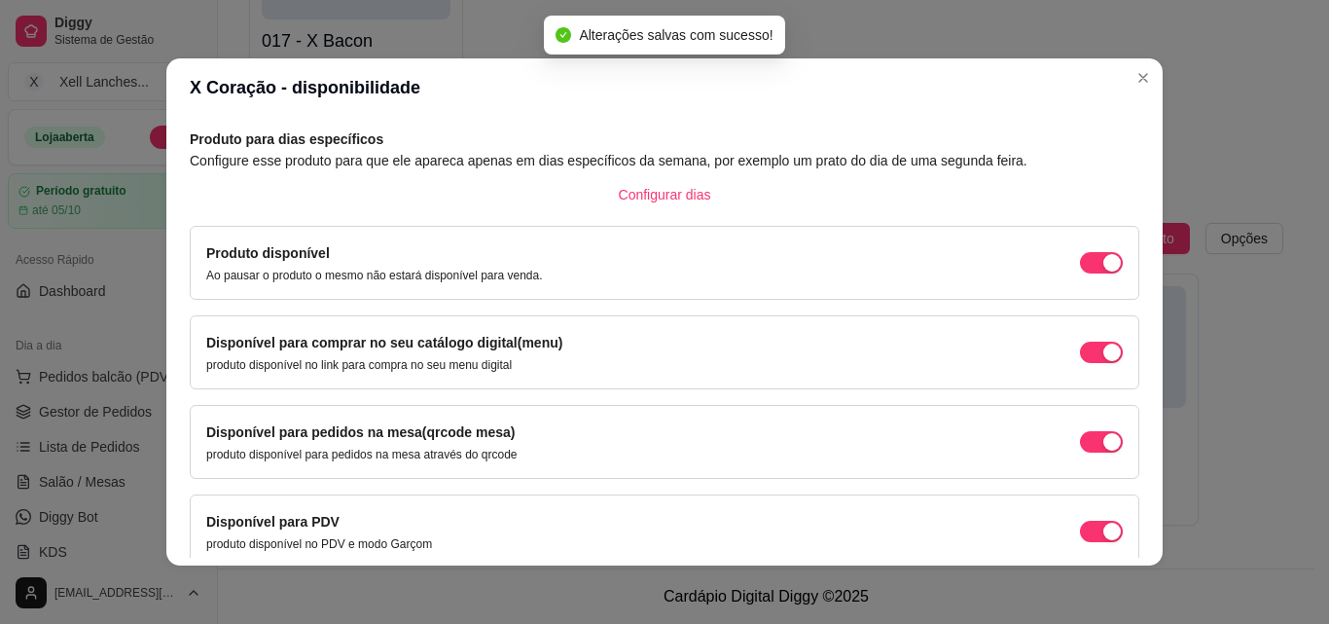
scroll to position [176, 0]
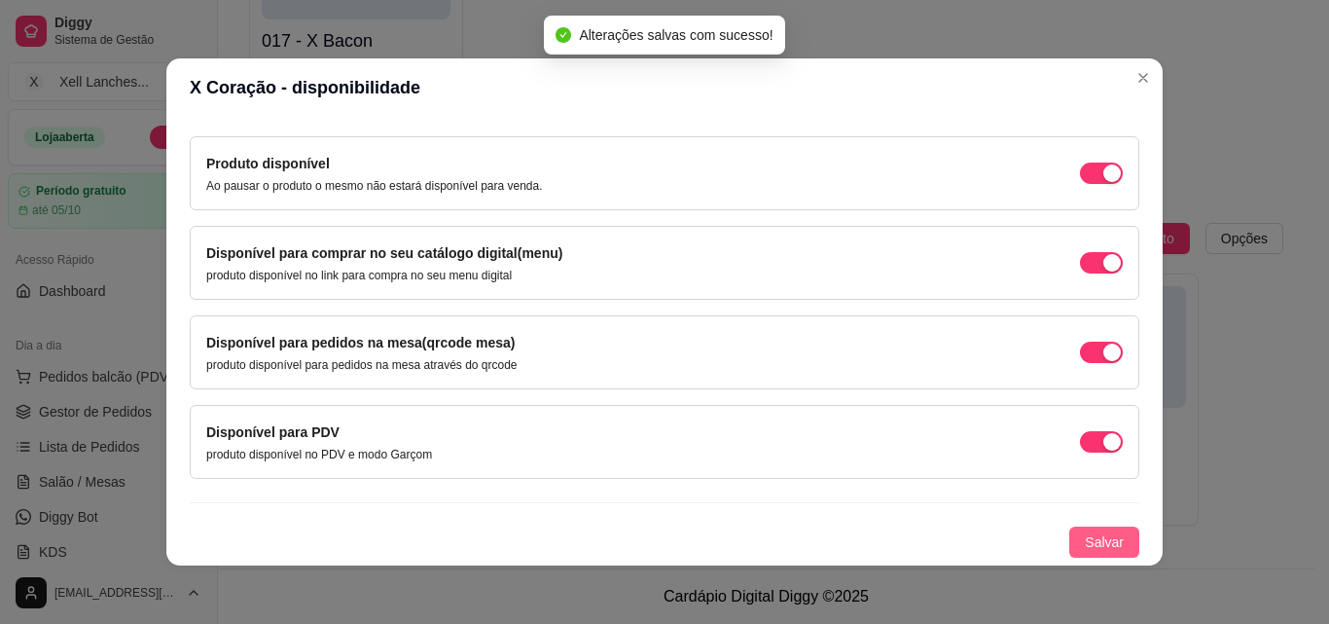
click at [1094, 538] on span "Salvar" at bounding box center [1104, 541] width 39 height 21
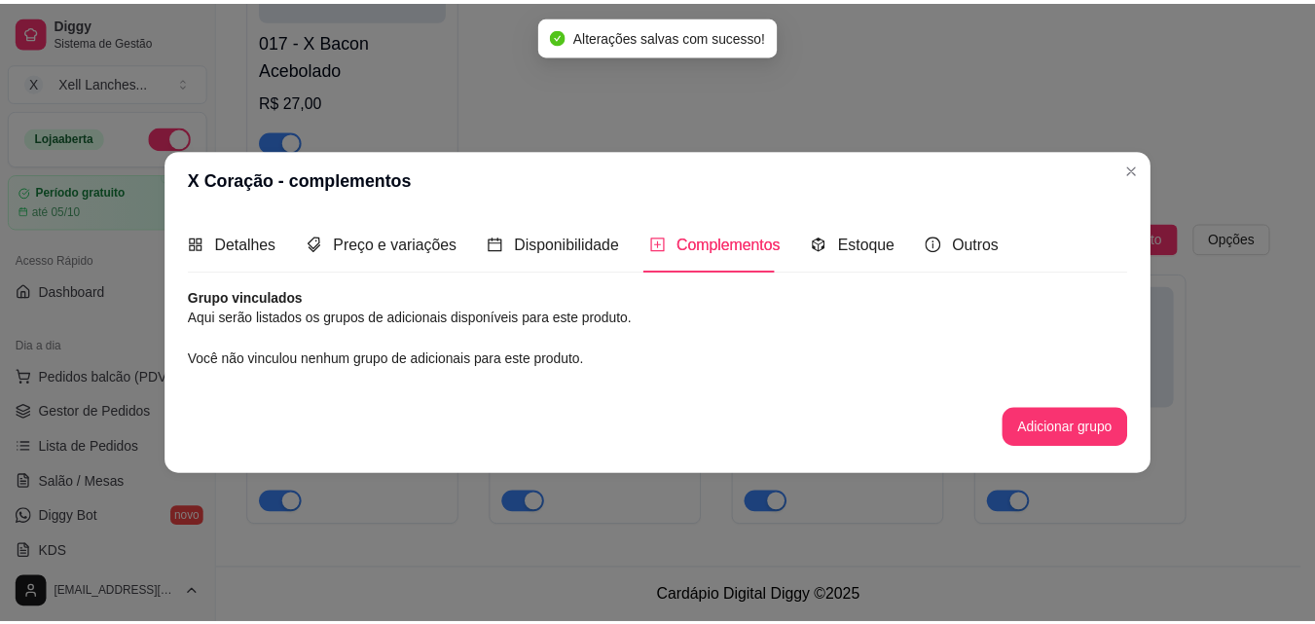
scroll to position [0, 0]
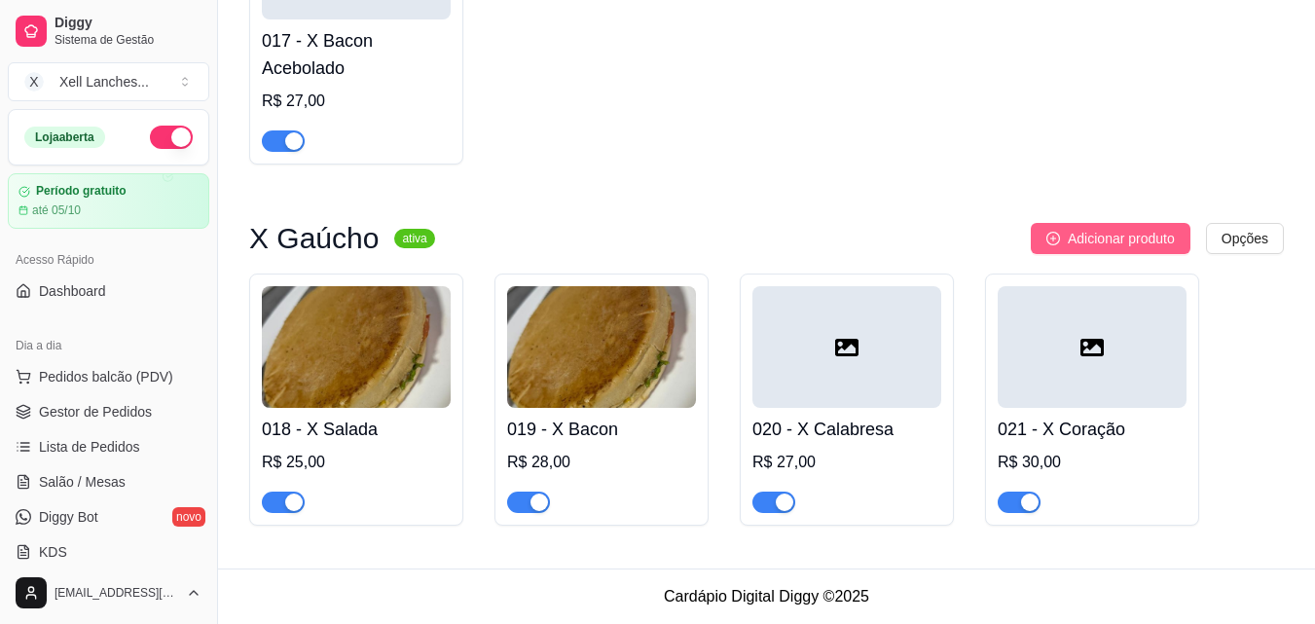
click at [1125, 237] on span "Adicionar produto" at bounding box center [1121, 238] width 107 height 21
click at [1120, 233] on span "Adicionar produto" at bounding box center [1121, 238] width 107 height 21
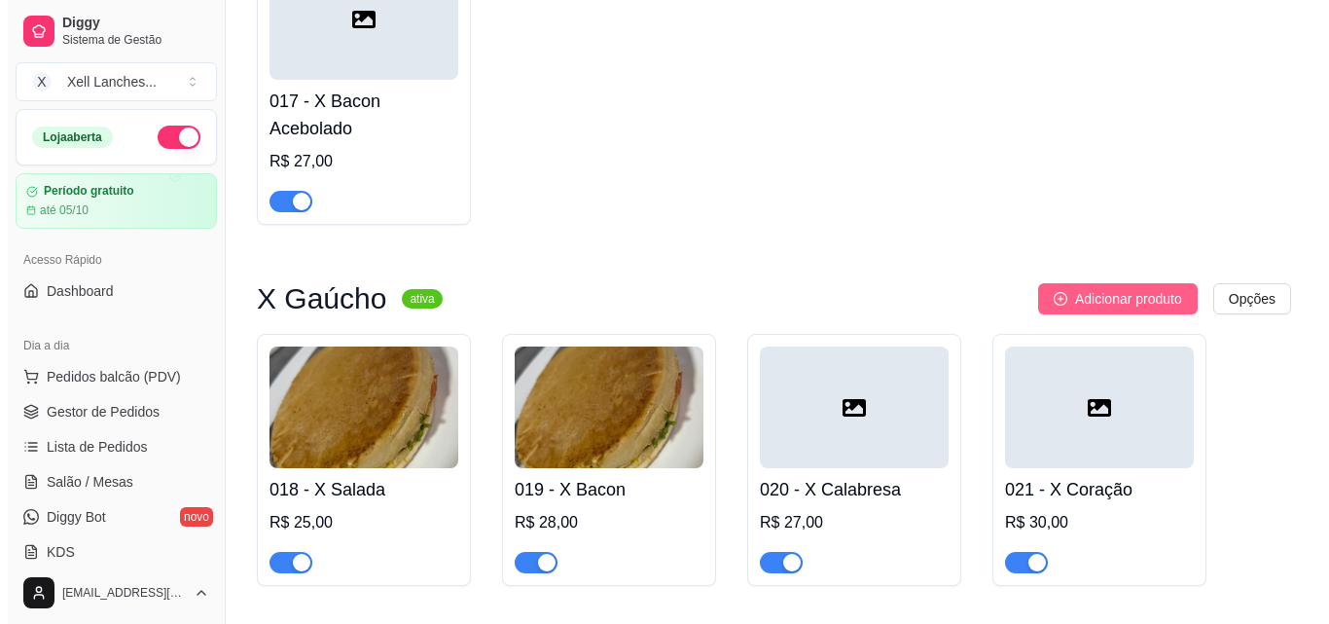
scroll to position [1429, 0]
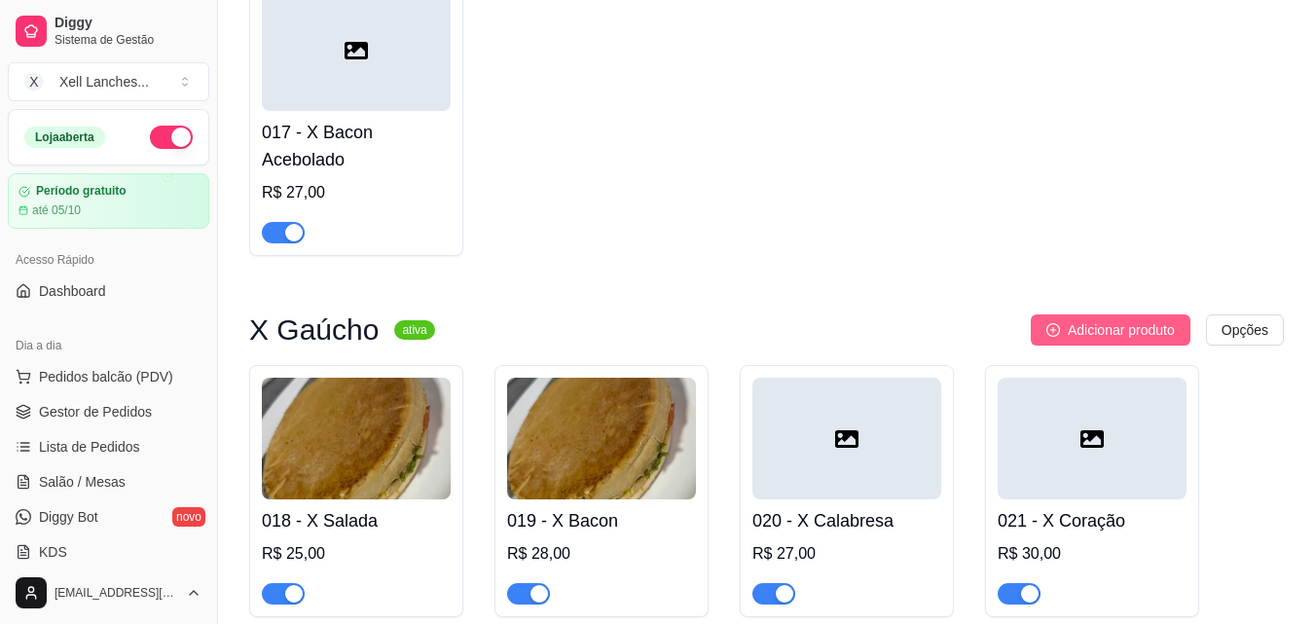
click at [1080, 331] on span "Adicionar produto" at bounding box center [1121, 329] width 107 height 21
click at [1105, 322] on button "Adicionar produto" at bounding box center [1111, 329] width 160 height 31
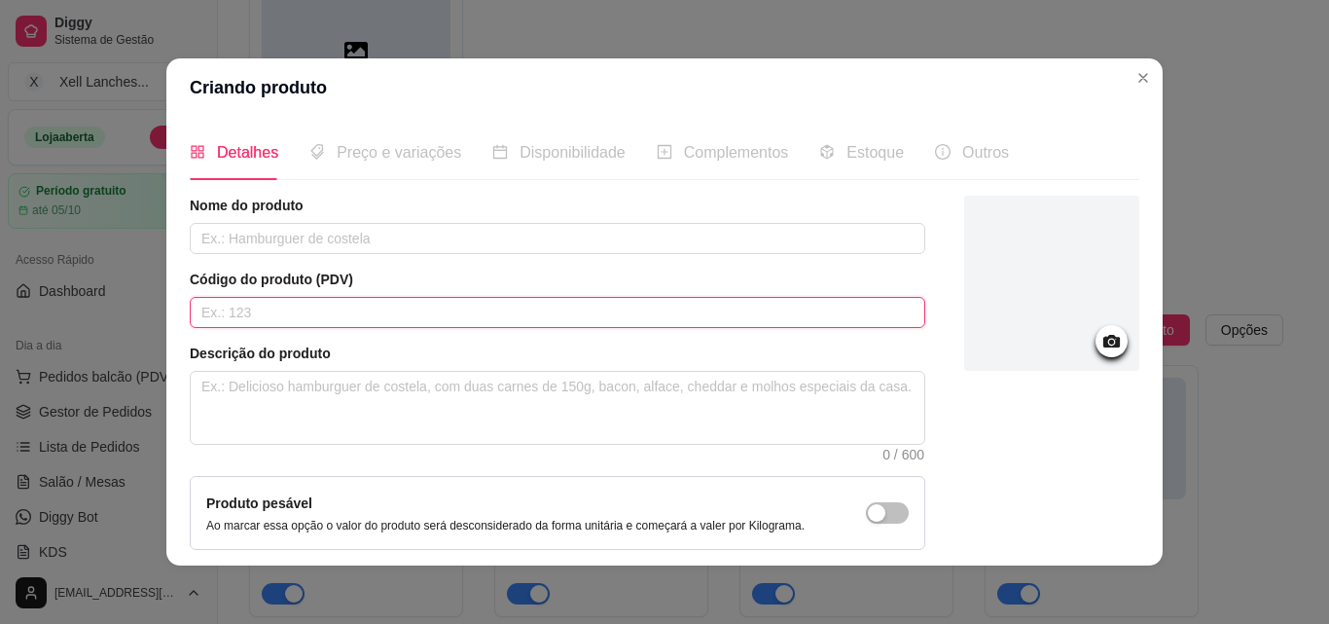
click at [464, 314] on input "text" at bounding box center [558, 312] width 736 height 31
type input "022"
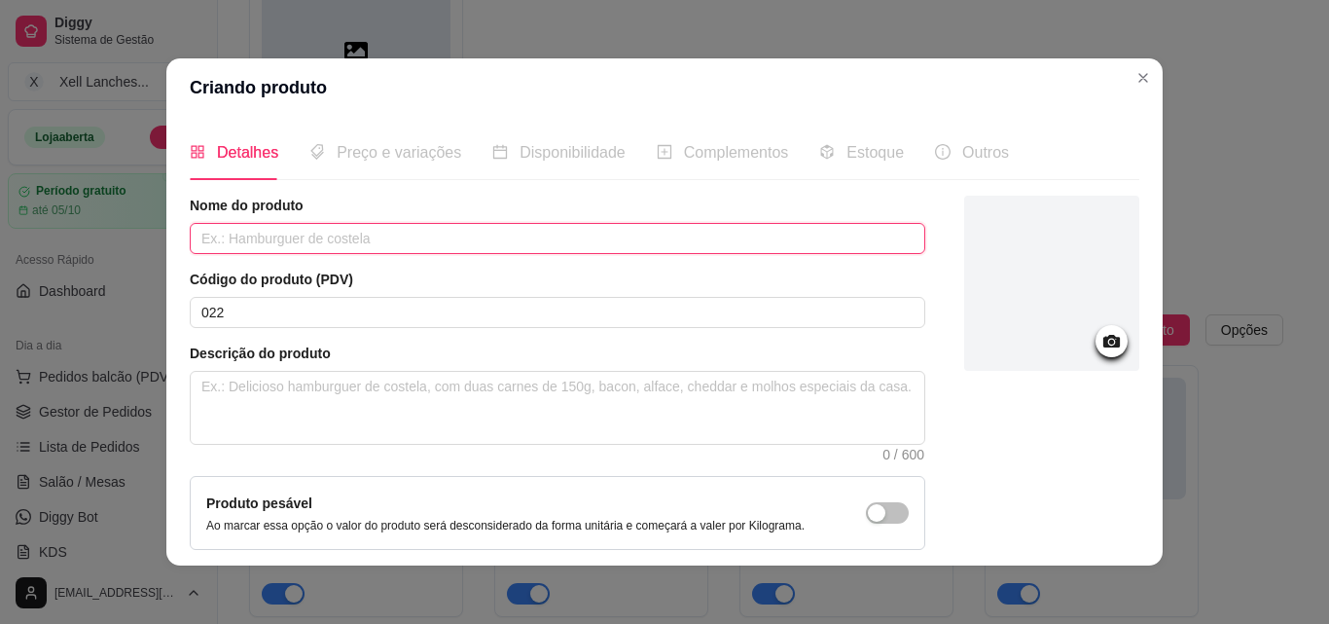
click at [421, 241] on input "text" at bounding box center [558, 238] width 736 height 31
type input "X Burguer 1"
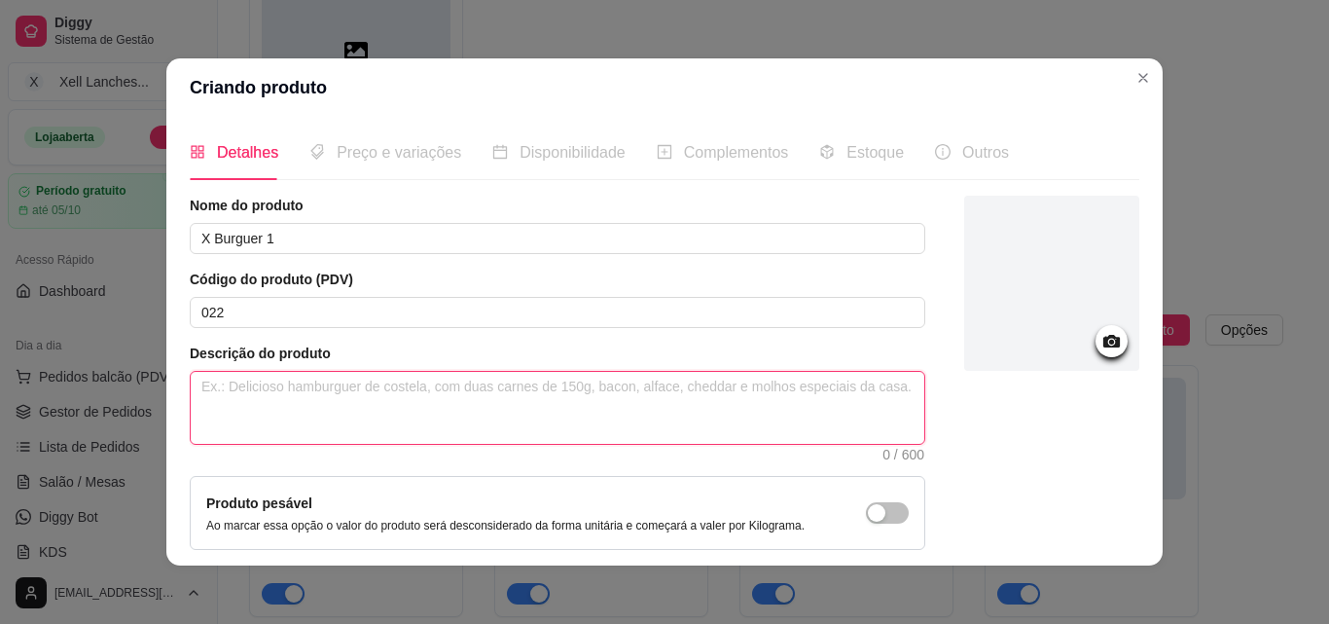
click at [272, 413] on textarea at bounding box center [558, 408] width 734 height 72
paste textarea "Pão, ovo, 1 hambúrguer, [GEOGRAPHIC_DATA], [GEOGRAPHIC_DATA], maionese caseira."
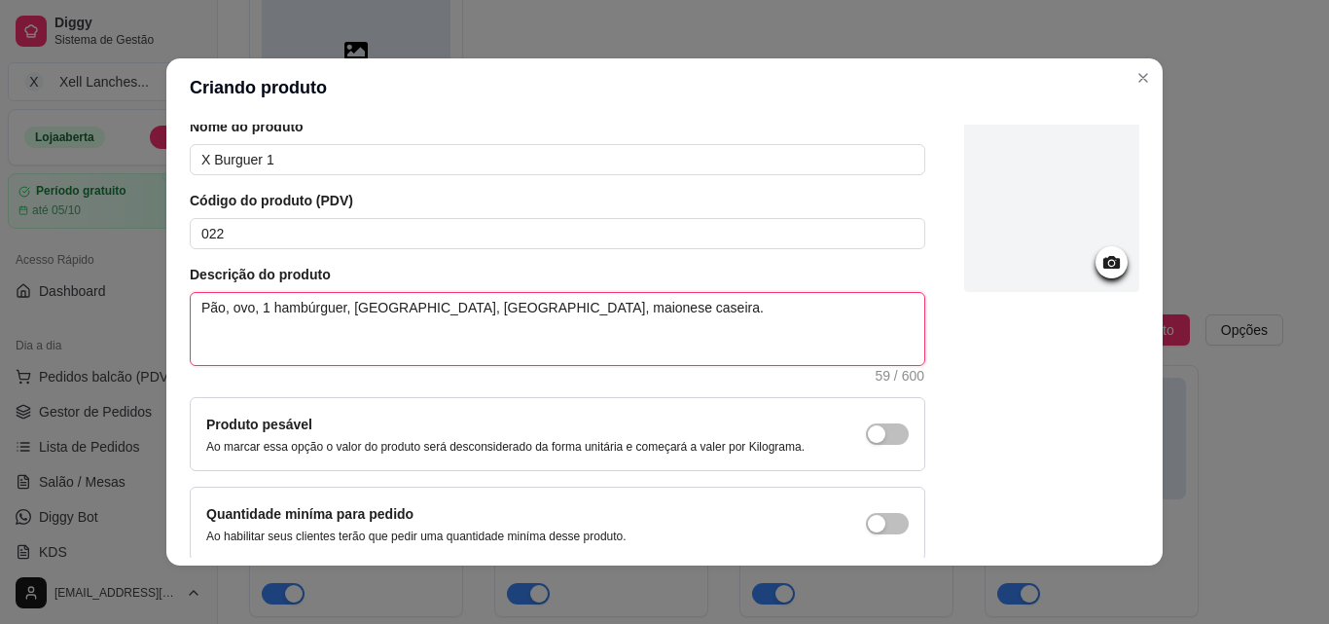
scroll to position [168, 0]
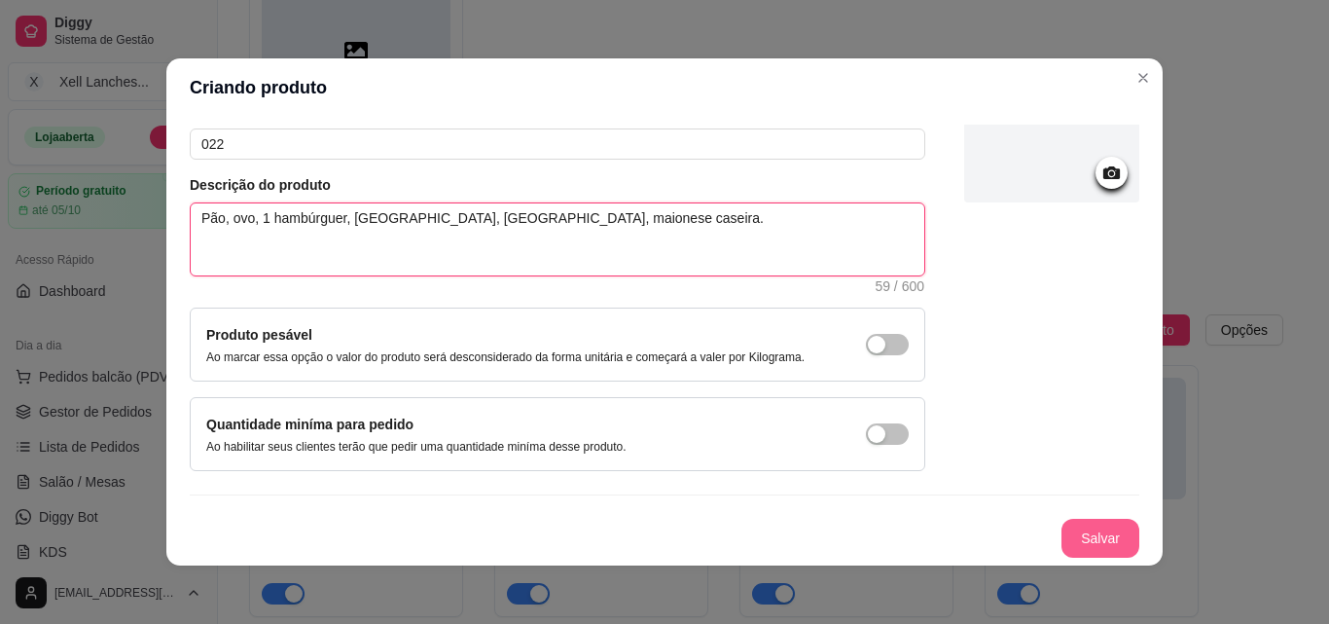
type textarea "Pão, ovo, 1 hambúrguer, [GEOGRAPHIC_DATA], [GEOGRAPHIC_DATA], maionese caseira."
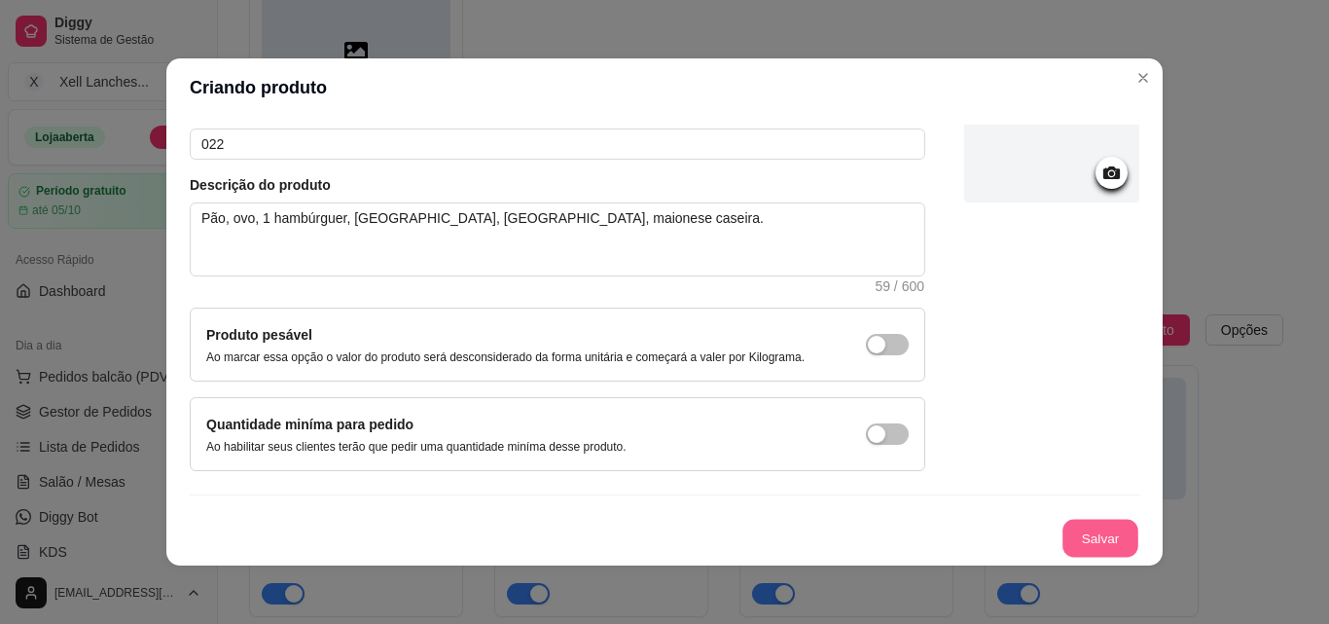
click at [1074, 534] on button "Salvar" at bounding box center [1101, 539] width 76 height 38
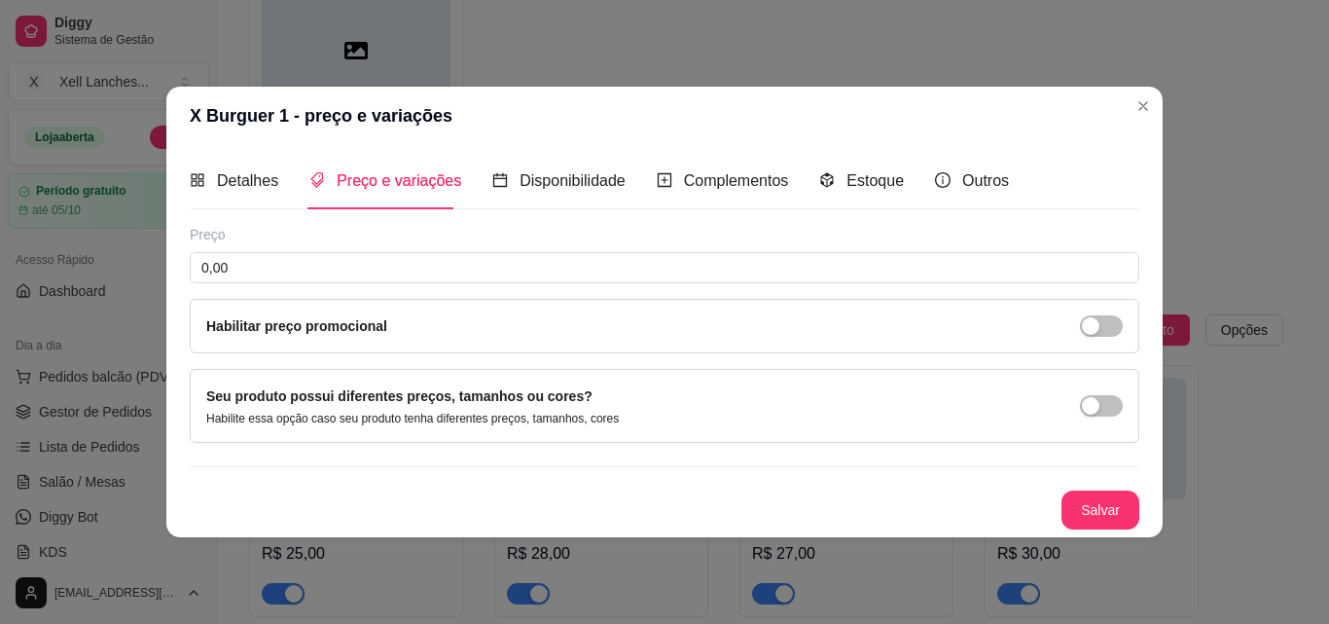
scroll to position [0, 0]
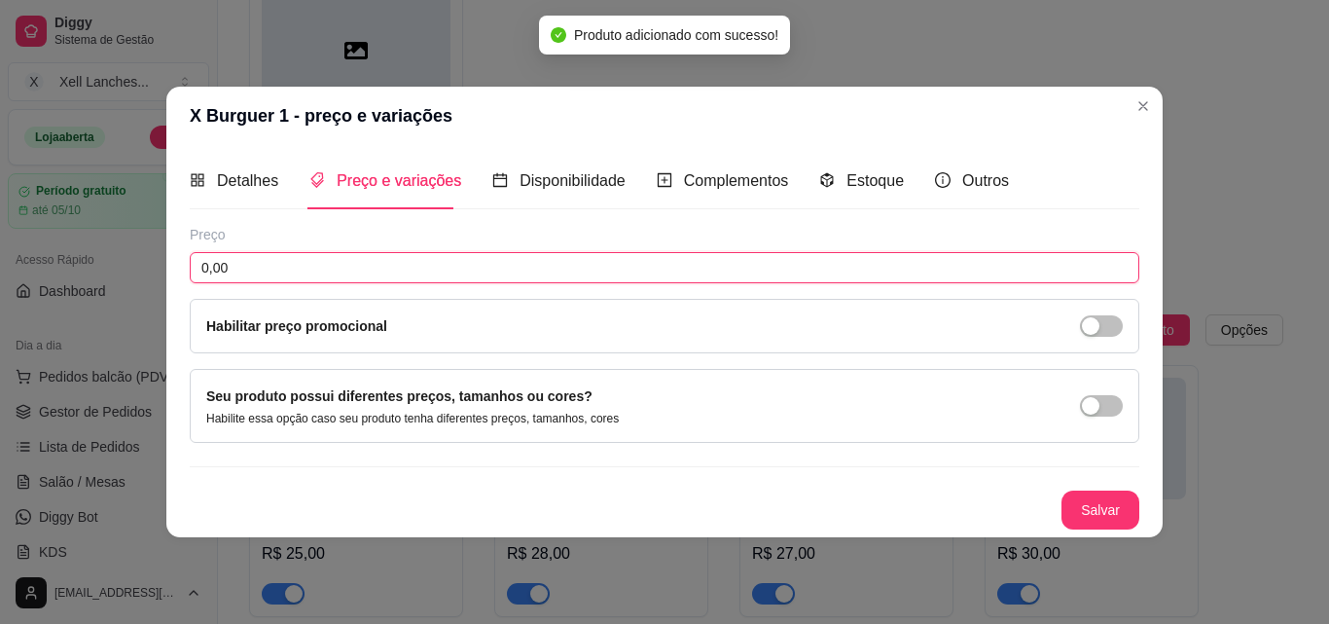
click at [387, 272] on input "0,00" at bounding box center [665, 267] width 950 height 31
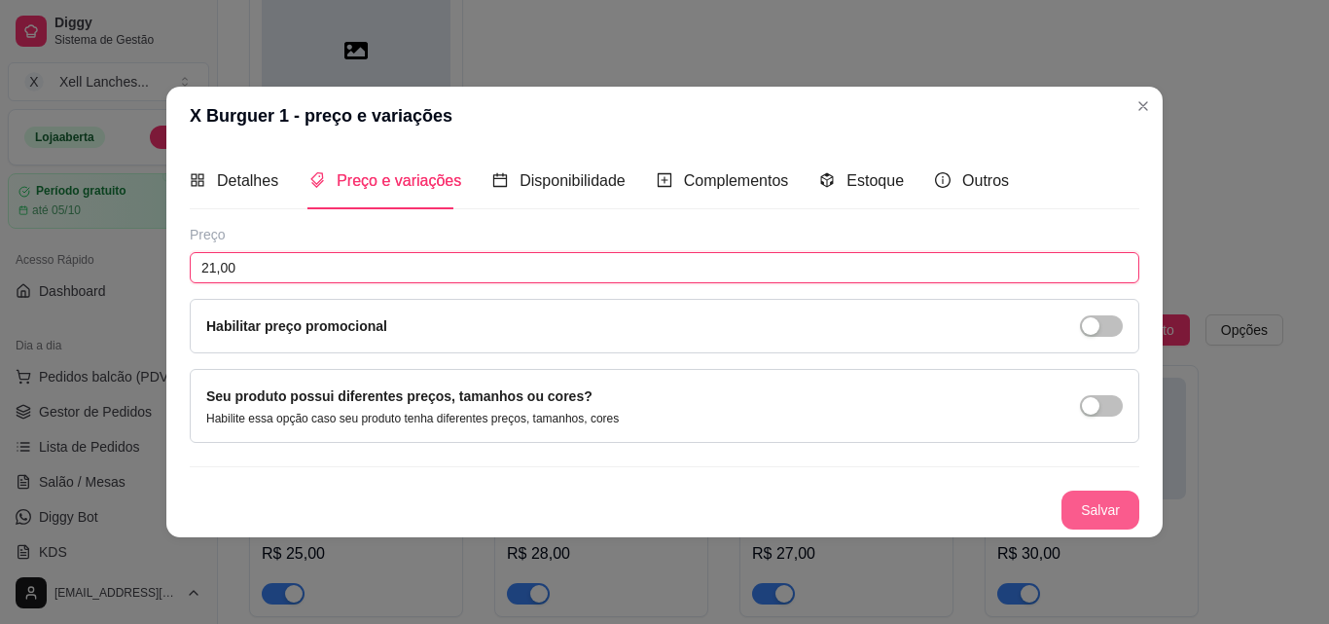
type input "21,00"
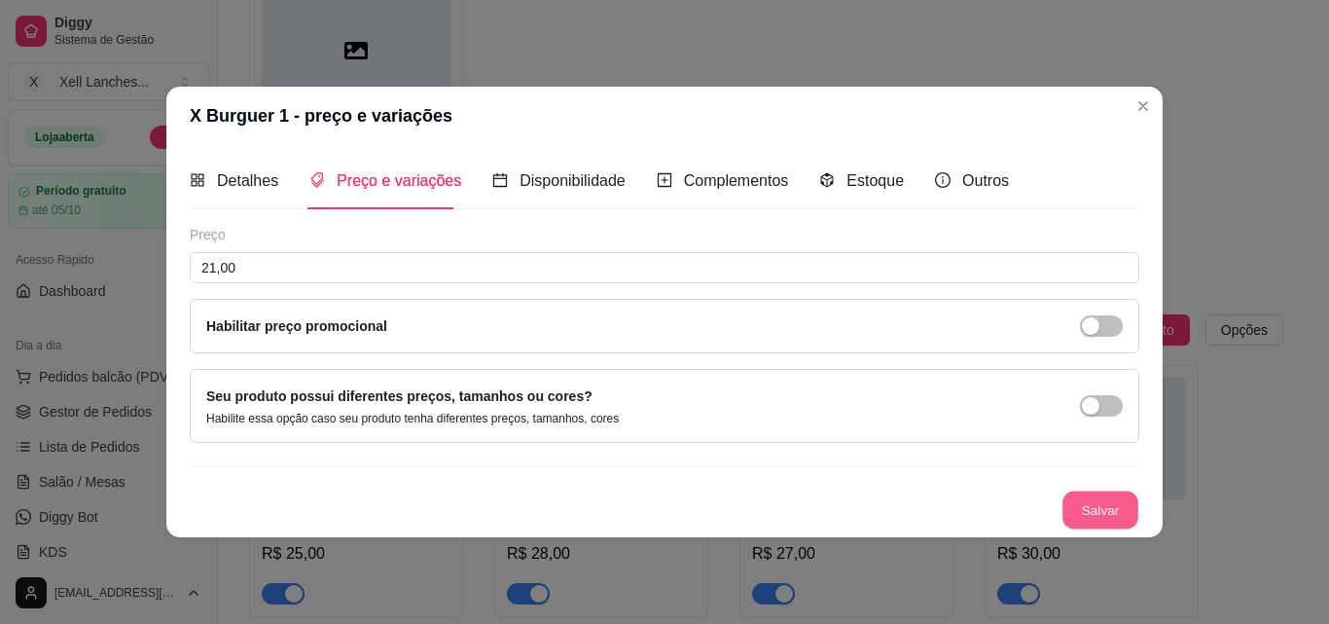
click at [1120, 502] on button "Salvar" at bounding box center [1101, 509] width 76 height 38
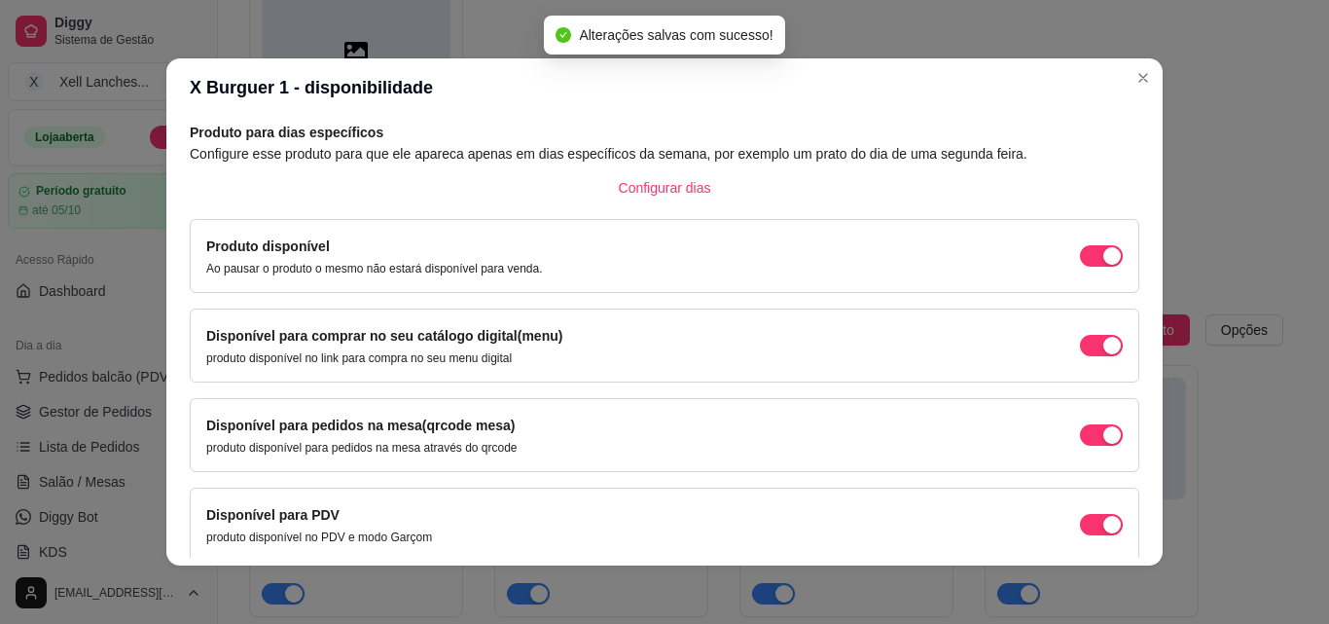
scroll to position [176, 0]
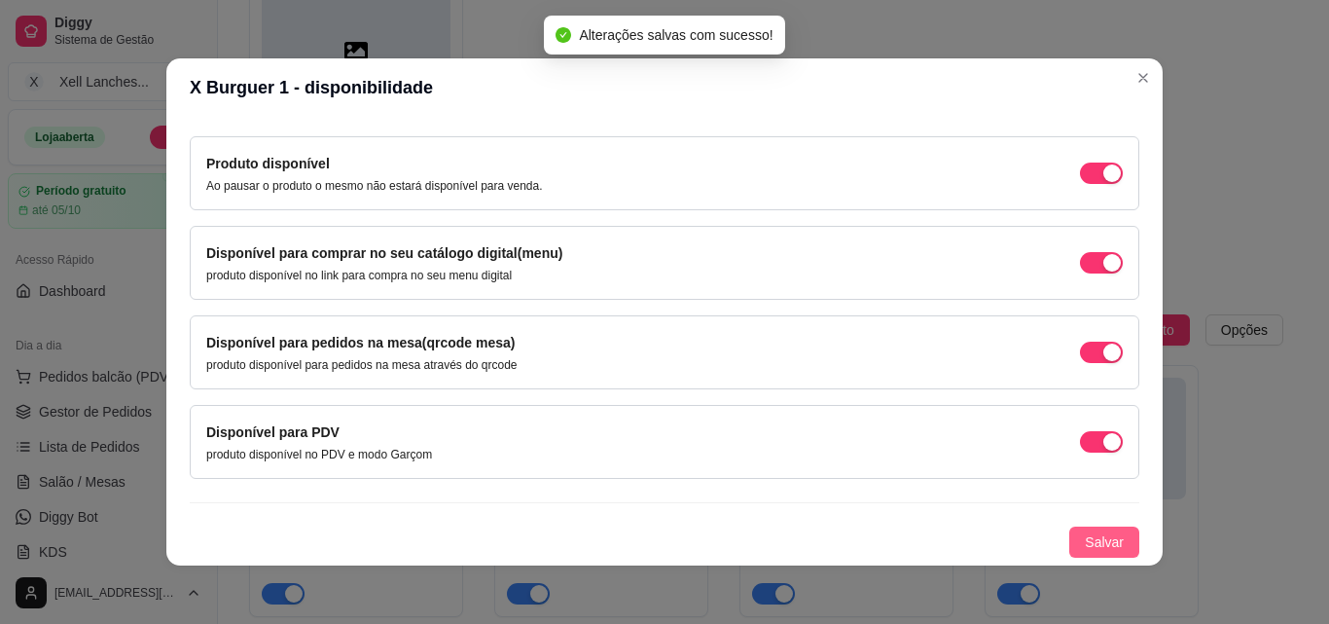
click at [1097, 535] on span "Salvar" at bounding box center [1104, 541] width 39 height 21
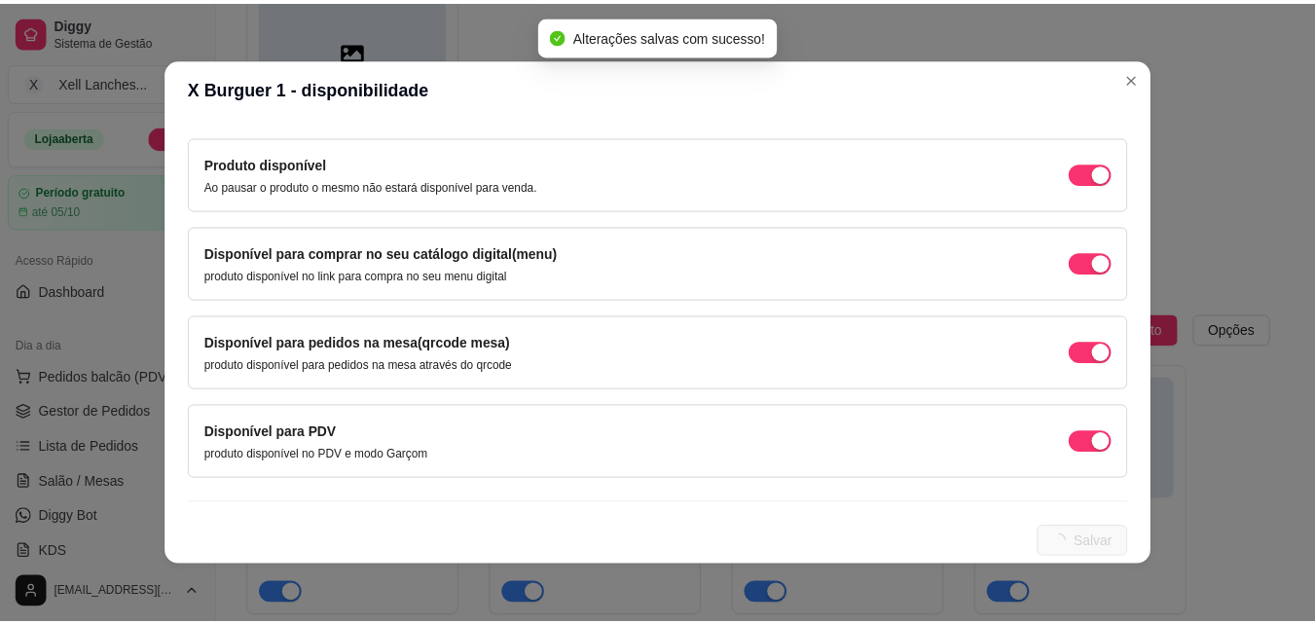
scroll to position [0, 0]
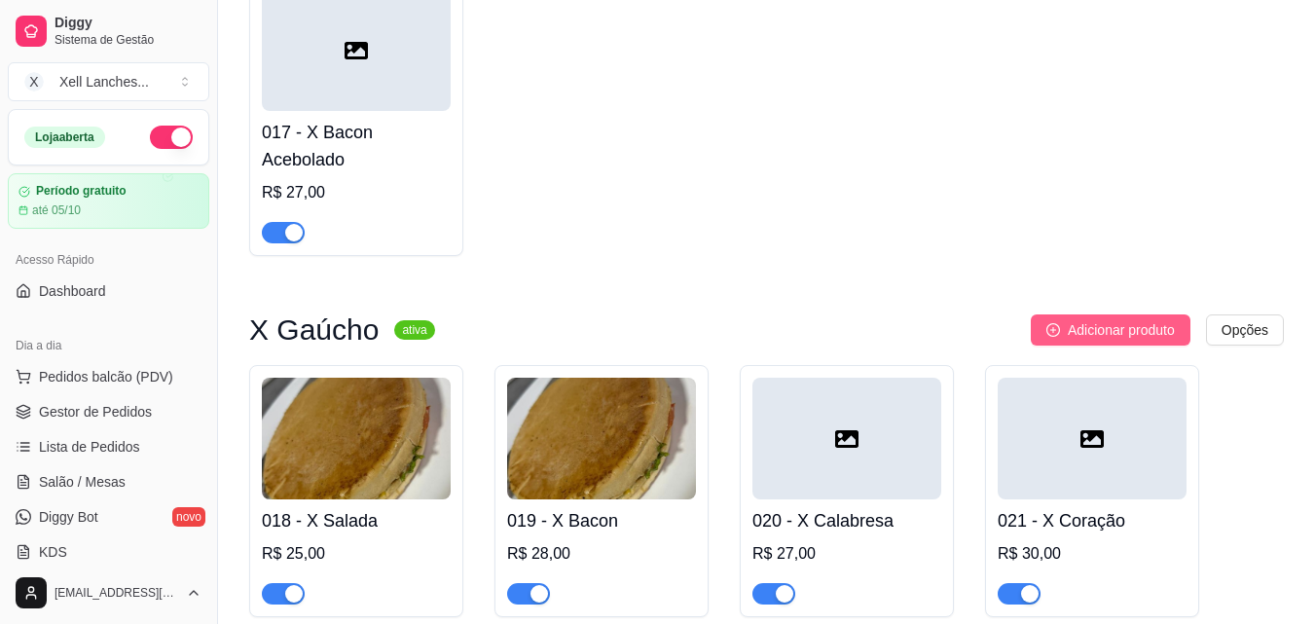
click at [1145, 336] on span "Adicionar produto" at bounding box center [1121, 329] width 107 height 21
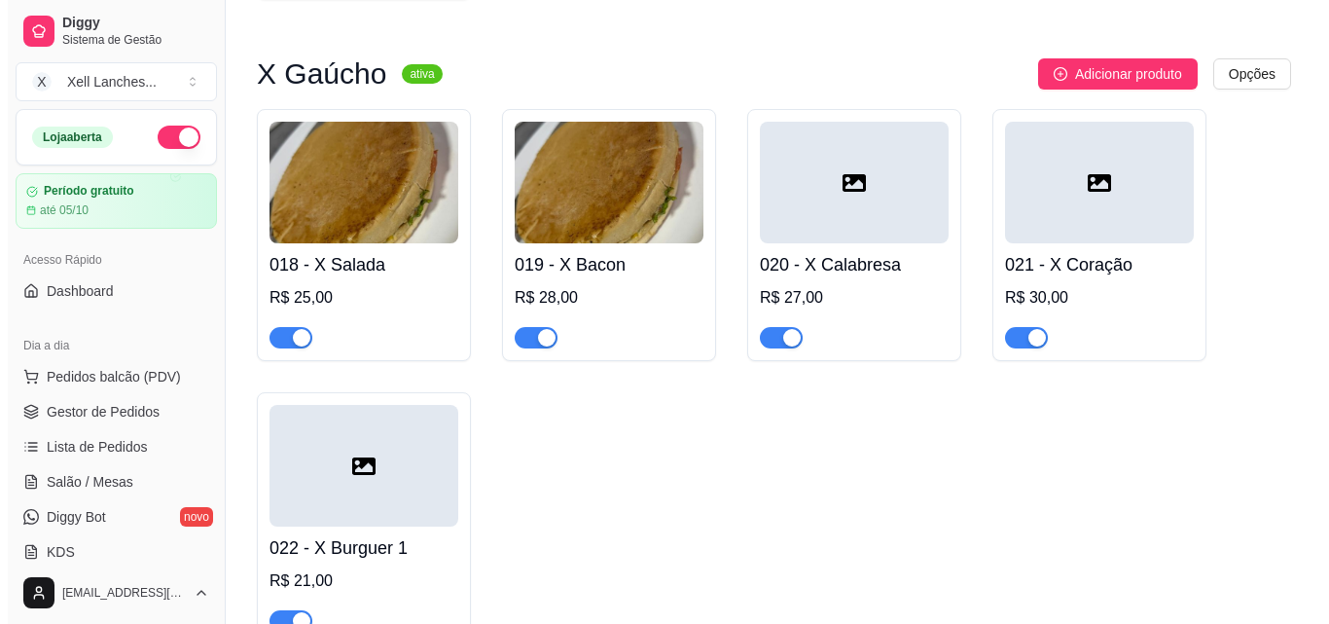
scroll to position [1518, 0]
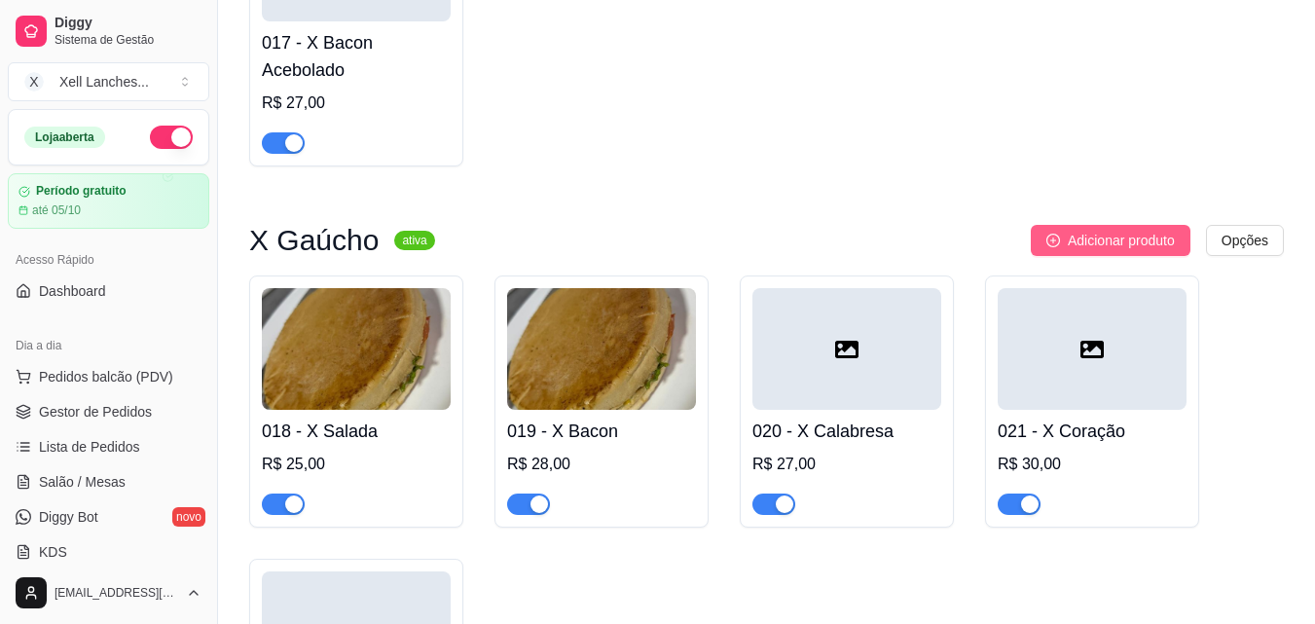
click at [1134, 232] on button "Adicionar produto" at bounding box center [1111, 240] width 160 height 31
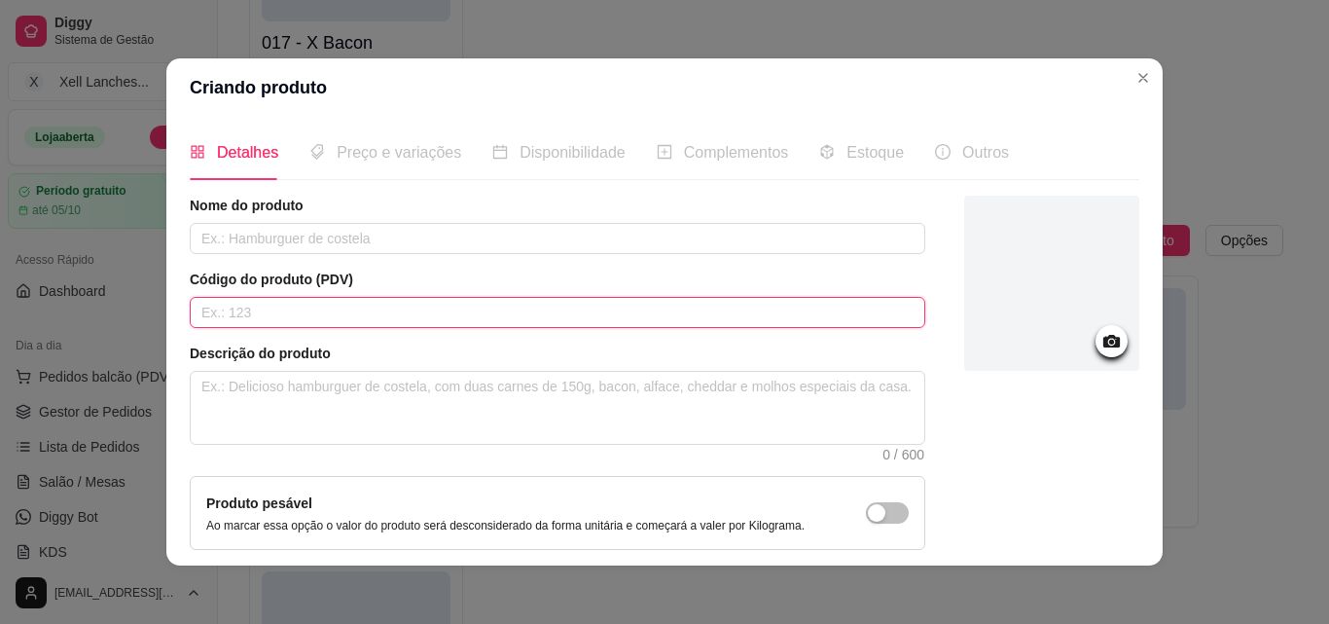
click at [266, 312] on input "text" at bounding box center [558, 312] width 736 height 31
type input "023"
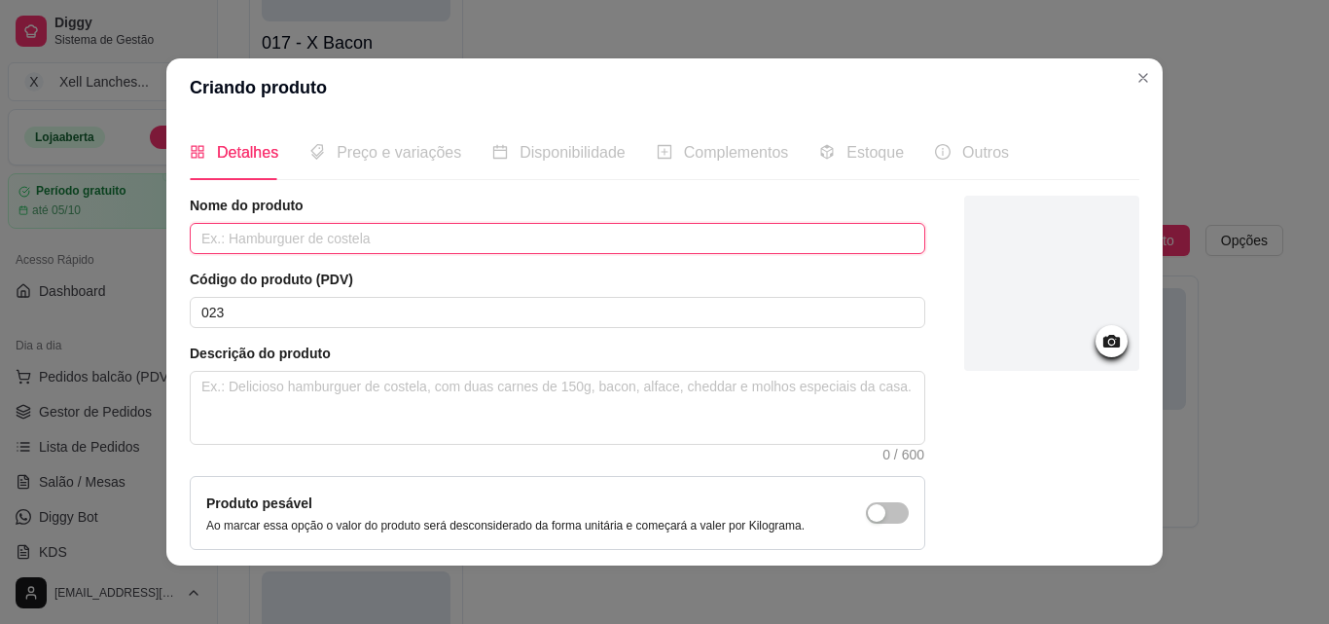
click at [259, 242] on input "text" at bounding box center [558, 238] width 736 height 31
type input "X Burguer 2"
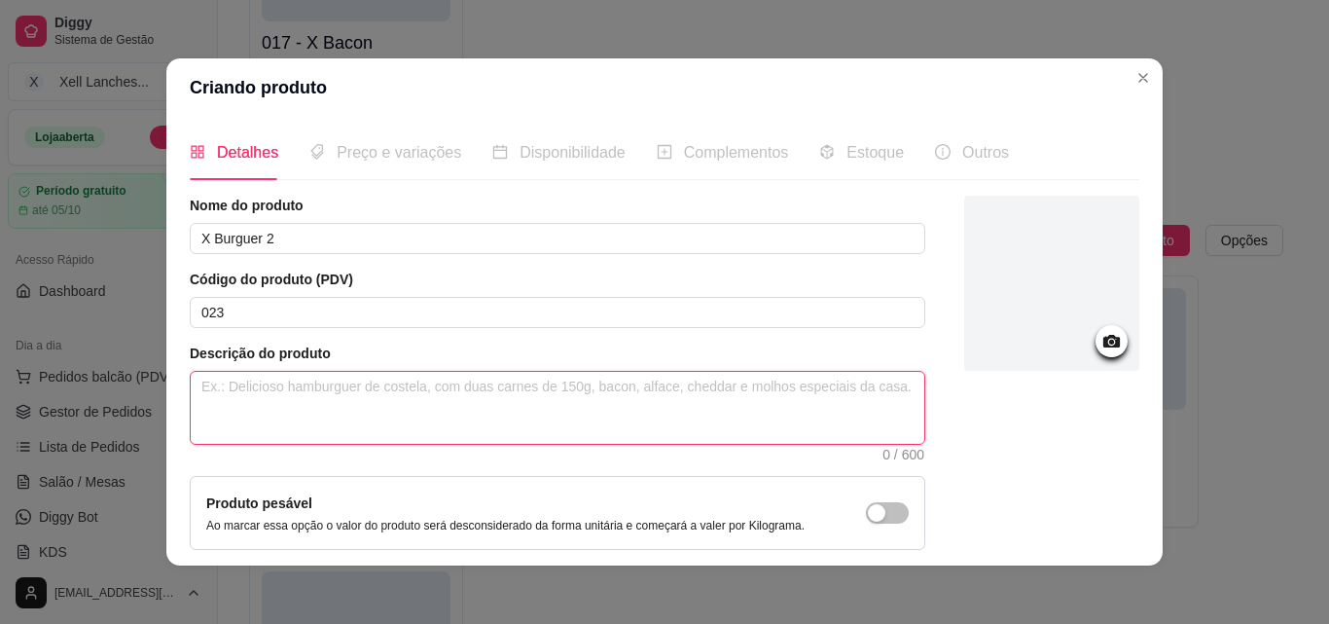
click at [316, 403] on textarea at bounding box center [558, 408] width 734 height 72
paste textarea "Pão ovo, 2 hambúrgueres,[GEOGRAPHIC_DATA],queijo, maionese caseira."
type textarea "Pão ovo, 2 hambúrgueres,[GEOGRAPHIC_DATA],queijo, maionese caseira."
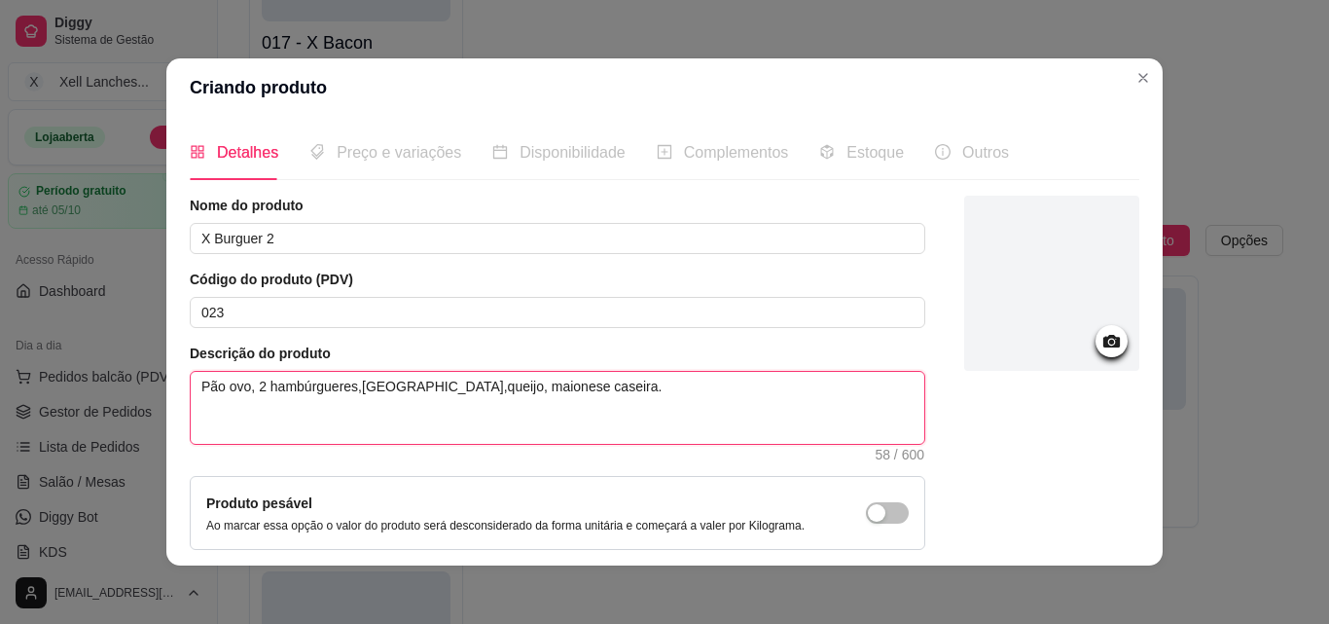
click at [351, 391] on textarea "Pão ovo, 2 hambúrgueres,[GEOGRAPHIC_DATA],queijo, maionese caseira." at bounding box center [558, 408] width 734 height 72
type textarea "Pão ovo, 2 hambúrgueres, [GEOGRAPHIC_DATA],queijo, maionese caseira."
click at [403, 382] on textarea "Pão ovo, 2 hambúrgueres, [GEOGRAPHIC_DATA],queijo, maionese caseira." at bounding box center [558, 408] width 734 height 72
click at [412, 386] on textarea "Pão ovo, 2 hambúrgueres, [GEOGRAPHIC_DATA],queijo, maionese caseira." at bounding box center [558, 408] width 734 height 72
click at [583, 438] on textarea "Pão ovo, 2 hambúrgueres, [GEOGRAPHIC_DATA], queijo, maionese caseira." at bounding box center [558, 408] width 734 height 72
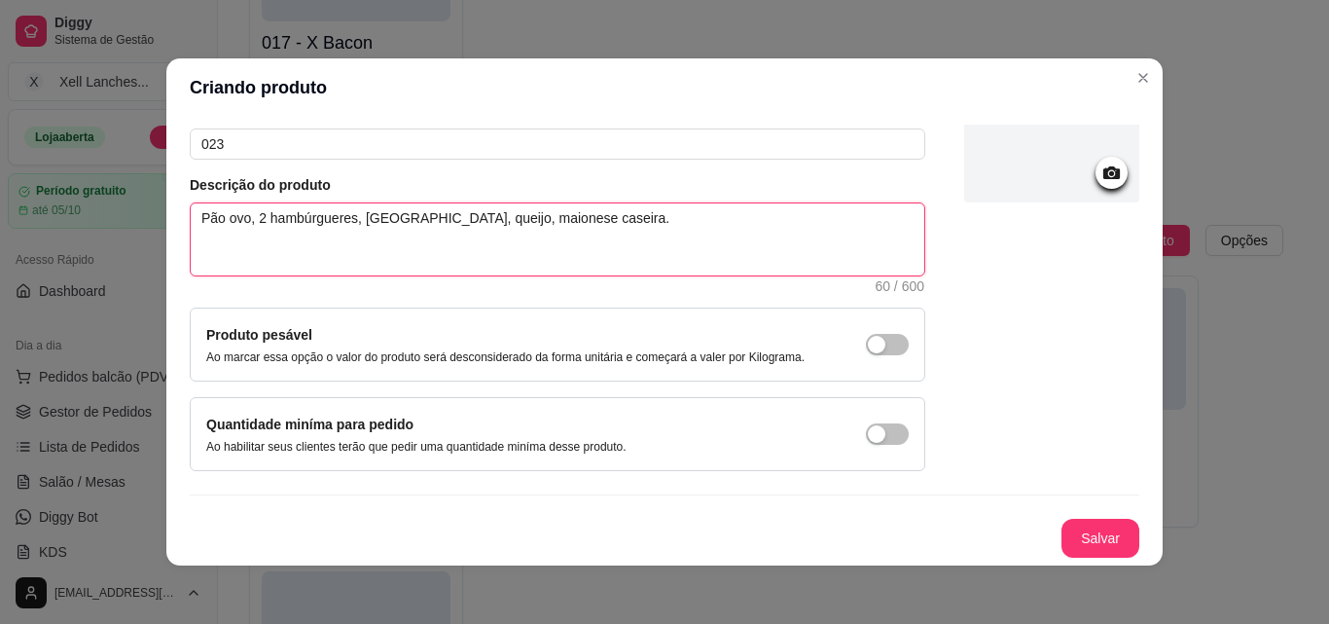
scroll to position [4, 0]
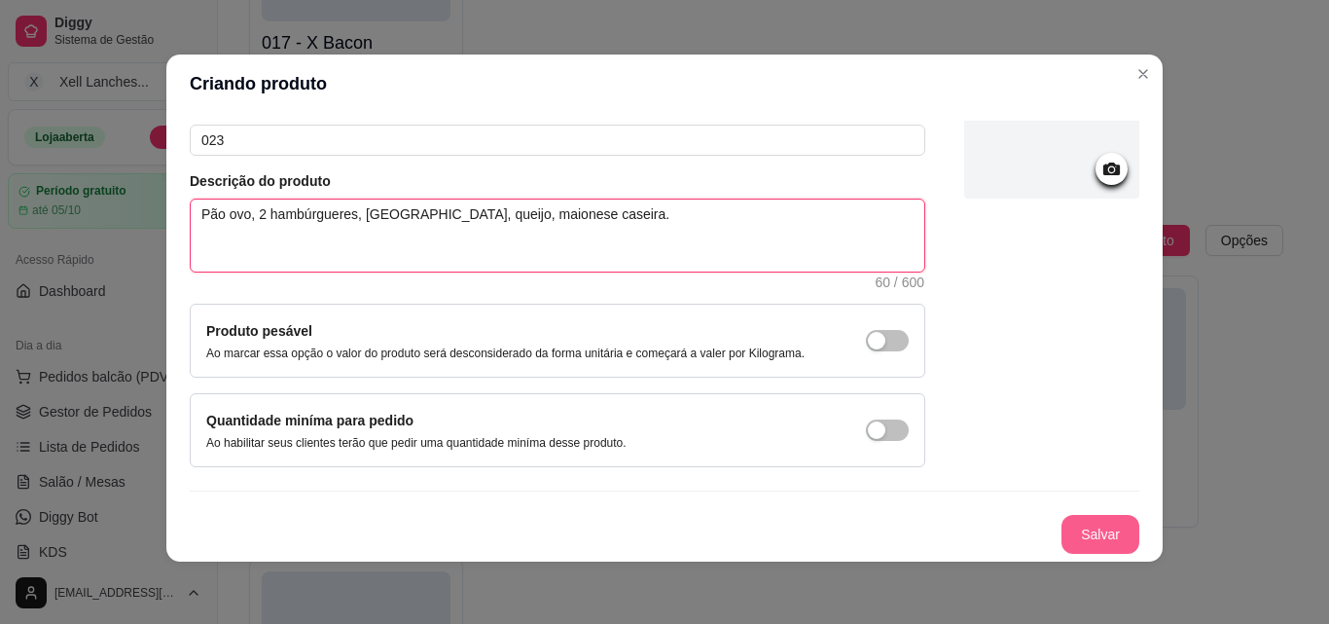
type textarea "Pão ovo, 2 hambúrgueres, [GEOGRAPHIC_DATA], queijo, maionese caseira."
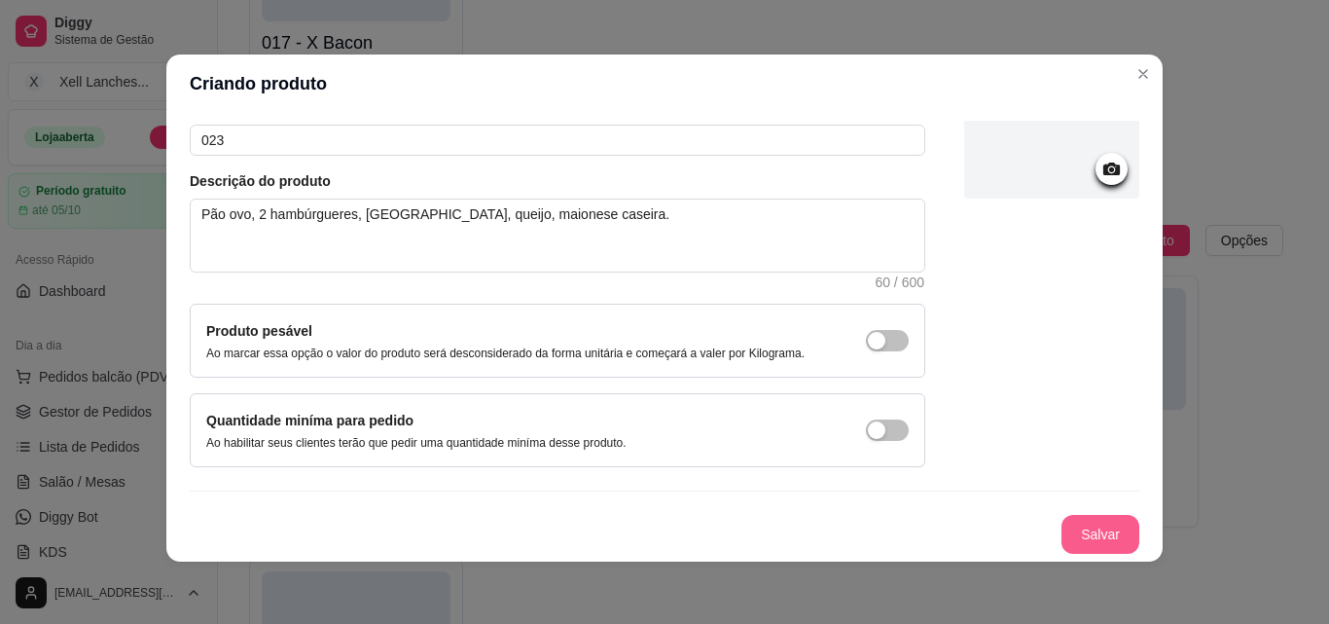
click at [1078, 528] on button "Salvar" at bounding box center [1101, 534] width 78 height 39
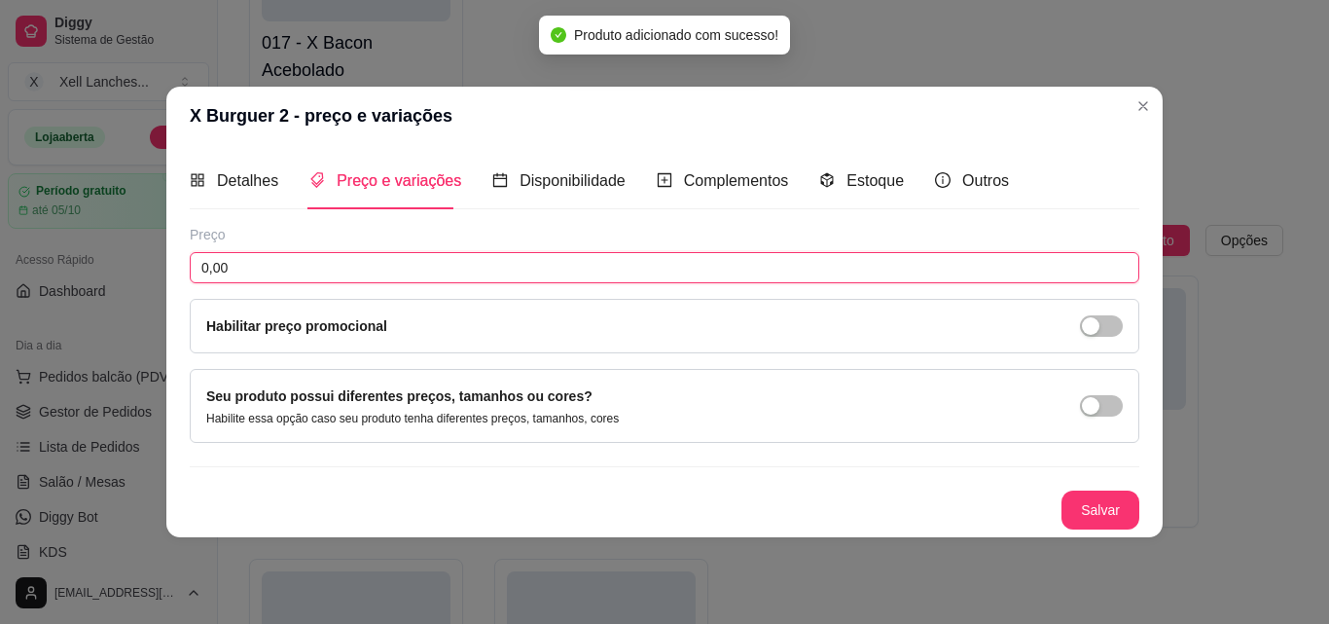
click at [293, 276] on input "0,00" at bounding box center [665, 267] width 950 height 31
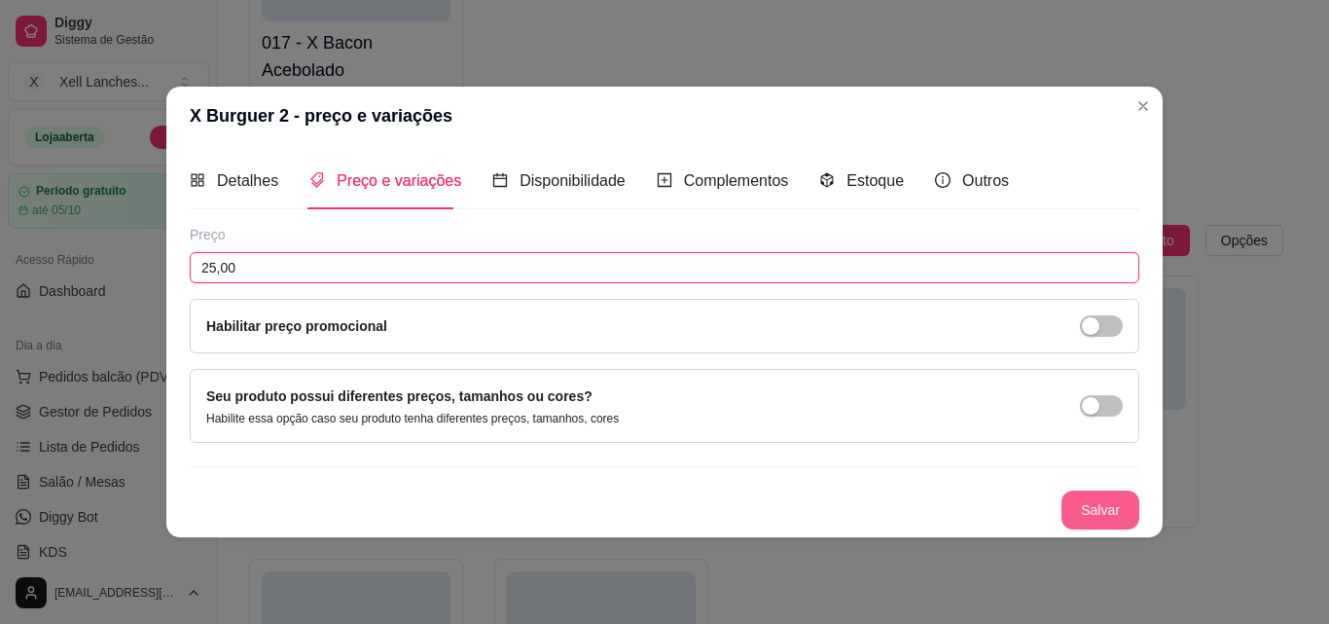
type input "25,00"
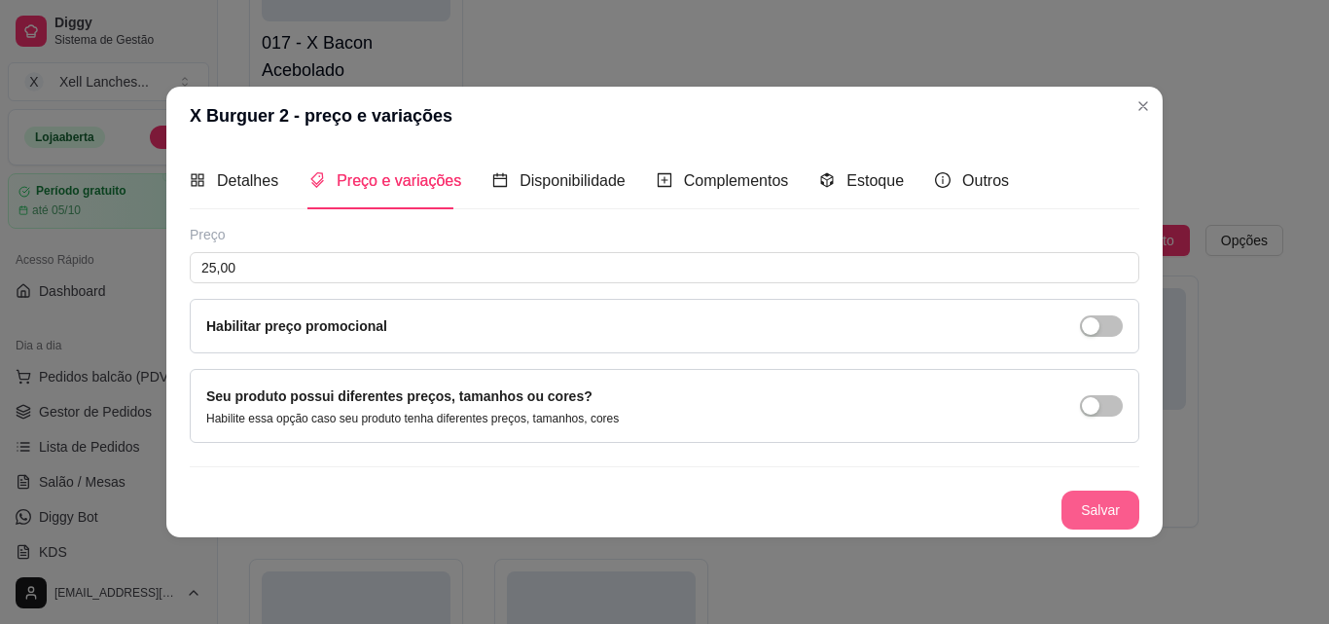
click at [1123, 495] on button "Salvar" at bounding box center [1101, 509] width 78 height 39
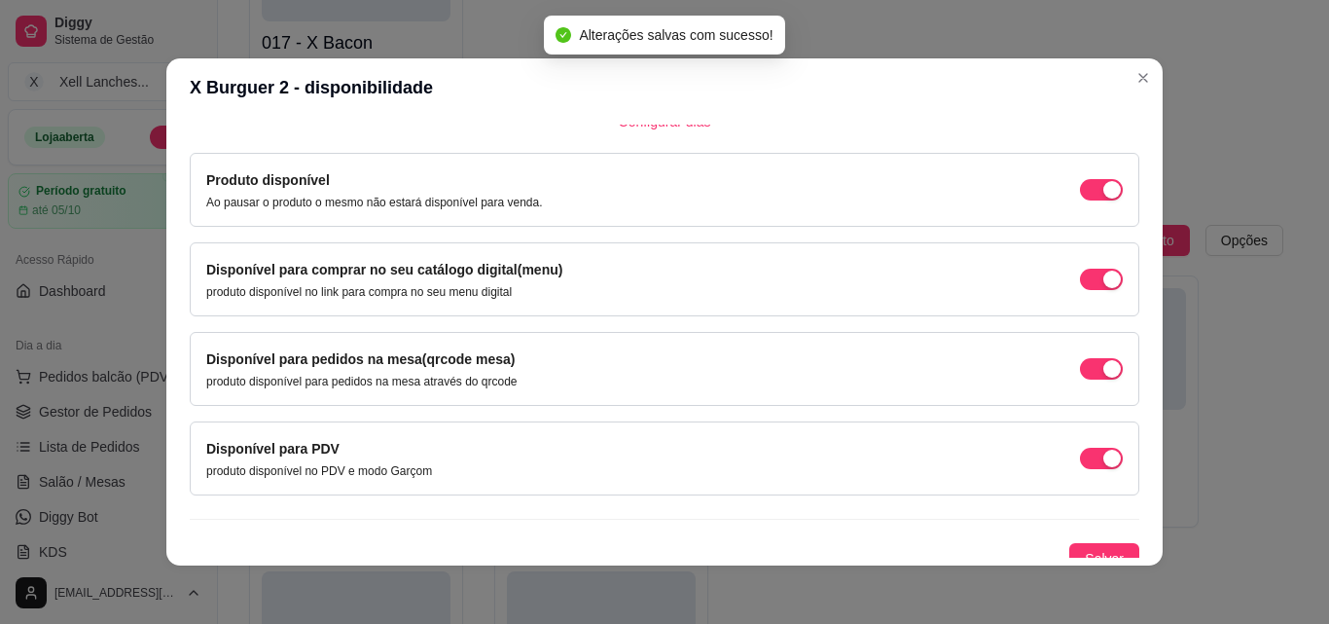
scroll to position [176, 0]
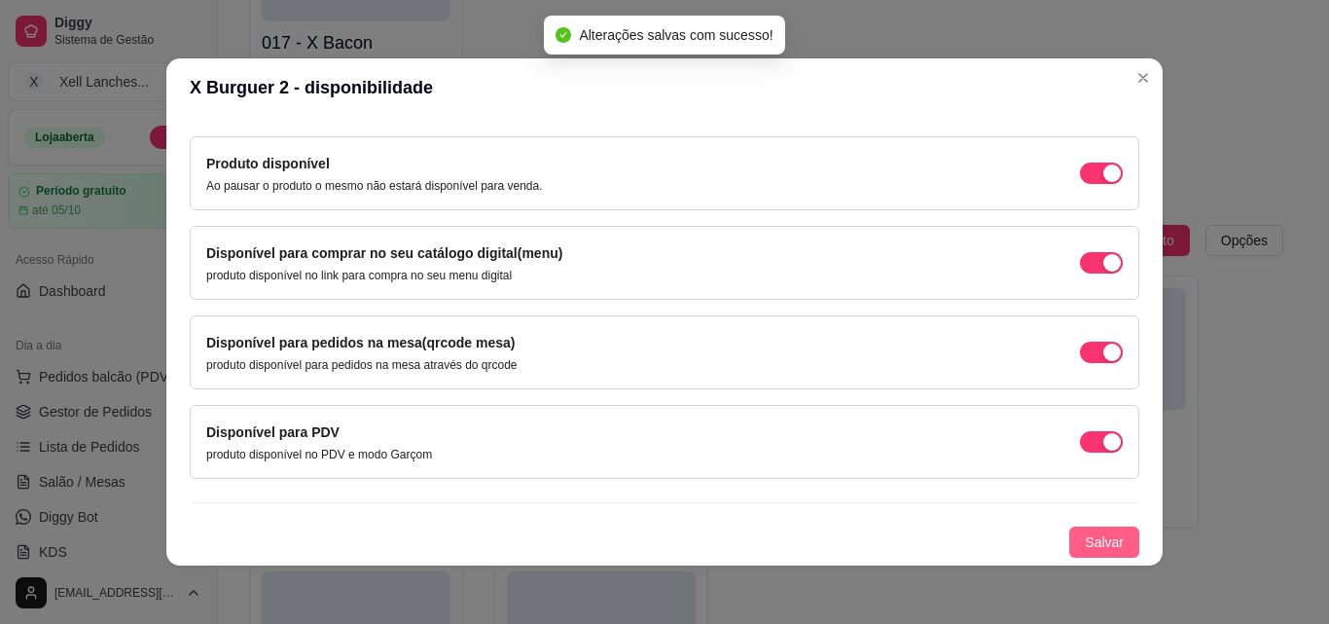
click at [1085, 538] on span "Salvar" at bounding box center [1104, 541] width 39 height 21
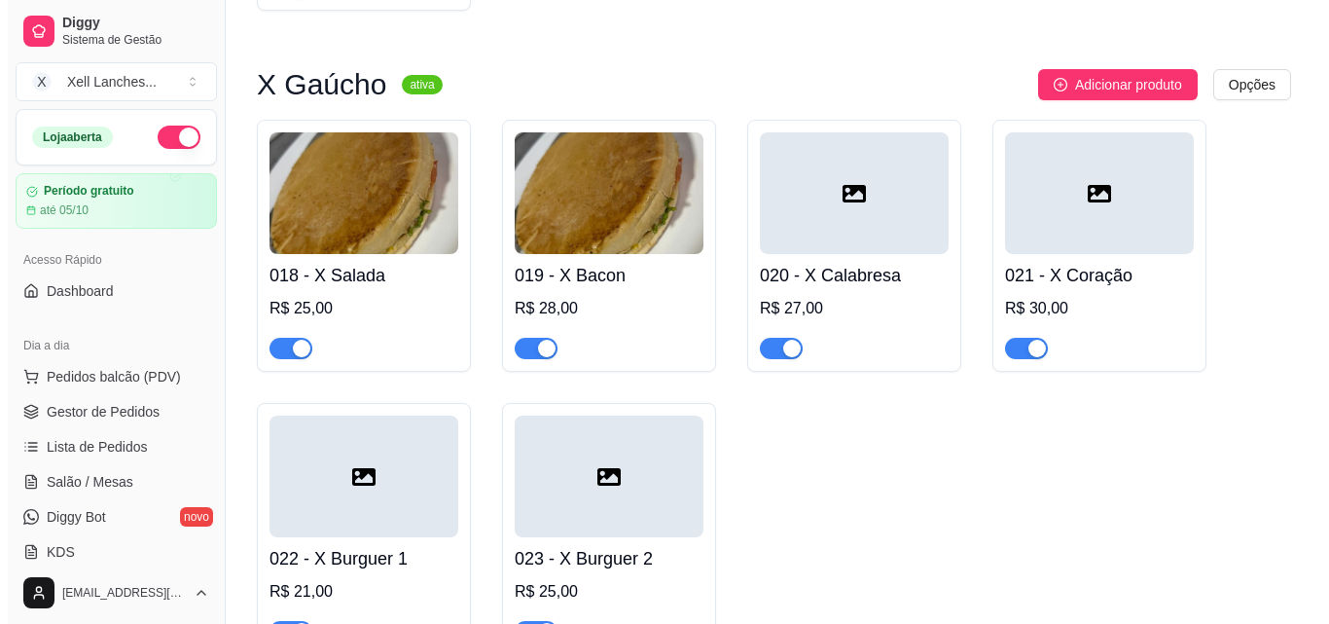
scroll to position [1518, 0]
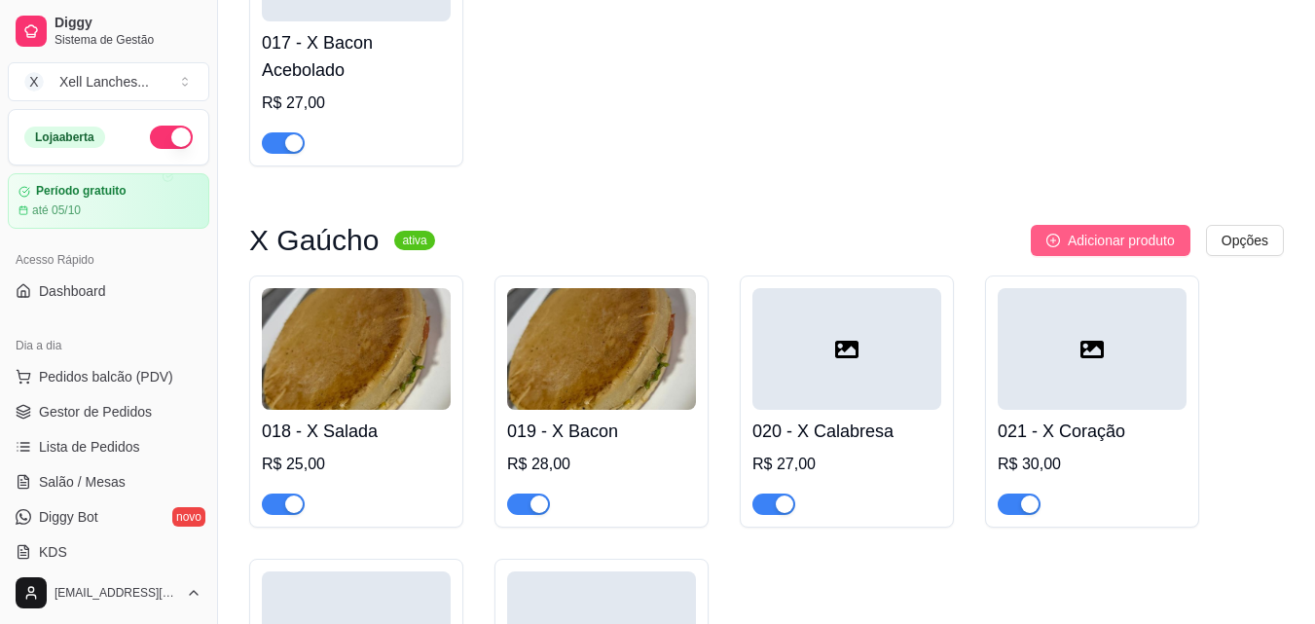
click at [1119, 239] on span "Adicionar produto" at bounding box center [1121, 240] width 107 height 21
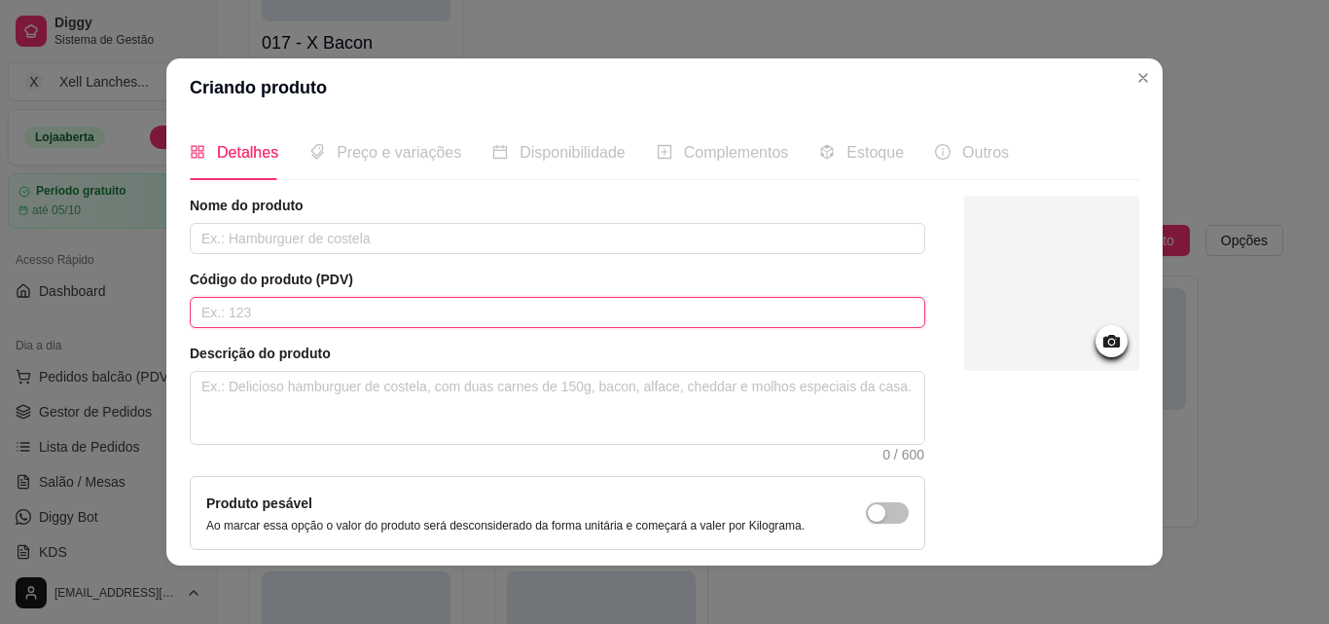
click at [270, 307] on input "text" at bounding box center [558, 312] width 736 height 31
type input "024"
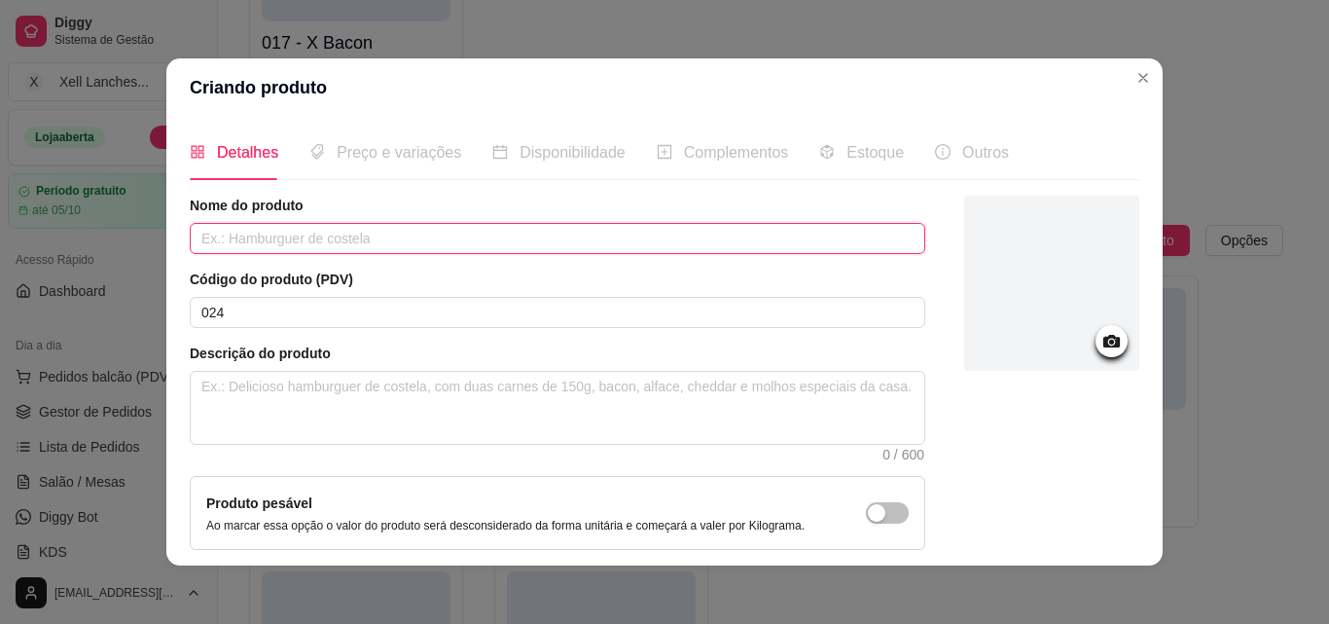
click at [267, 236] on input "text" at bounding box center [558, 238] width 736 height 31
type input "X Frango"
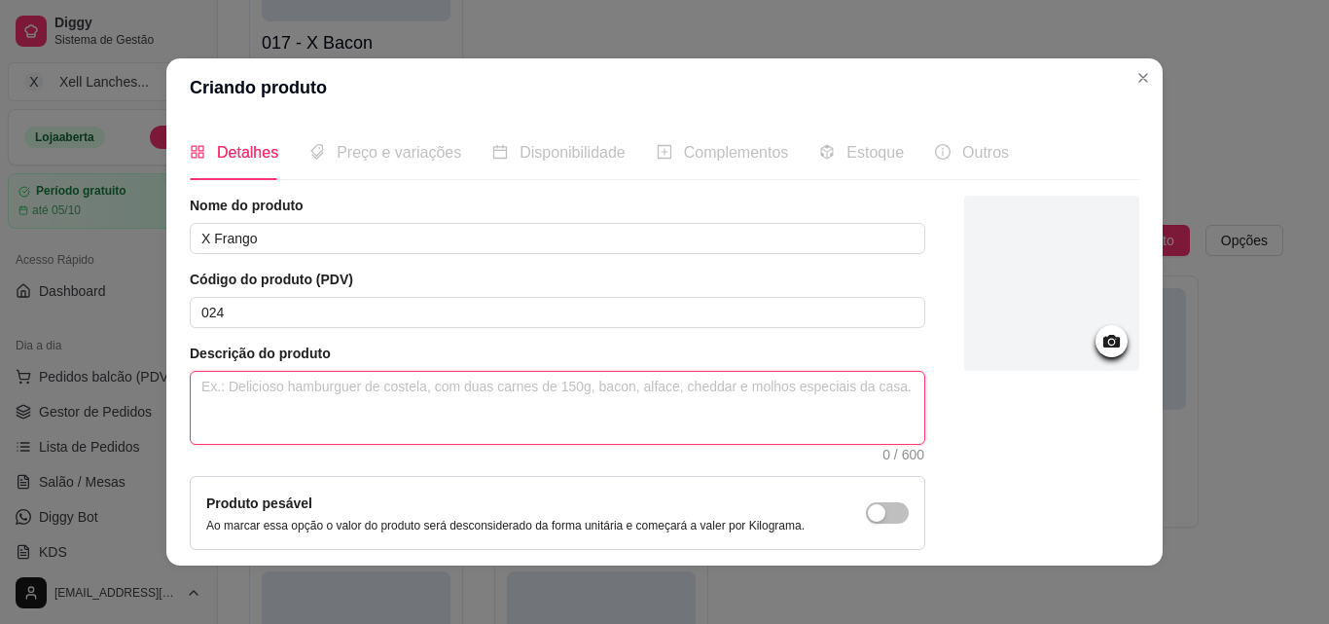
click at [321, 384] on textarea at bounding box center [558, 408] width 734 height 72
click at [335, 388] on textarea at bounding box center [558, 408] width 734 height 72
paste textarea "Pão, frango, presunto, queijo, ovo, milho, ervilha, alface, tomate, maionese ca…"
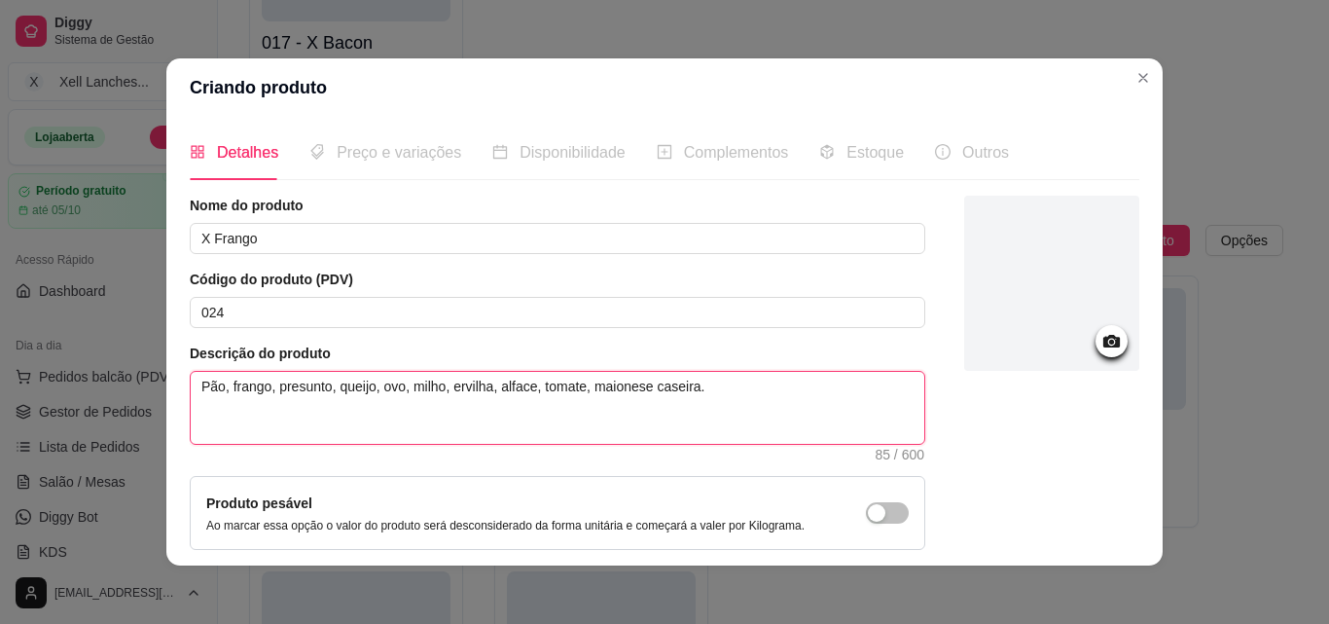
scroll to position [168, 0]
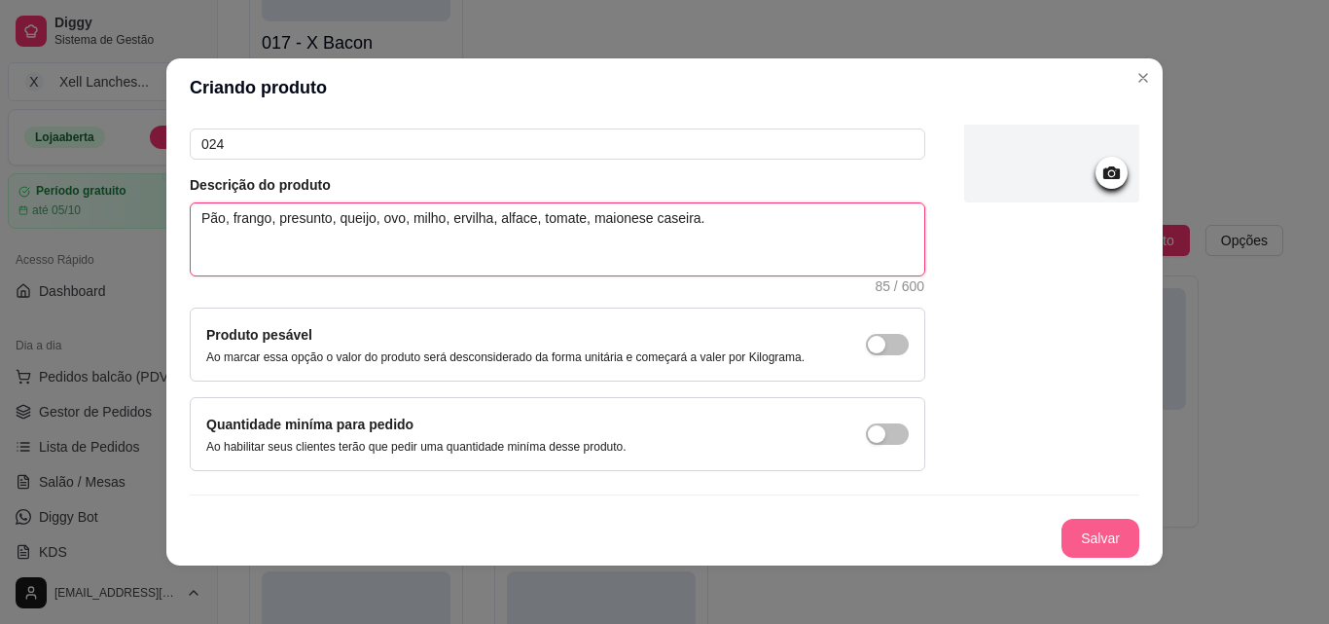
type textarea "Pão, frango, presunto, queijo, ovo, milho, ervilha, alface, tomate, maionese ca…"
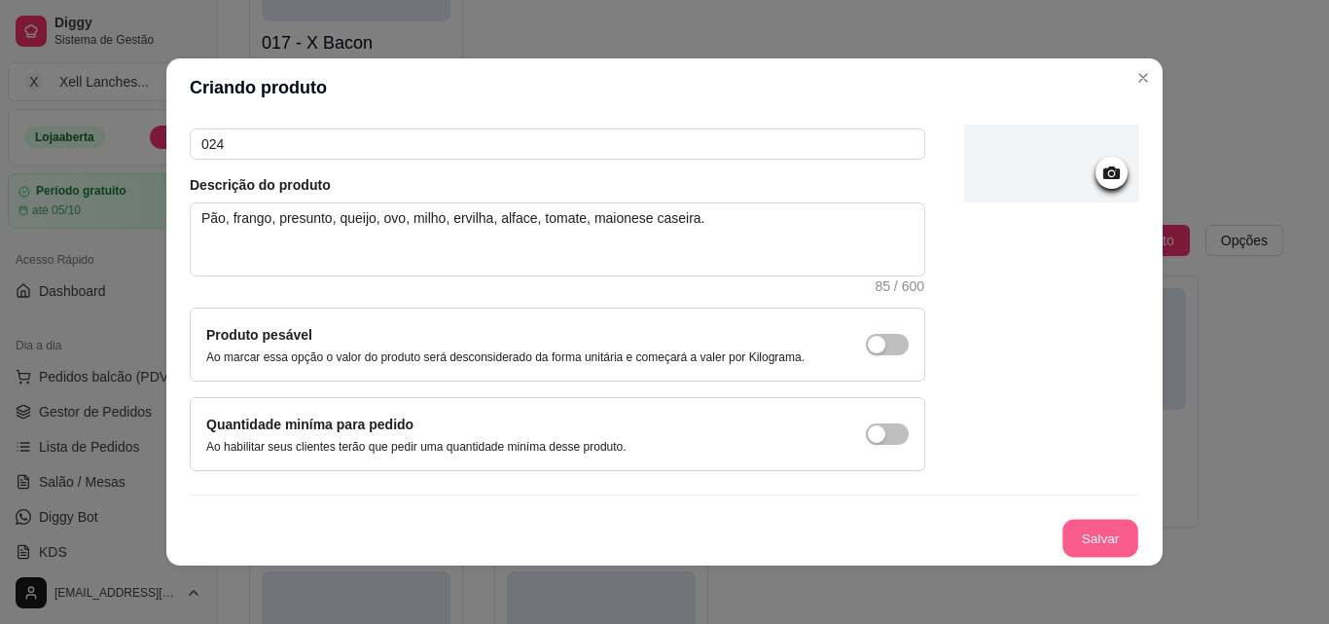
click at [1085, 544] on button "Salvar" at bounding box center [1101, 539] width 76 height 38
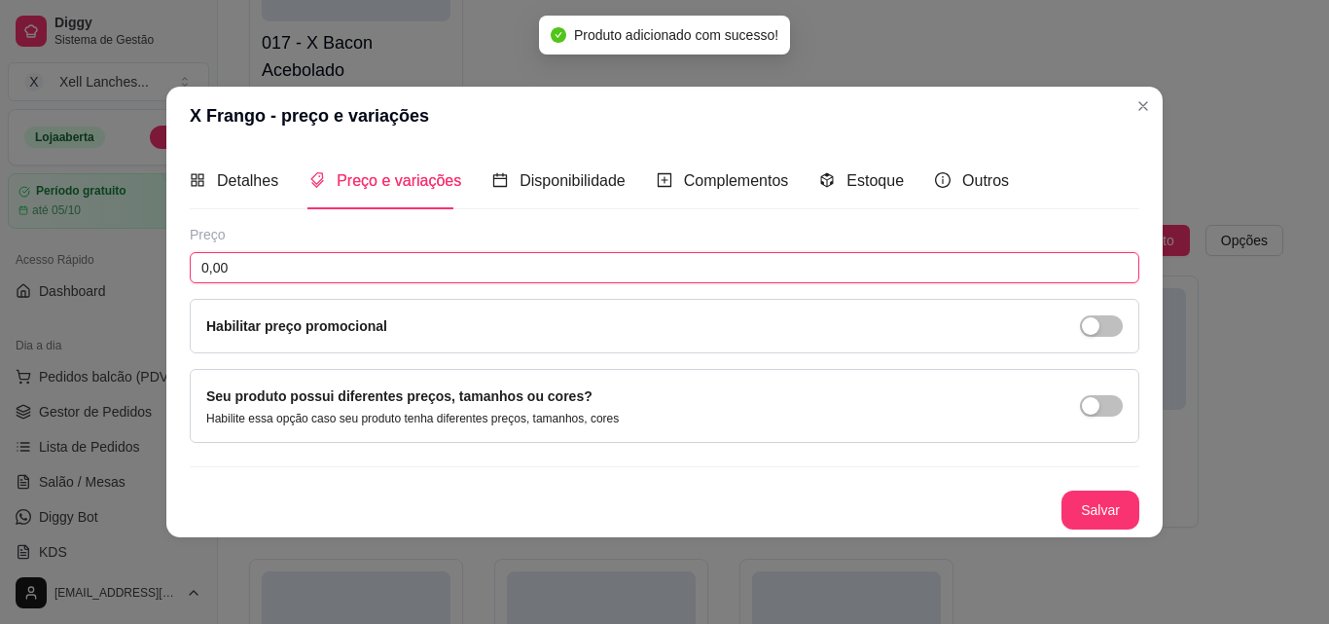
click at [309, 263] on input "0,00" at bounding box center [665, 267] width 950 height 31
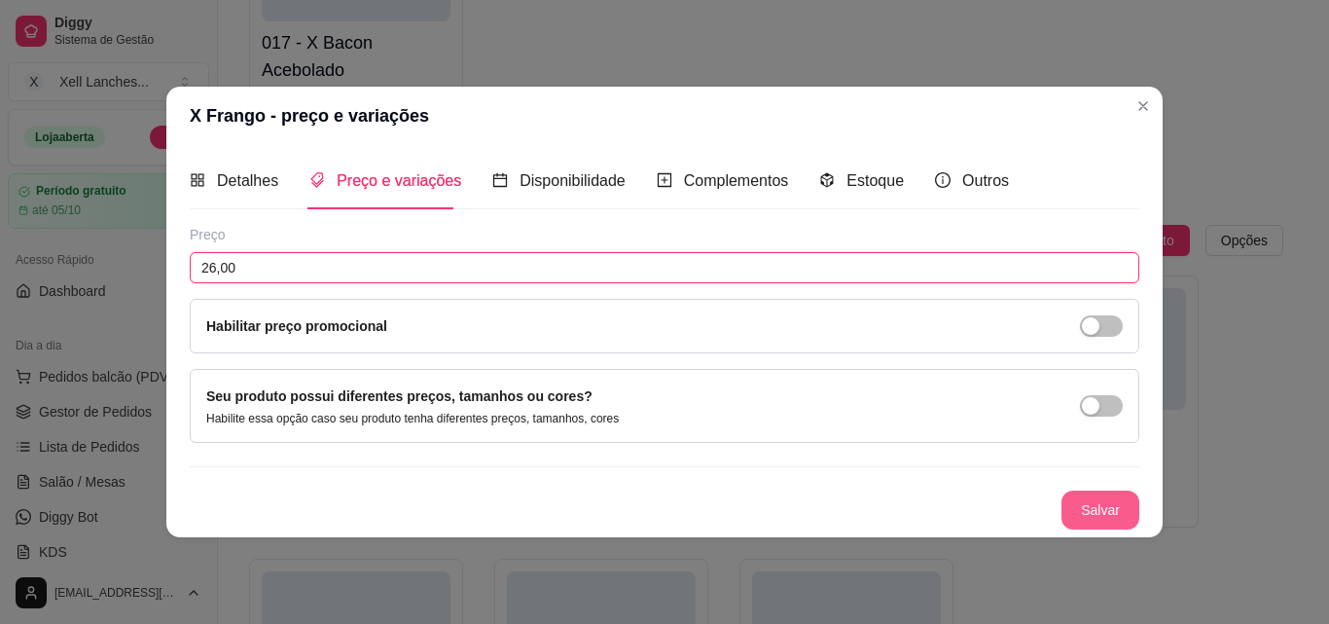
type input "26,00"
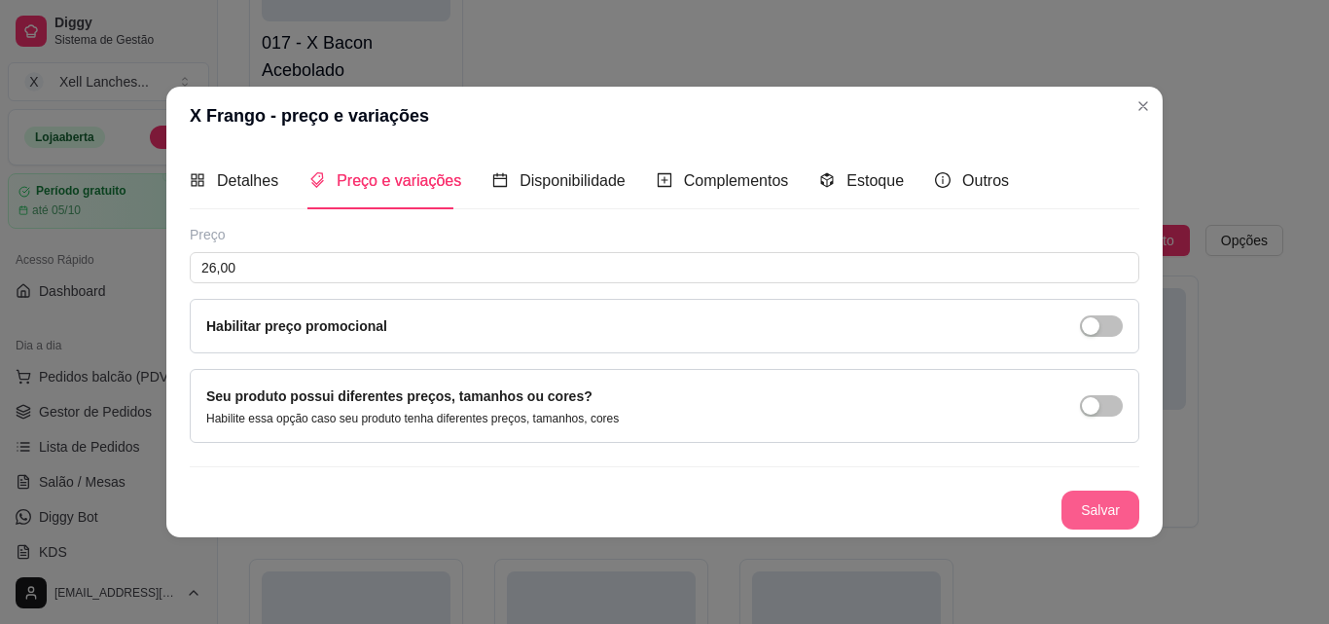
click at [1083, 516] on button "Salvar" at bounding box center [1101, 509] width 78 height 39
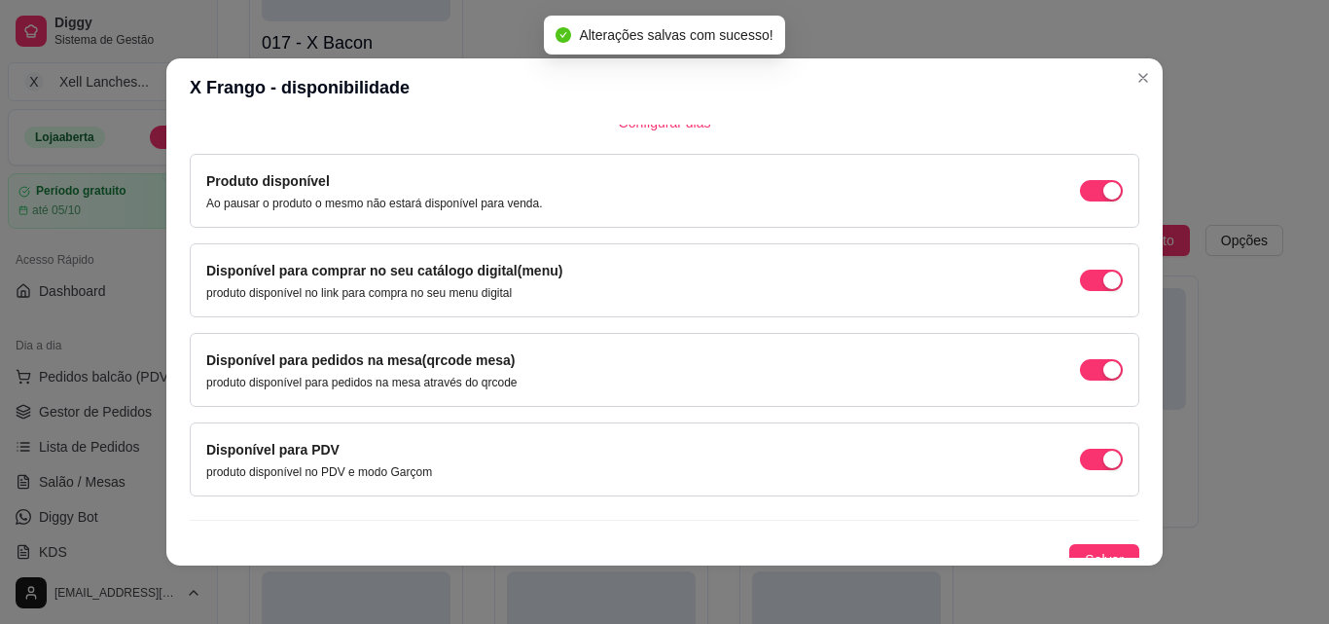
scroll to position [176, 0]
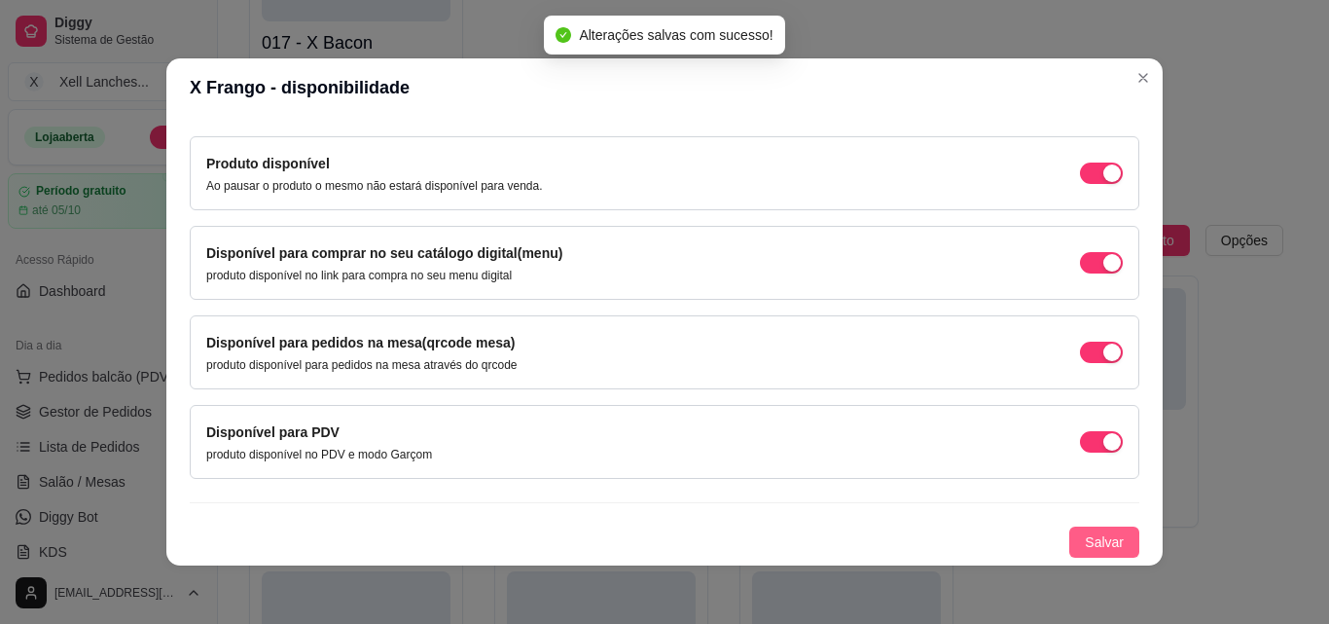
click at [1085, 545] on span "Salvar" at bounding box center [1104, 541] width 39 height 21
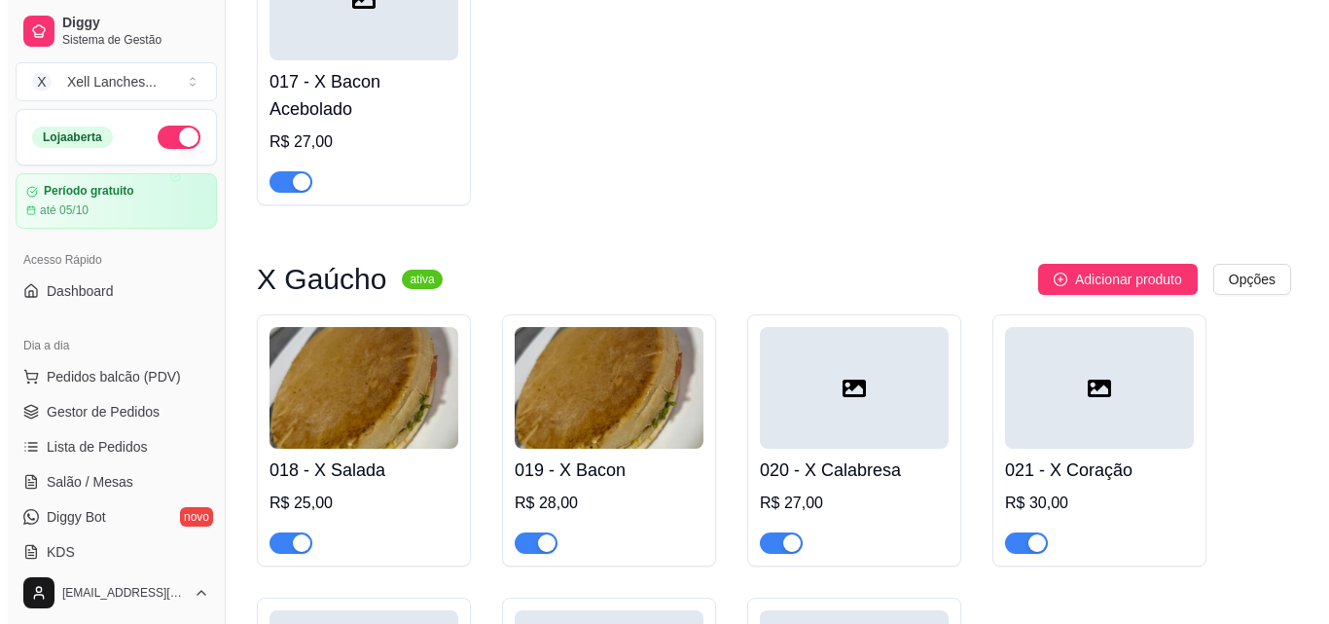
scroll to position [1421, 0]
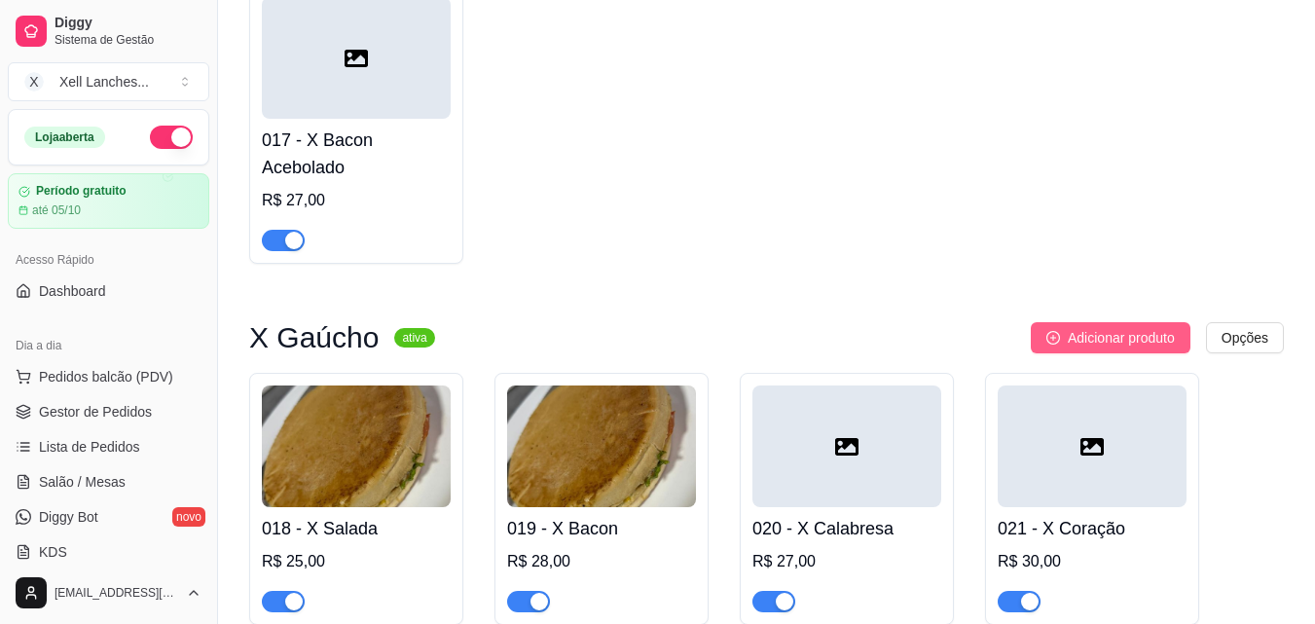
click at [1070, 348] on span "Adicionar produto" at bounding box center [1121, 337] width 107 height 21
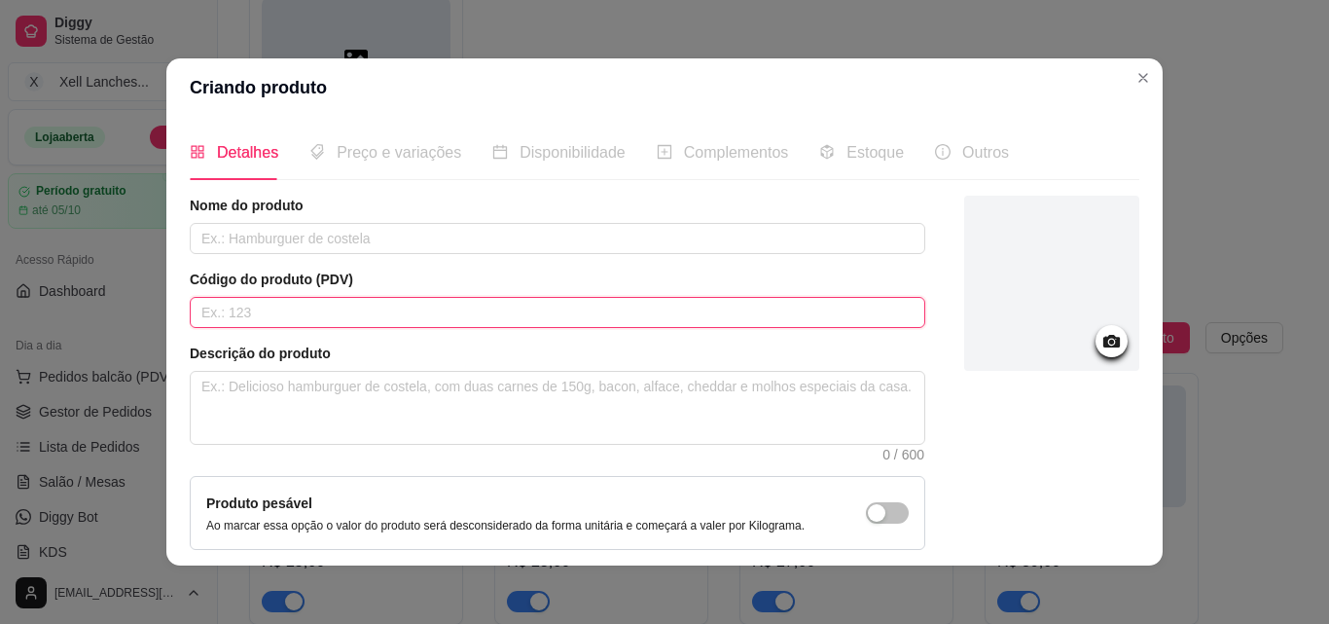
click at [281, 324] on input "text" at bounding box center [558, 312] width 736 height 31
type input "025"
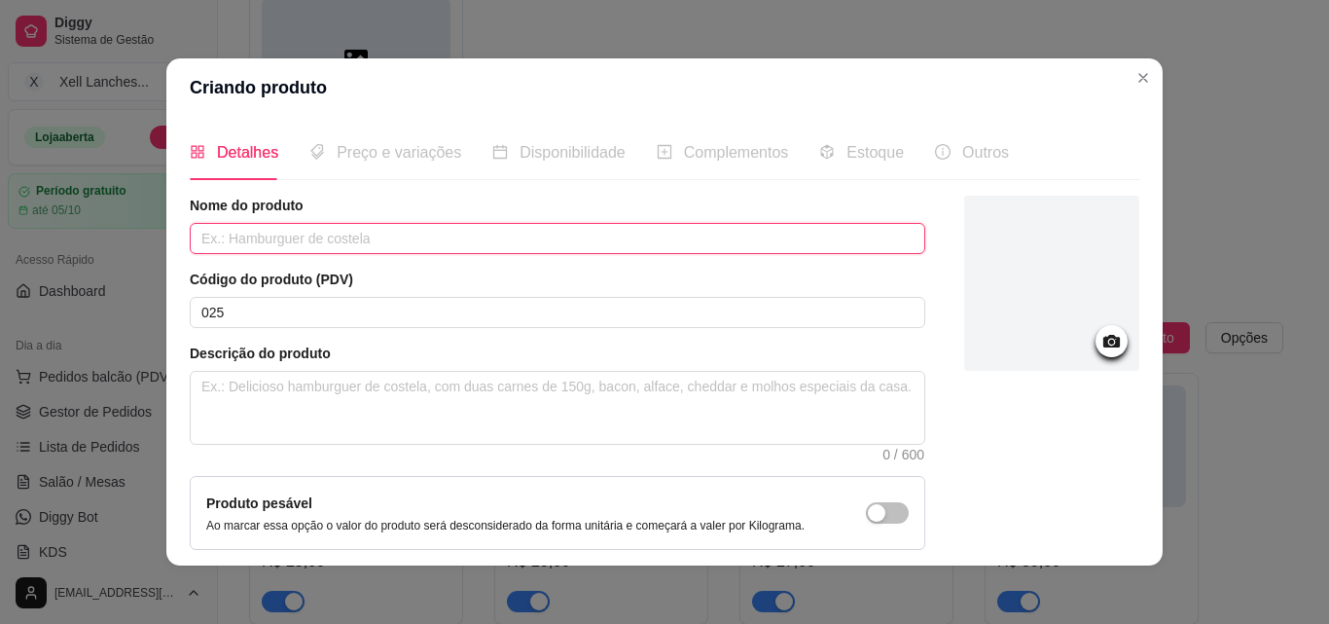
click at [302, 243] on input "text" at bounding box center [558, 238] width 736 height 31
type input "X da Casa"
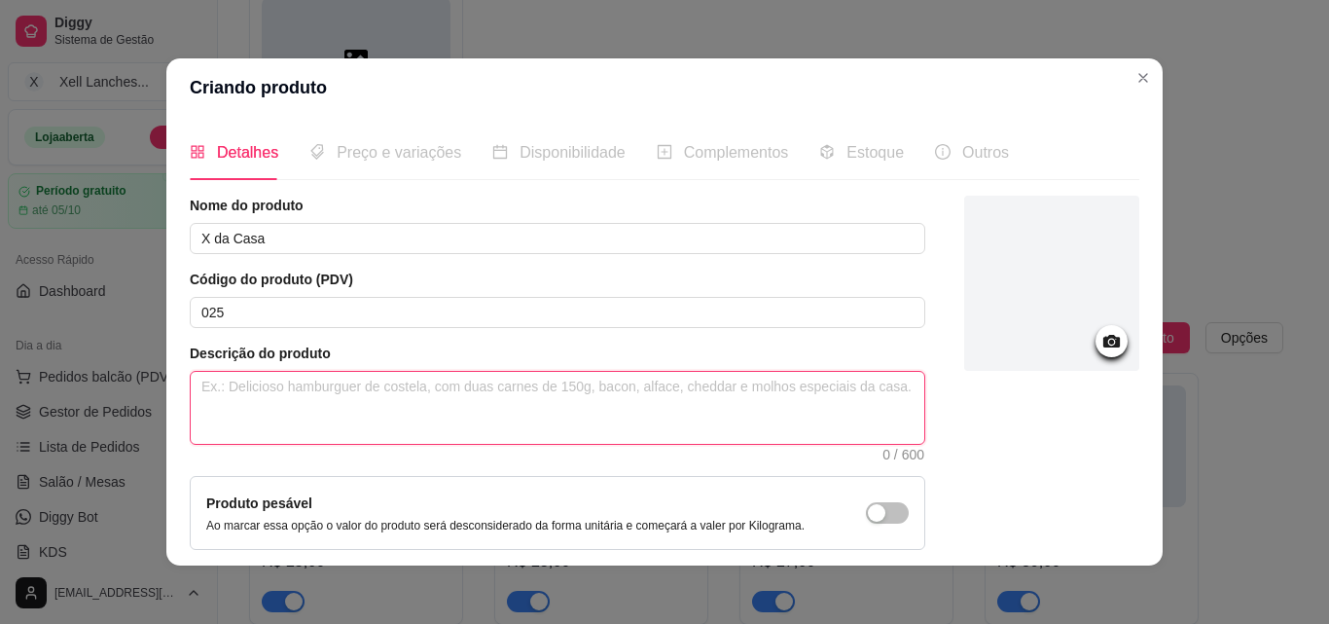
click at [352, 399] on textarea at bounding box center [558, 408] width 734 height 72
paste textarea "Pão, hambúrguer,frango,[PERSON_NAME], cheddar, presunto,queijo,milho, ervilha, …"
type textarea "Pão, hambúrguer,frango,[PERSON_NAME], cheddar, presunto,queijo,milho, ervilha, …"
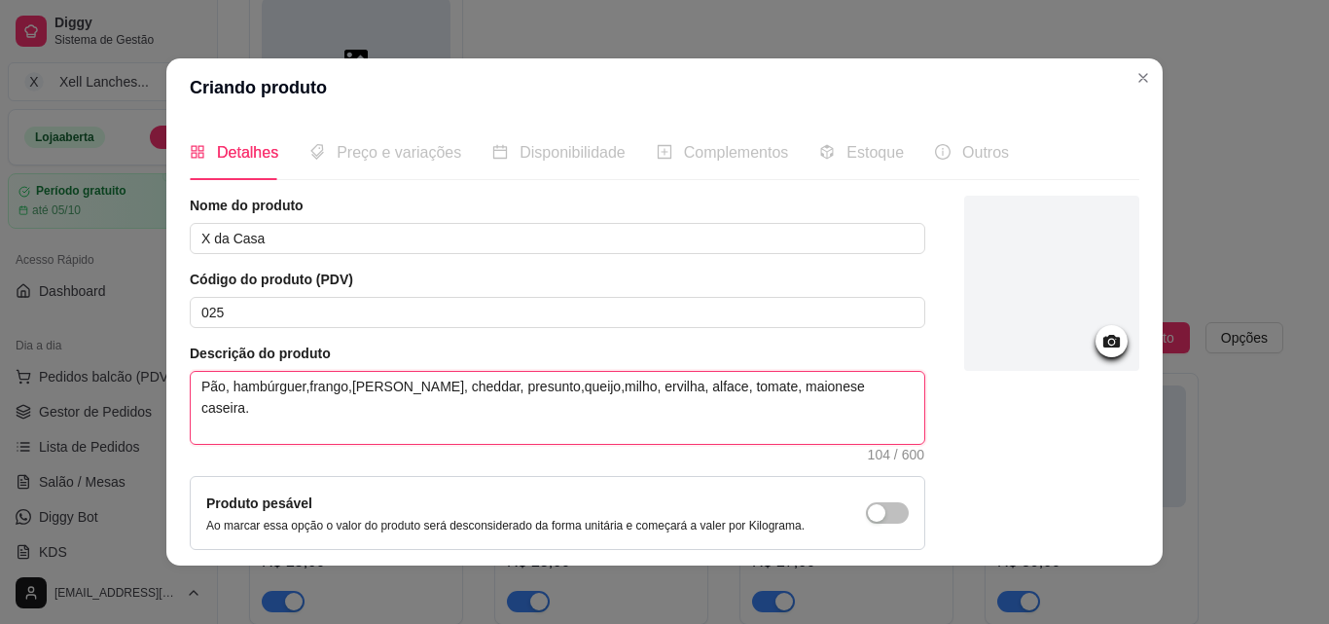
click at [296, 381] on textarea "Pão, hambúrguer,frango,[PERSON_NAME], cheddar, presunto,queijo,milho, ervilha, …" at bounding box center [558, 408] width 734 height 72
click at [301, 381] on textarea "Pão, hambúrguer,frango,[PERSON_NAME], cheddar, presunto,queijo,milho, ervilha, …" at bounding box center [558, 408] width 734 height 72
type textarea "Pão, hambúrguer, frango,[PERSON_NAME], cheddar, presunto,queijo,milho, ervilha,…"
click at [348, 385] on textarea "Pão, hambúrguer, frango,[PERSON_NAME], cheddar, presunto,queijo,milho, ervilha,…" at bounding box center [558, 408] width 734 height 72
type textarea "Pão, hambúrguer, frango, [PERSON_NAME], cheddar, presunto,queijo,milho, ervilha…"
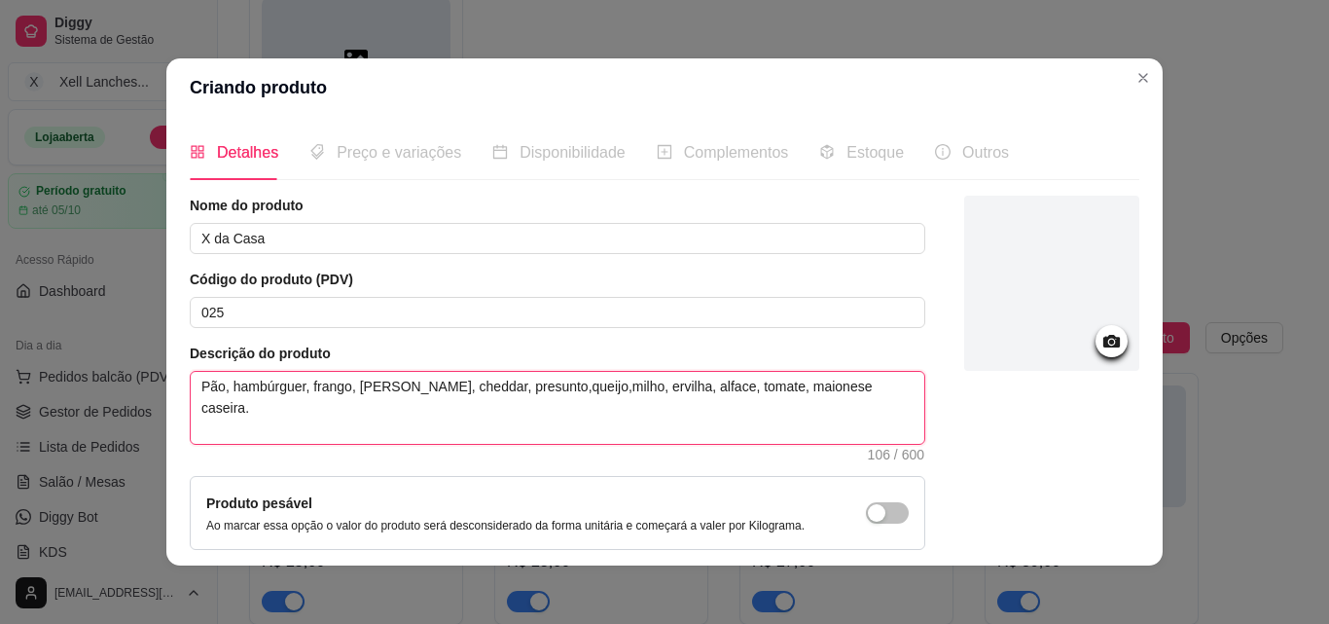
click at [511, 387] on textarea "Pão, hambúrguer, frango, [PERSON_NAME], cheddar, presunto,queijo,milho, ervilha…" at bounding box center [558, 408] width 734 height 72
click at [506, 388] on textarea "Pão, hambúrguer, frango, [PERSON_NAME], cheddar, presunto,queijo,milho, ervilha…" at bounding box center [558, 408] width 734 height 72
type textarea "Pão, hambúrguer, frango, [PERSON_NAME], cheddar, presunto, queijo,milho, ervilh…"
click at [552, 388] on textarea "Pão, hambúrguer, frango, [PERSON_NAME], cheddar, presunto, queijo,milho, ervilh…" at bounding box center [558, 408] width 734 height 72
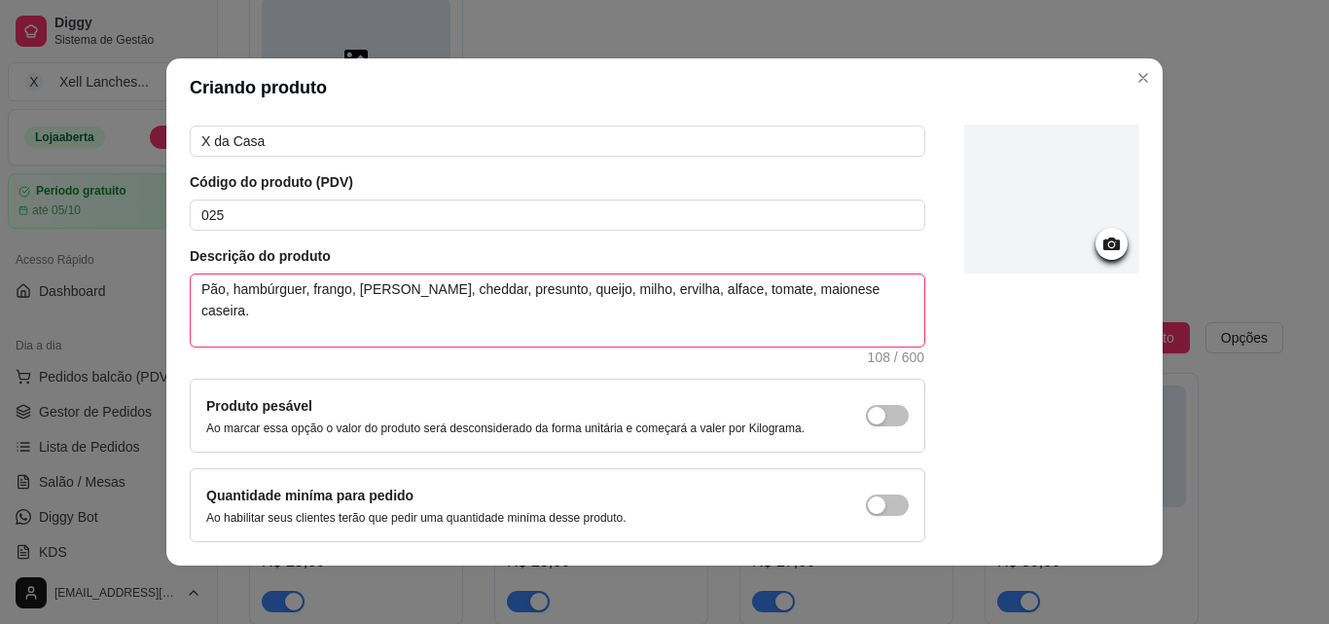
scroll to position [168, 0]
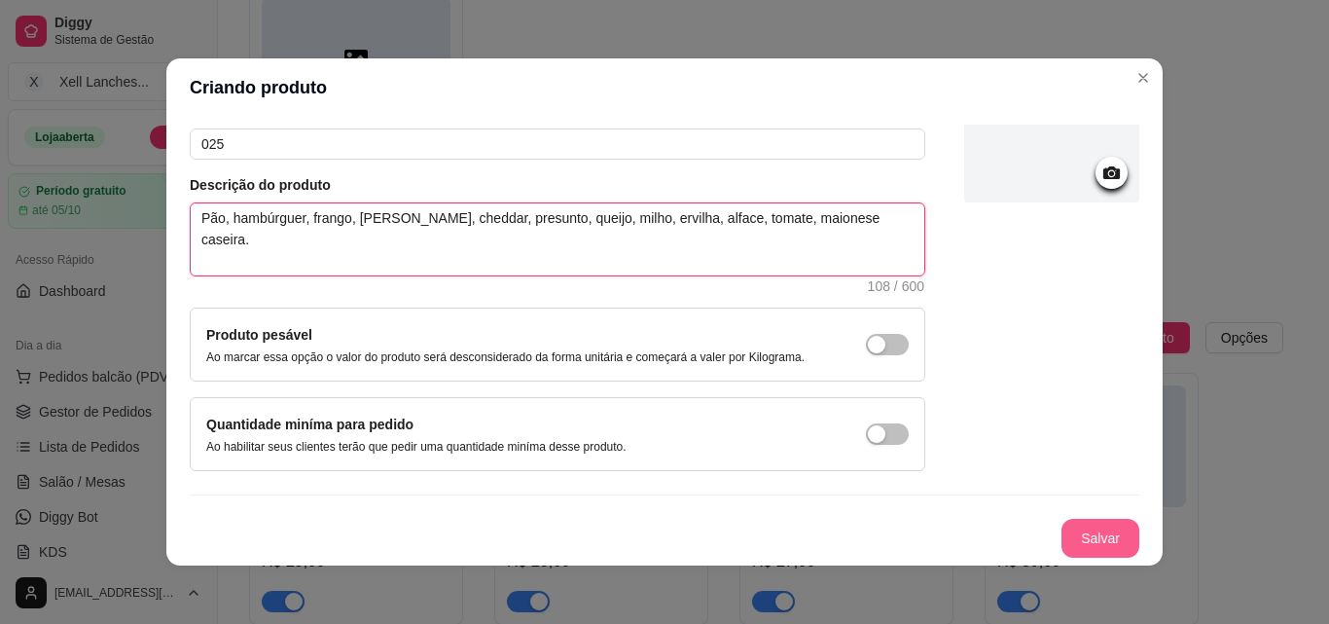
type textarea "Pão, hambúrguer, frango, [PERSON_NAME], cheddar, presunto, queijo, milho, ervil…"
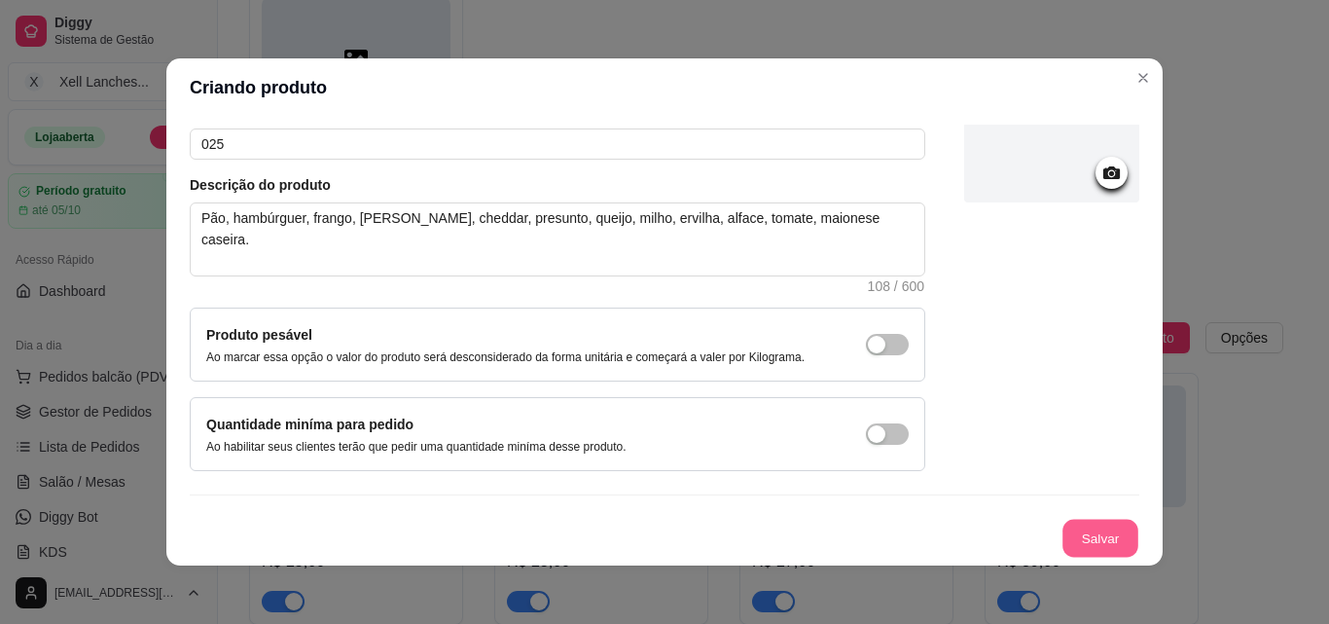
click at [1089, 523] on button "Salvar" at bounding box center [1101, 539] width 76 height 38
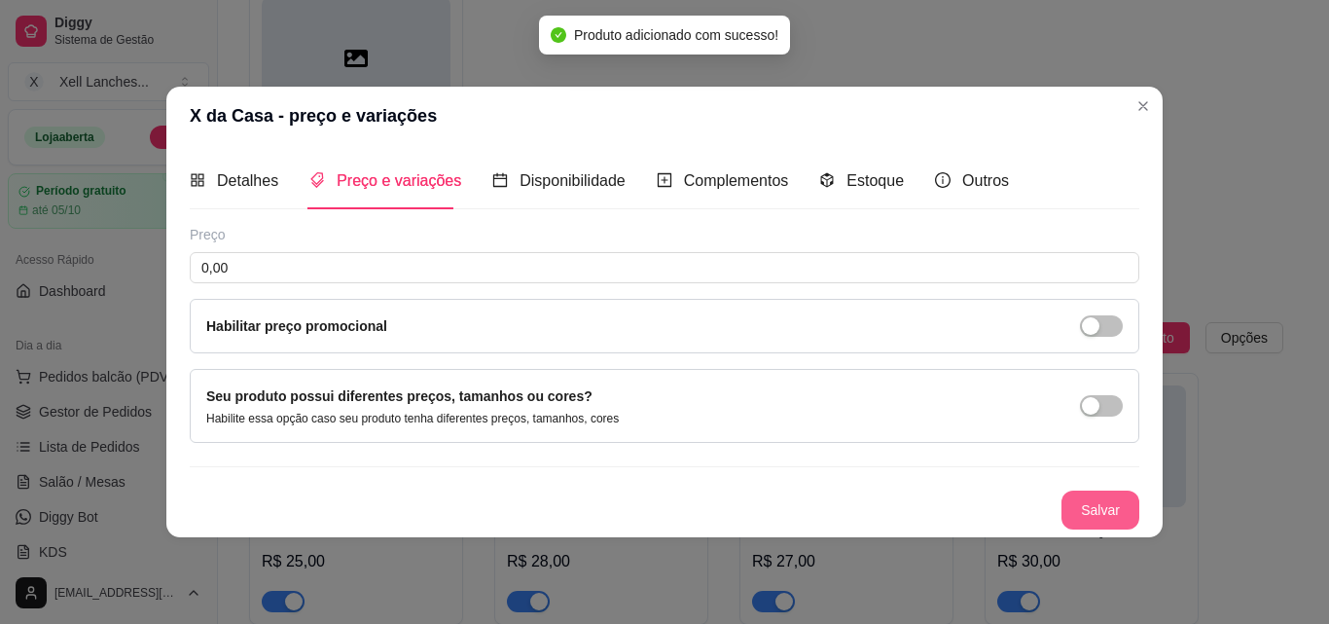
scroll to position [0, 0]
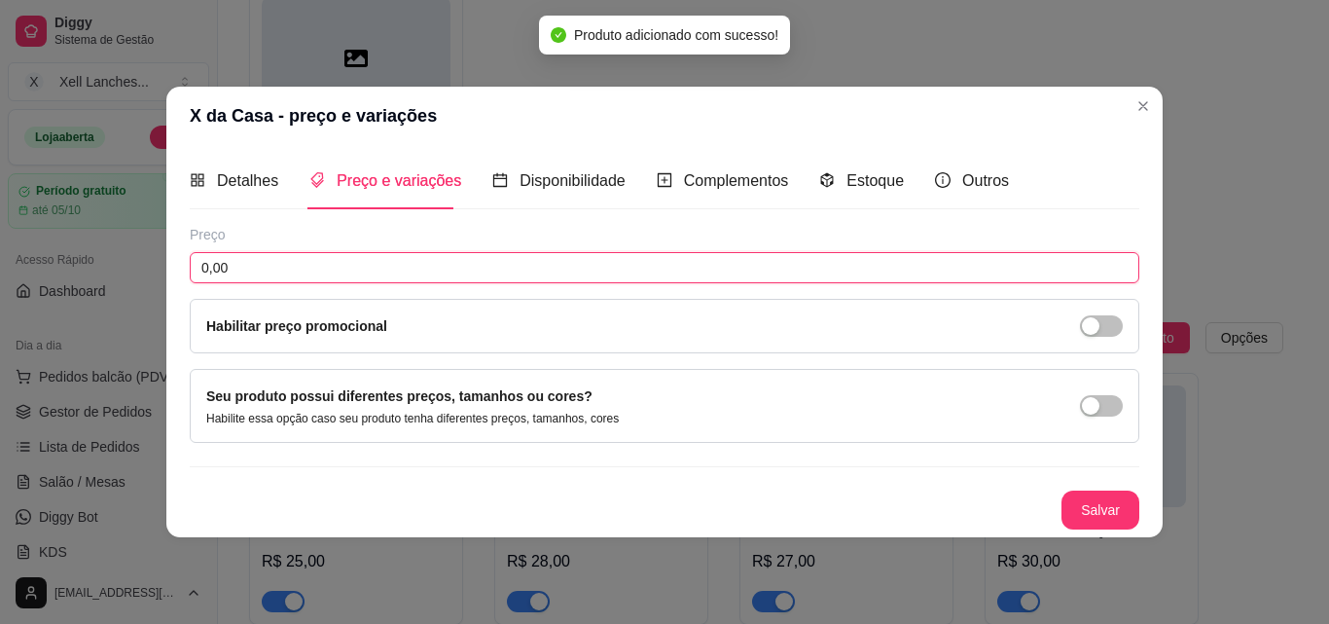
click at [284, 272] on input "0,00" at bounding box center [665, 267] width 950 height 31
click at [288, 272] on input "0,00" at bounding box center [665, 267] width 950 height 31
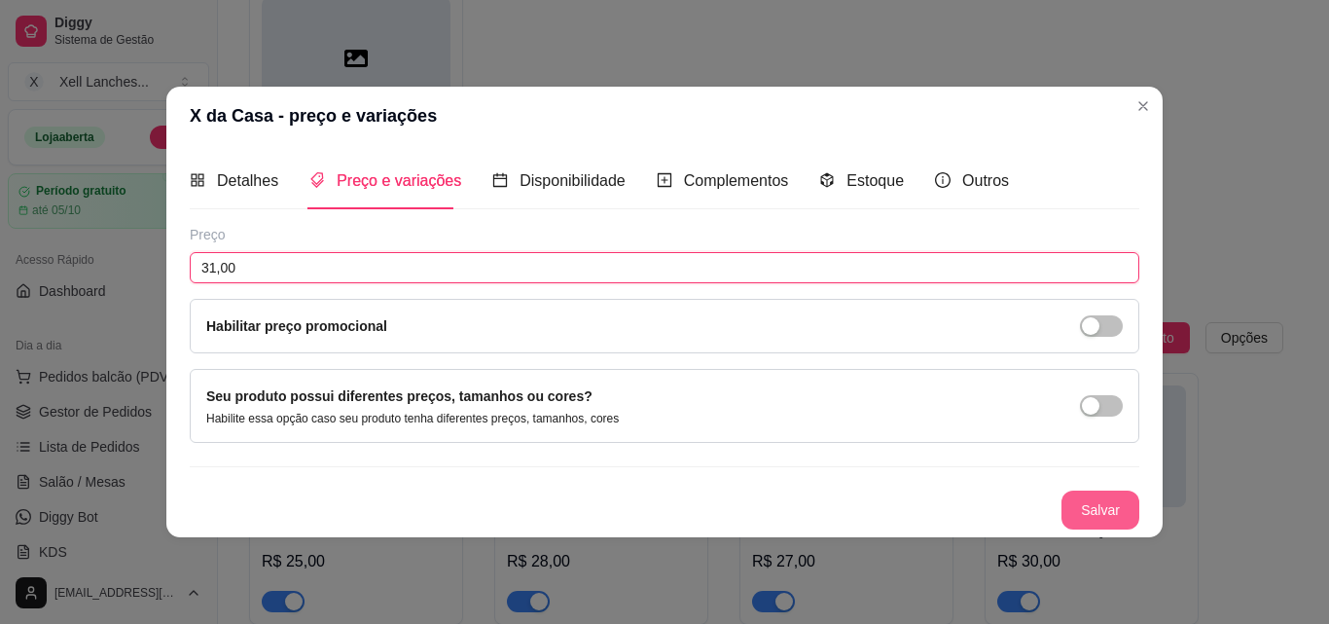
type input "31,00"
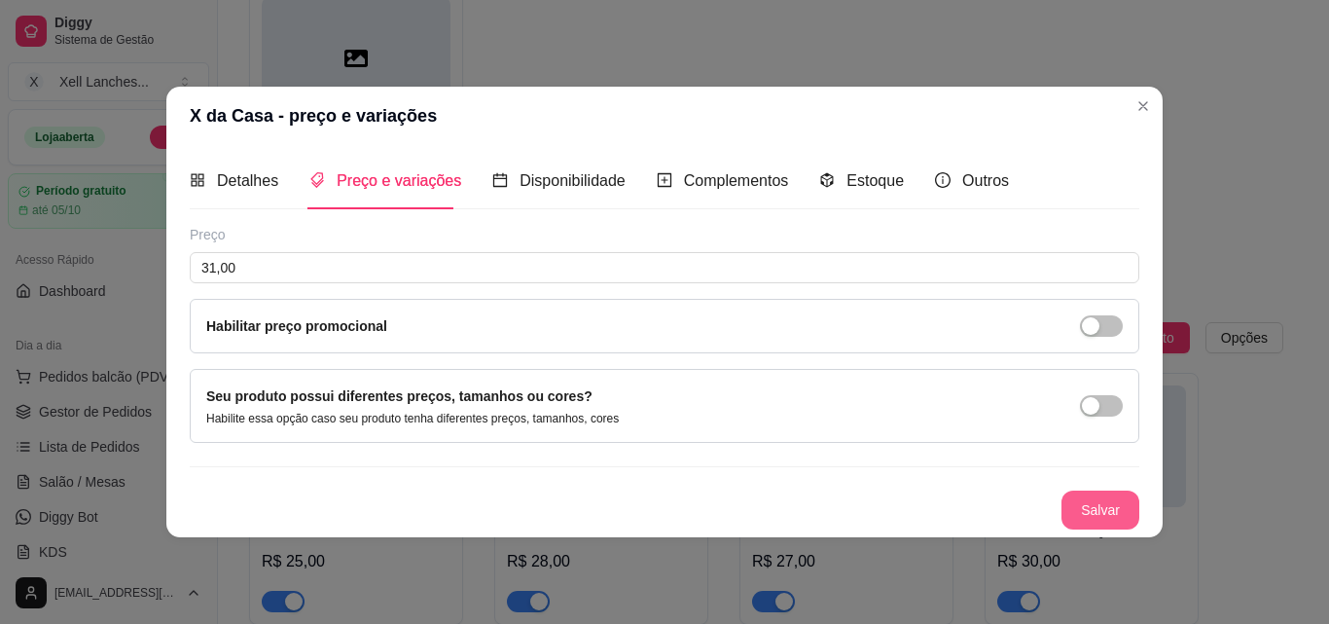
click at [1117, 512] on button "Salvar" at bounding box center [1101, 509] width 78 height 39
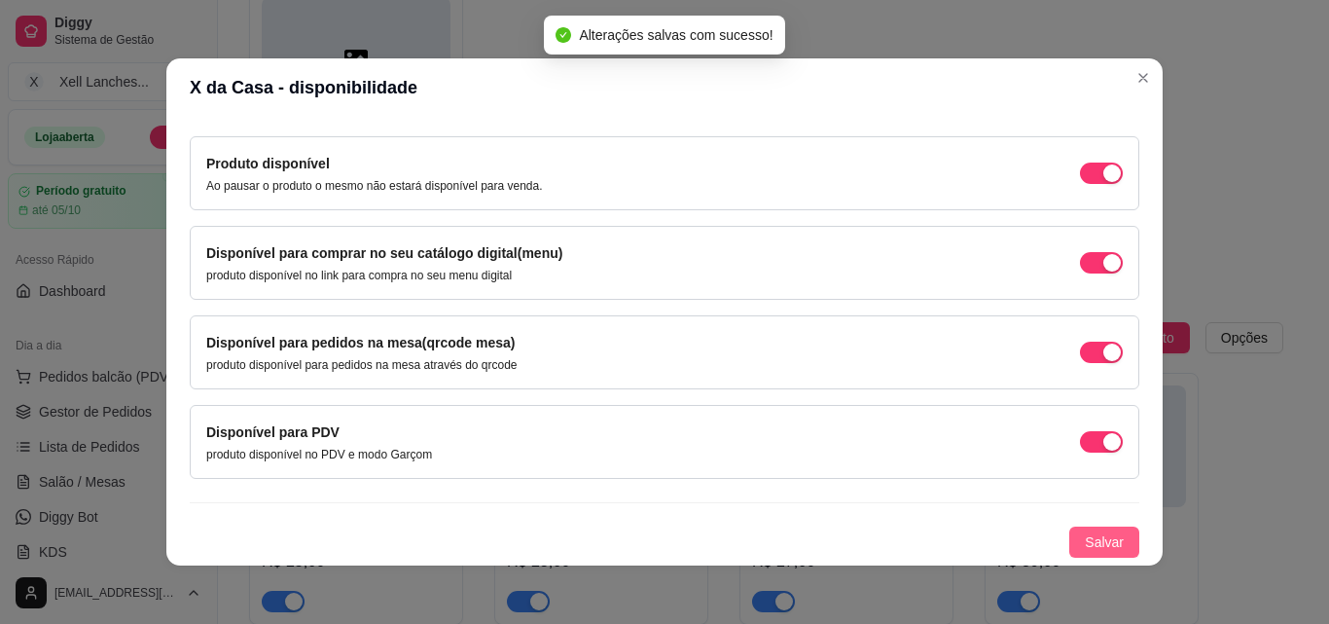
scroll to position [4, 0]
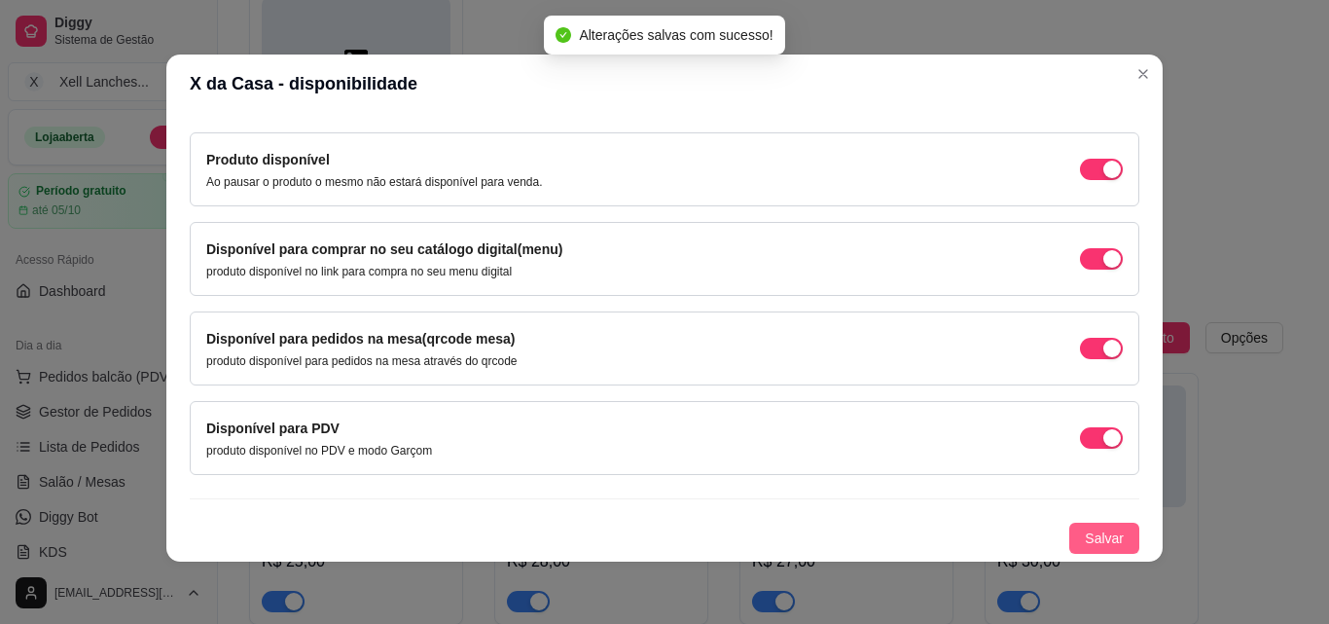
click at [1092, 548] on span "Salvar" at bounding box center [1104, 537] width 39 height 21
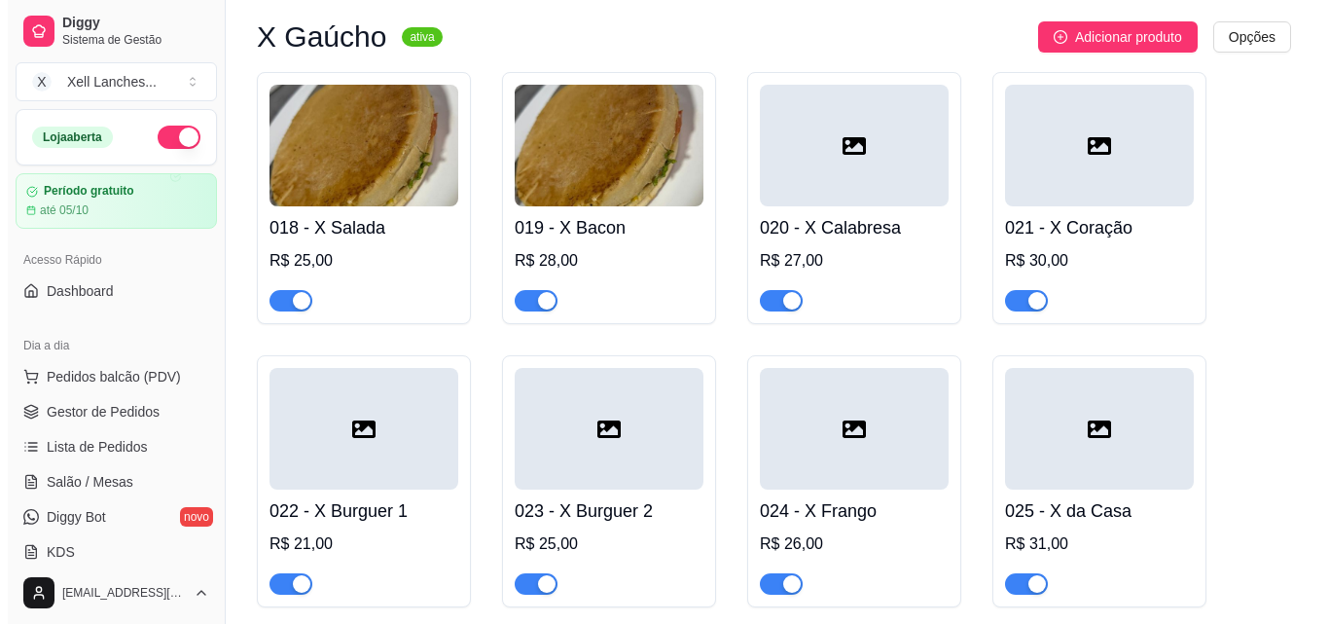
scroll to position [1518, 0]
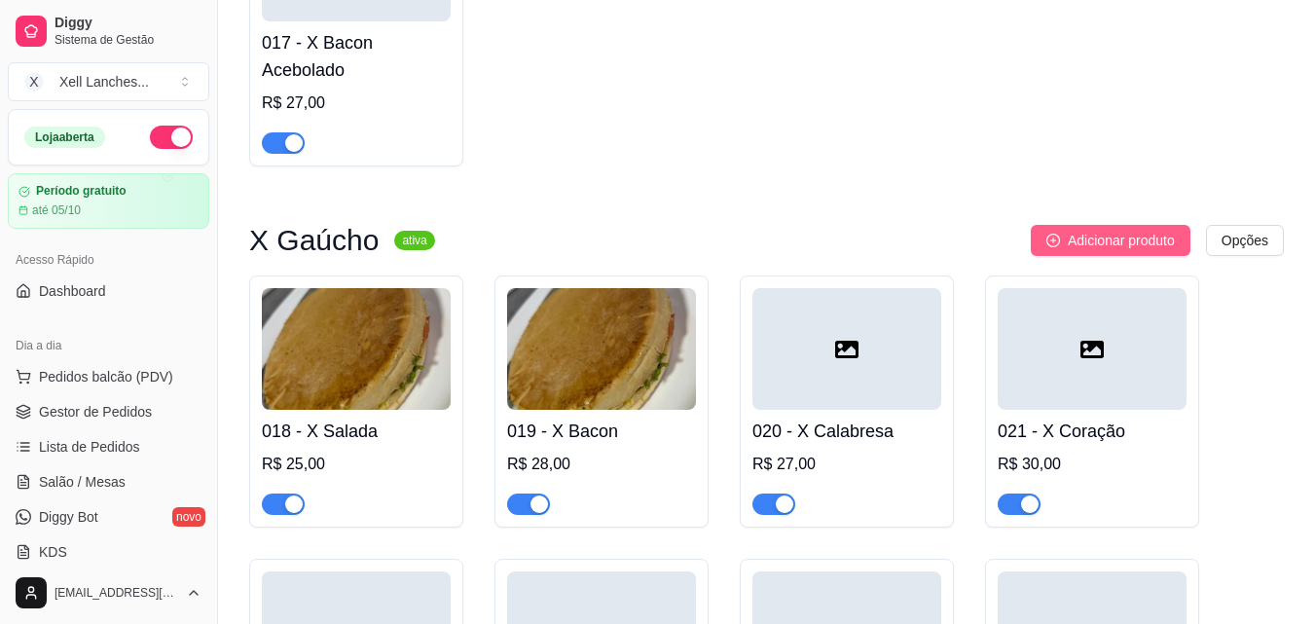
click at [1130, 251] on span "Adicionar produto" at bounding box center [1121, 240] width 107 height 21
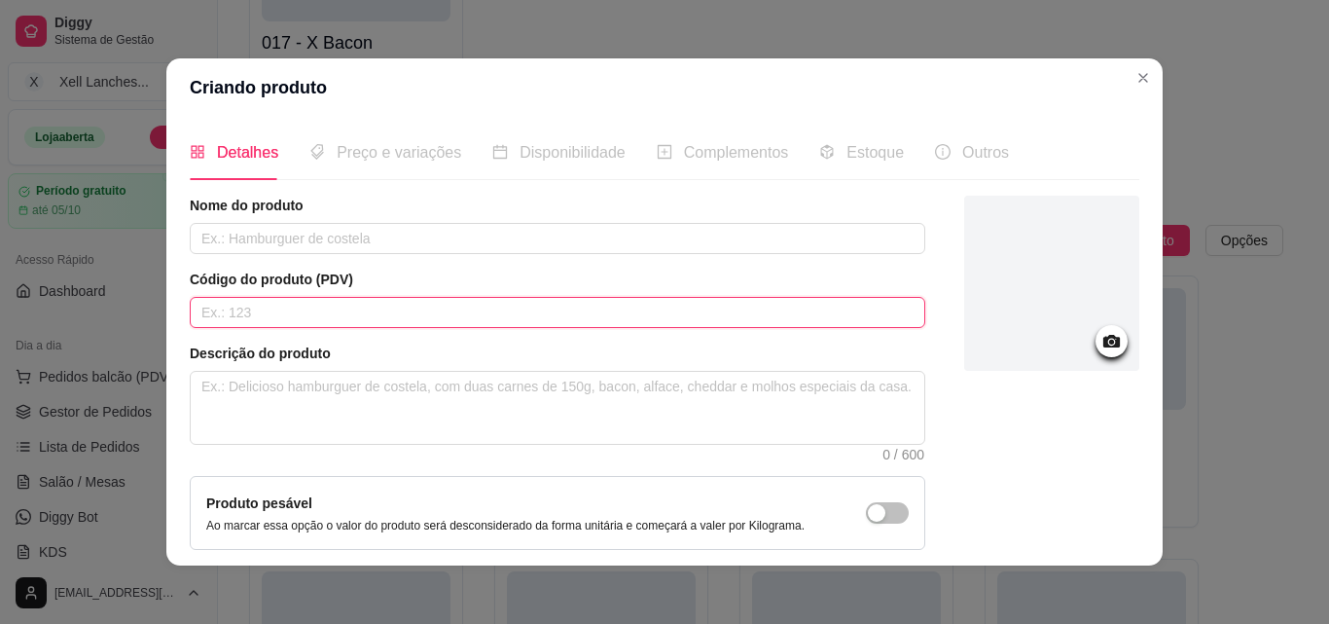
click at [373, 323] on input "text" at bounding box center [558, 312] width 736 height 31
type input "026"
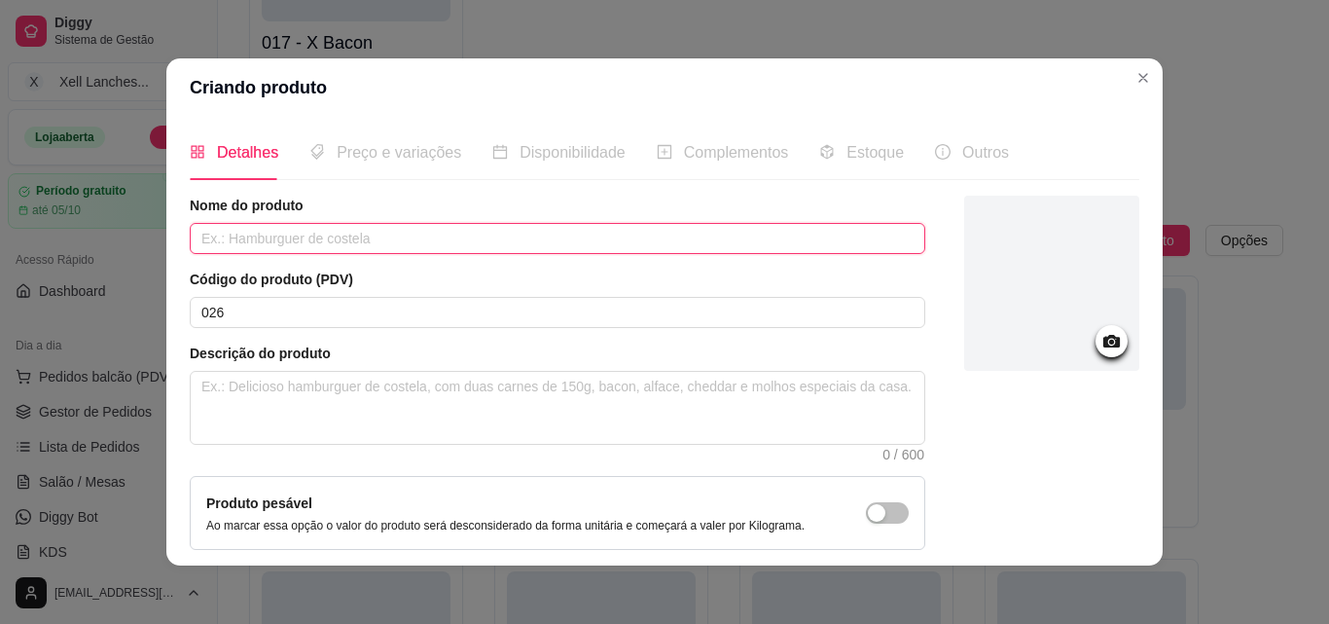
click at [354, 247] on input "text" at bounding box center [558, 238] width 736 height 31
type input "X Tudo"
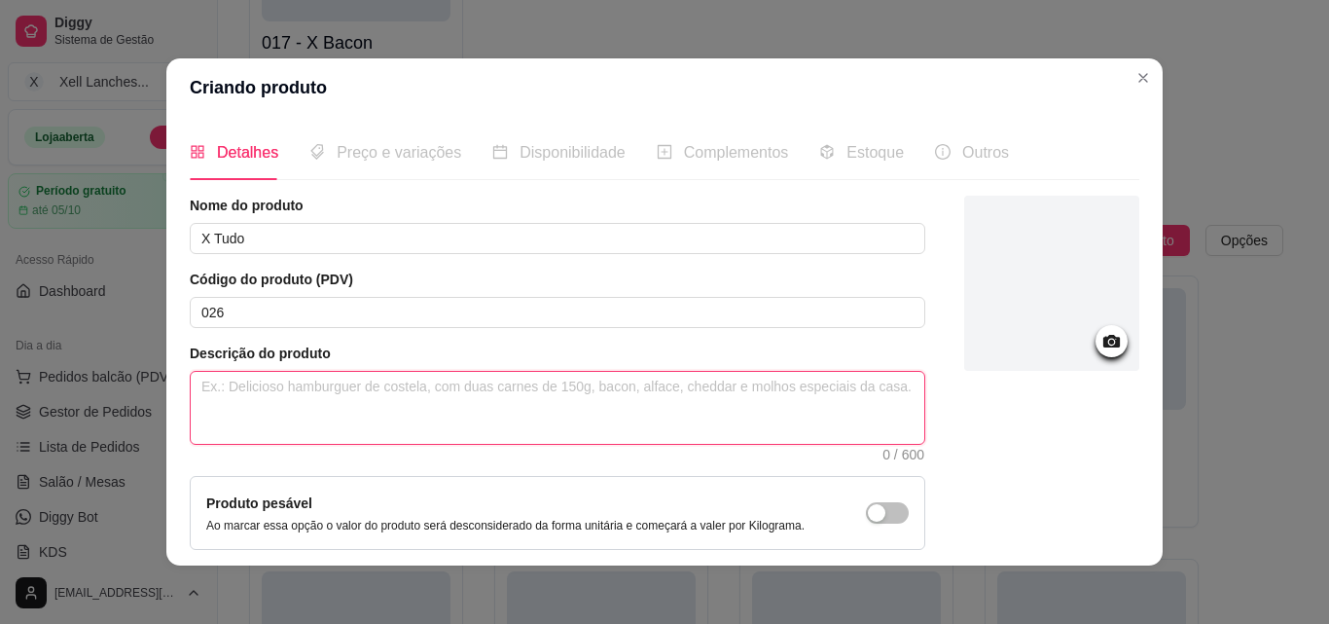
click at [294, 386] on textarea at bounding box center [558, 408] width 734 height 72
paste textarea "Pão, hambúrguer, coração, calabresa,frango, bacon, presunto, queijo, ovo, milho…"
type textarea "Pão, hambúrguer, coração, calabresa,frango, bacon, presunto, queijo, ovo, milho…"
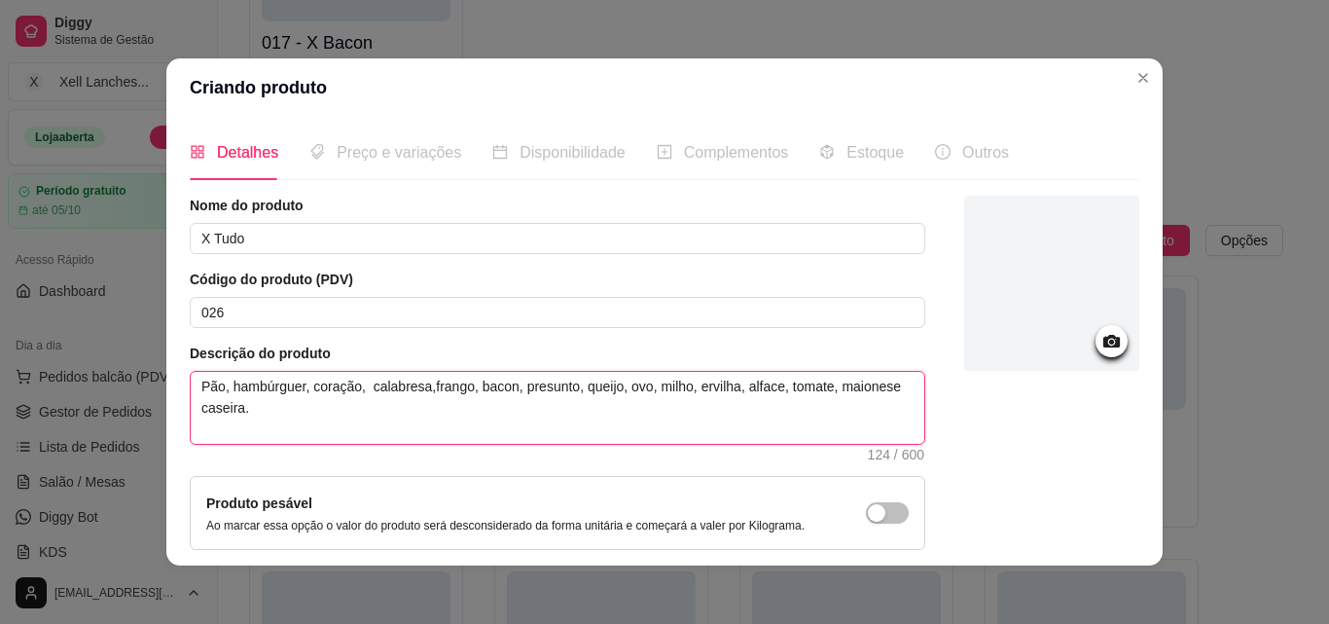
click at [421, 383] on textarea "Pão, hambúrguer, coração, calabresa,frango, bacon, presunto, queijo, ovo, milho…" at bounding box center [558, 408] width 734 height 72
click at [595, 437] on textarea "Pão, hambúrguer, coração, calabresa, frango, bacon, presunto, queijo, ovo, milh…" at bounding box center [558, 408] width 734 height 72
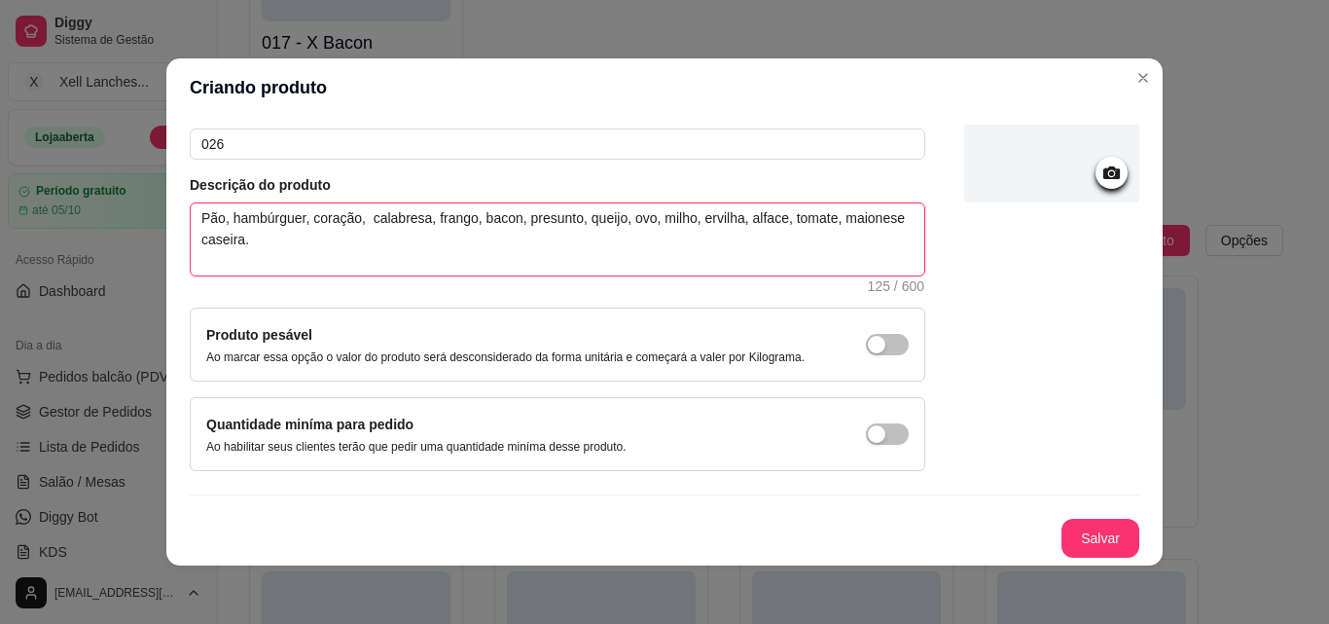
scroll to position [4, 0]
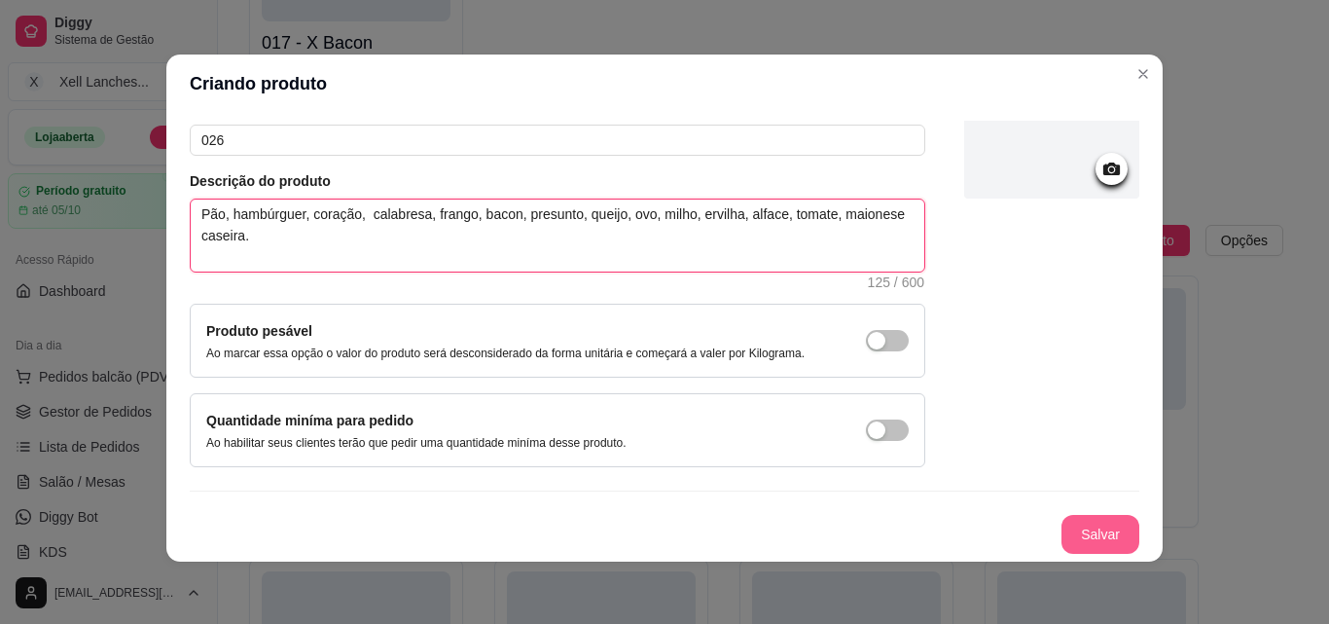
type textarea "Pão, hambúrguer, coração, calabresa, frango, bacon, presunto, queijo, ovo, milh…"
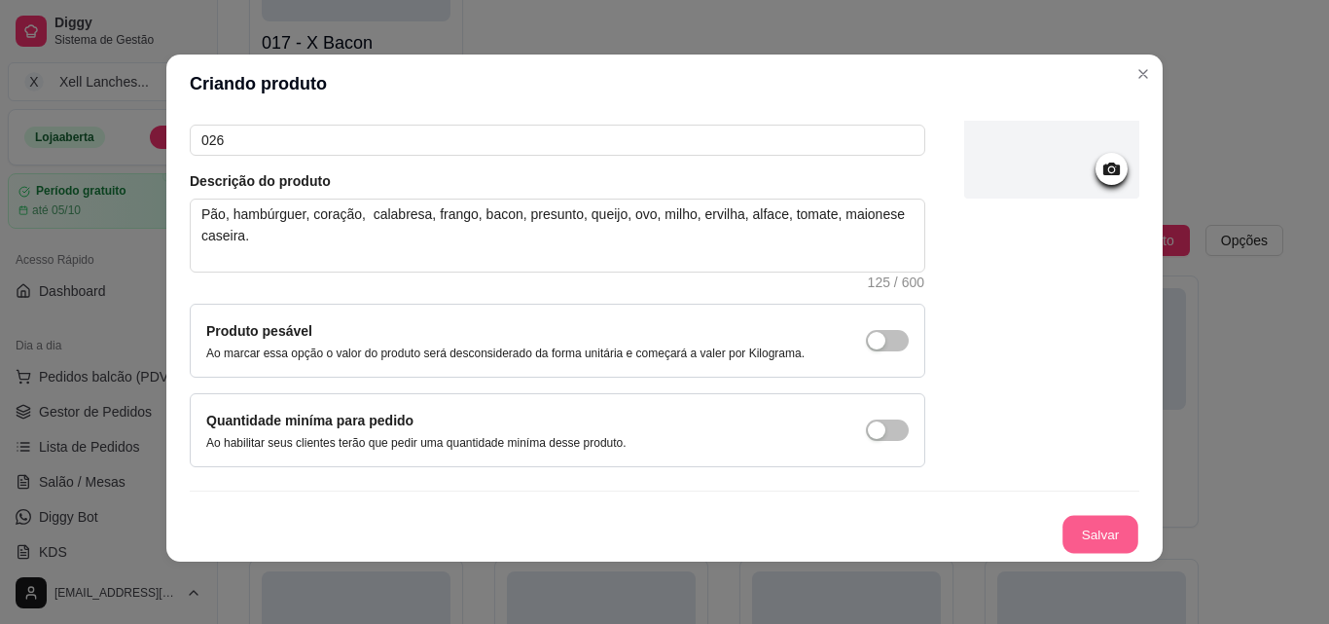
click at [1080, 529] on button "Salvar" at bounding box center [1101, 535] width 76 height 38
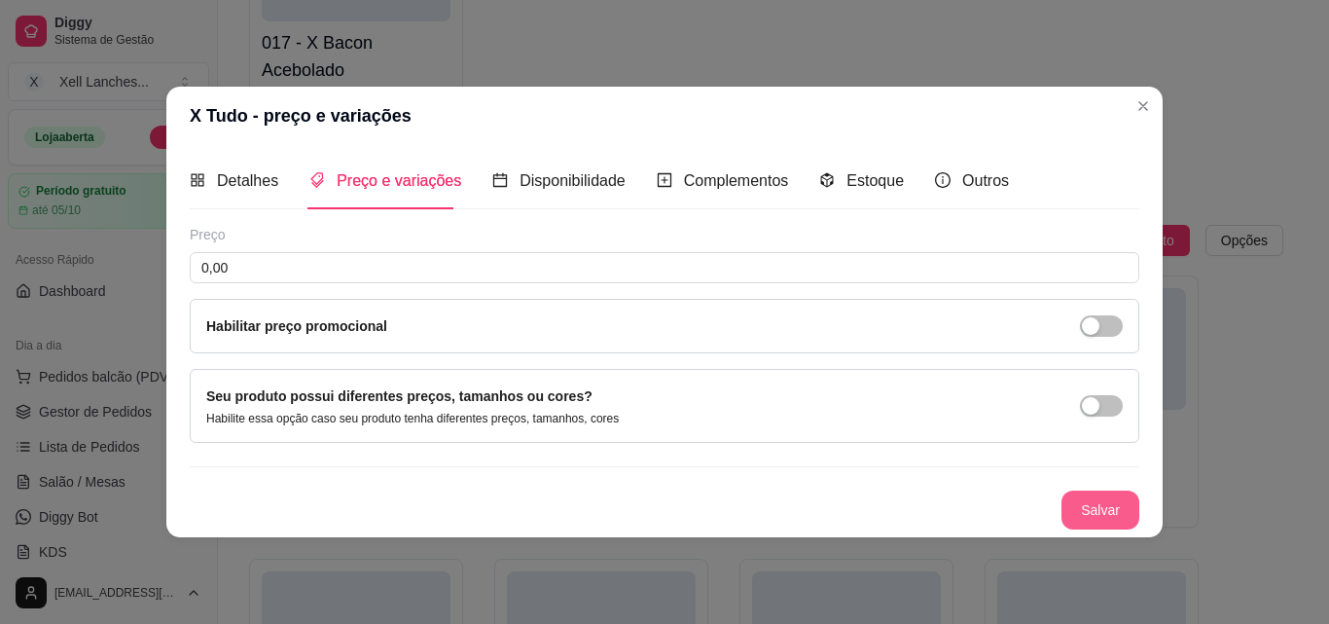
scroll to position [0, 0]
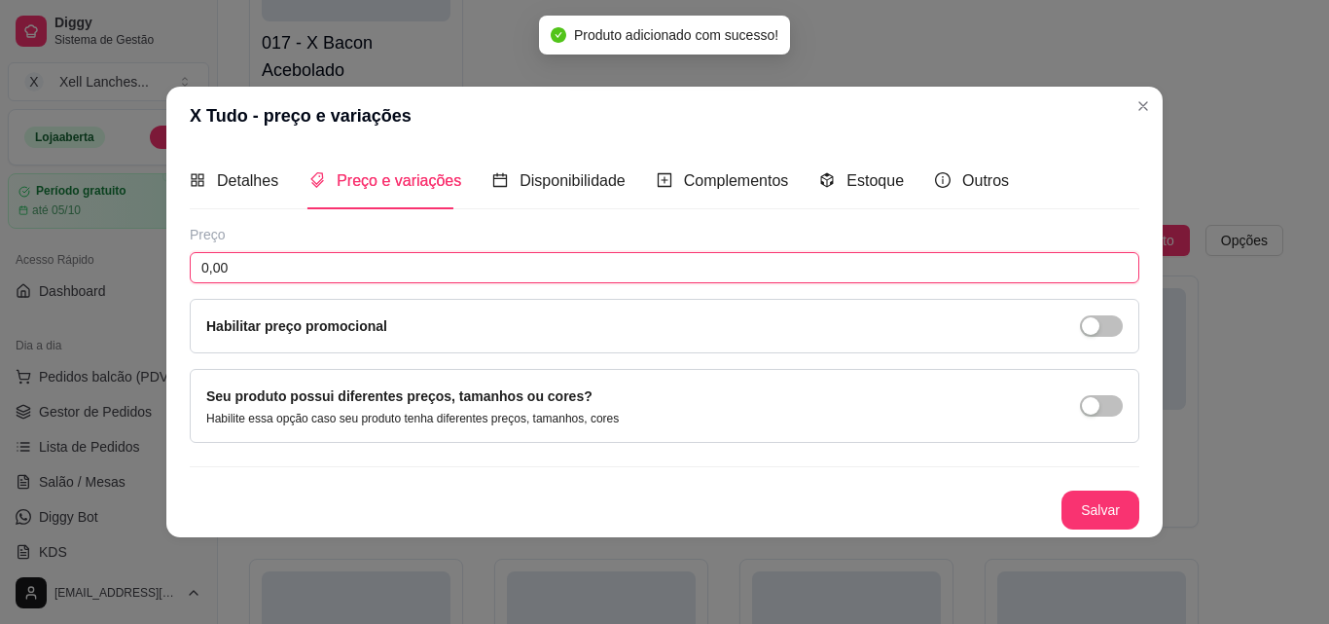
click at [597, 272] on input "0,00" at bounding box center [665, 267] width 950 height 31
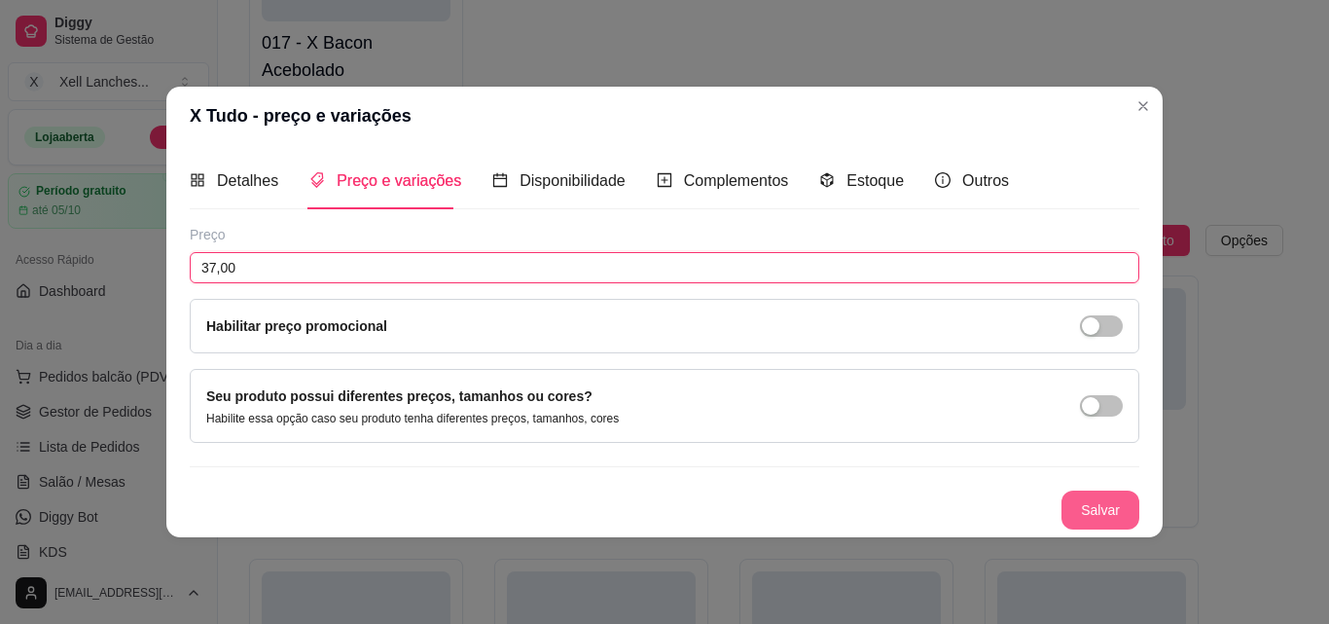
type input "37,00"
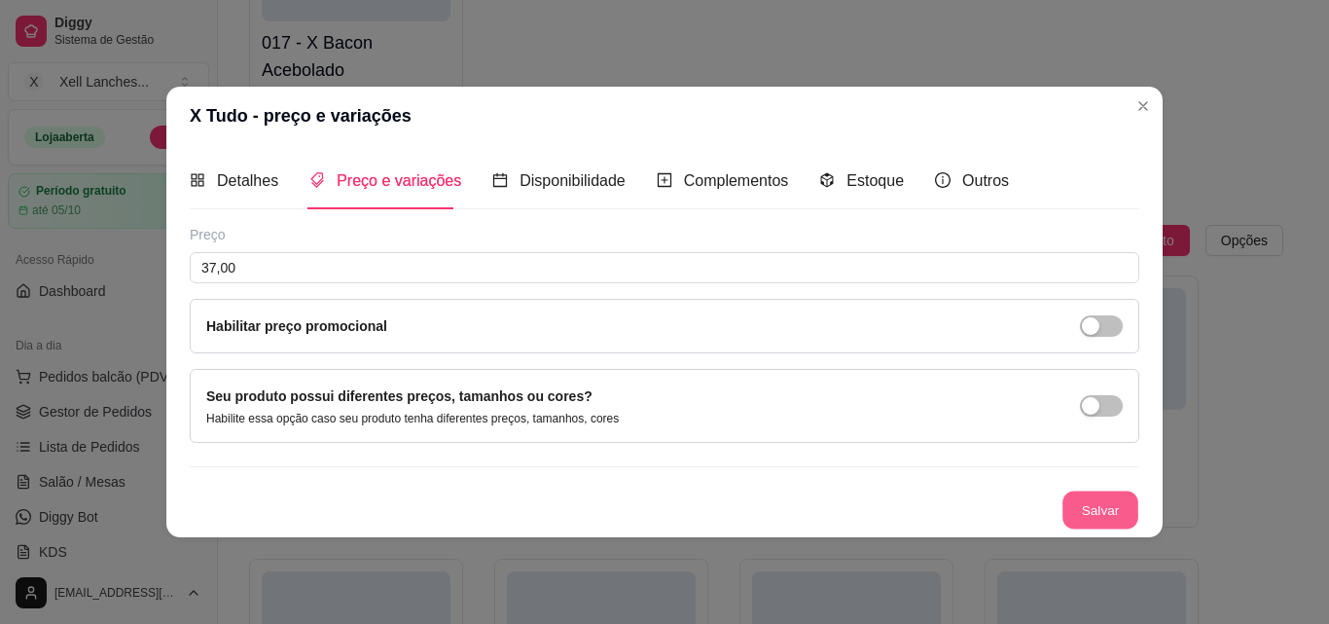
click at [1099, 493] on button "Salvar" at bounding box center [1101, 509] width 76 height 38
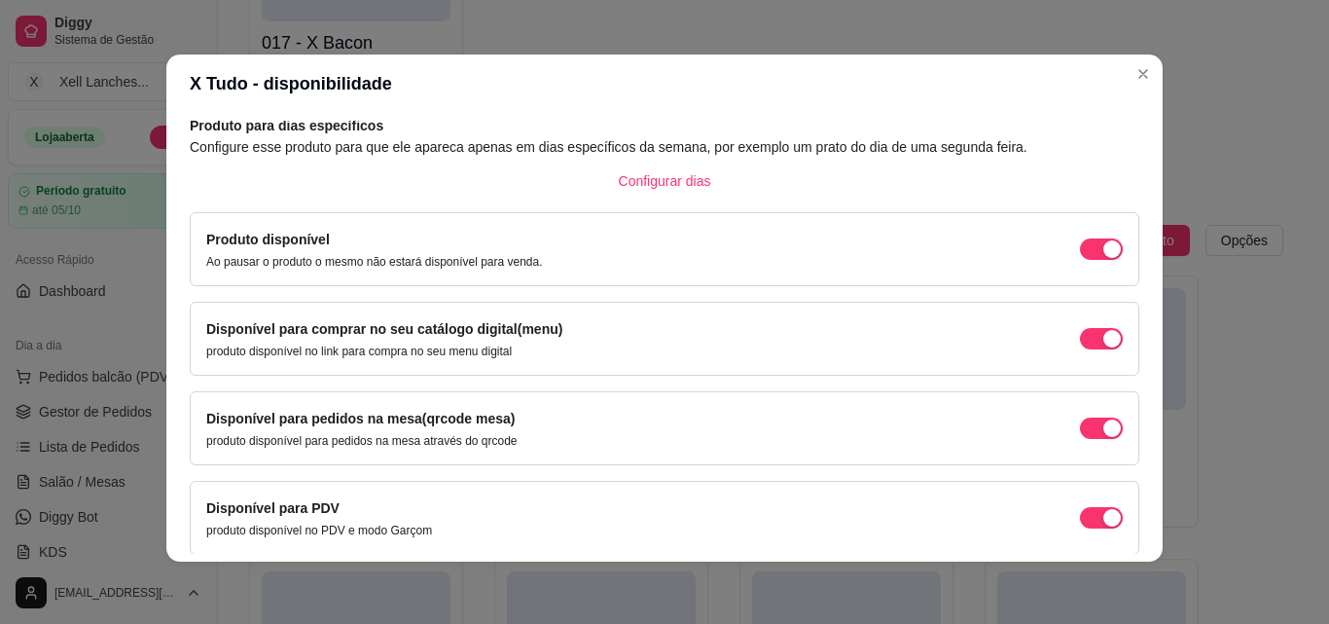
scroll to position [176, 0]
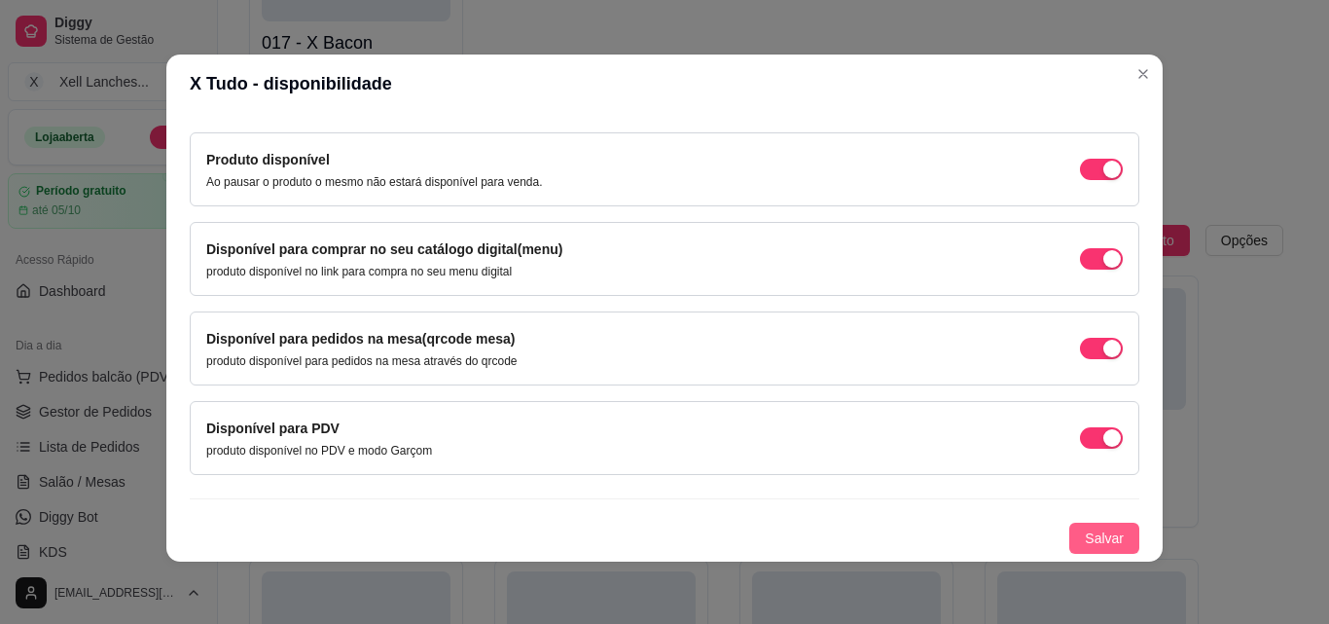
click at [1085, 547] on span "Salvar" at bounding box center [1104, 537] width 39 height 21
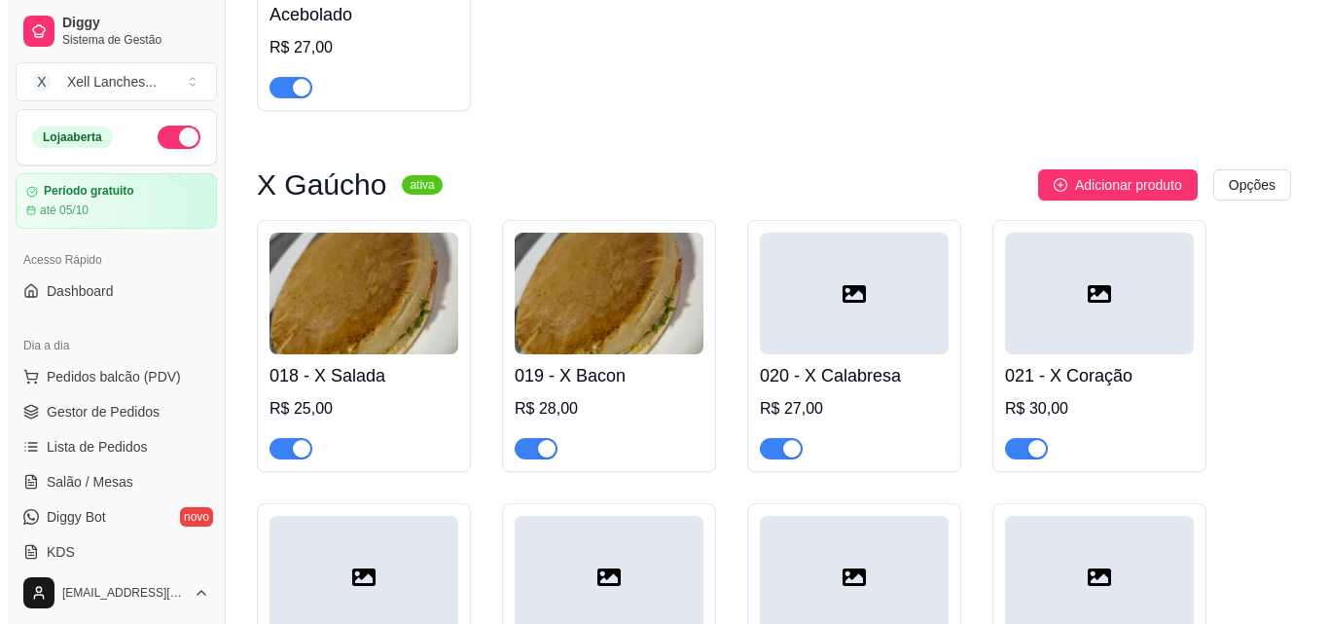
scroll to position [1510, 0]
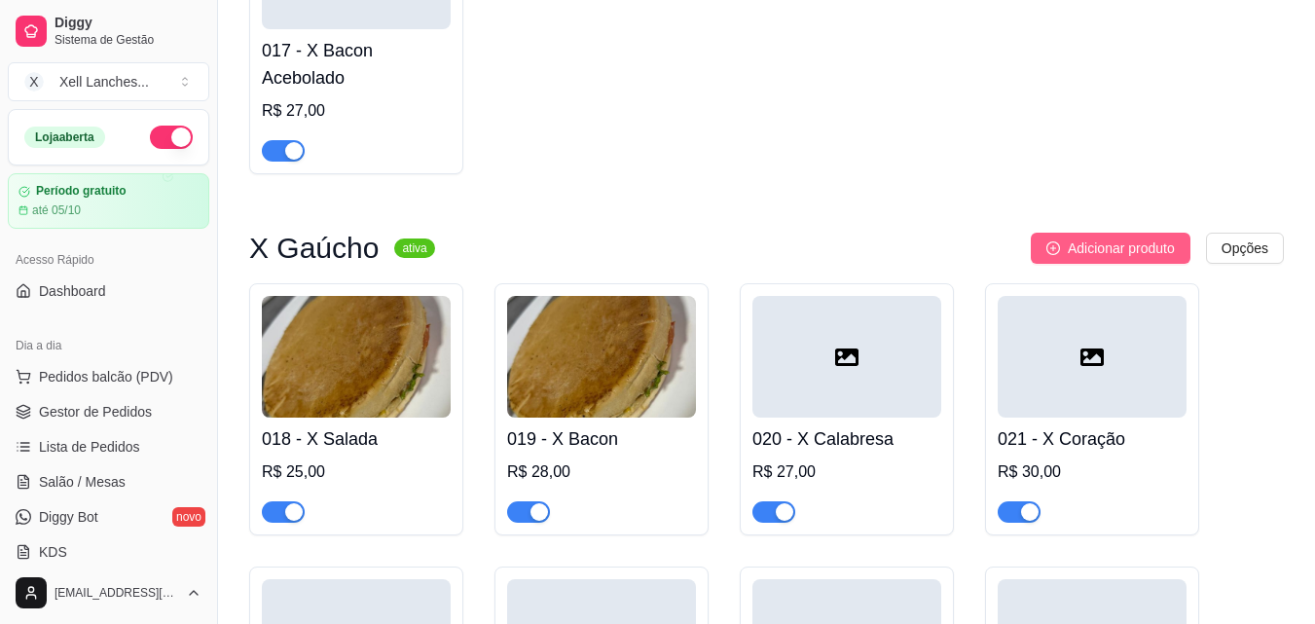
click at [1107, 244] on span "Adicionar produto" at bounding box center [1121, 247] width 107 height 21
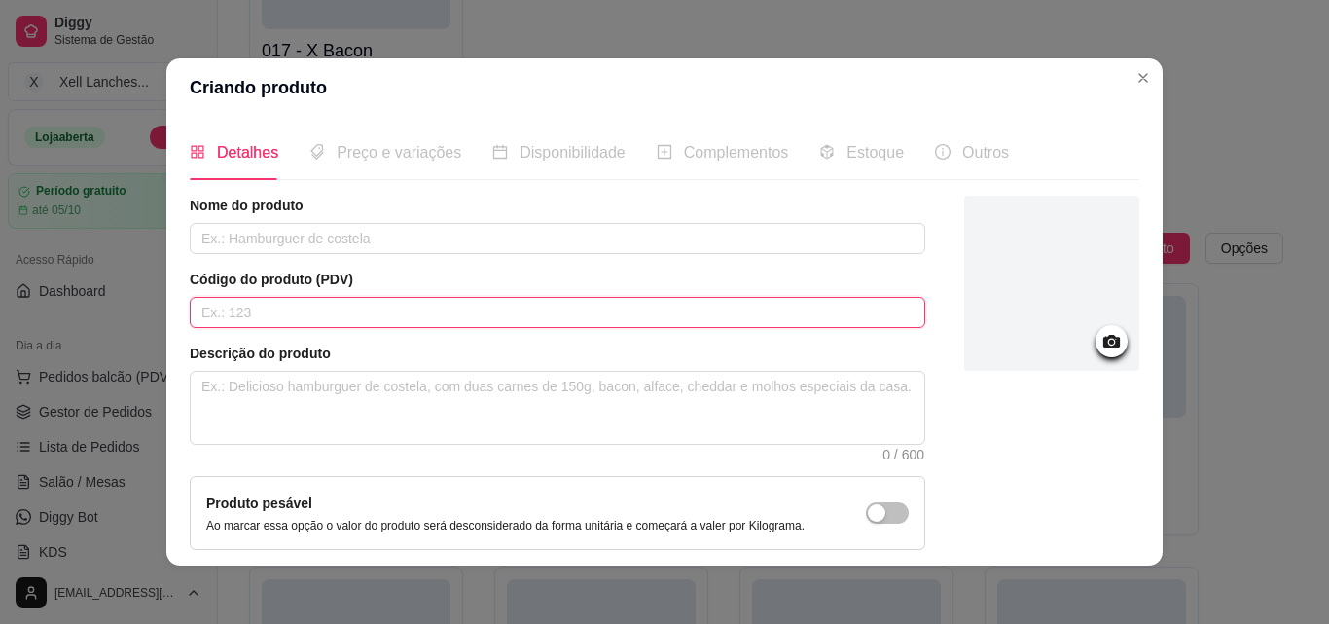
click at [334, 316] on input "text" at bounding box center [558, 312] width 736 height 31
type input "027"
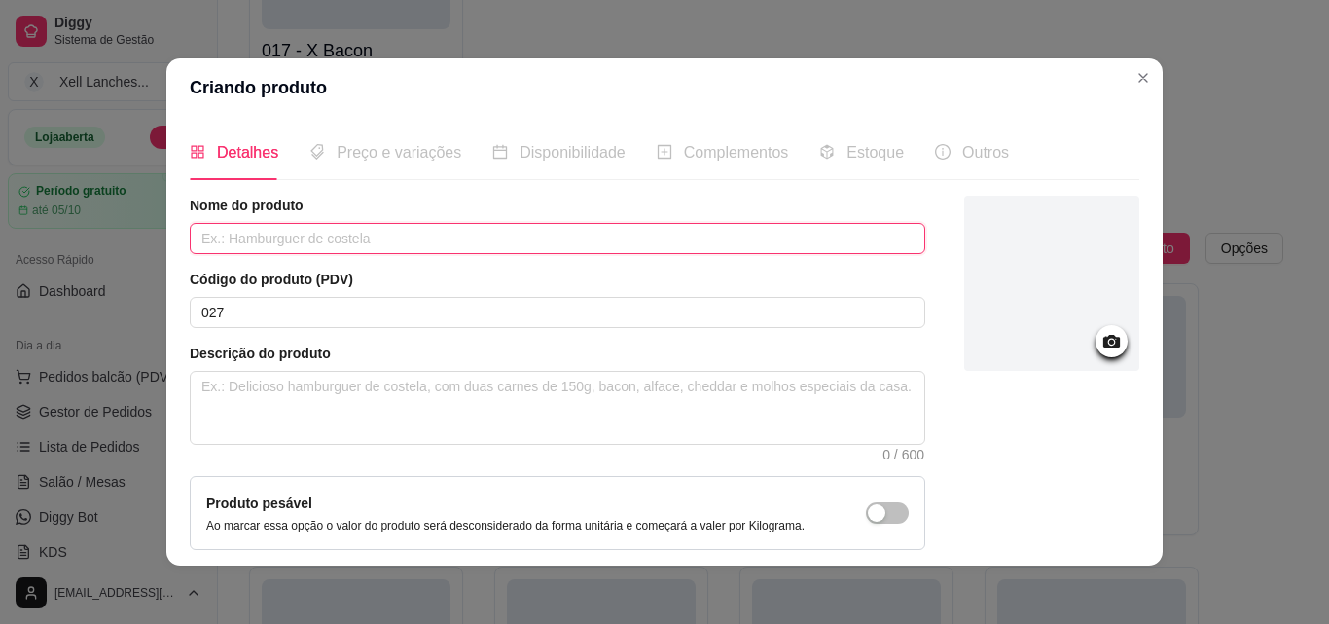
click at [247, 230] on input "text" at bounding box center [558, 238] width 736 height 31
type input "X File 4 queijos"
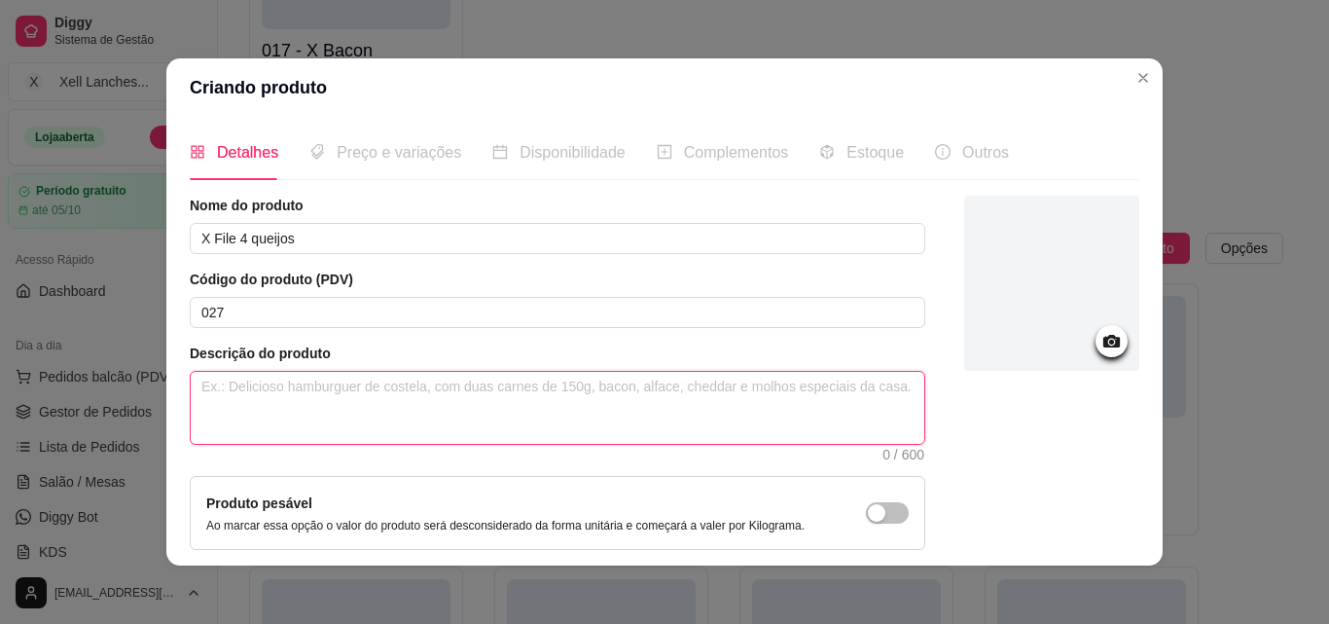
click at [284, 408] on textarea at bounding box center [558, 408] width 734 height 72
paste textarea "Pão,filé, presunto,queijos mussarela, [GEOGRAPHIC_DATA], parmesão, colonial. mi…"
type textarea "Pão,filé, presunto,queijos mussarela, [GEOGRAPHIC_DATA], parmesão, colonial. mi…"
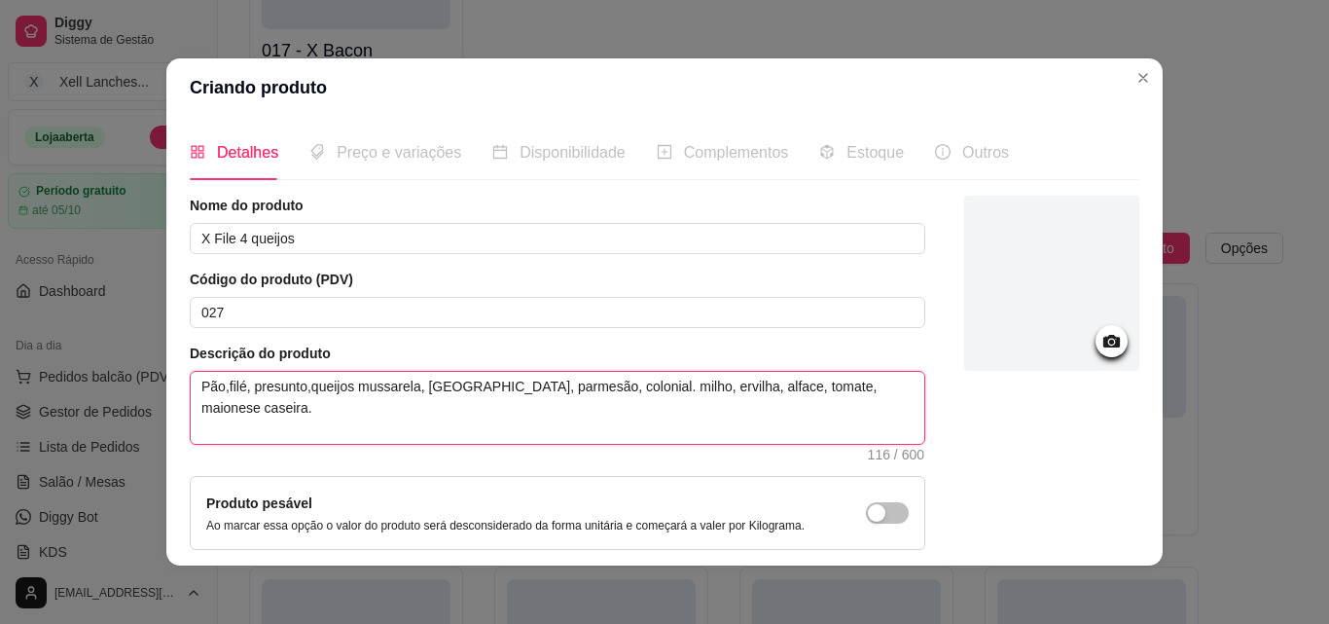
click at [220, 386] on textarea "Pão,filé, presunto,queijos mussarela, [GEOGRAPHIC_DATA], parmesão, colonial. mi…" at bounding box center [558, 408] width 734 height 72
type textarea "Pão, filé, presunto,queijos mussarela, [GEOGRAPHIC_DATA], parmesão, colonial. m…"
click at [306, 387] on textarea "Pão, filé, presunto,queijos mussarela, [GEOGRAPHIC_DATA], parmesão, colonial. m…" at bounding box center [558, 408] width 734 height 72
click at [349, 387] on textarea "Pão, filé, presunto,queijos mussarela, [GEOGRAPHIC_DATA], parmesão, colonial. m…" at bounding box center [558, 408] width 734 height 72
click at [306, 387] on textarea "Pão, filé, presunto,queijos mussarela, [GEOGRAPHIC_DATA], parmesão, colonial. m…" at bounding box center [558, 408] width 734 height 72
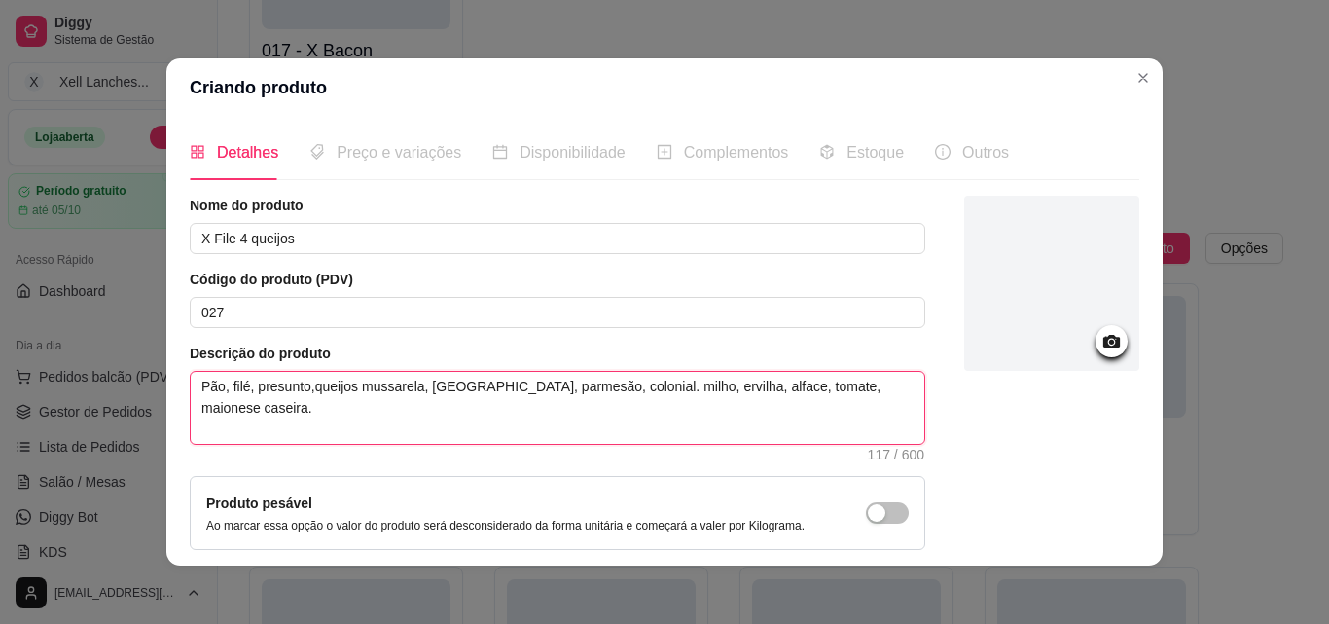
type textarea "Pão, filé, presunto, queijos mussarela, [GEOGRAPHIC_DATA], parmesão, colonial. …"
click at [541, 385] on textarea "Pão, filé, presunto, queijos mussarela, [GEOGRAPHIC_DATA], parmesão, colonial. …" at bounding box center [558, 408] width 734 height 72
type textarea "Pão, filé, presunto, queijos mussarela, [GEOGRAPHIC_DATA], parmesão,colonial. m…"
type textarea "Pão, filé, presunto, queijos mussarela, [GEOGRAPHIC_DATA], [GEOGRAPHIC_DATA],ol…"
type textarea "Pão, filé, presunto, [PERSON_NAME], cheddar, parmesão,lonial. milho, ervilha, a…"
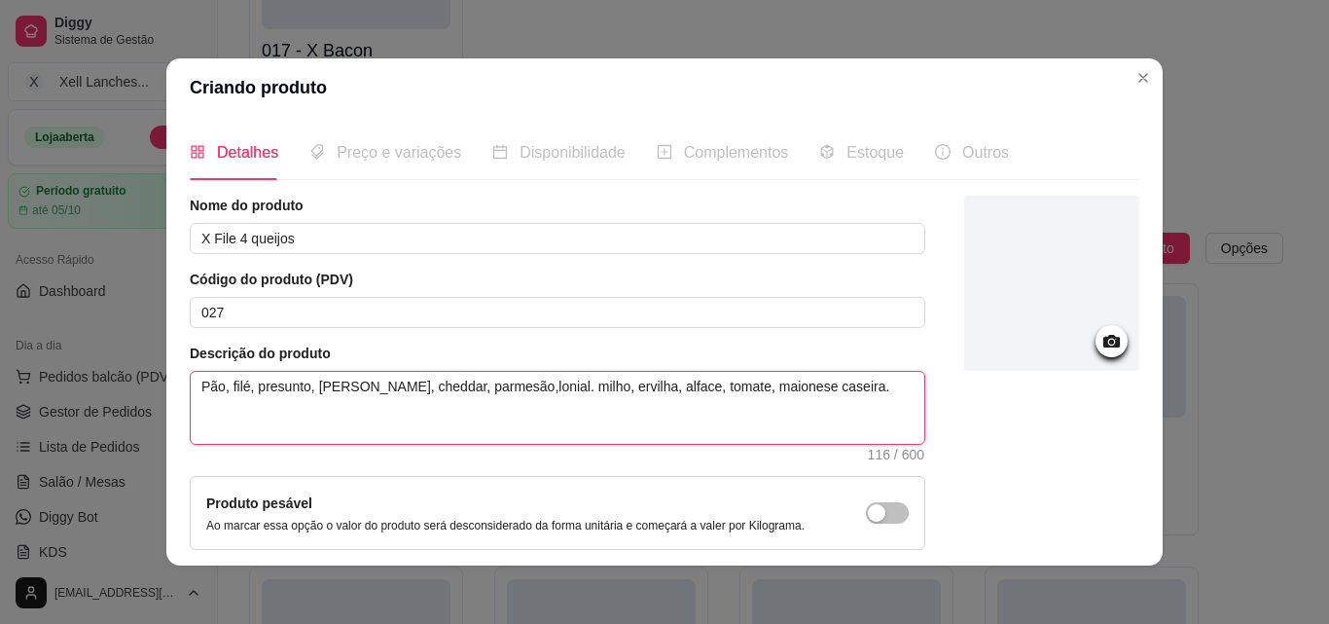
type textarea "Pão, filé, presunto, queijos mussarela, cheddar, parmesão,onial. milho, ervilha…"
type textarea "Pão, filé, presunto, queijos mussarela, [GEOGRAPHIC_DATA], parmesão,nial. milho…"
type textarea "Pão, filé, presunto, queijos mussarela, [GEOGRAPHIC_DATA], parmesão,ial. milho,…"
type textarea "Pão, filé, presunto, queijos mussarela, [GEOGRAPHIC_DATA], parmesão,al. milho, …"
type textarea "Pão, filé, presunto, queijos mussarela, cheddar, parmesão,l. milho, ervilha, al…"
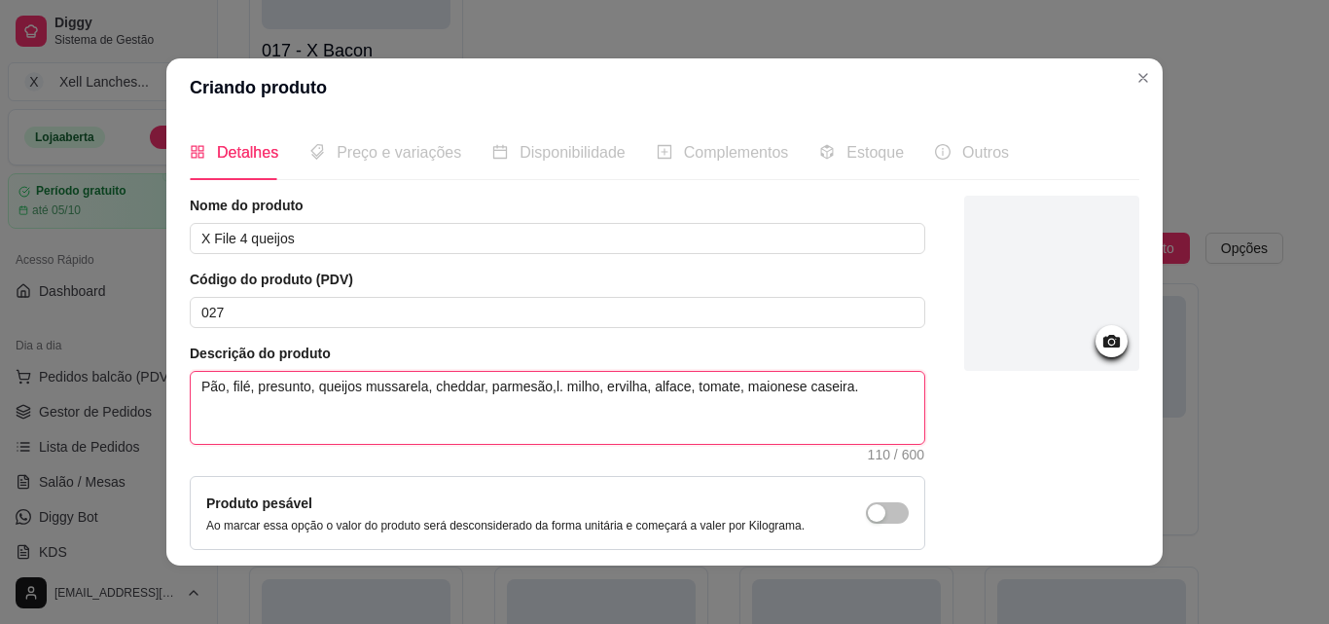
type textarea "Pão, filé, presunto, [PERSON_NAME], cheddar, parmesão,. milho, ervilha, alface,…"
type textarea "Pão, filé, presunto, [PERSON_NAME], cheddar, parmesão, . milho, ervilha, alface…"
type textarea "Pão, filé, presunto, queijos mussarela, cheddar, parmesão, p. milho, ervilha, a…"
type textarea "Pão, filé, presunto, queijos mussarela, [GEOGRAPHIC_DATA], parmesão, pr. milho,…"
type textarea "Pão, filé, presunto, queijos mussarela, [GEOGRAPHIC_DATA], parmesão, [PERSON_NA…"
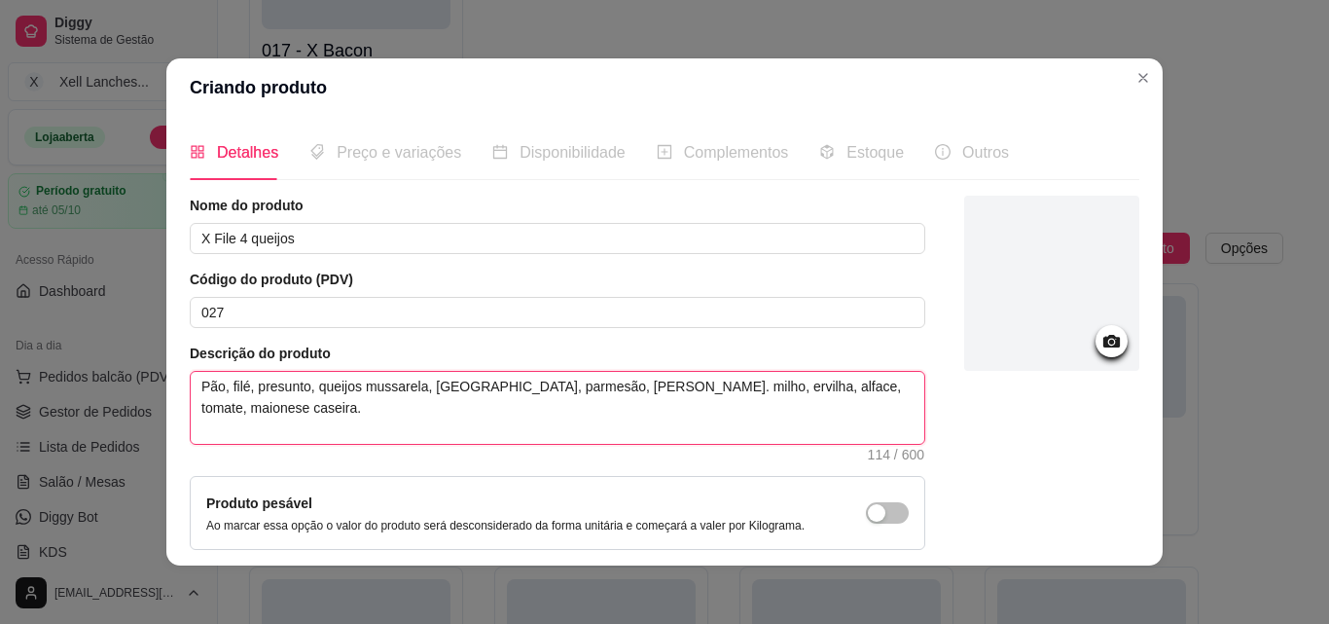
type textarea "Pão, filé, presunto, queijos mussarela, [GEOGRAPHIC_DATA], [GEOGRAPHIC_DATA], p…"
type textarea "Pão, filé, presunto, queijos mussarela, [GEOGRAPHIC_DATA], parmesão, [PERSON_NA…"
type textarea "Pão, filé, presunto, [PERSON_NAME], cheddar, parmesão, pra. milho, ervilha, alf…"
type textarea "Pão, filé, presunto, queijos mussarela, [GEOGRAPHIC_DATA], parmesão, [PERSON_NA…"
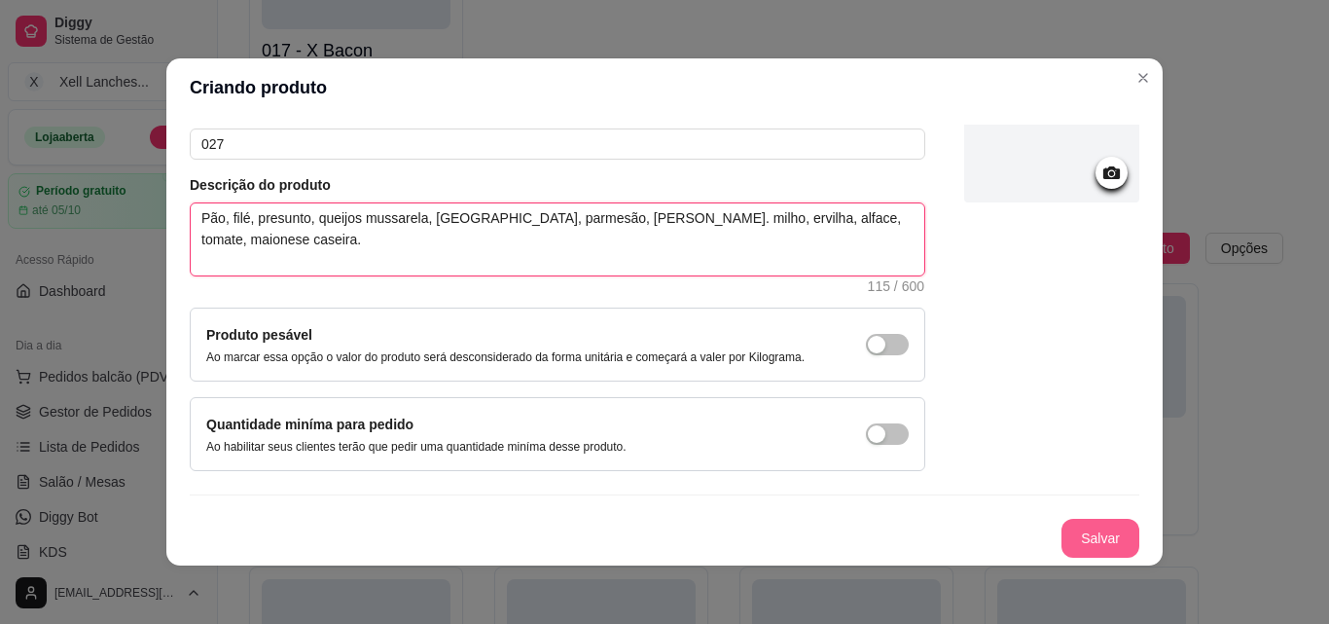
type textarea "Pão, filé, presunto, queijos mussarela, [GEOGRAPHIC_DATA], parmesão, [PERSON_NA…"
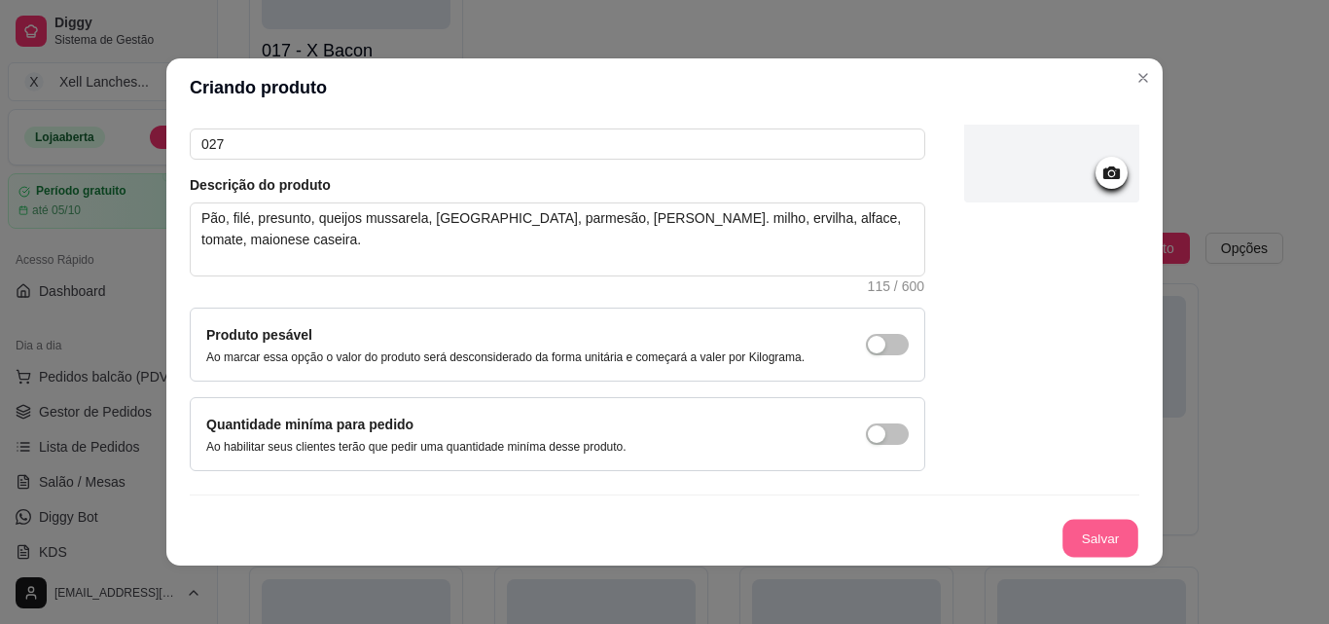
click at [1075, 540] on button "Salvar" at bounding box center [1101, 539] width 76 height 38
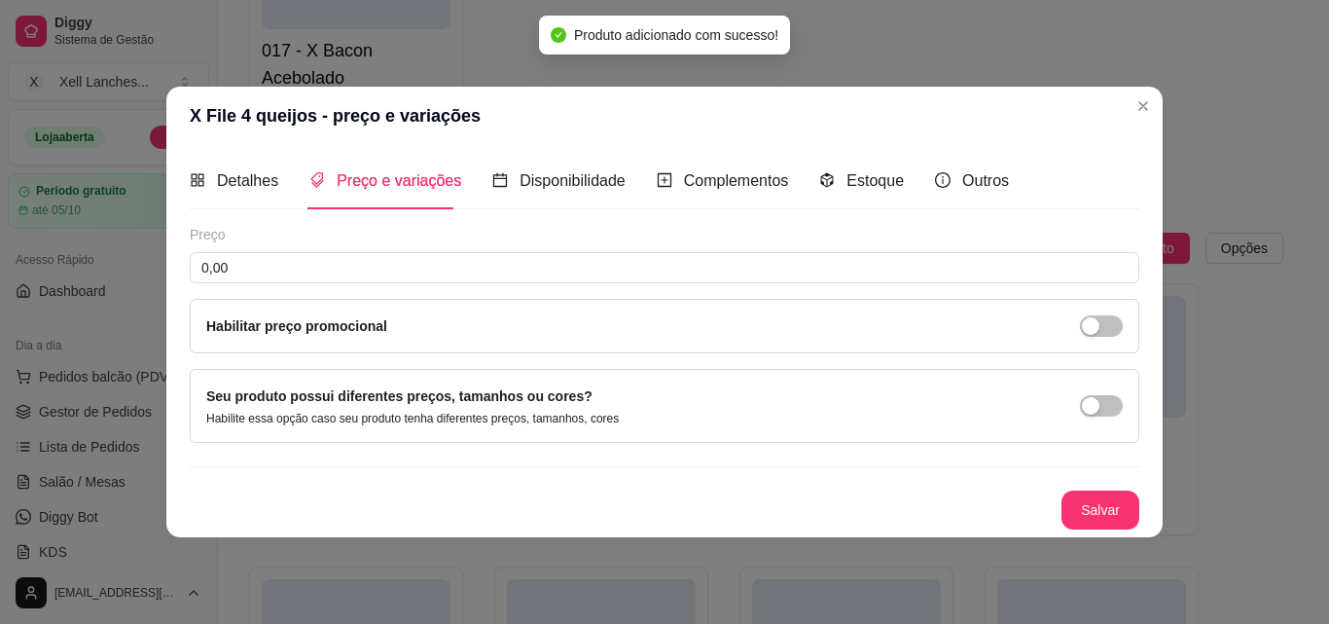
scroll to position [0, 0]
drag, startPoint x: 325, startPoint y: 236, endPoint x: 324, endPoint y: 265, distance: 29.2
click at [324, 242] on div "Preço" at bounding box center [665, 234] width 950 height 19
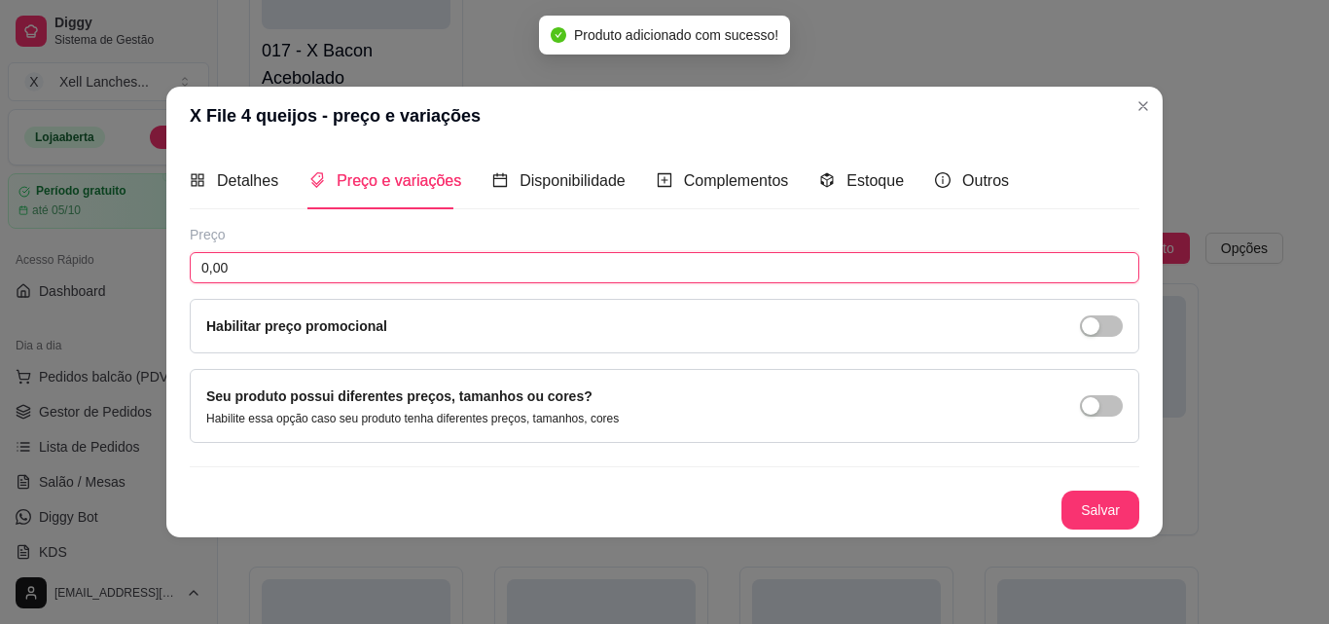
click at [324, 265] on input "0,00" at bounding box center [665, 267] width 950 height 31
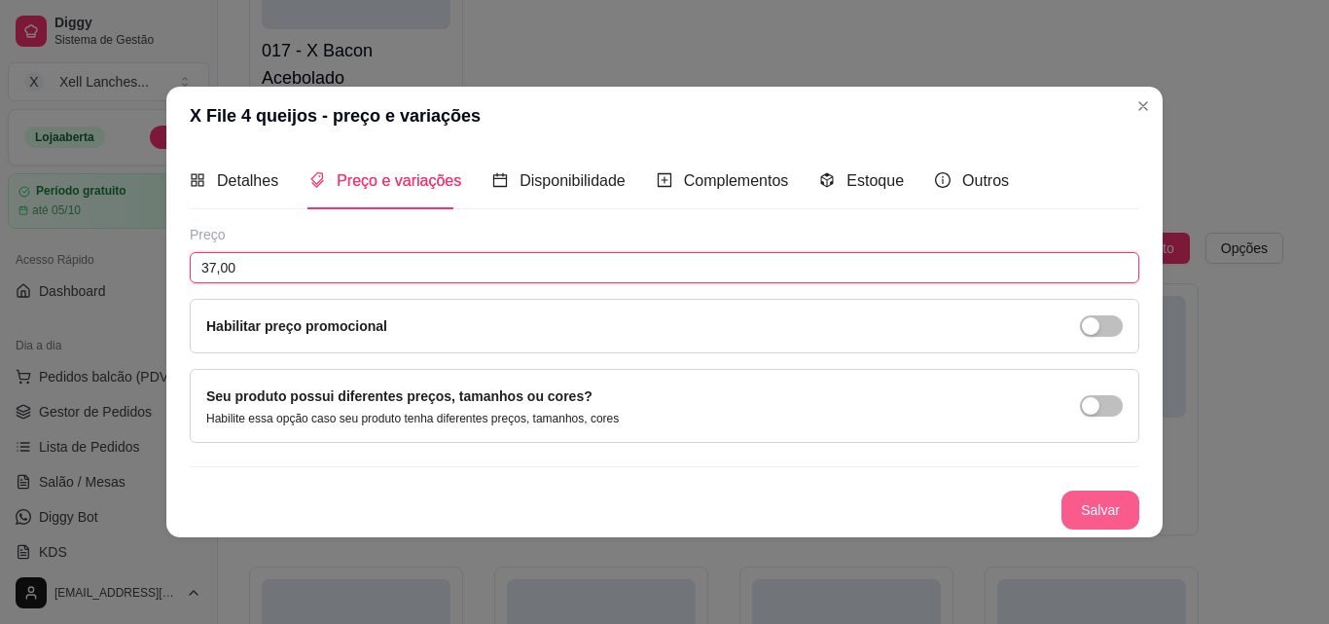
type input "37,00"
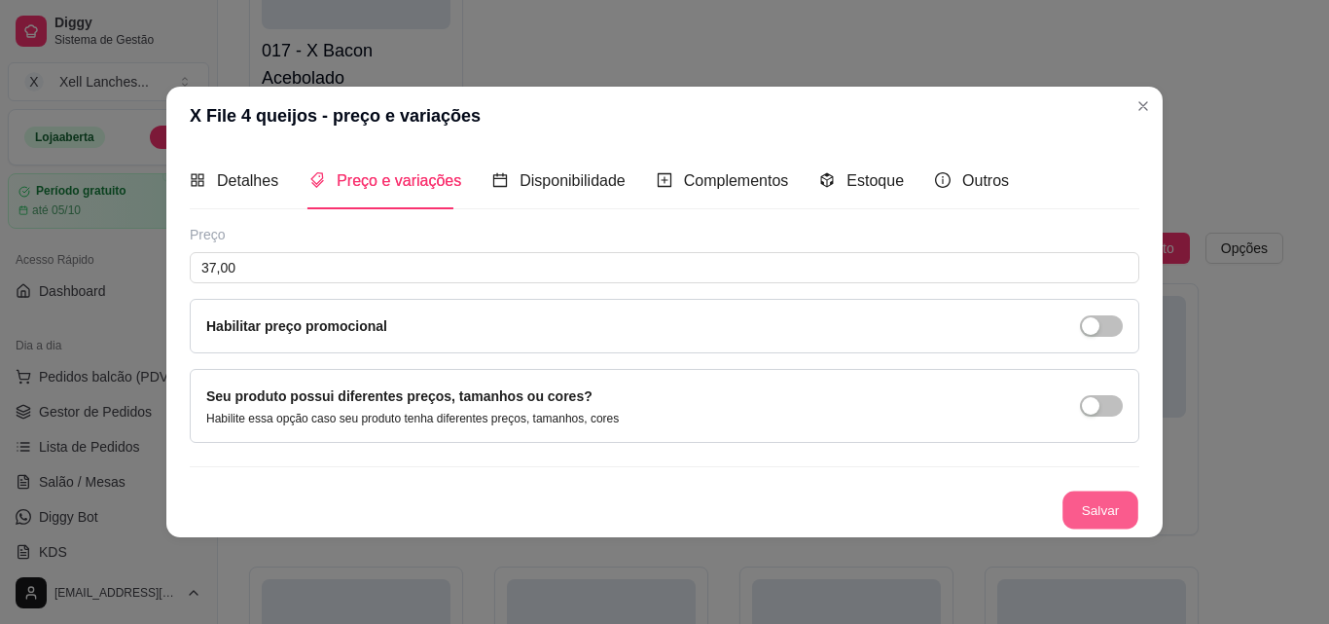
click at [1091, 505] on button "Salvar" at bounding box center [1101, 509] width 76 height 38
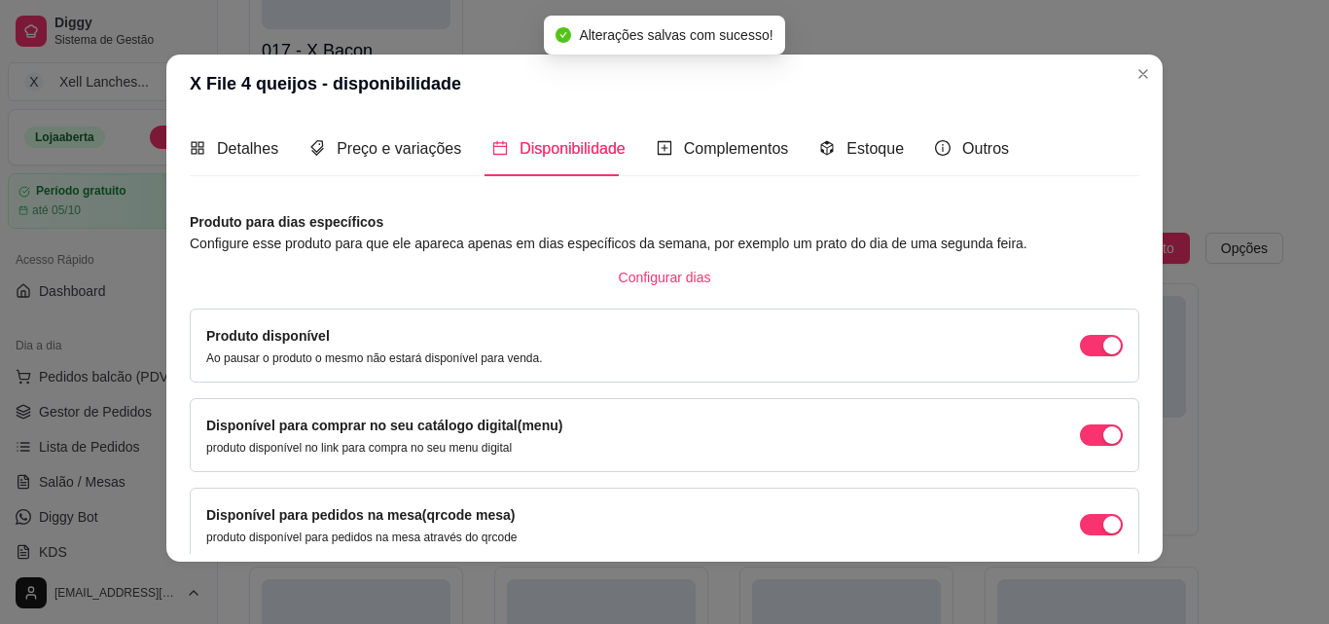
scroll to position [176, 0]
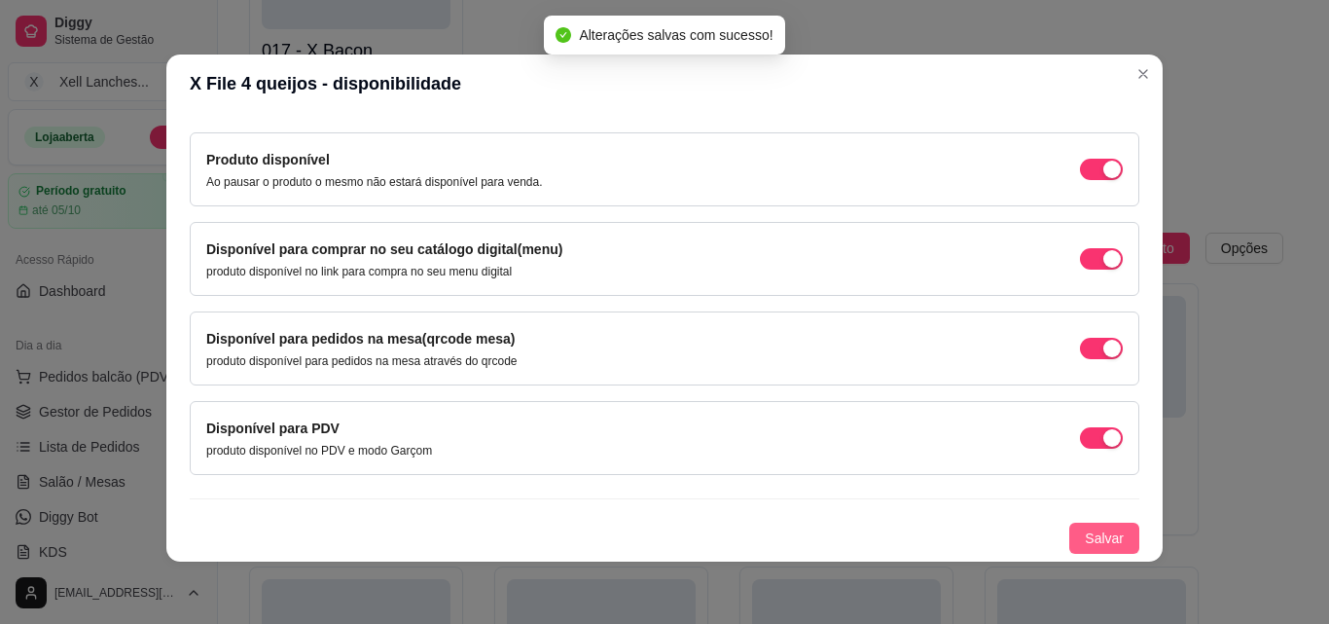
click at [1090, 526] on button "Salvar" at bounding box center [1104, 538] width 70 height 31
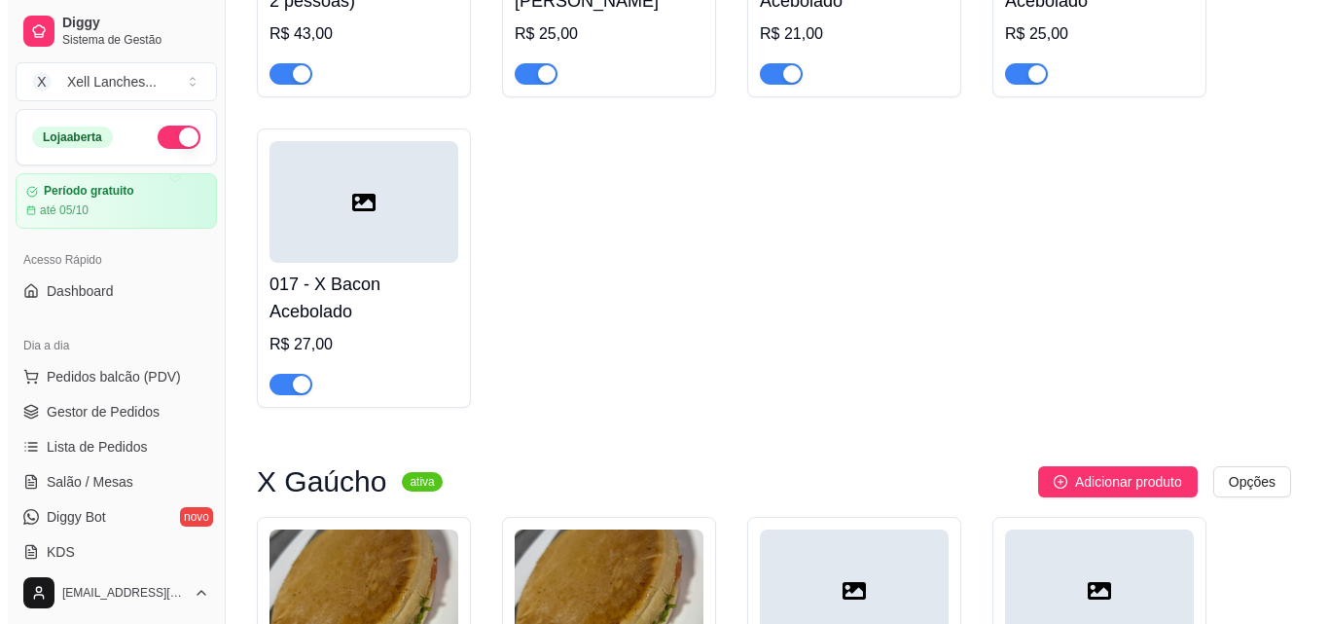
scroll to position [1510, 0]
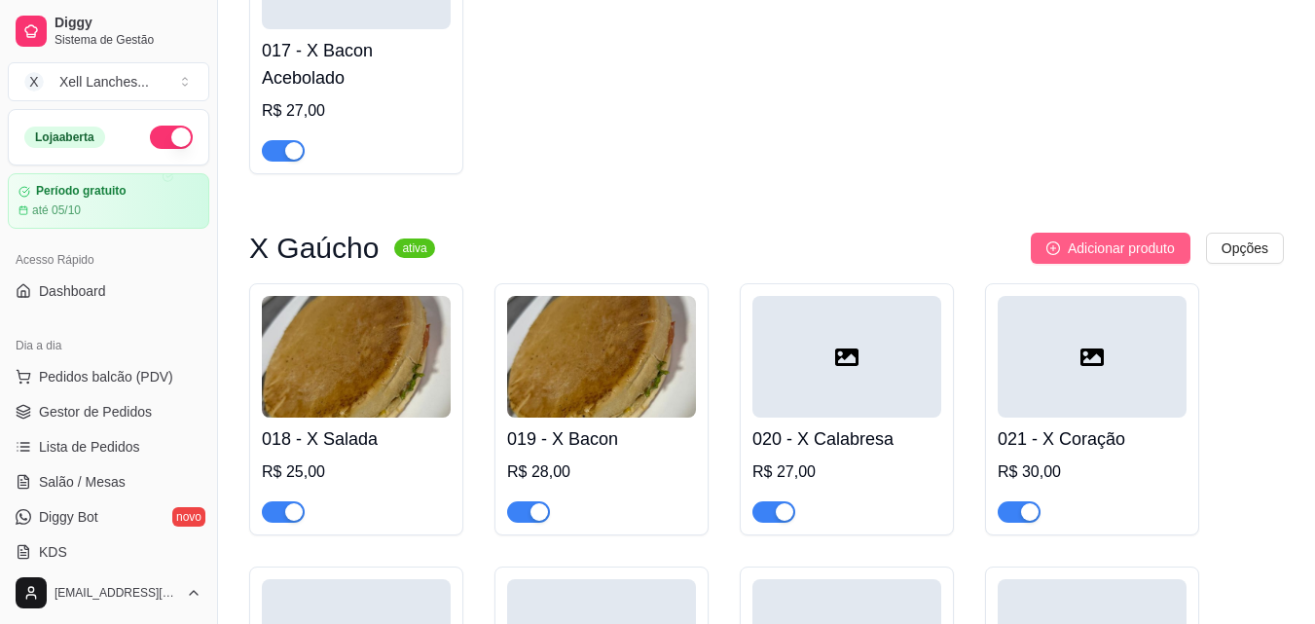
click at [1116, 245] on span "Adicionar produto" at bounding box center [1121, 247] width 107 height 21
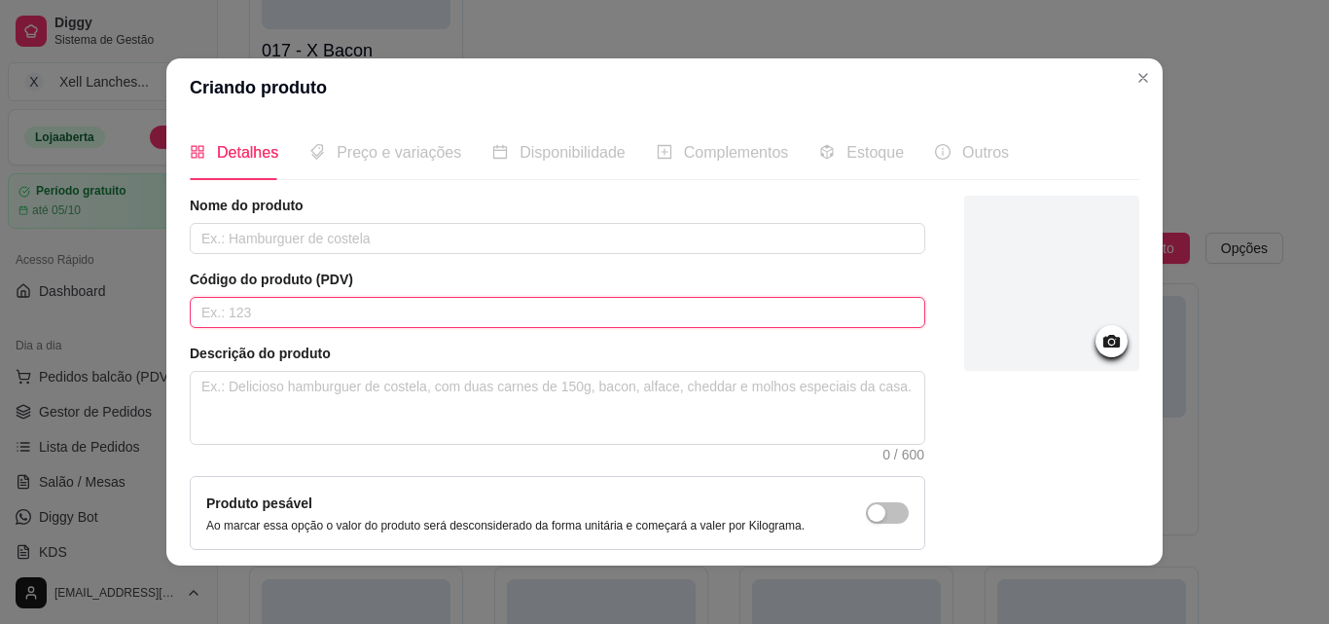
click at [265, 318] on input "text" at bounding box center [558, 312] width 736 height 31
type input "028"
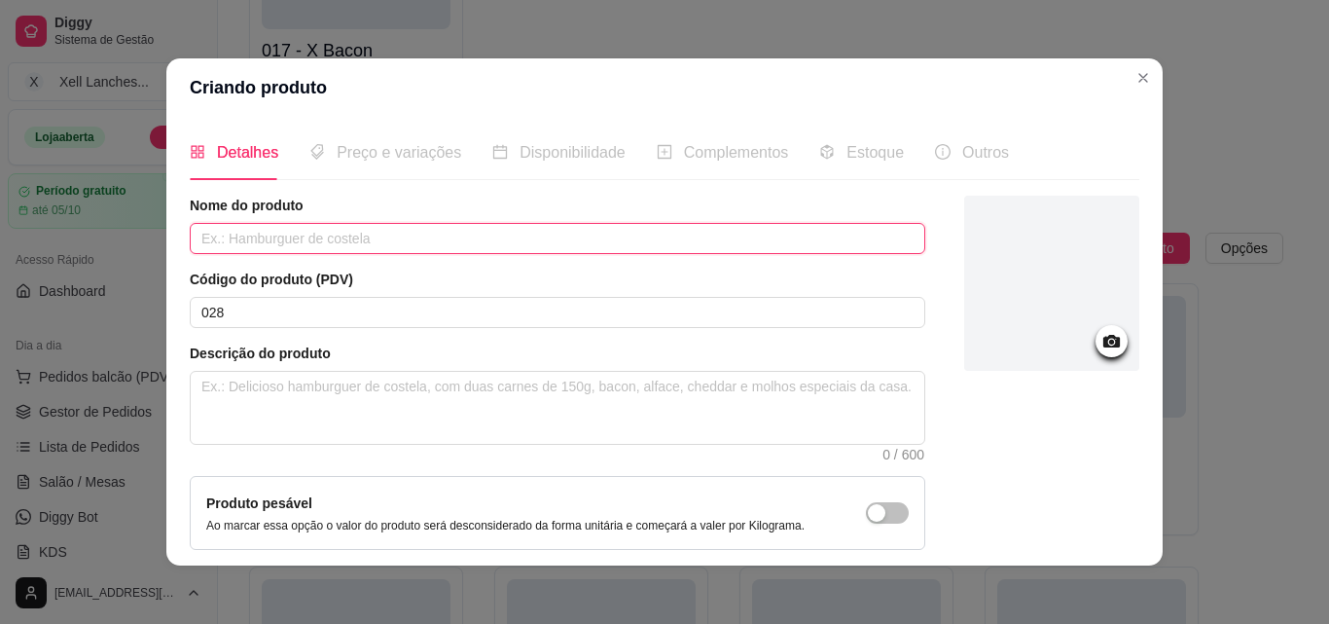
click at [422, 231] on input "text" at bounding box center [558, 238] width 736 height 31
drag, startPoint x: 418, startPoint y: 239, endPoint x: 206, endPoint y: 238, distance: 212.1
click at [206, 238] on input "X Strogonoff de Frango" at bounding box center [558, 238] width 736 height 31
type input "X Colonial"
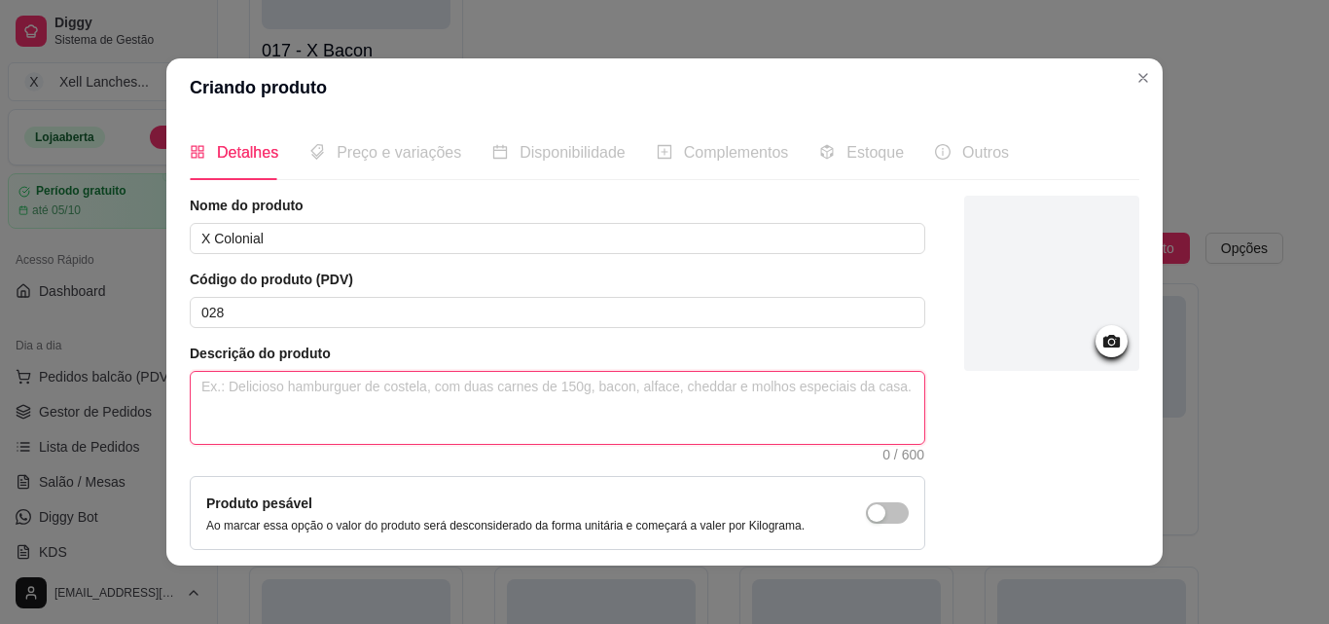
click at [414, 404] on textarea at bounding box center [558, 408] width 734 height 72
paste textarea "Pão hambúrguer,ovo,salame colonial,queijo colonial,milho, ervilha,alface, tomat…"
type textarea "Pão hambúrguer,ovo,salame colonial,queijo colonial,milho, ervilha,alface, tomat…"
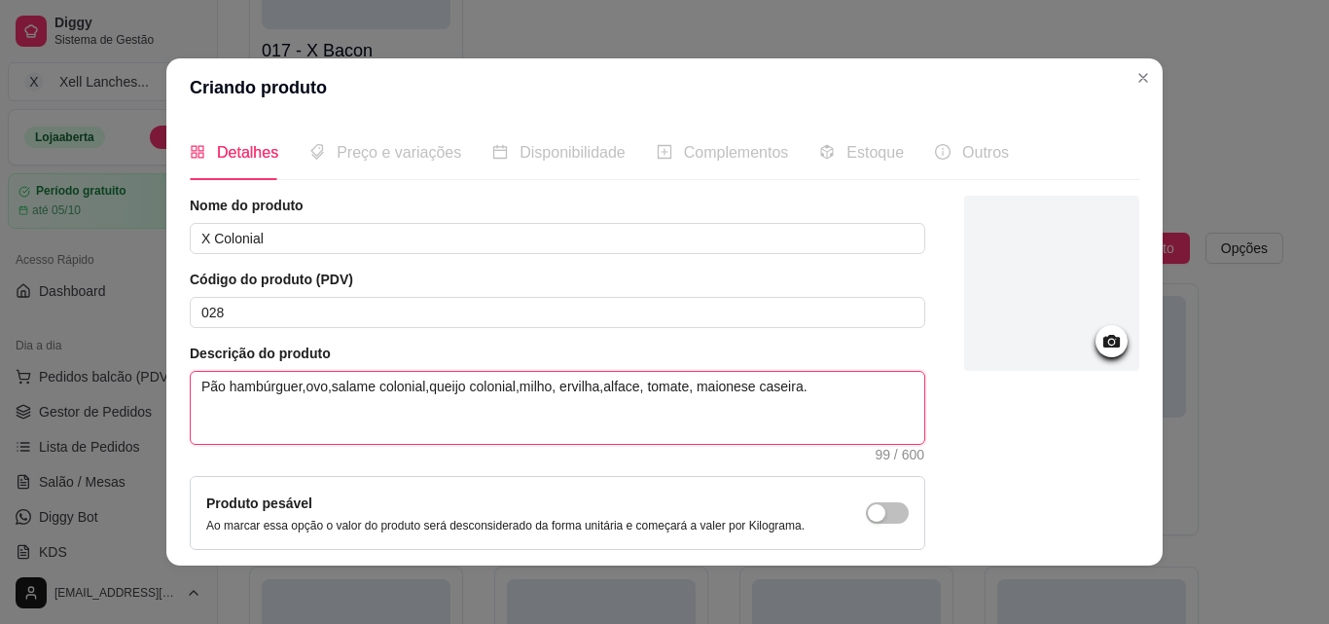
click at [295, 390] on textarea "Pão hambúrguer,ovo,salame colonial,queijo colonial,milho, ervilha,alface, tomat…" at bounding box center [558, 408] width 734 height 72
type textarea "Pão hambúrguer, ovo,salame colonial,queijo colonial,milho, ervilha,alface, toma…"
click at [328, 382] on textarea "Pão hambúrguer, ovo,salame colonial,queijo colonial,milho, ervilha,alface, toma…" at bounding box center [558, 408] width 734 height 72
type textarea "Pão hambúrguer, ovo, salame colonial,queijo colonial,milho, ervilha,alface, tom…"
click at [426, 386] on textarea "Pão hambúrguer, ovo, salame colonial,queijo colonial,milho, ervilha,alface, tom…" at bounding box center [558, 408] width 734 height 72
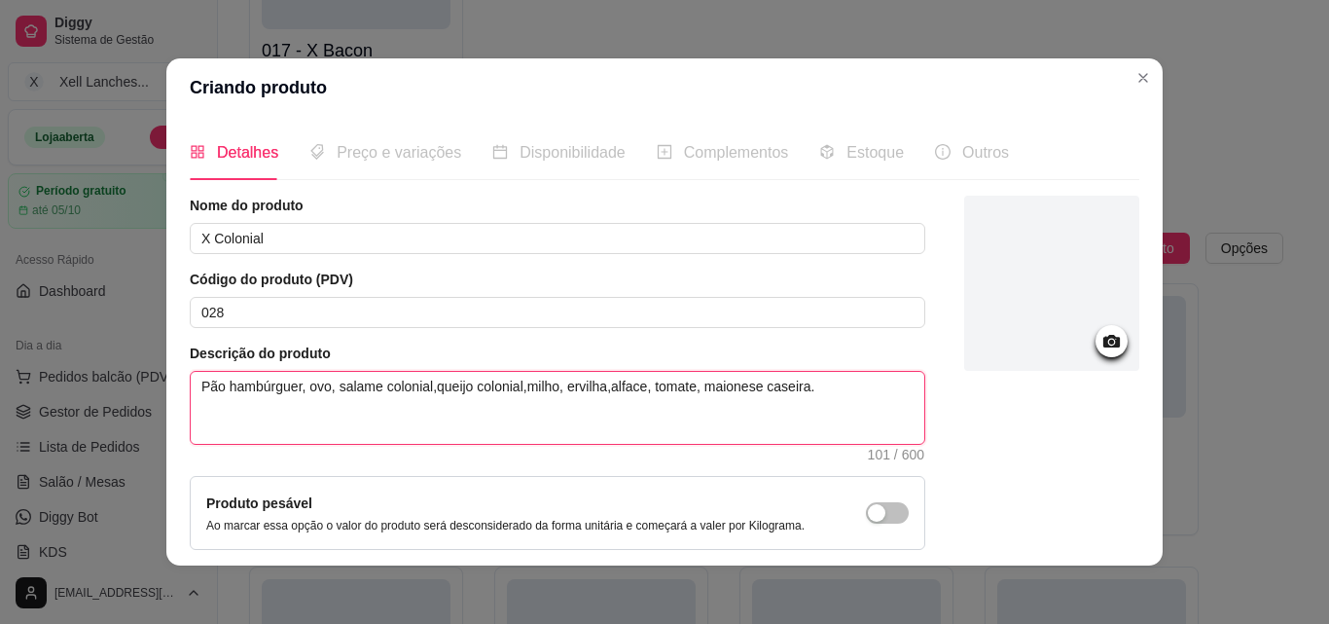
type textarea "Pão hambúrguer, ovo, salame colonial, queijo colonial,milho, ervilha,alface, to…"
click at [520, 386] on textarea "Pão hambúrguer, ovo, salame colonial, queijo colonial,milho, ervilha,alface, to…" at bounding box center [558, 408] width 734 height 72
type textarea "Pão hambúrguer, ovo, salame colonial, queijo colonial, milho, ervilha,alface, t…"
click at [604, 385] on textarea "Pão hambúrguer, ovo, salame colonial, queijo colonial, milho, ervilha,alface, t…" at bounding box center [558, 408] width 734 height 72
type textarea "Pão hambúrguer, ovo, salame colonial, queijo colonial, milho, ervilha, alface, …"
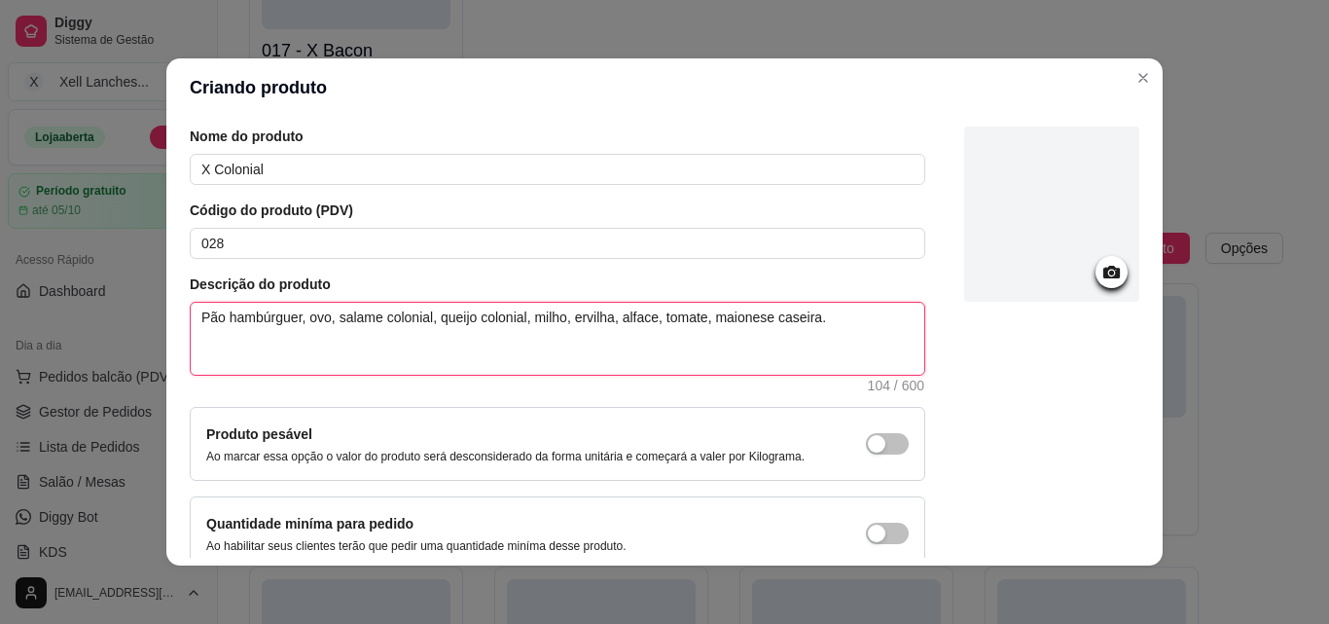
scroll to position [168, 0]
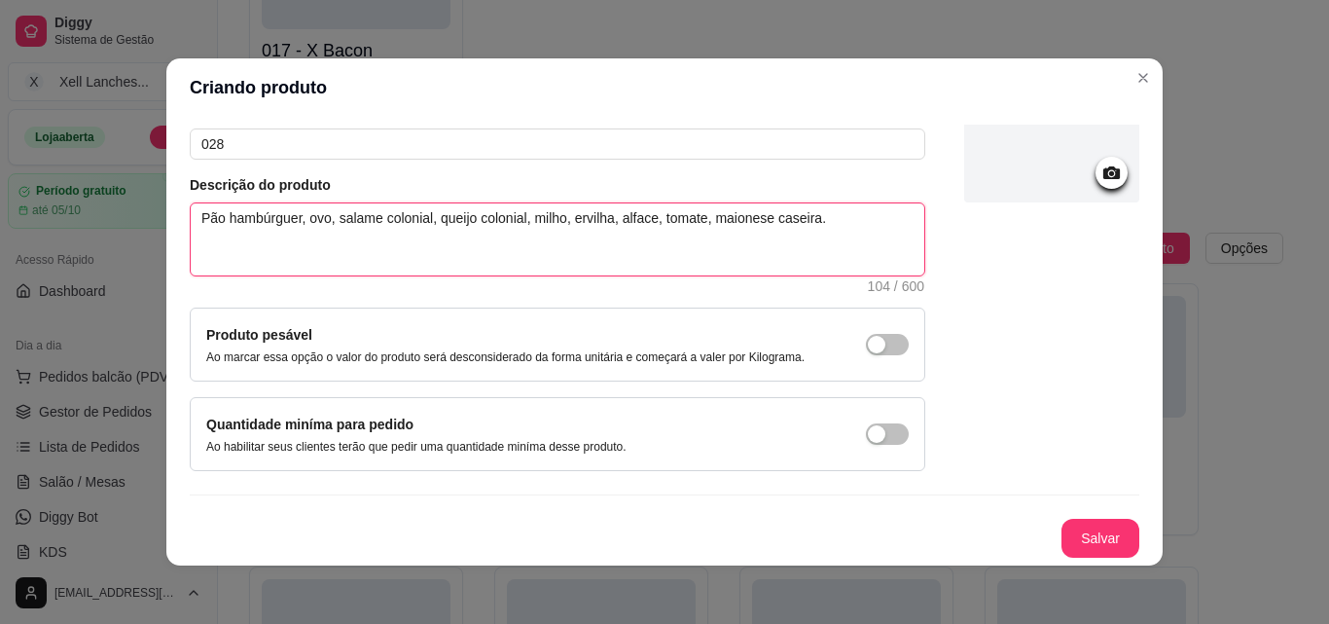
click at [219, 217] on textarea "Pão hambúrguer, ovo, salame colonial, queijo colonial, milho, ervilha, alface, …" at bounding box center [558, 239] width 734 height 72
type textarea "Pãohambúrguer, ovo, salame colonial, queijo colonial, milho, ervilha, alface, t…"
type textarea "Pão,hambúrguer, ovo, salame colonial, queijo colonial, milho, ervilha, alface, …"
type textarea "Pão, hambúrguer, ovo, salame colonial, queijo colonial, milho, ervilha, alface,…"
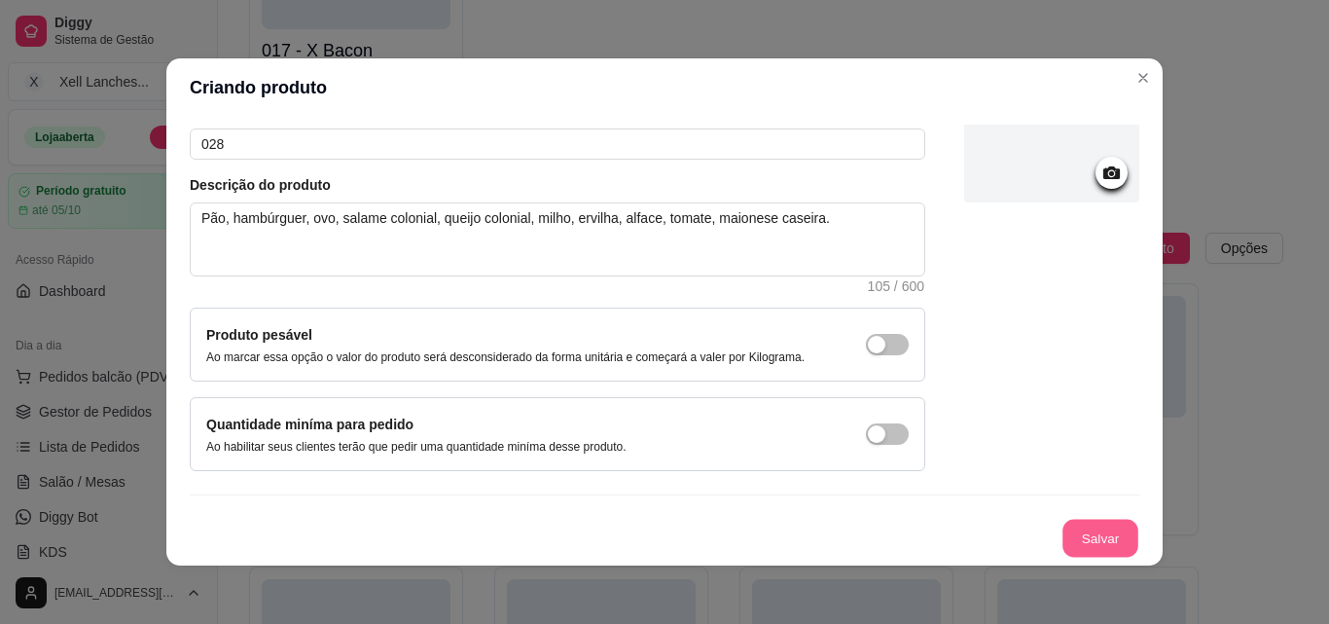
click at [1081, 537] on button "Salvar" at bounding box center [1101, 539] width 76 height 38
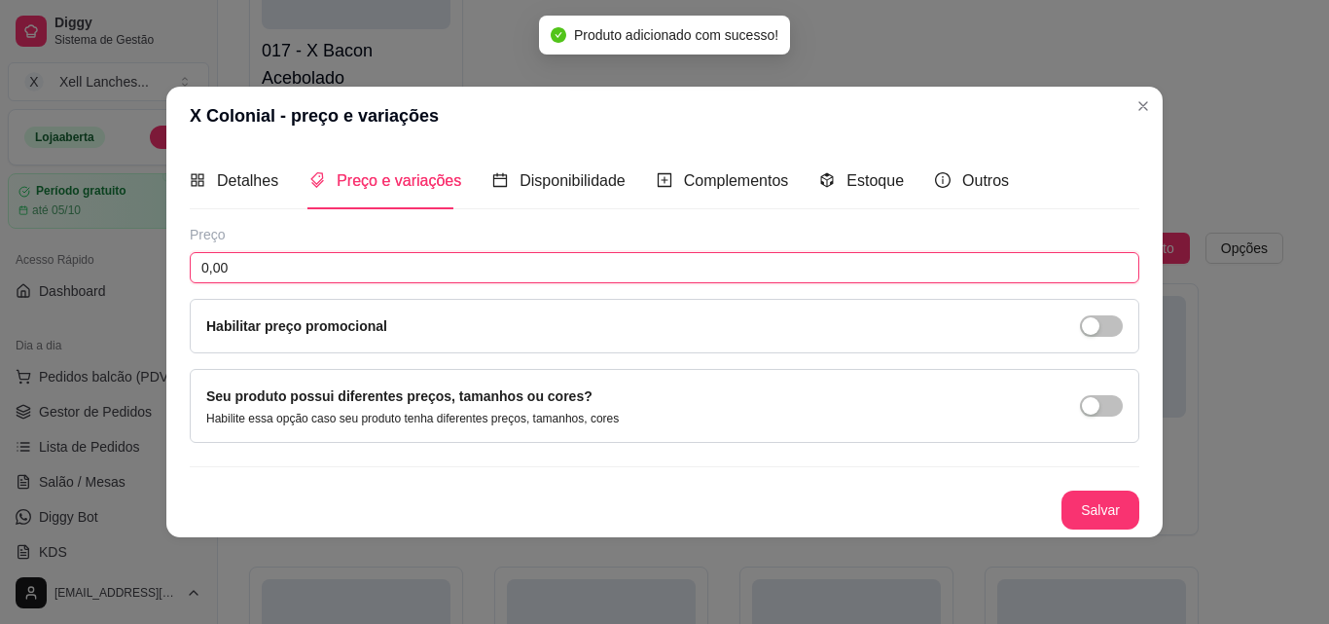
click at [283, 268] on input "0,00" at bounding box center [665, 267] width 950 height 31
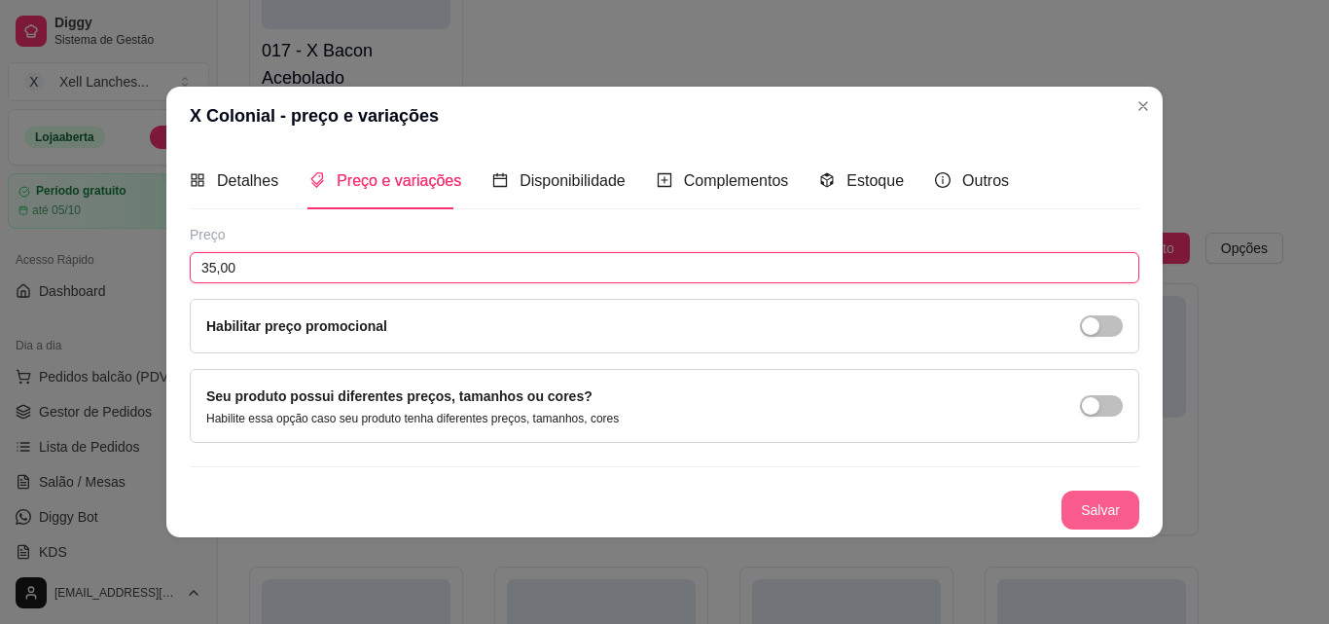
type input "35,00"
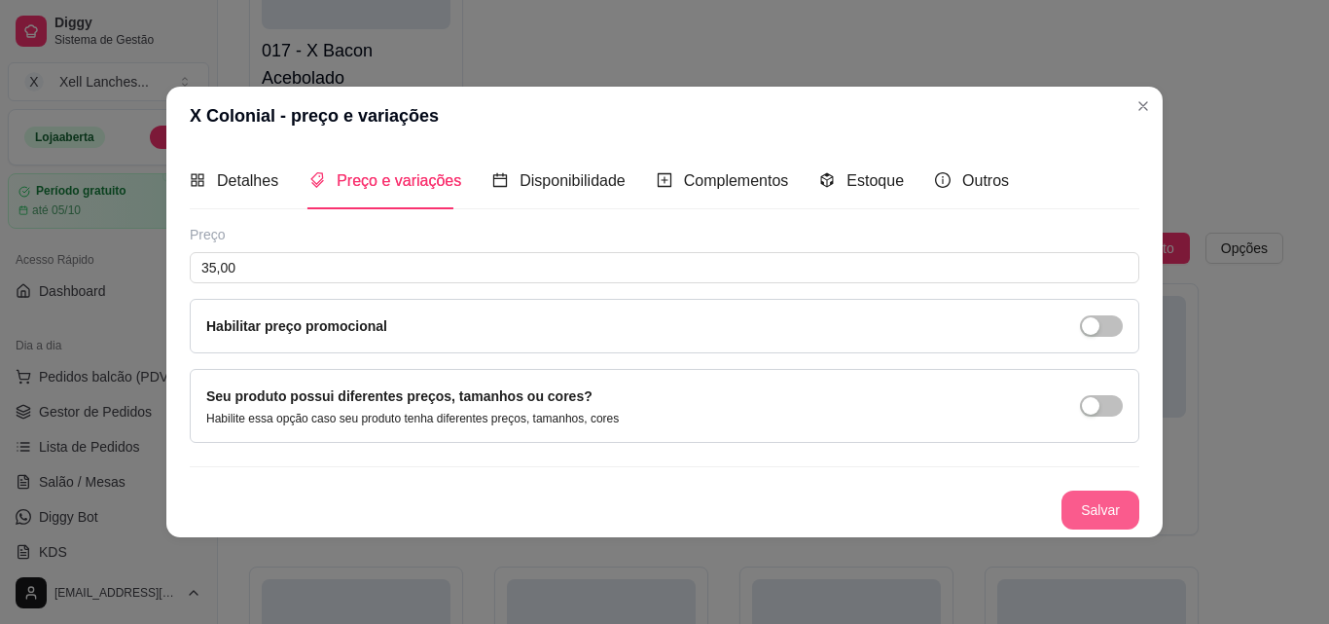
click at [1098, 511] on button "Salvar" at bounding box center [1101, 509] width 78 height 39
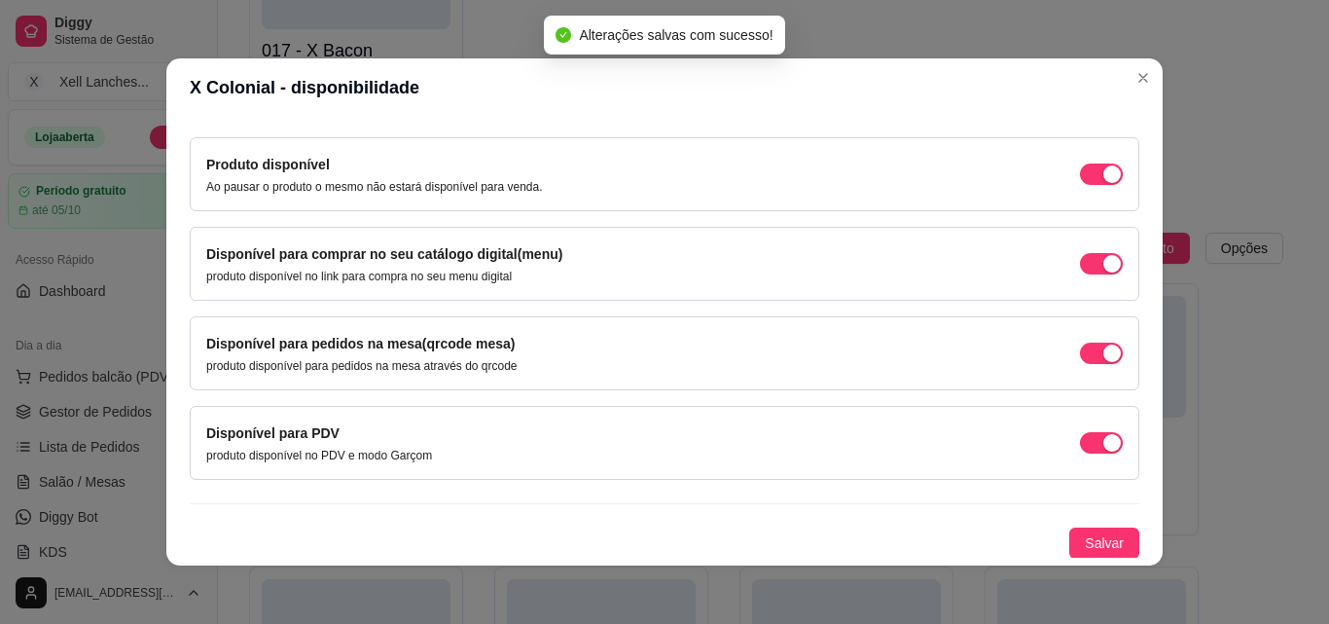
scroll to position [176, 0]
click at [1085, 543] on span "Salvar" at bounding box center [1104, 541] width 39 height 21
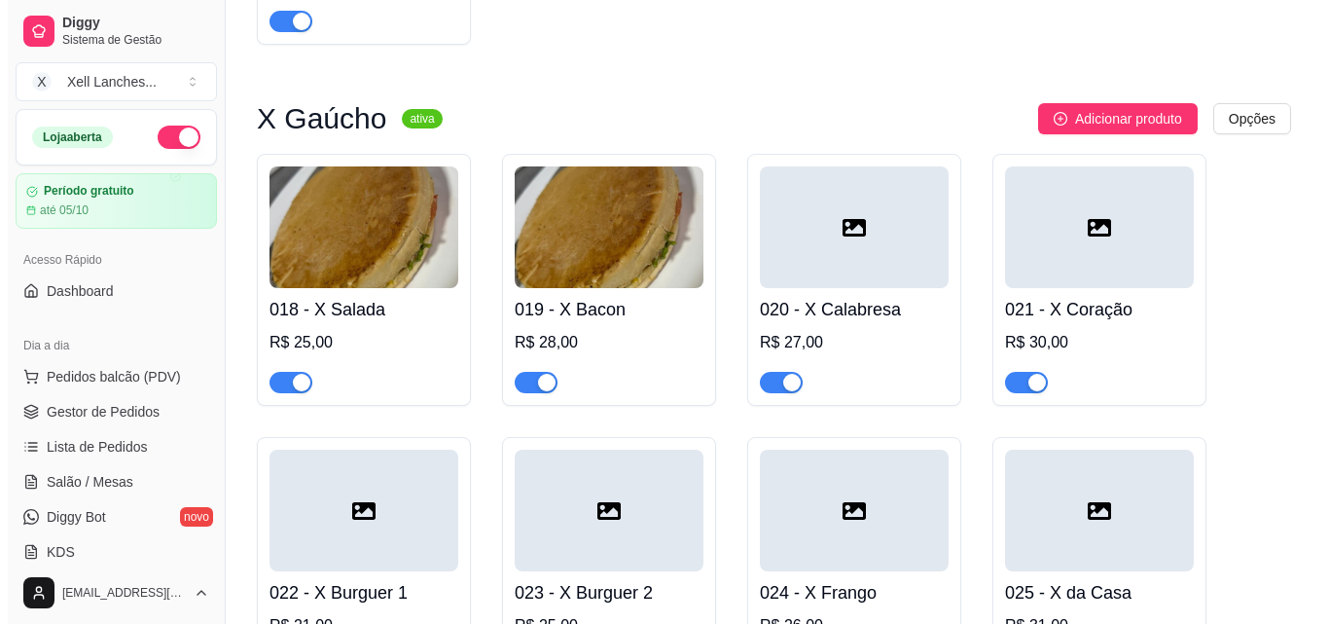
scroll to position [1608, 0]
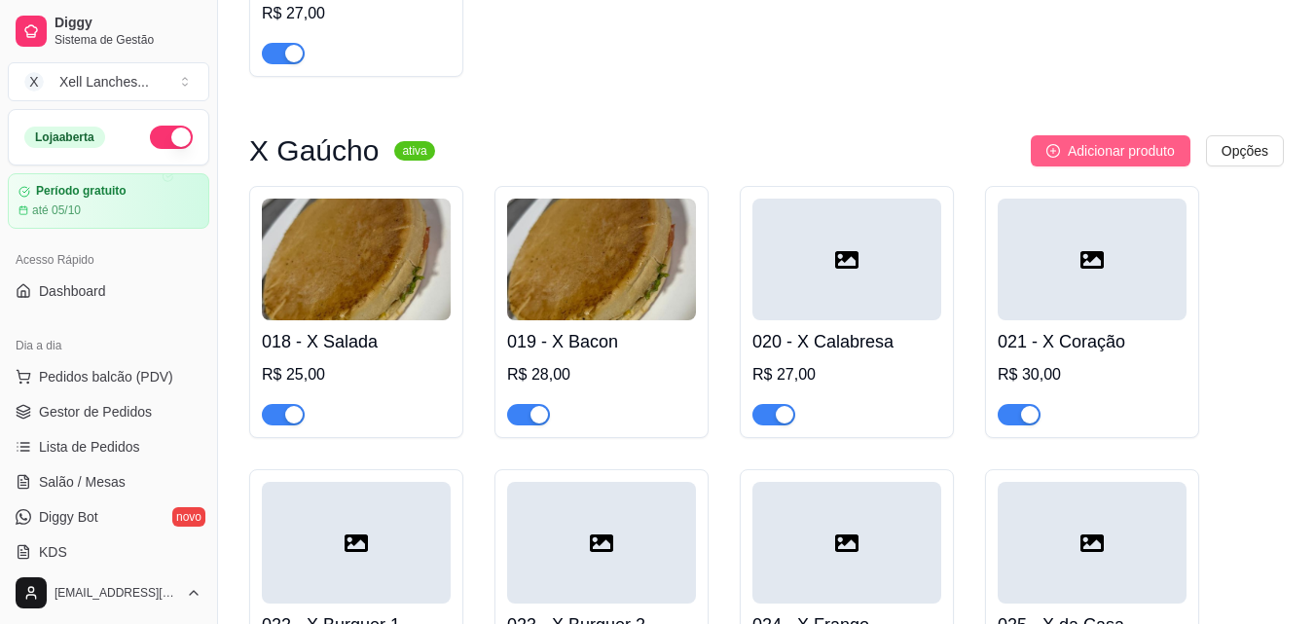
click at [1094, 166] on button "Adicionar produto" at bounding box center [1111, 150] width 160 height 31
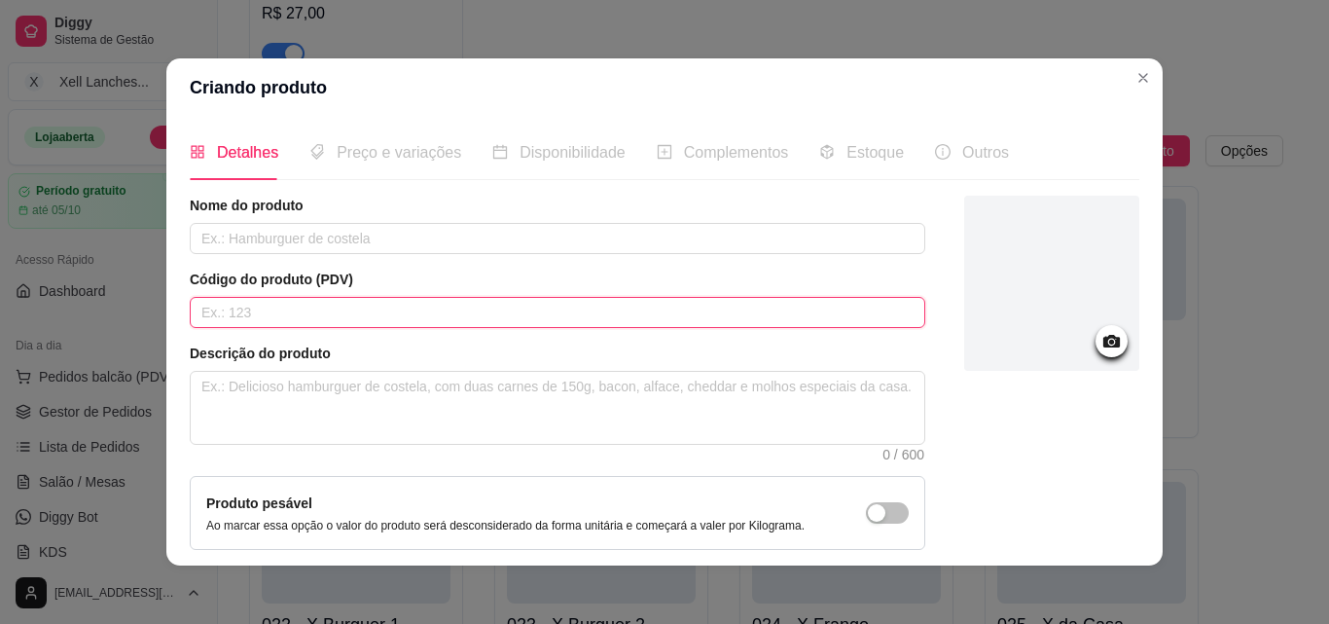
click at [247, 325] on input "text" at bounding box center [558, 312] width 736 height 31
type input "029"
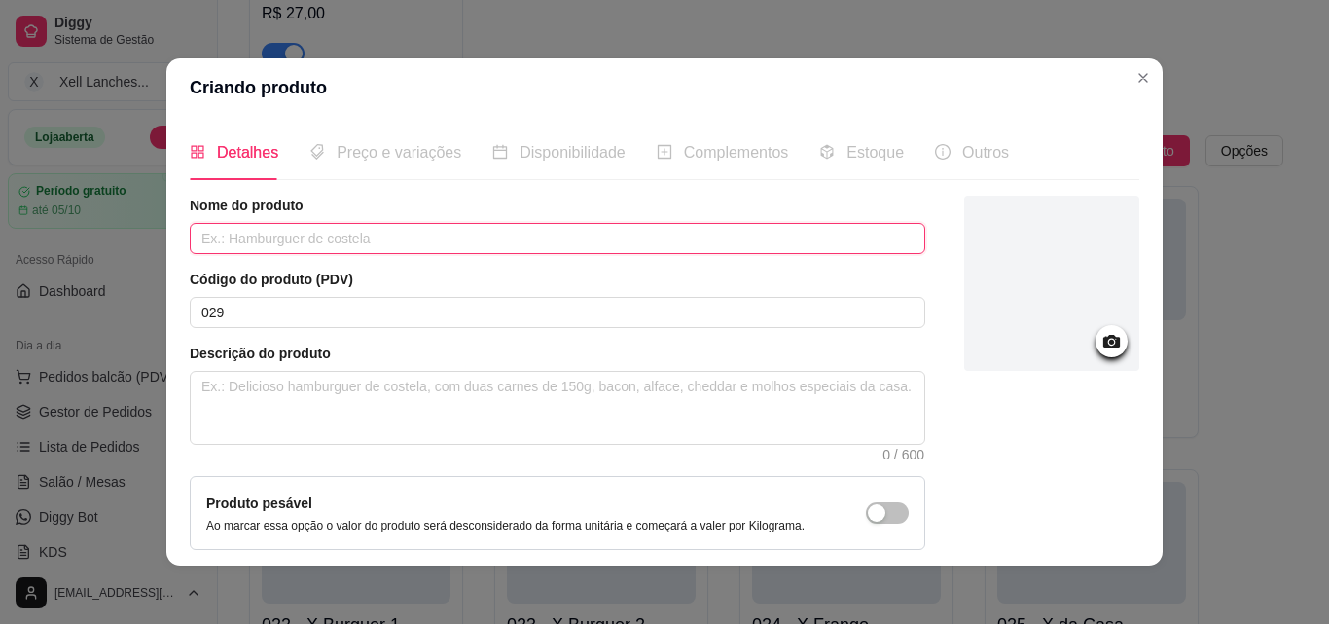
click at [270, 248] on input "text" at bounding box center [558, 238] width 736 height 31
type input "X Strogonoff de Frango"
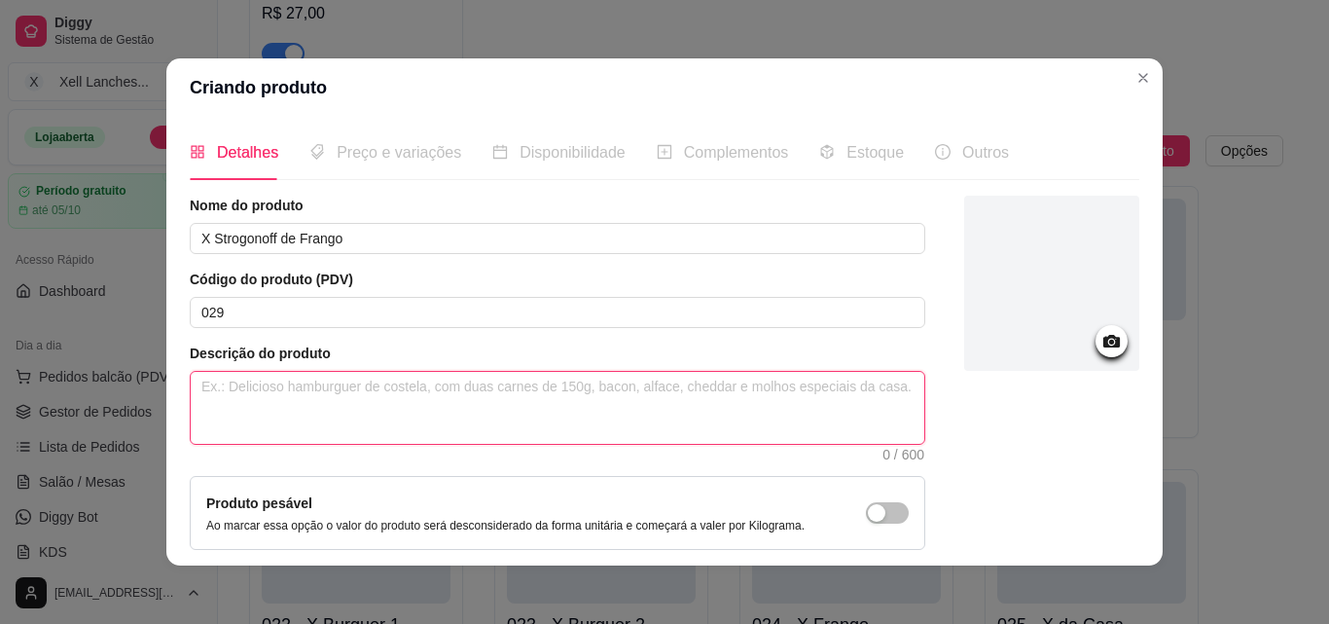
click at [311, 385] on textarea at bounding box center [558, 408] width 734 height 72
paste textarea "Pão Strogonoff de frango, batata palha, [GEOGRAPHIC_DATA], queijo, milho, ervil…"
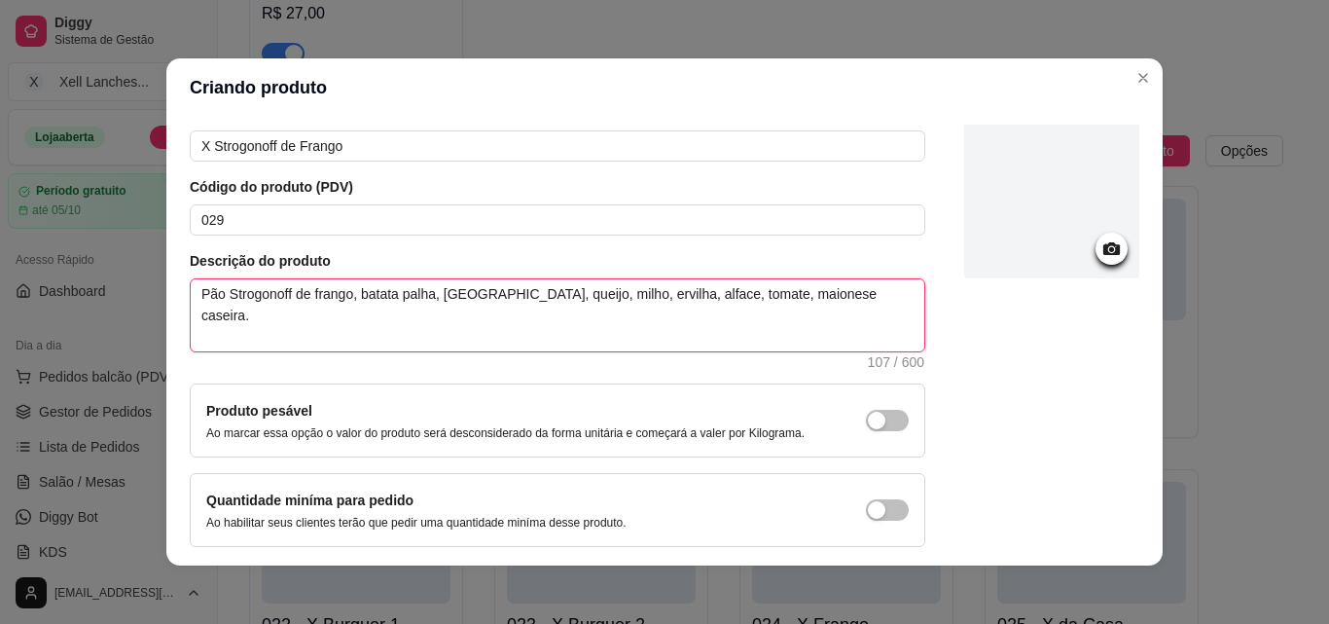
scroll to position [168, 0]
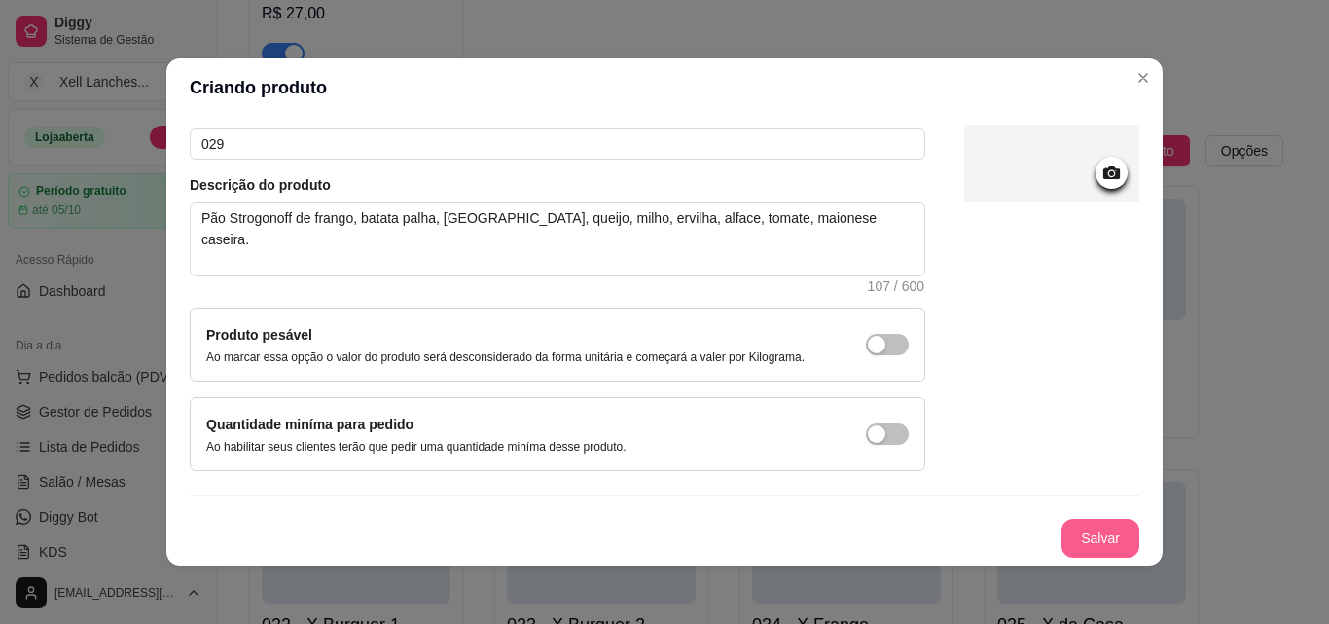
click at [1088, 545] on button "Salvar" at bounding box center [1101, 538] width 78 height 39
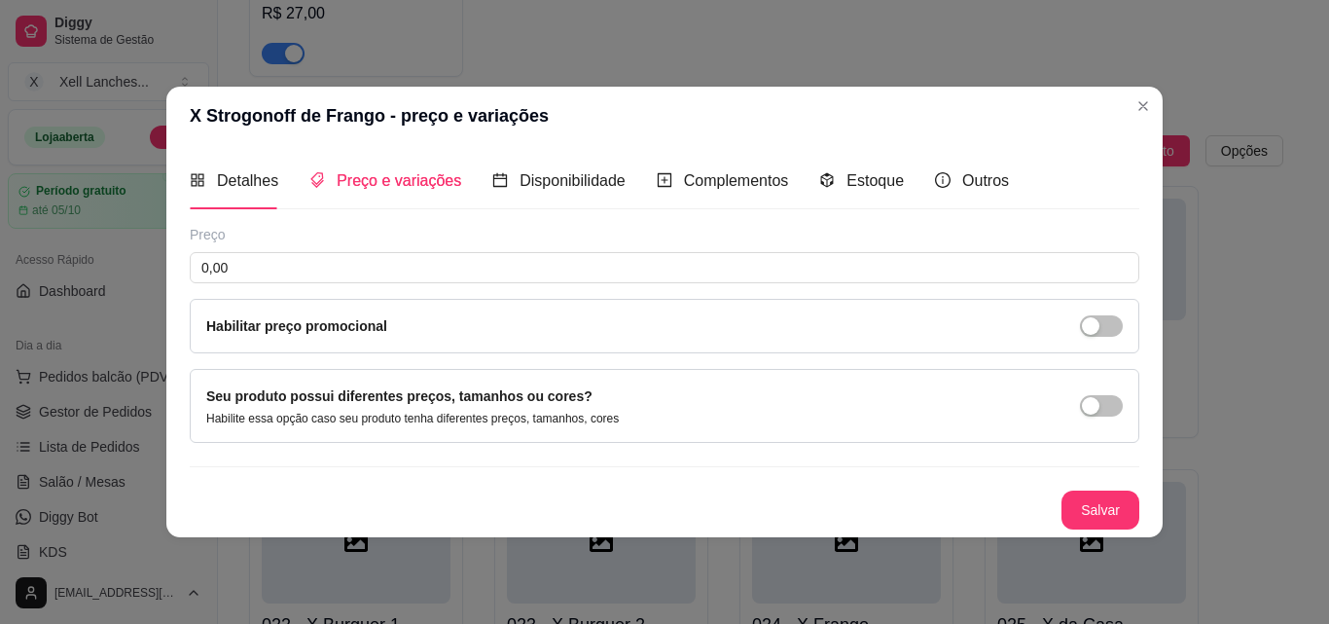
scroll to position [0, 0]
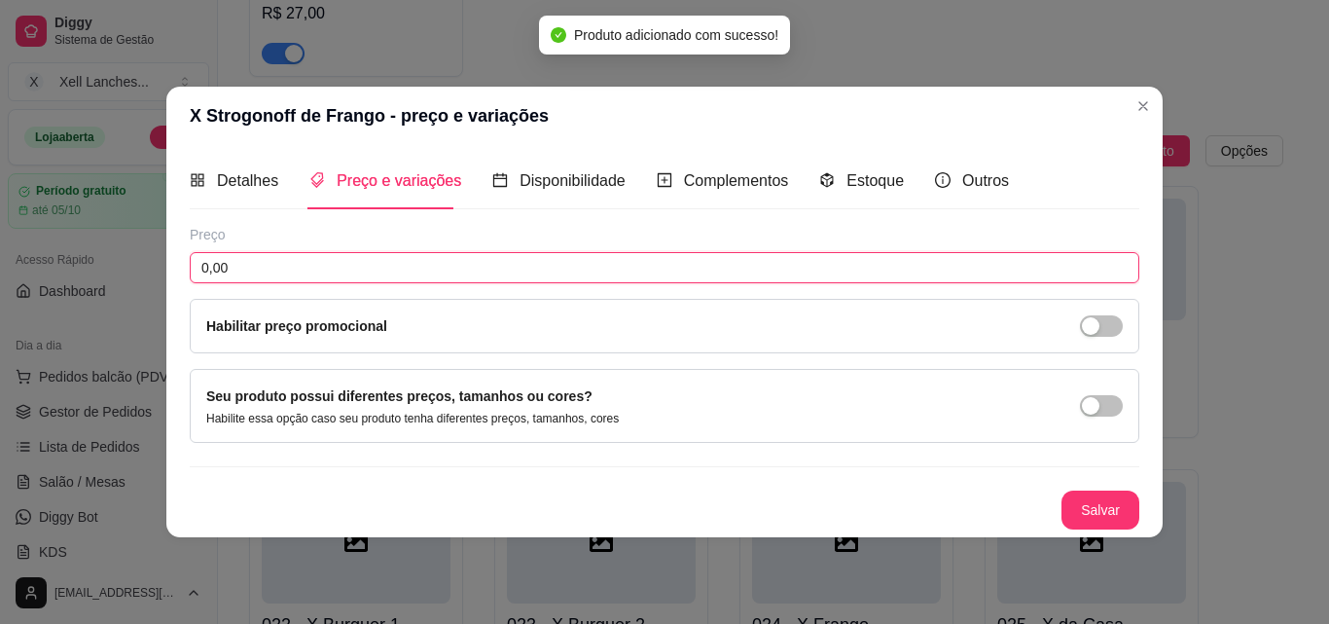
click at [235, 265] on input "0,00" at bounding box center [665, 267] width 950 height 31
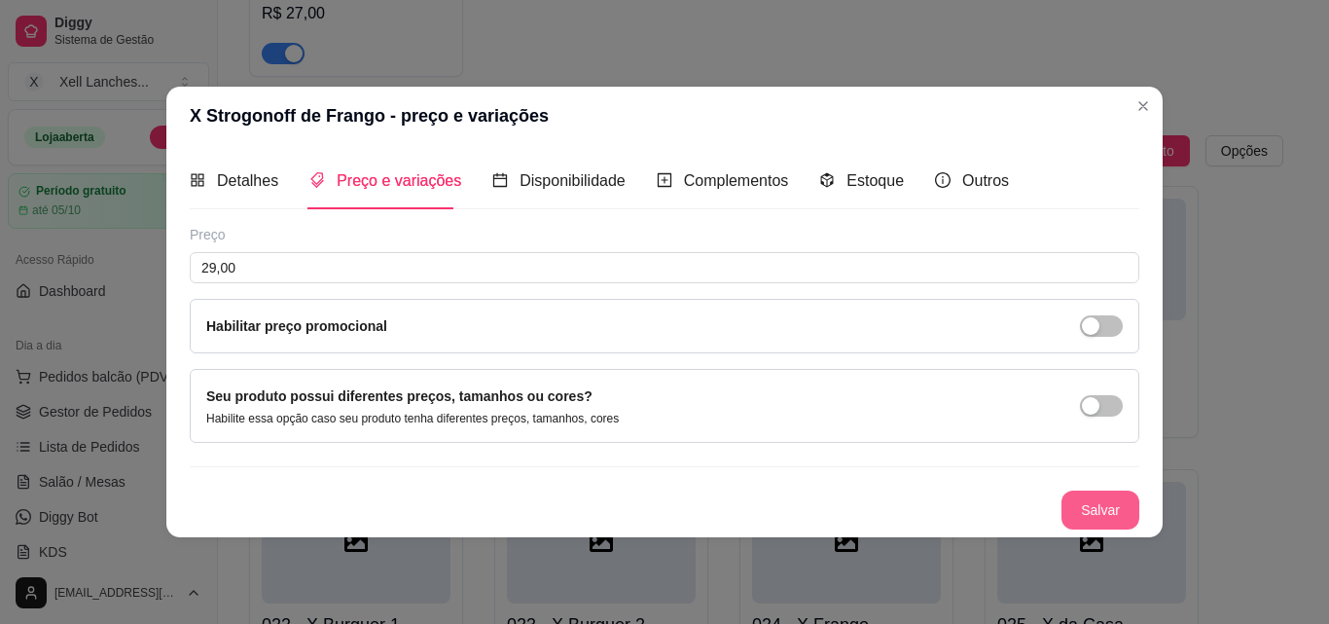
click at [1112, 498] on button "Salvar" at bounding box center [1101, 509] width 78 height 39
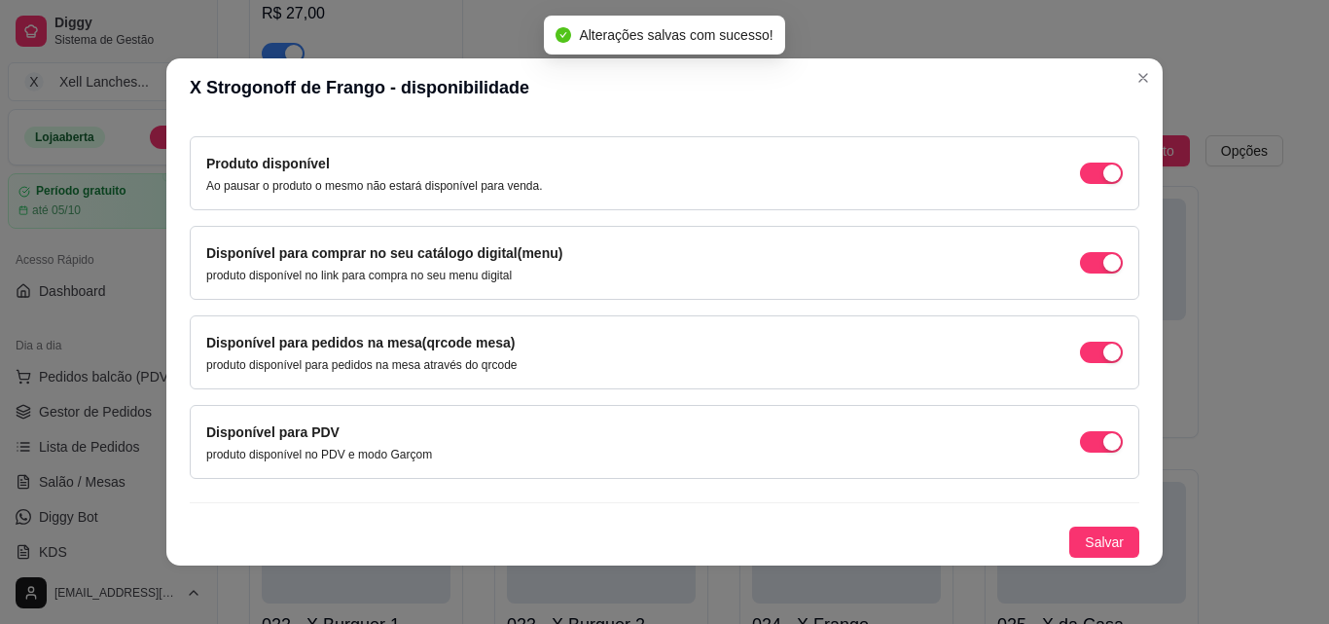
scroll to position [4, 0]
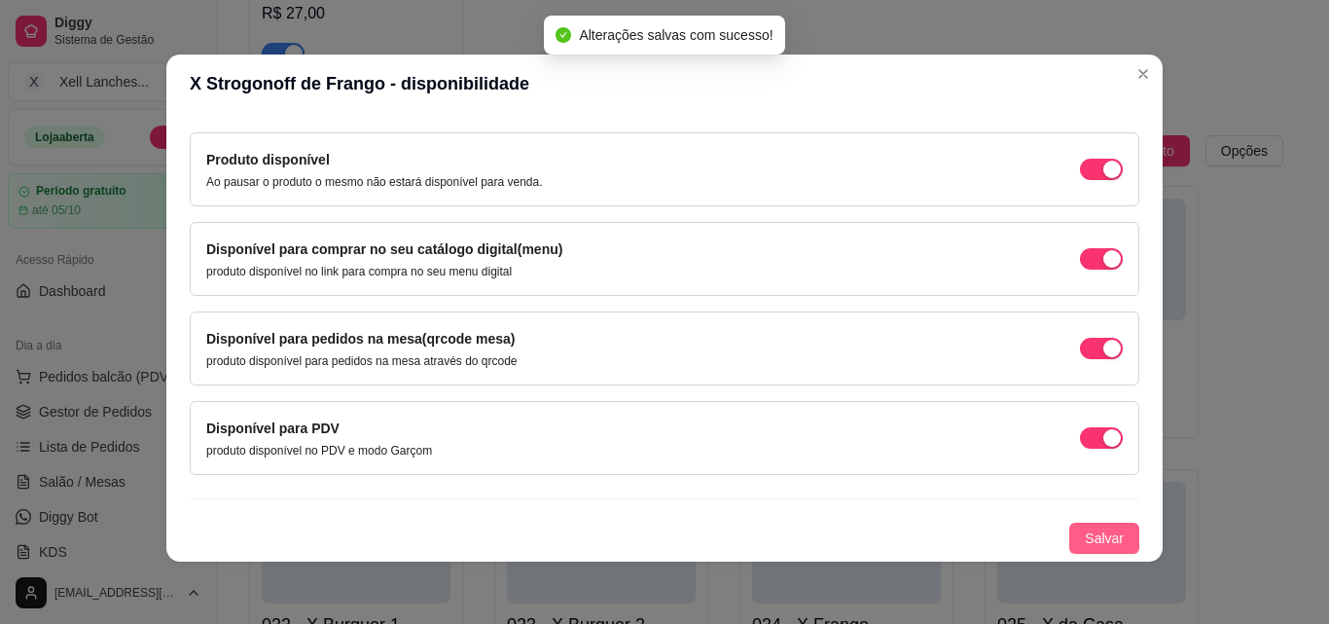
click at [1085, 534] on span "Salvar" at bounding box center [1104, 537] width 39 height 21
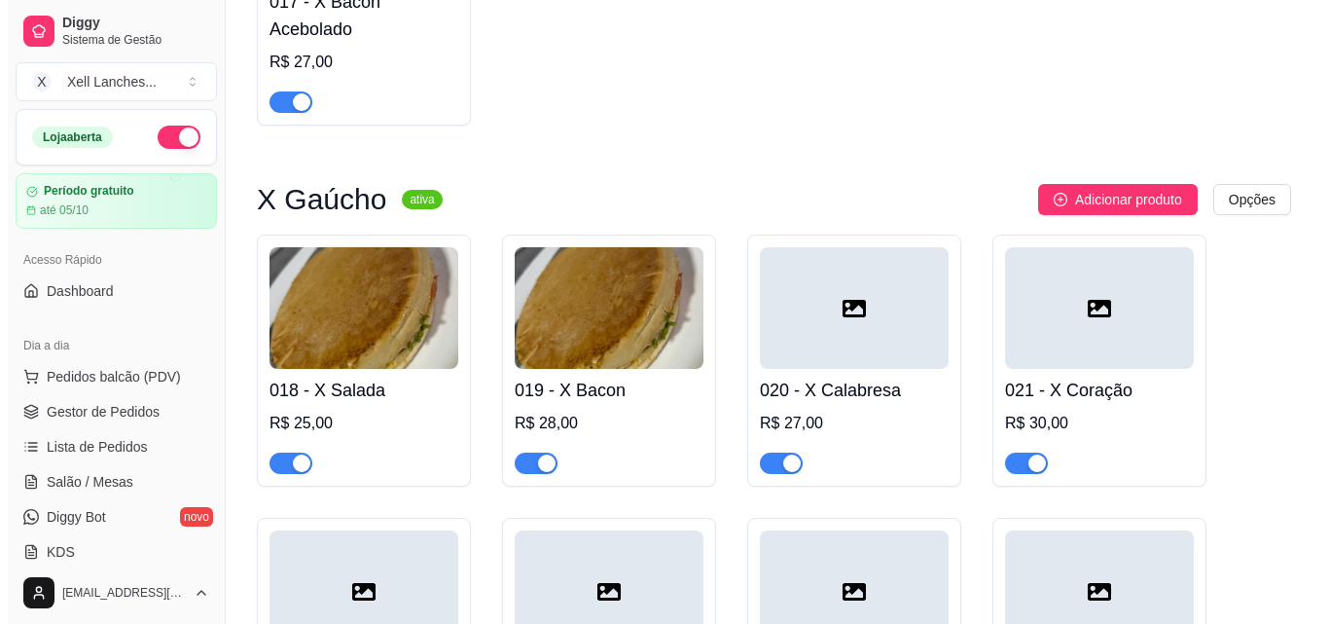
scroll to position [1538, 0]
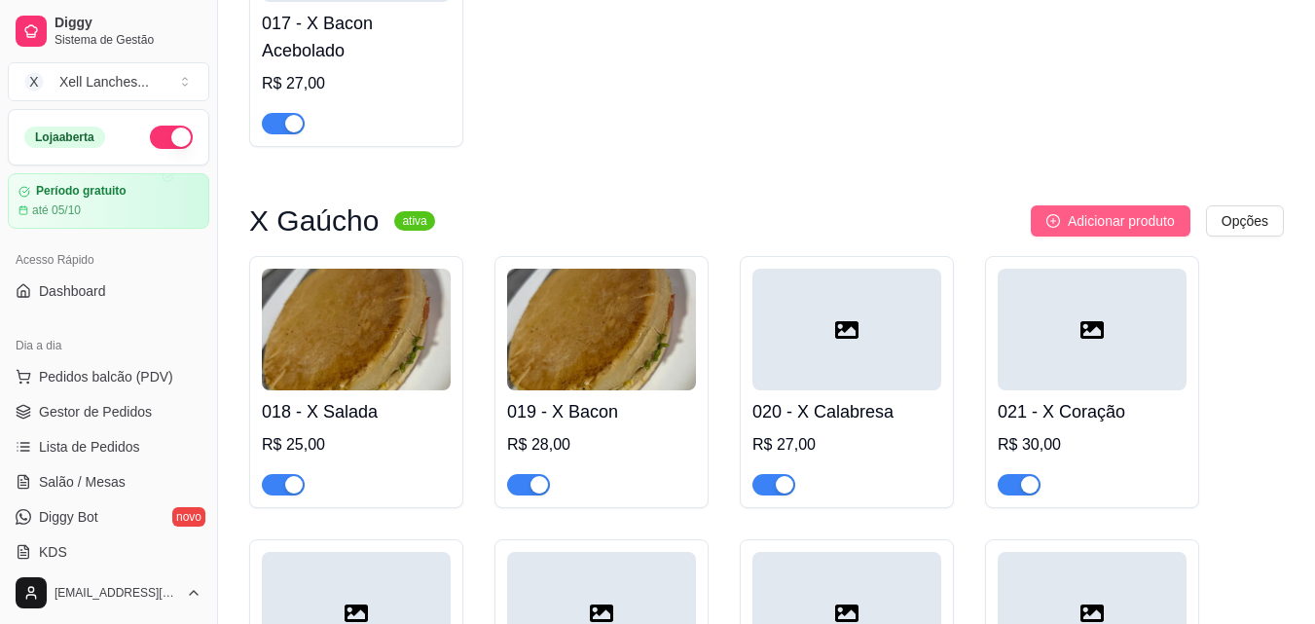
click at [1073, 228] on span "Adicionar produto" at bounding box center [1121, 220] width 107 height 21
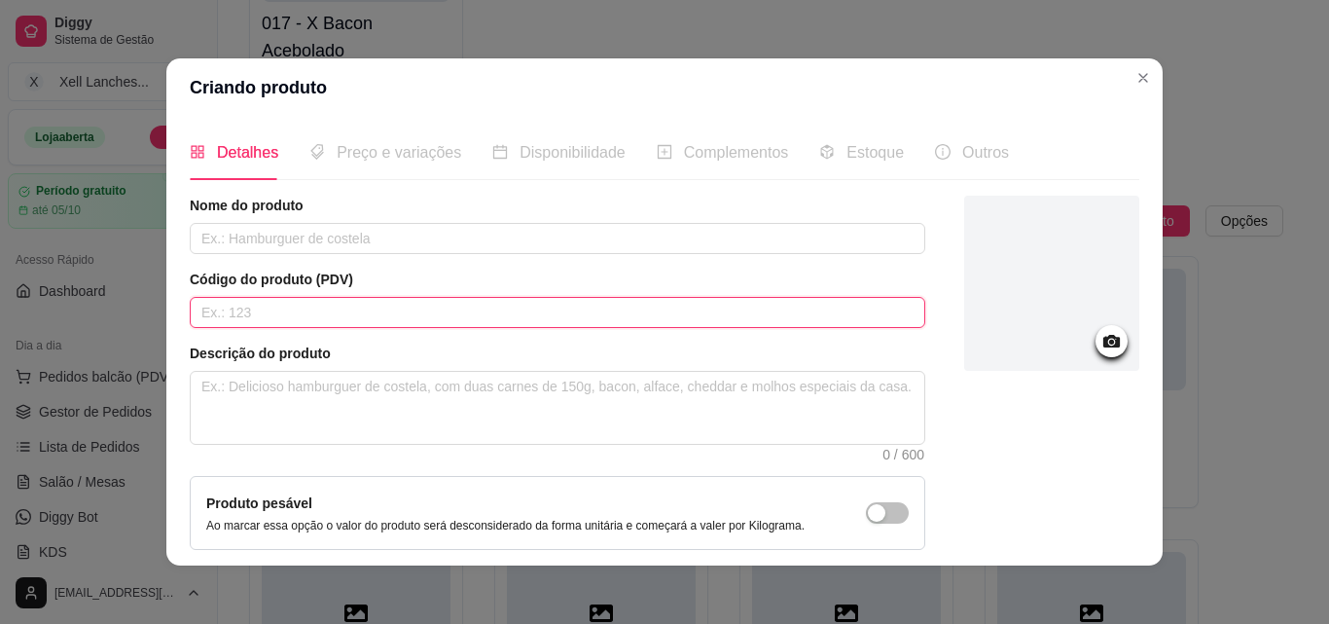
click at [289, 306] on input "text" at bounding box center [558, 312] width 736 height 31
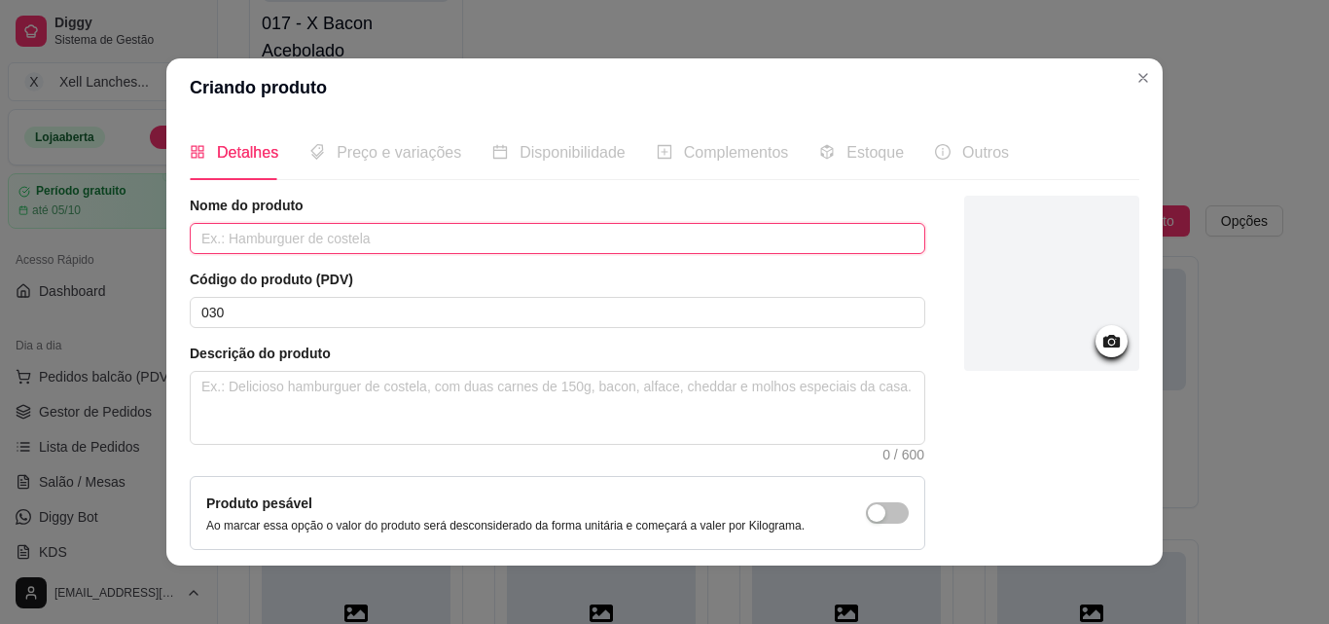
click at [237, 243] on input "text" at bounding box center [558, 238] width 736 height 31
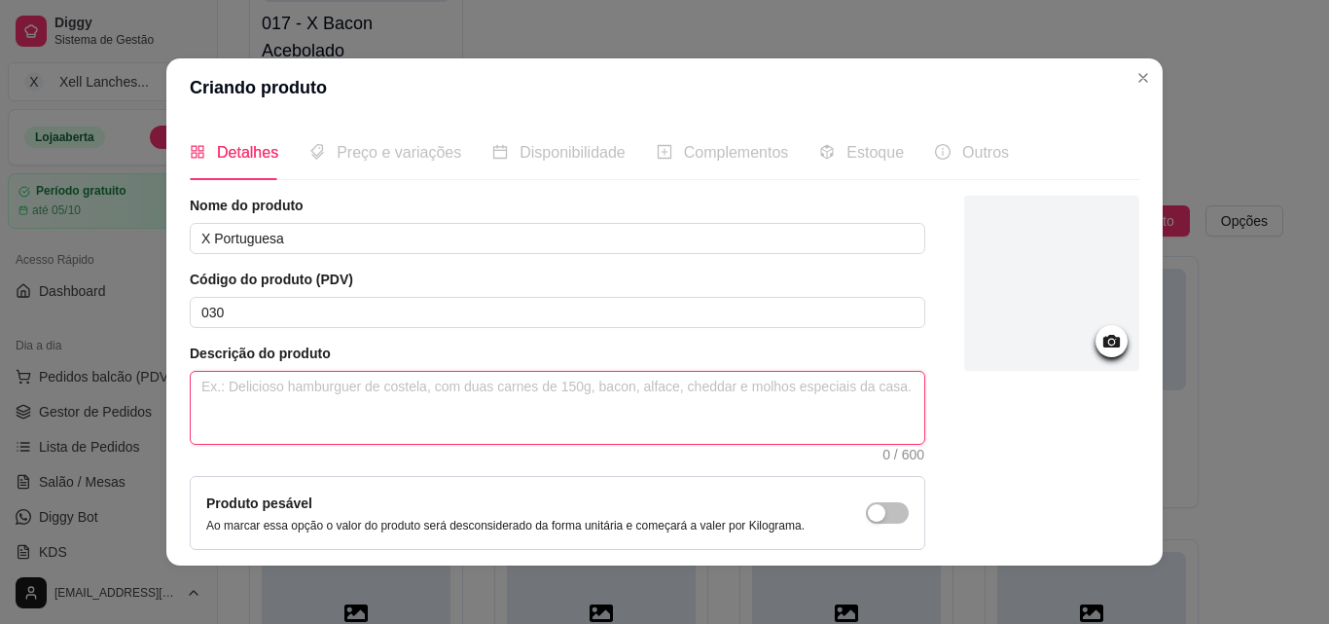
click at [328, 427] on textarea at bounding box center [558, 408] width 734 height 72
paste textarea "Pão hambúrguer, ovo, cebola, pimentão, presunto, queijo, milho, ervilha, alface…"
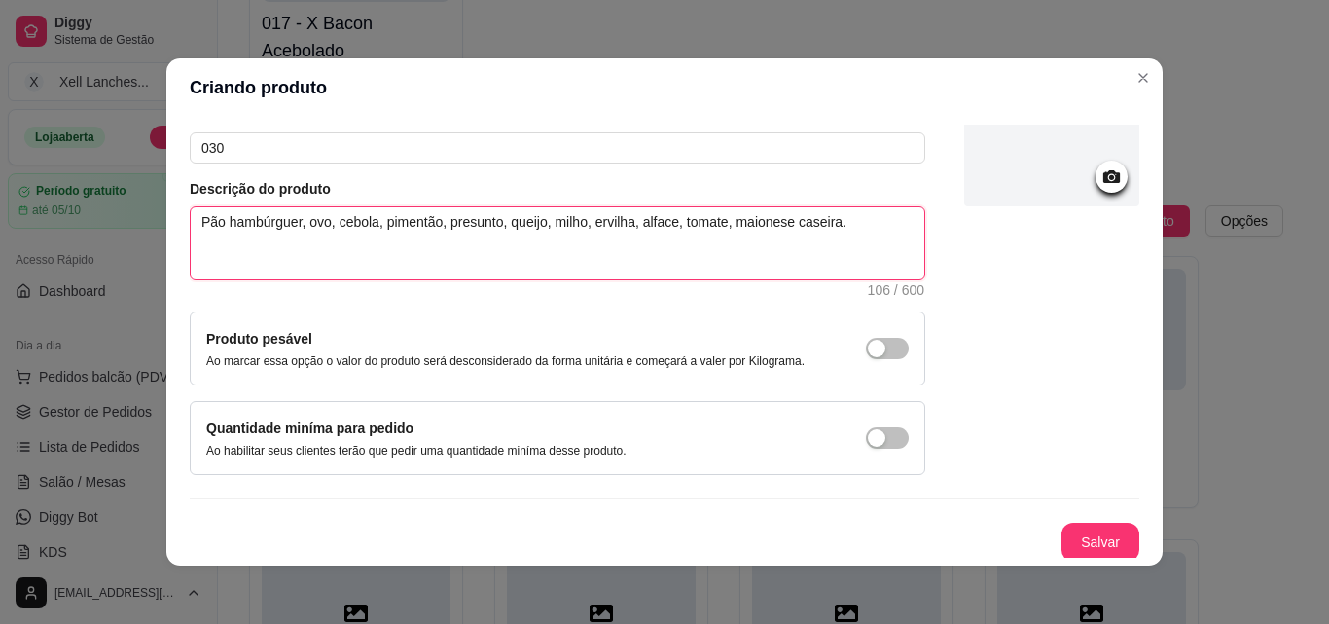
scroll to position [168, 0]
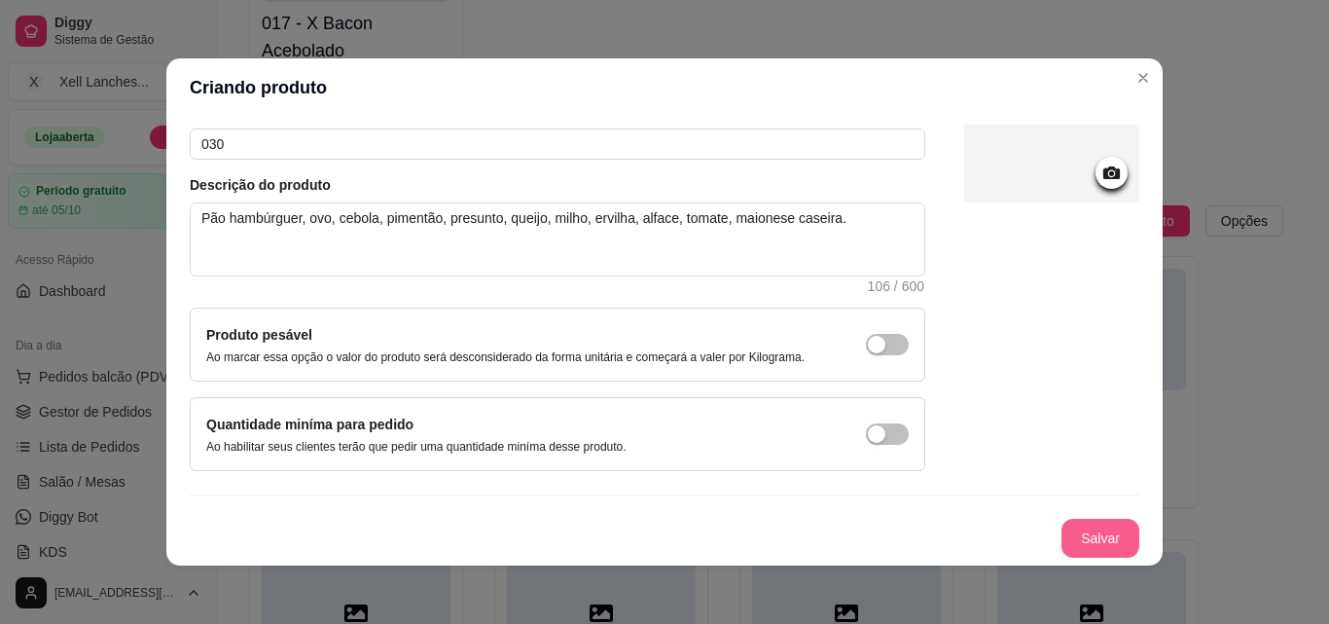
click at [1085, 542] on button "Salvar" at bounding box center [1101, 538] width 78 height 39
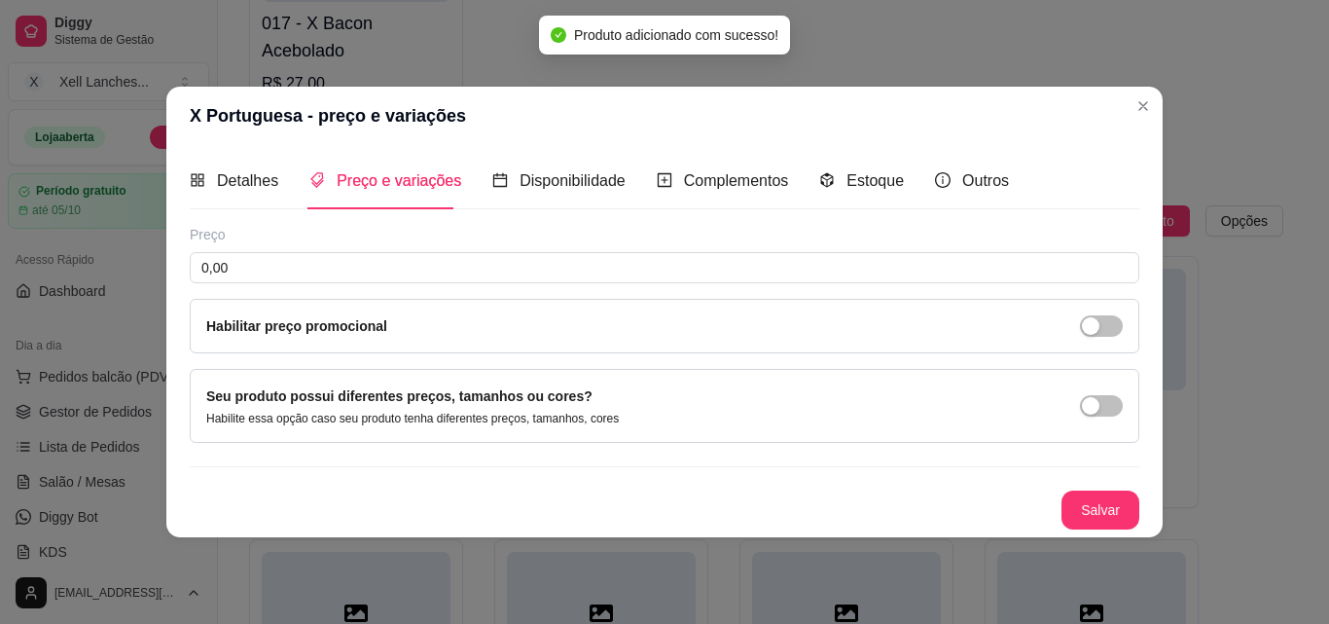
scroll to position [0, 0]
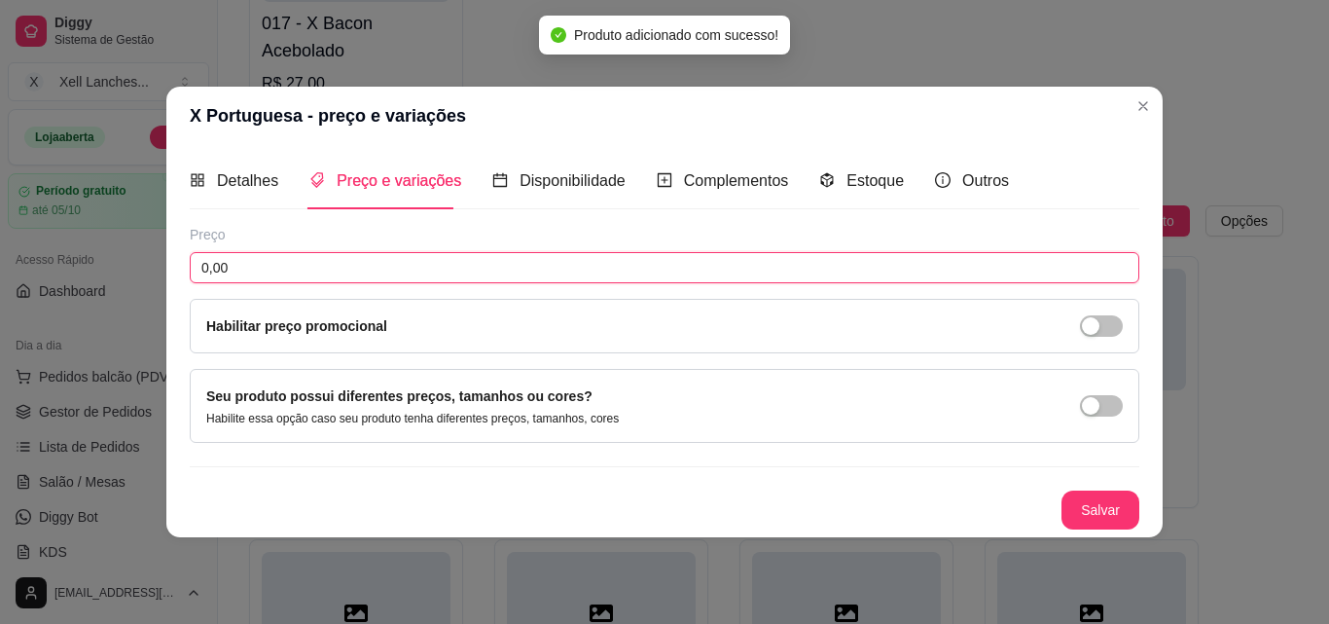
click at [391, 265] on input "0,00" at bounding box center [665, 267] width 950 height 31
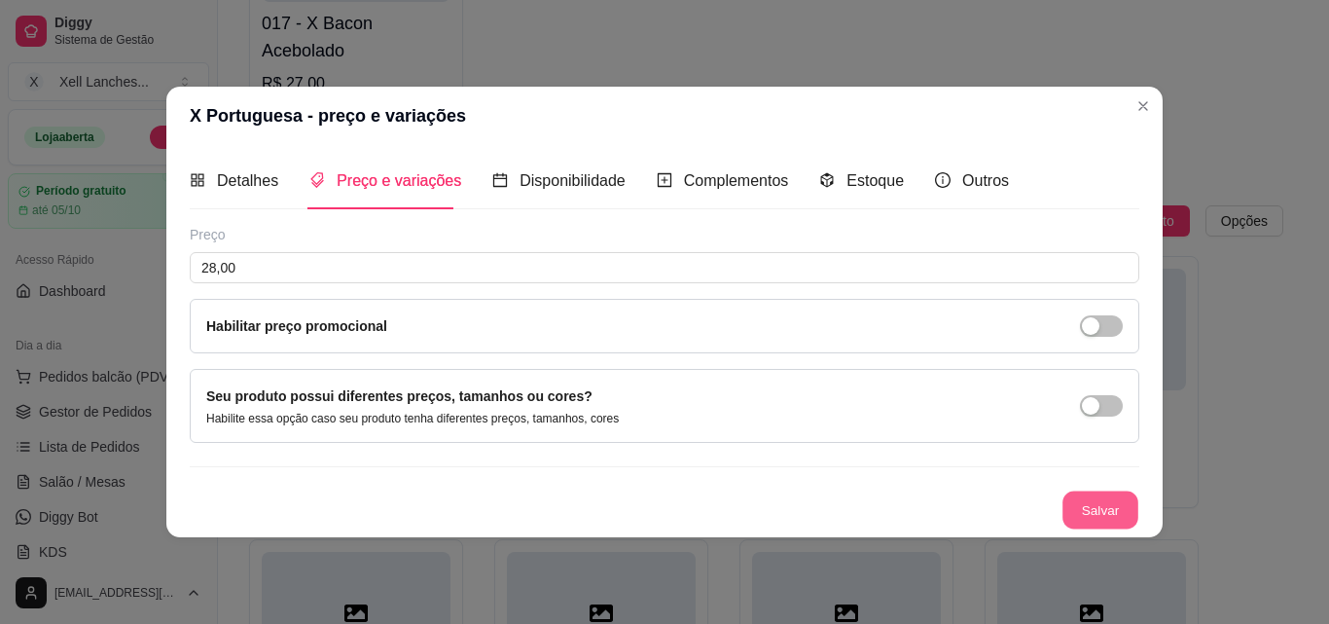
click at [1108, 511] on button "Salvar" at bounding box center [1101, 509] width 76 height 38
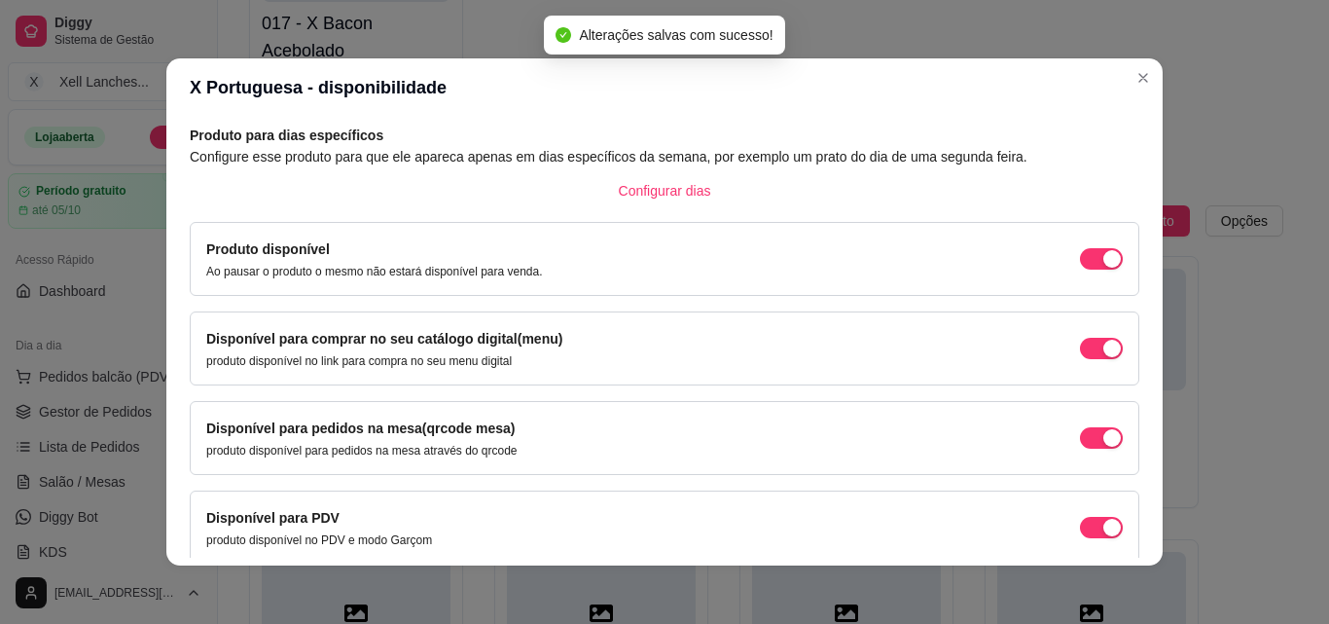
scroll to position [176, 0]
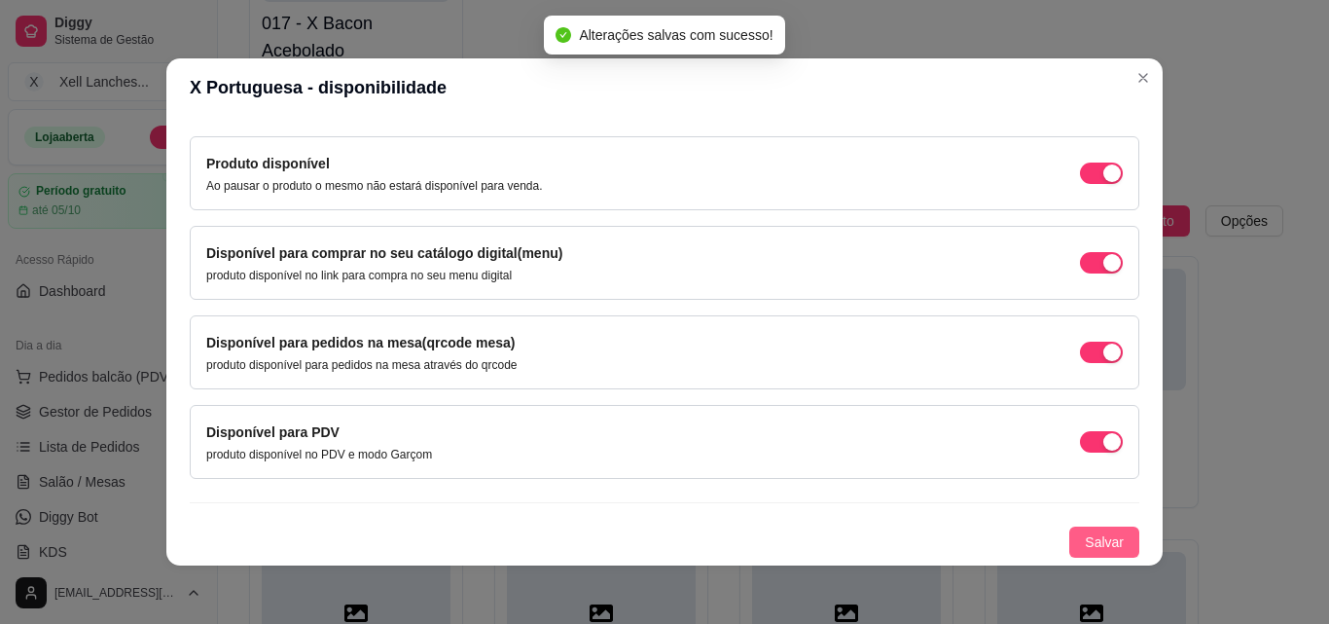
click at [1099, 547] on span "Salvar" at bounding box center [1104, 541] width 39 height 21
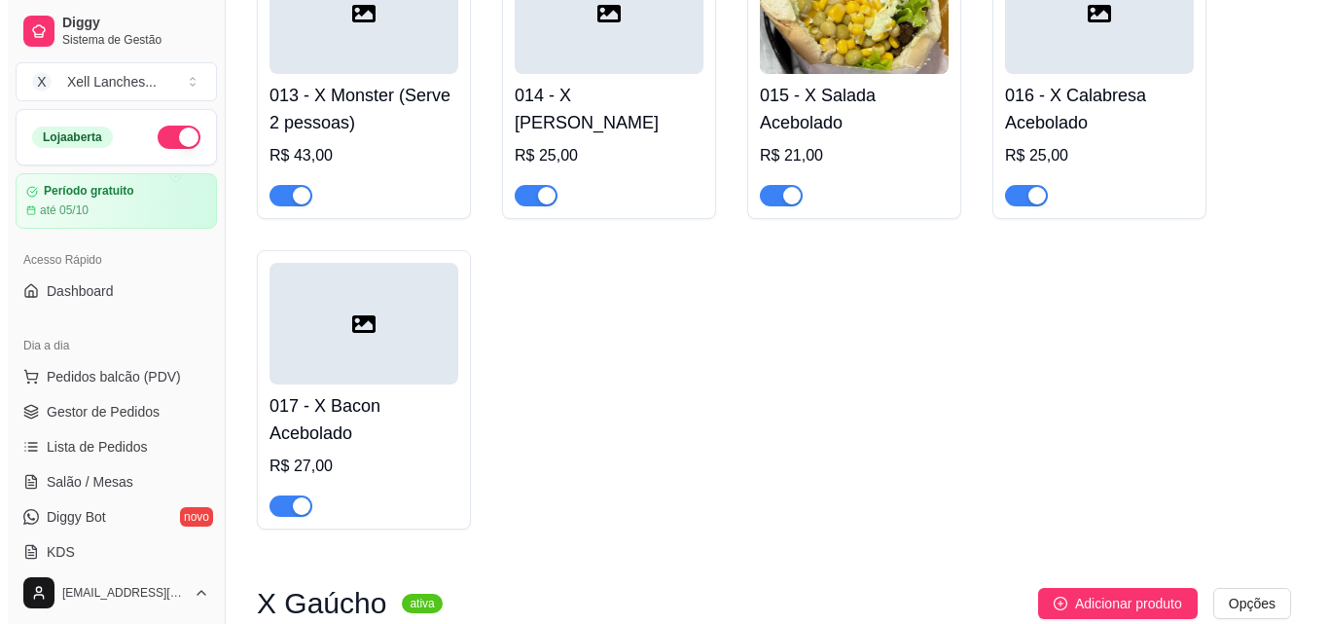
scroll to position [1141, 0]
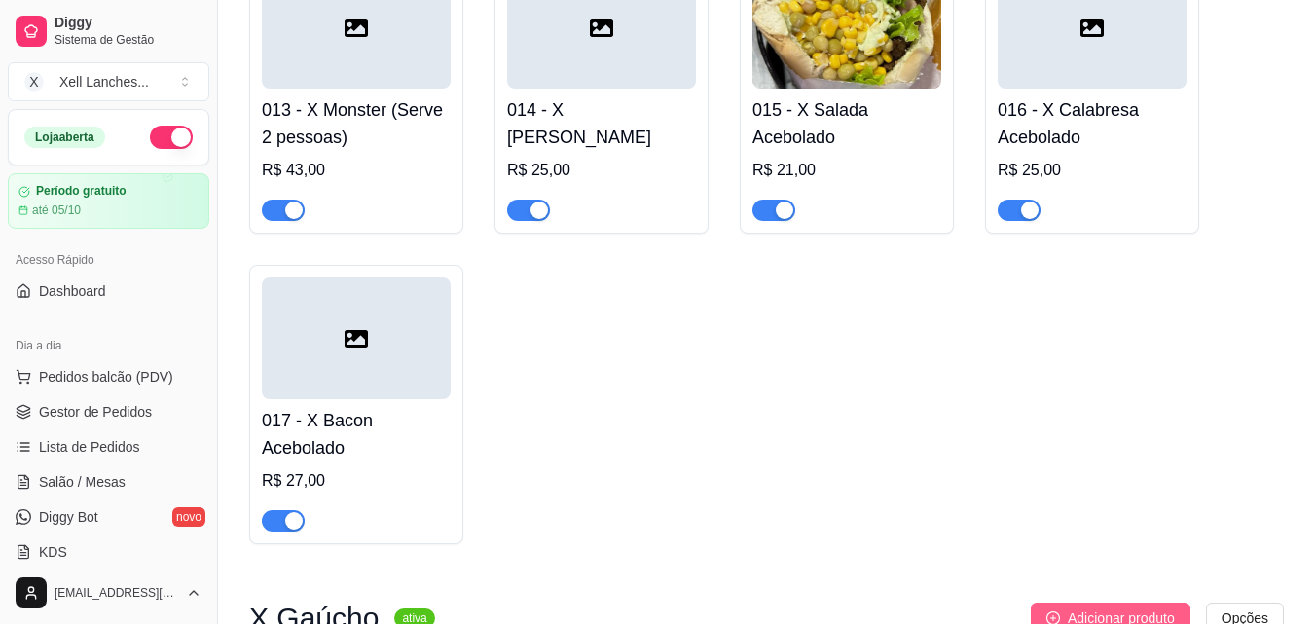
click at [1123, 609] on button "Adicionar produto" at bounding box center [1111, 617] width 160 height 31
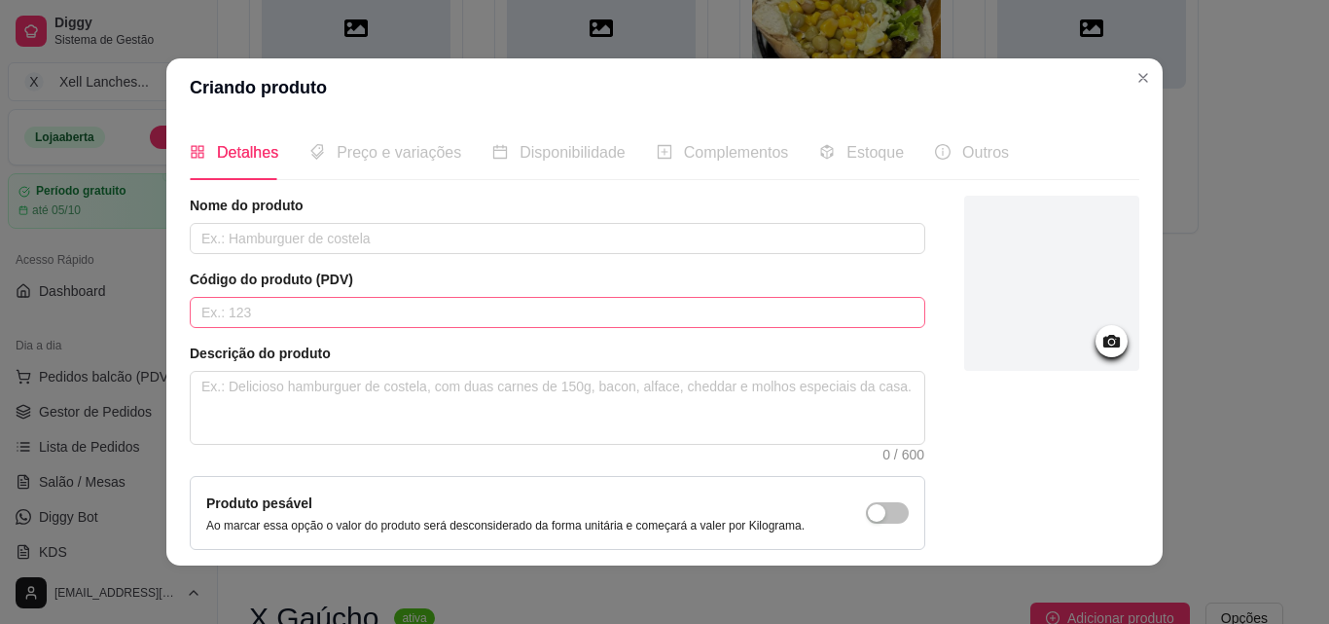
click at [291, 329] on div "Nome do produto Código do produto (PDV) Descrição do produto 0 / 600 Produto pe…" at bounding box center [558, 418] width 736 height 444
click at [291, 323] on input "text" at bounding box center [558, 312] width 736 height 31
click at [242, 243] on input "text" at bounding box center [558, 238] width 736 height 31
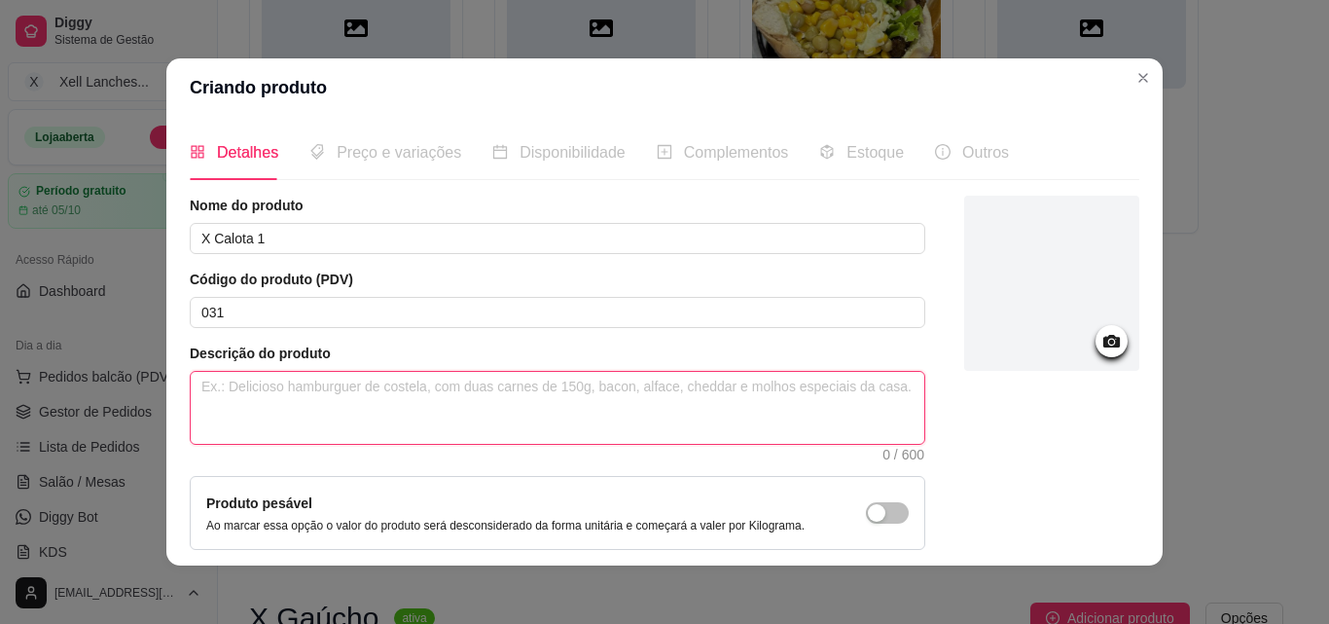
click at [393, 402] on textarea at bounding box center [558, 408] width 734 height 72
paste textarea "Pão hambúrguer, ovo, presunto, queijo, milho, ervilha, alface, tomate maionese …"
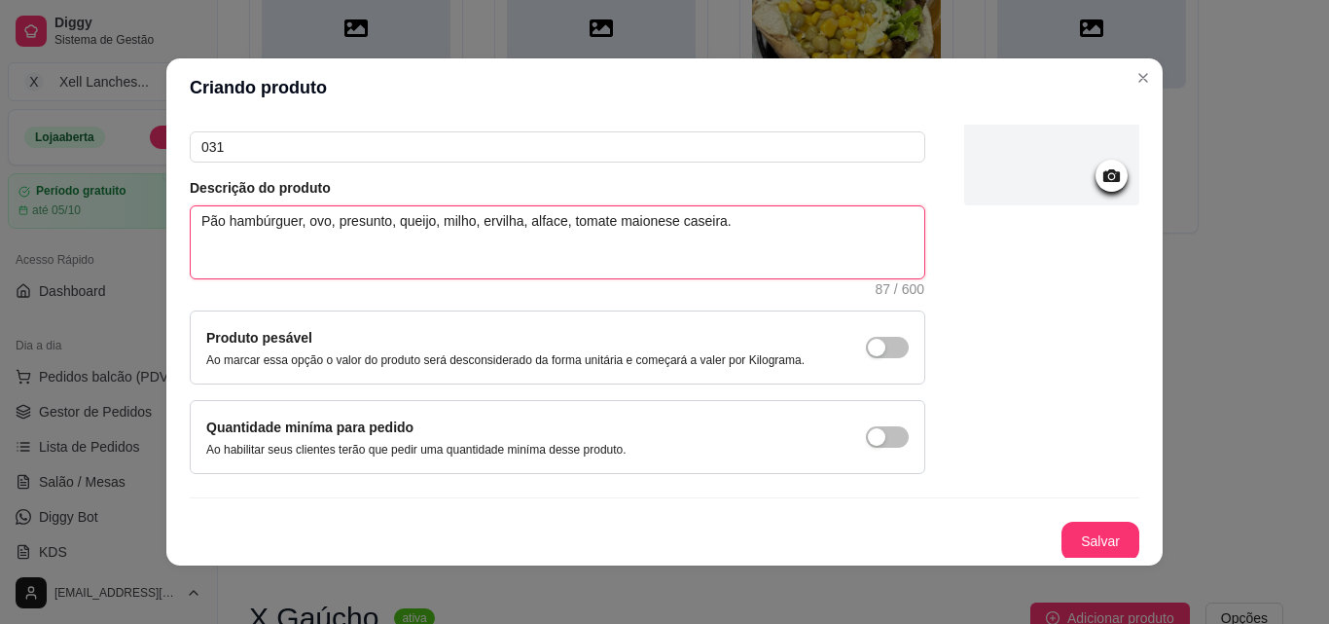
scroll to position [168, 0]
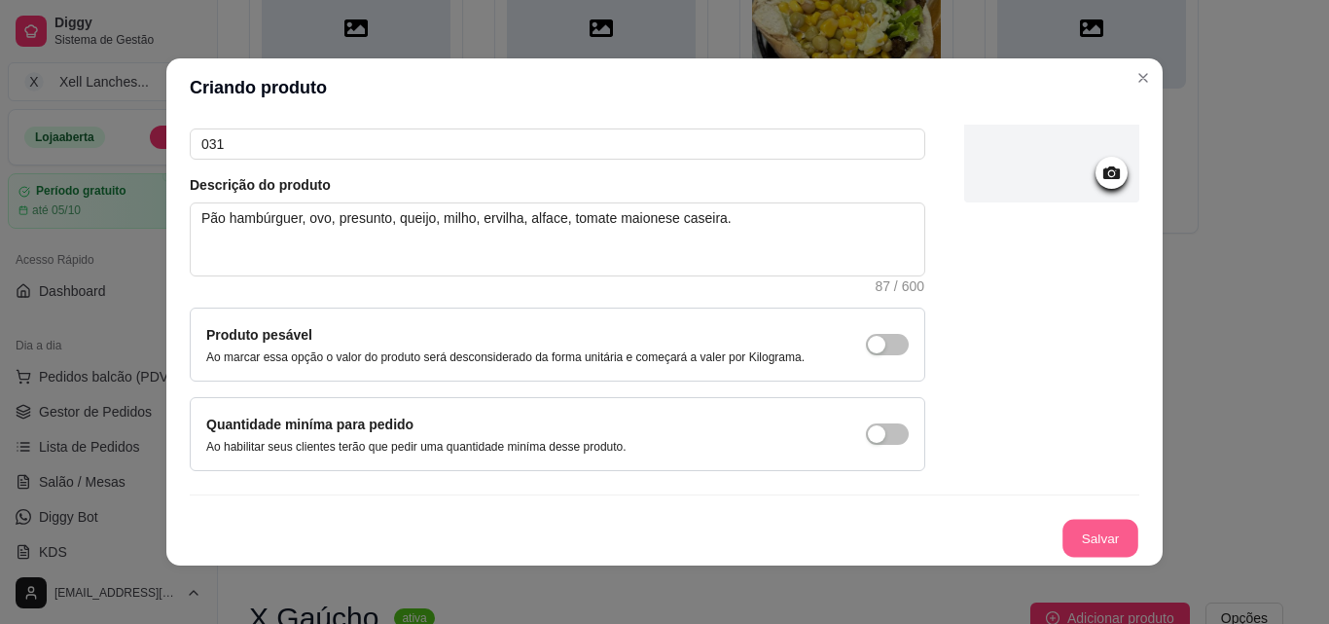
click at [1081, 535] on button "Salvar" at bounding box center [1101, 539] width 76 height 38
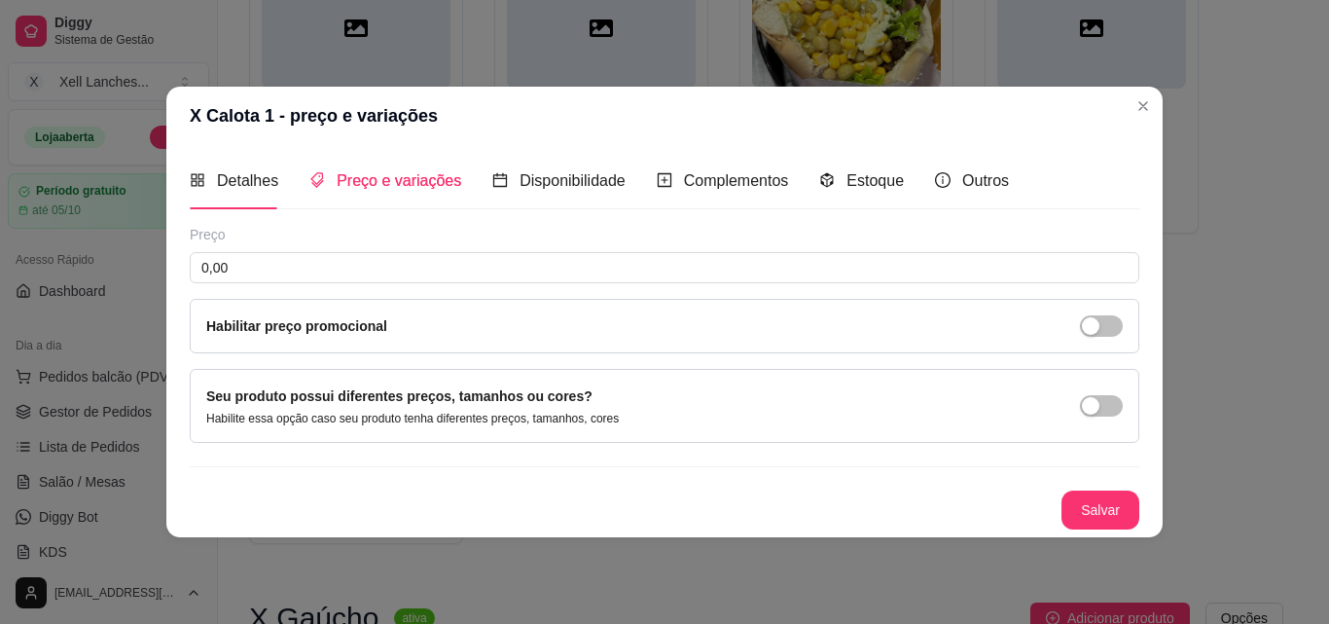
scroll to position [0, 0]
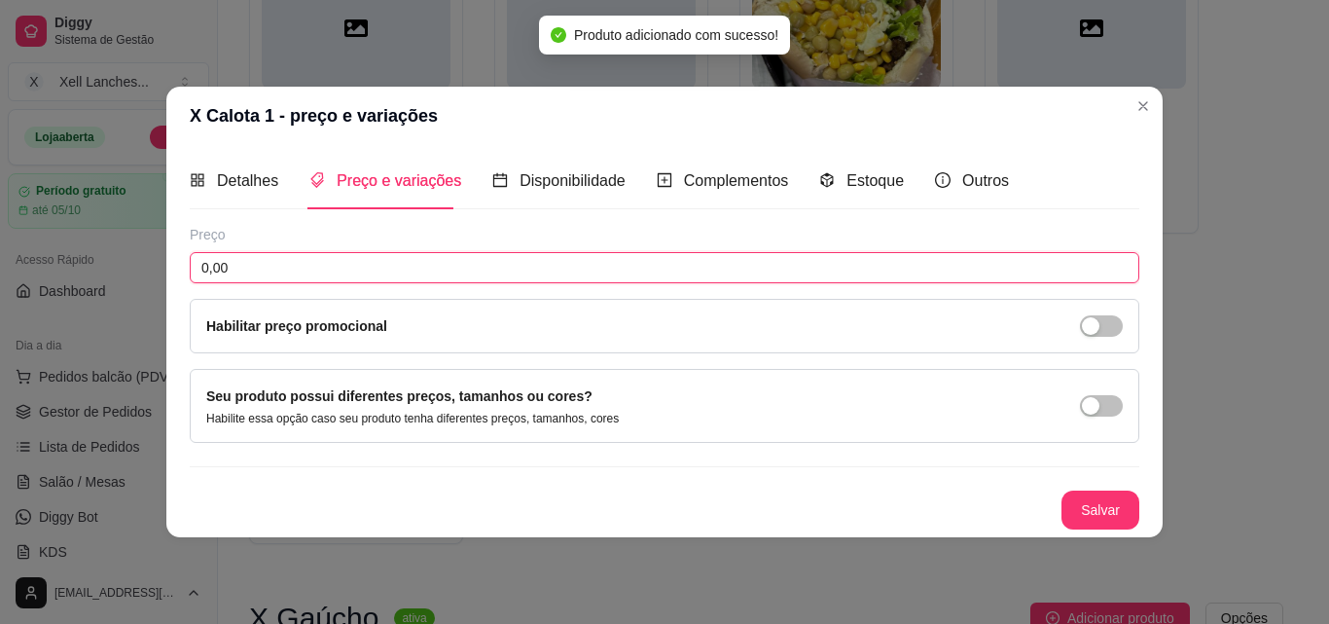
click at [266, 264] on input "0,00" at bounding box center [665, 267] width 950 height 31
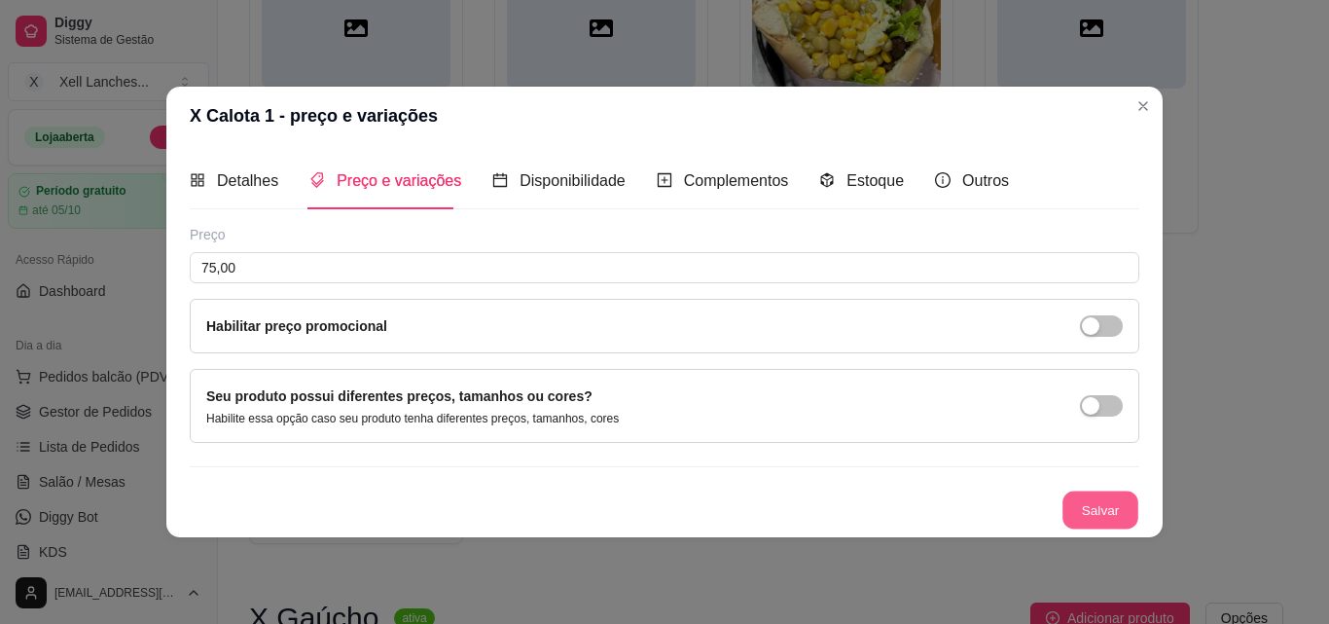
click at [733, 416] on div "Preço 75,00 Habilitar preço promocional Seu produto possui diferentes preços, t…" at bounding box center [665, 377] width 950 height 305
click at [219, 172] on span "Detalhes" at bounding box center [247, 180] width 61 height 17
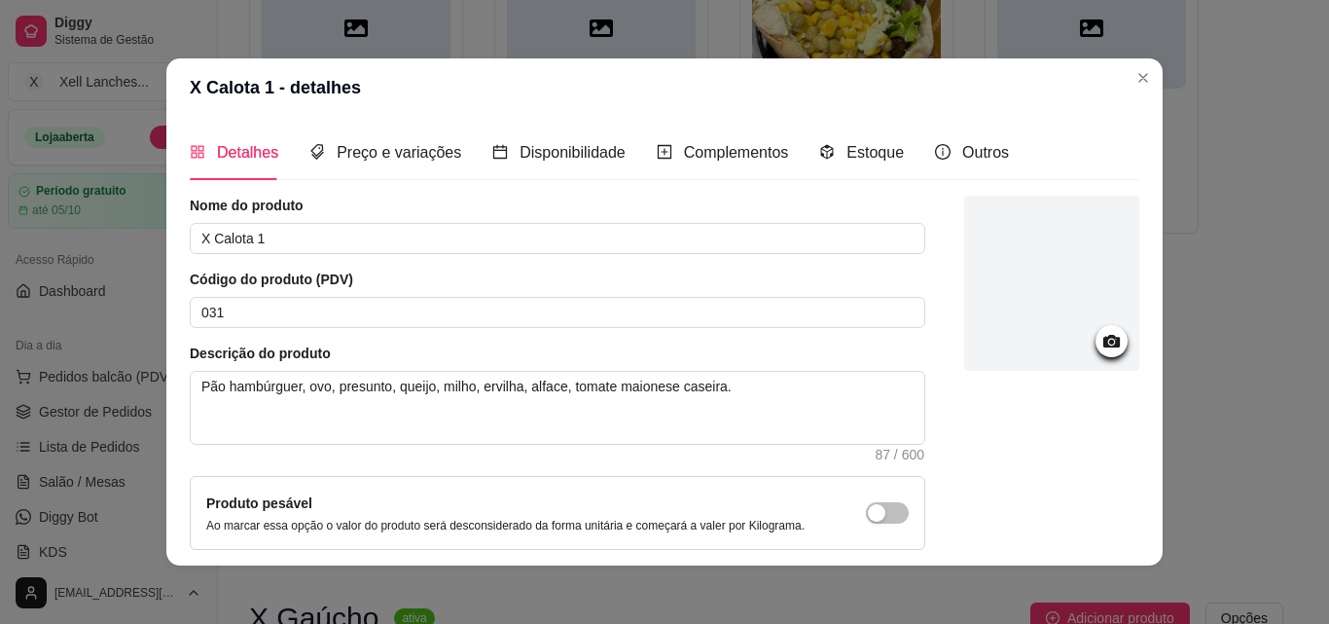
click at [1043, 343] on div at bounding box center [1051, 283] width 175 height 175
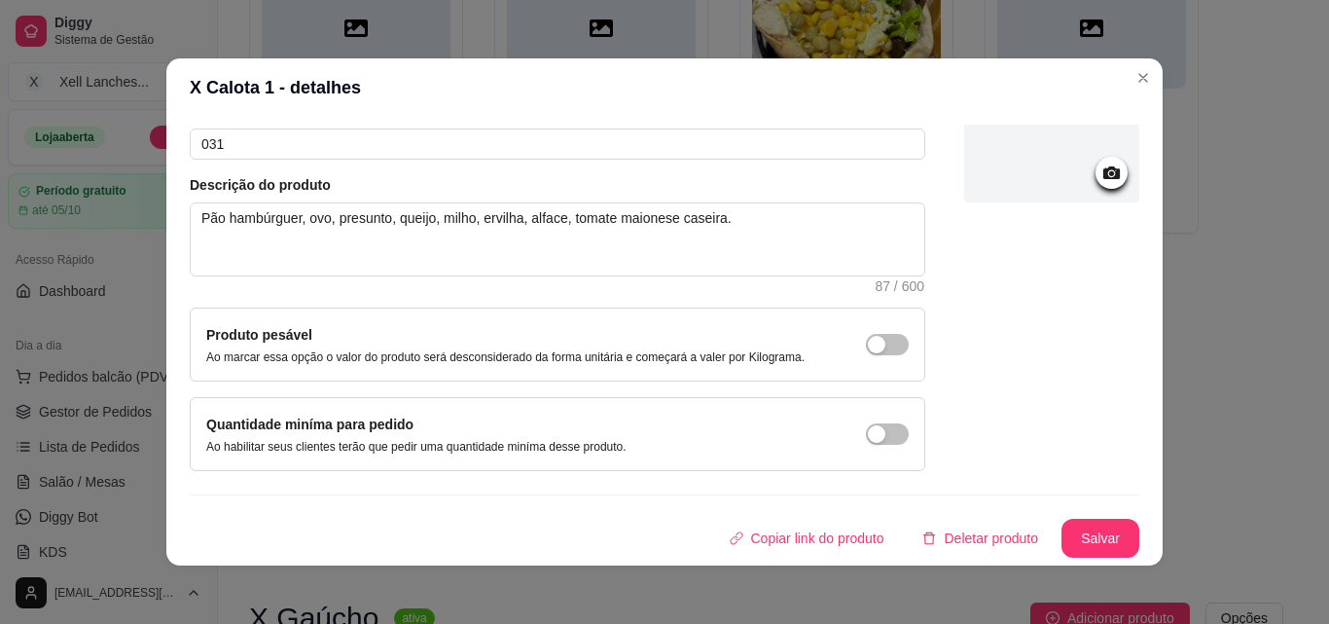
scroll to position [4, 0]
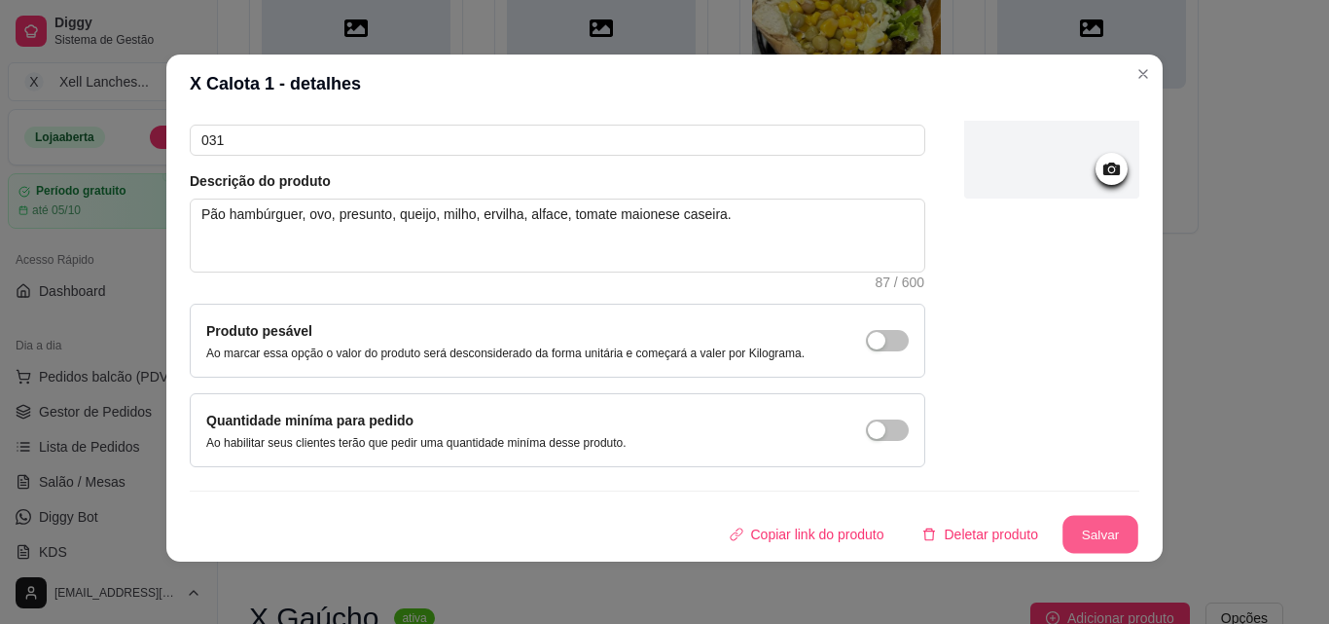
click at [1069, 527] on button "Salvar" at bounding box center [1101, 535] width 76 height 38
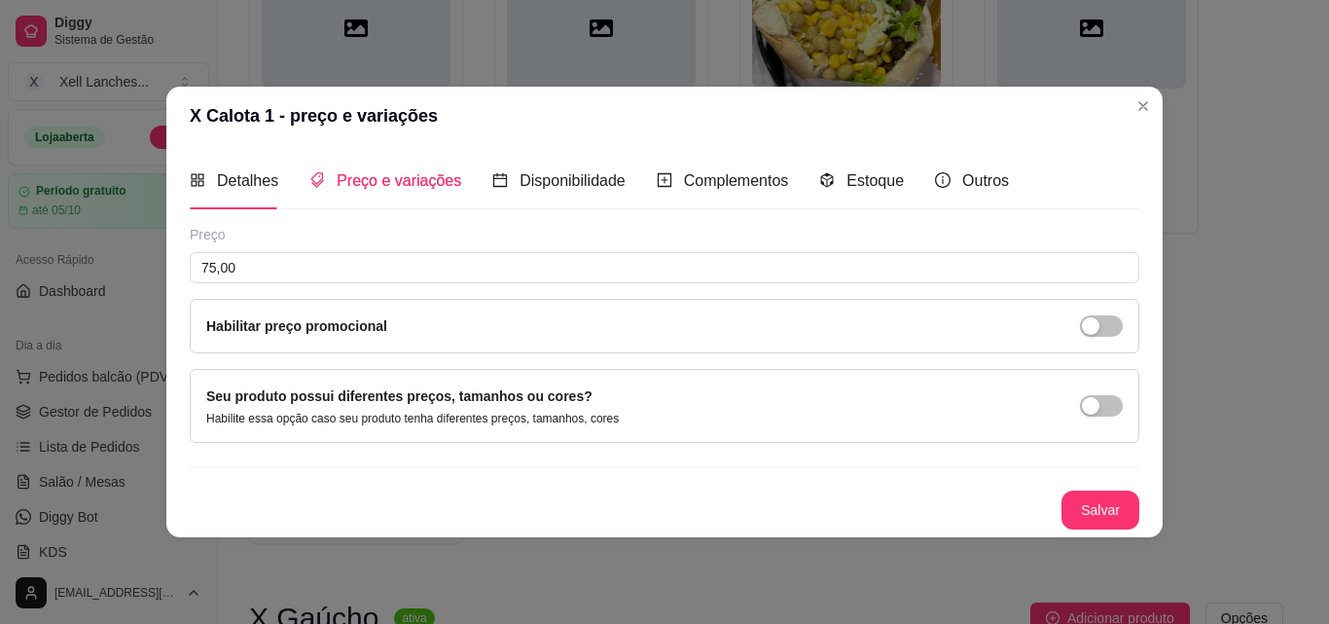
scroll to position [0, 0]
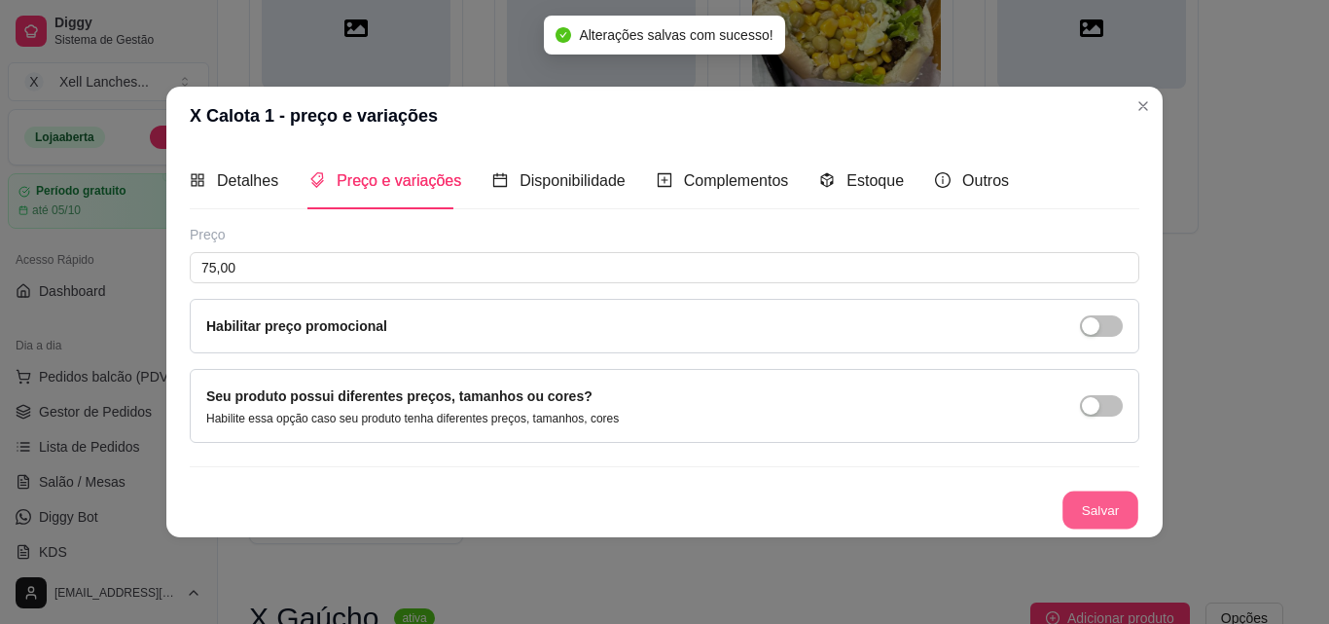
click at [1084, 516] on button "Salvar" at bounding box center [1101, 509] width 76 height 38
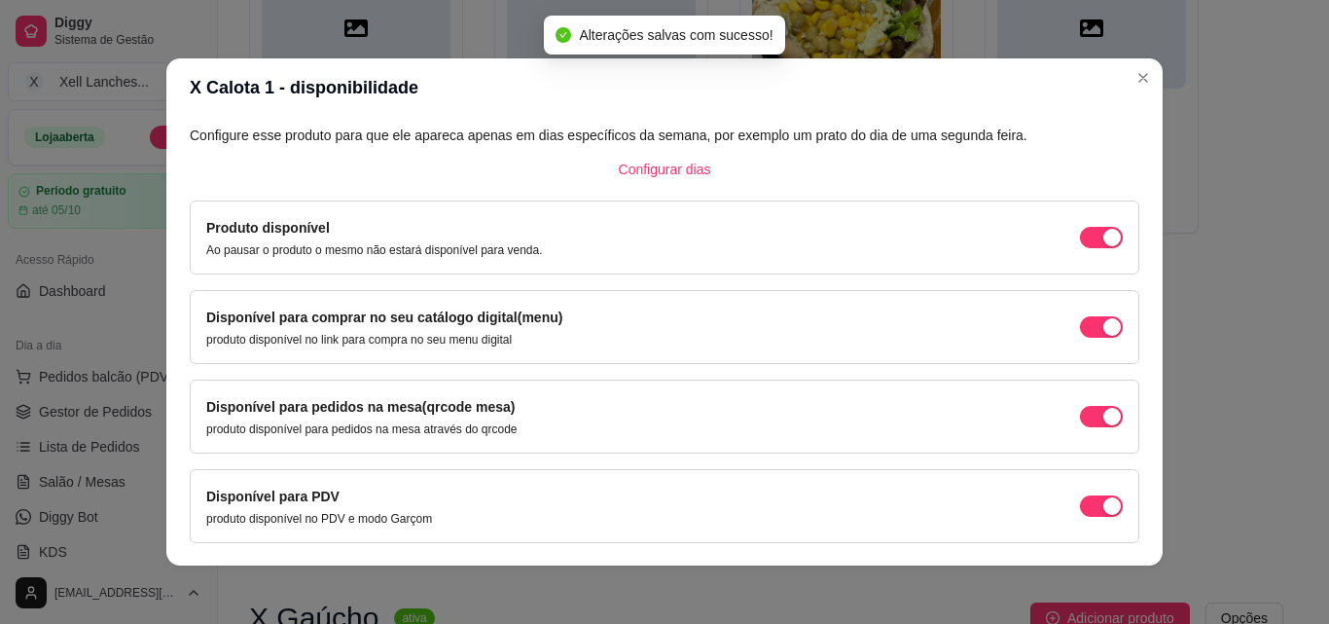
scroll to position [176, 0]
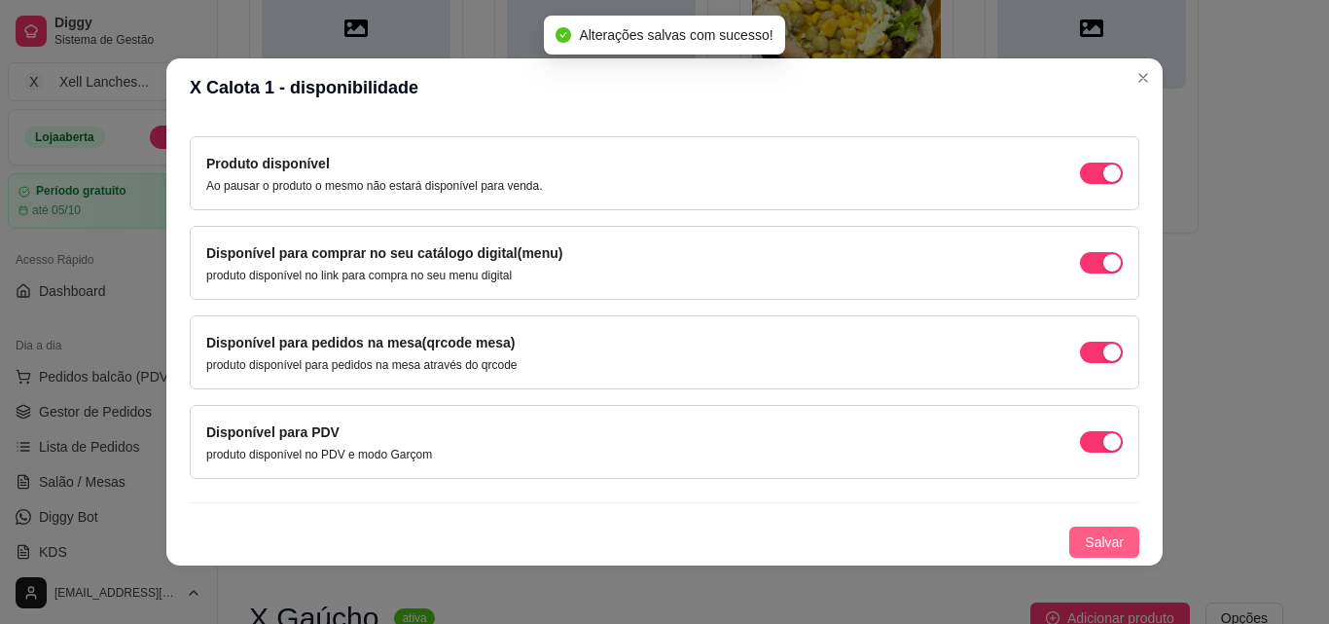
click at [1085, 542] on span "Salvar" at bounding box center [1104, 541] width 39 height 21
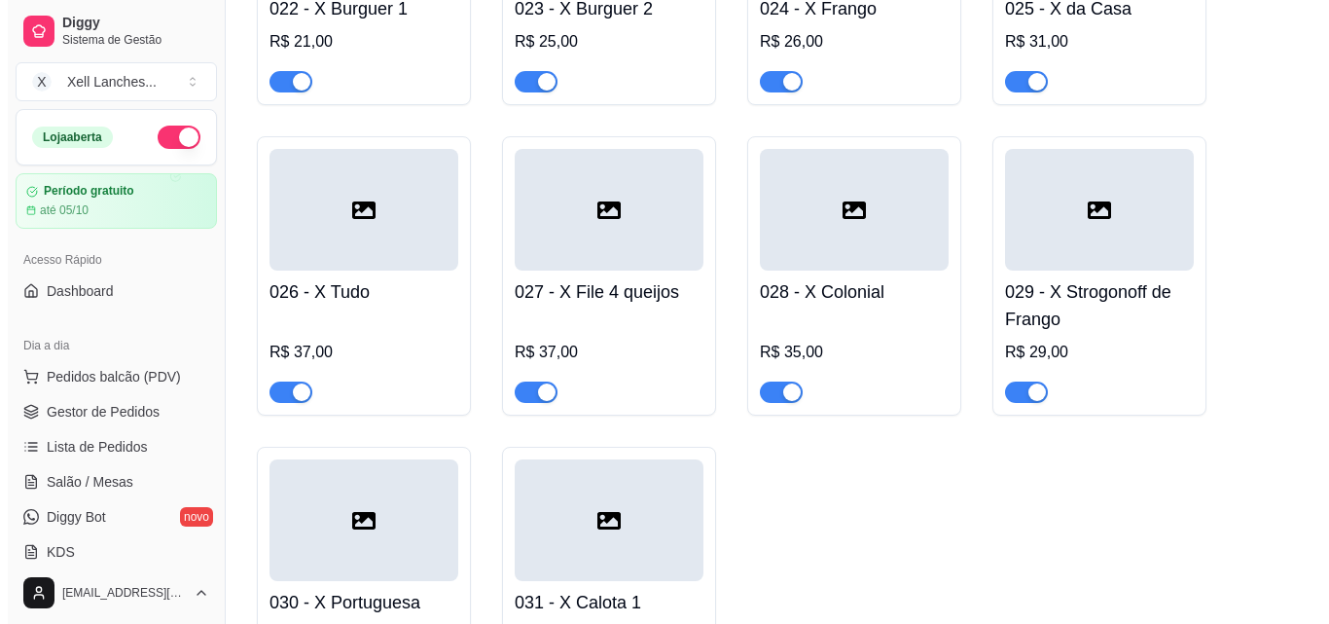
scroll to position [2406, 0]
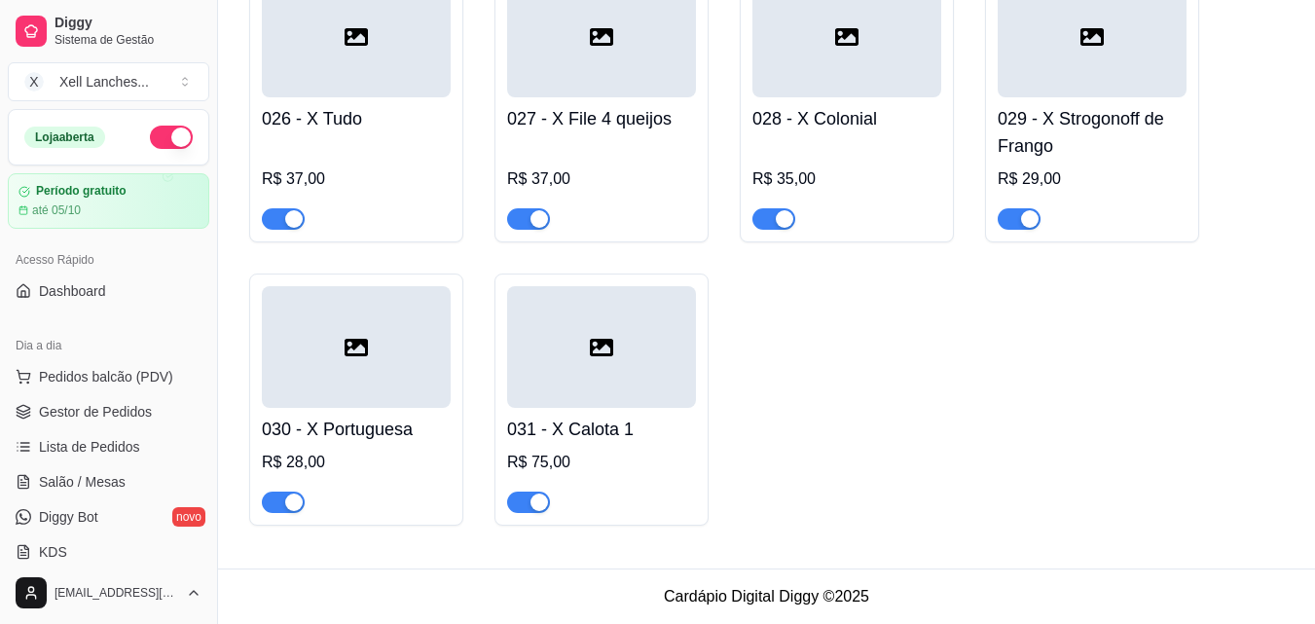
click at [560, 377] on div at bounding box center [601, 347] width 189 height 122
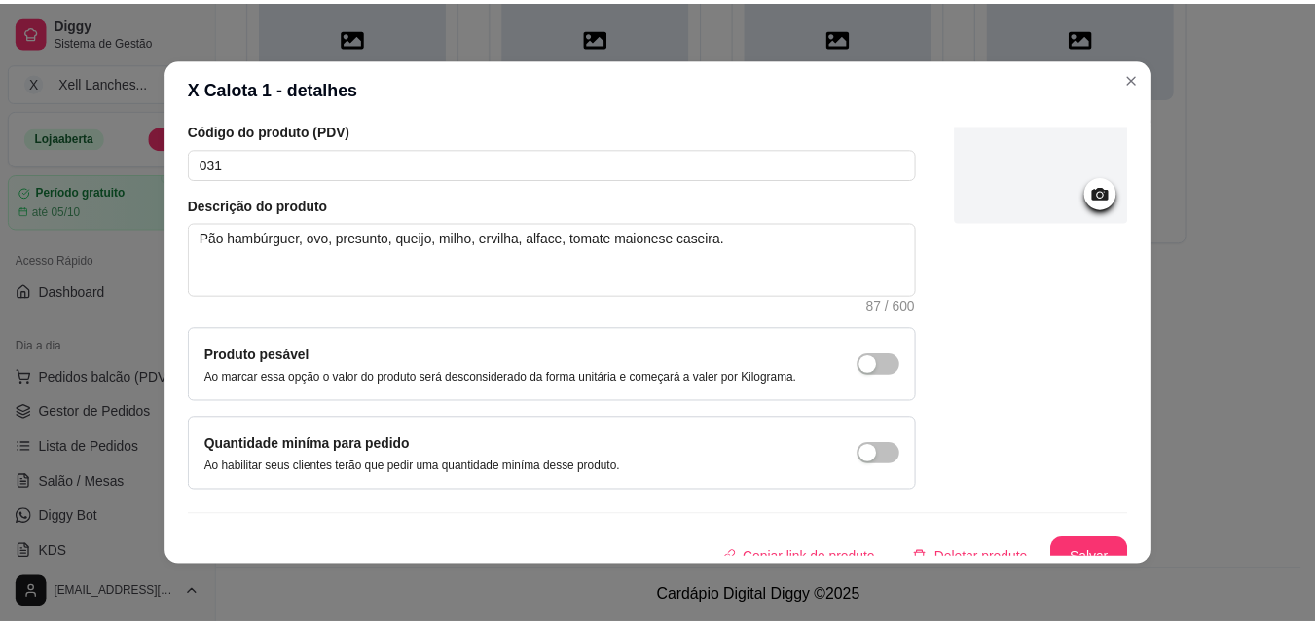
scroll to position [168, 0]
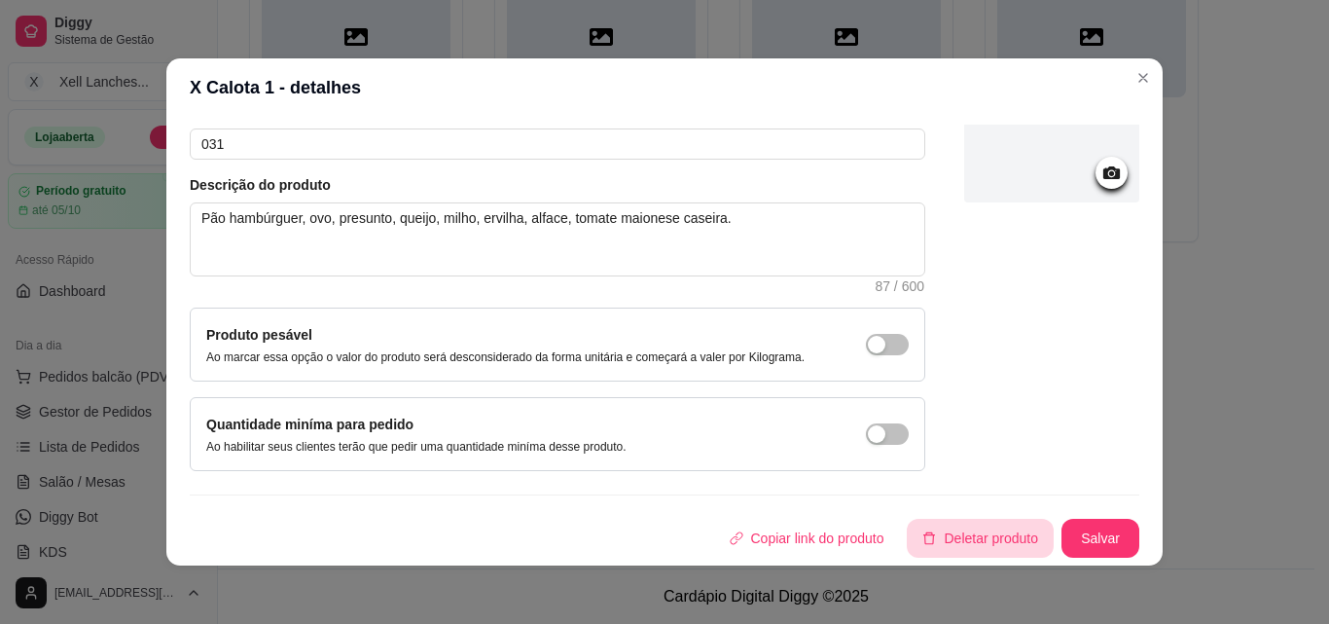
click at [955, 539] on button "Deletar produto" at bounding box center [980, 538] width 147 height 39
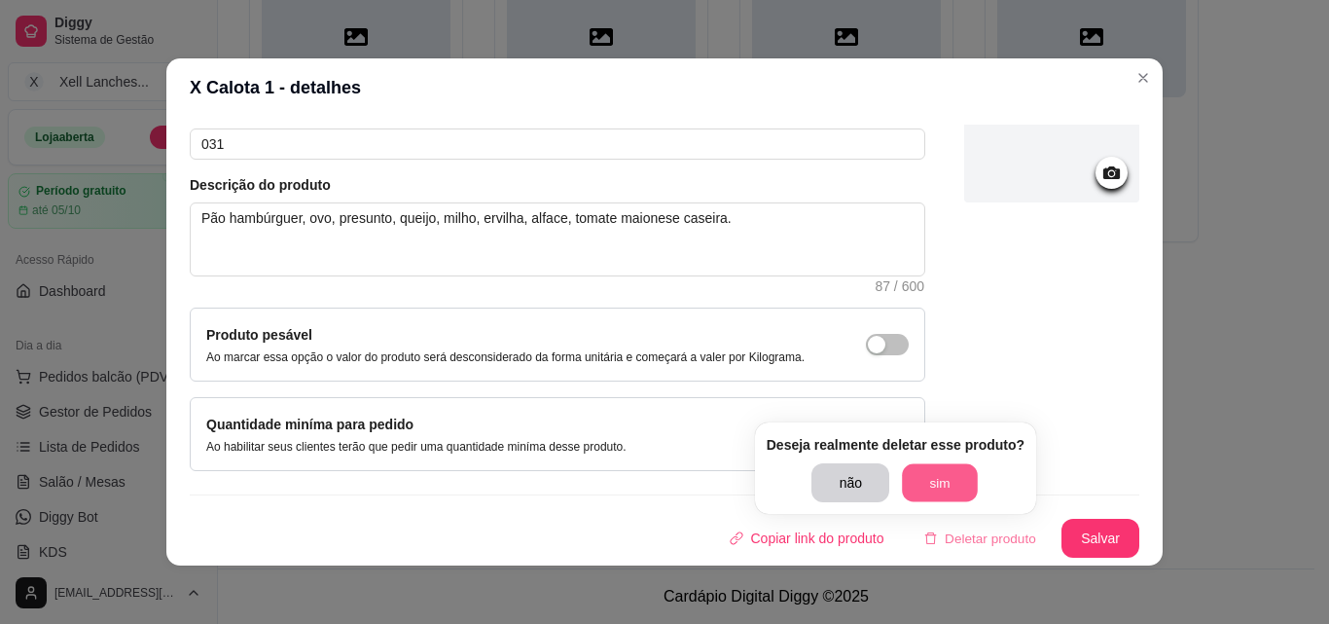
click at [941, 466] on button "sim" at bounding box center [941, 483] width 76 height 38
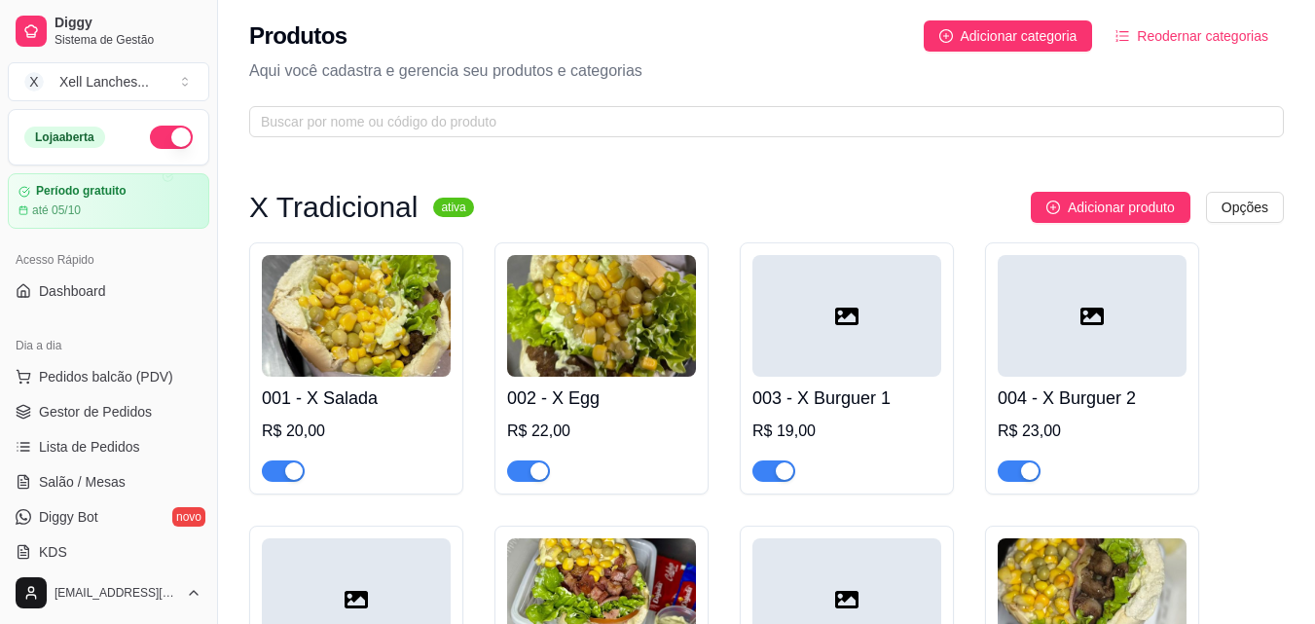
scroll to position [0, 0]
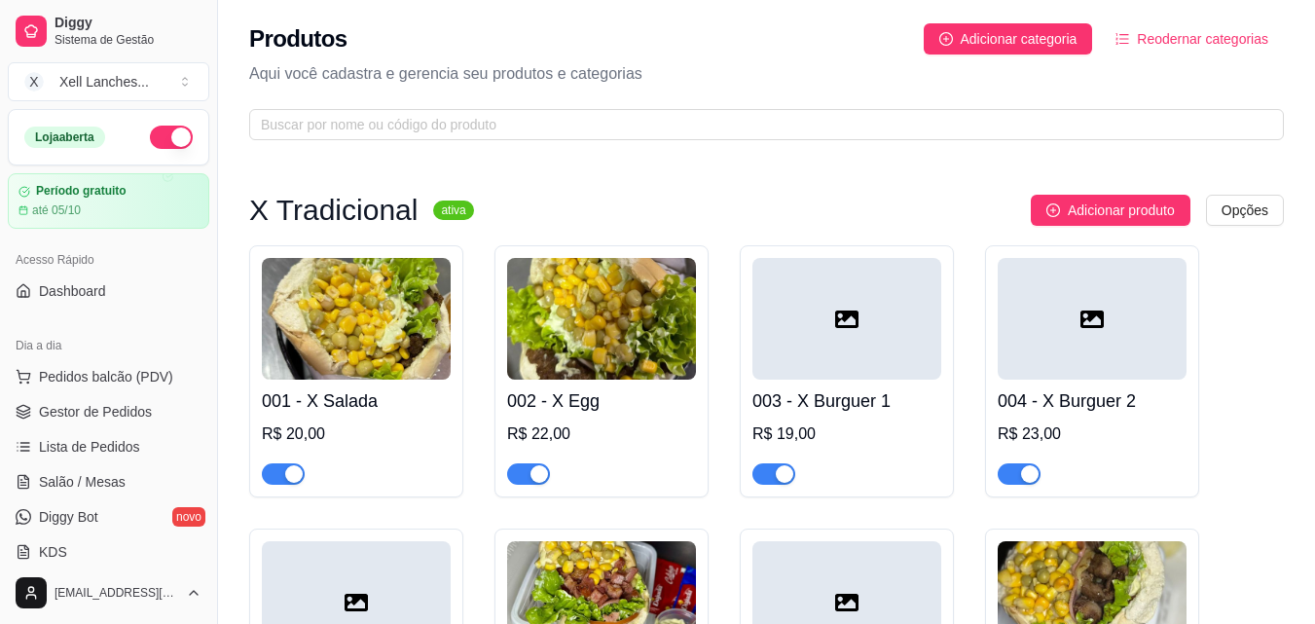
drag, startPoint x: 1144, startPoint y: 206, endPoint x: 999, endPoint y: 53, distance: 211.3
click at [970, 35] on span "Adicionar categoria" at bounding box center [1018, 38] width 117 height 21
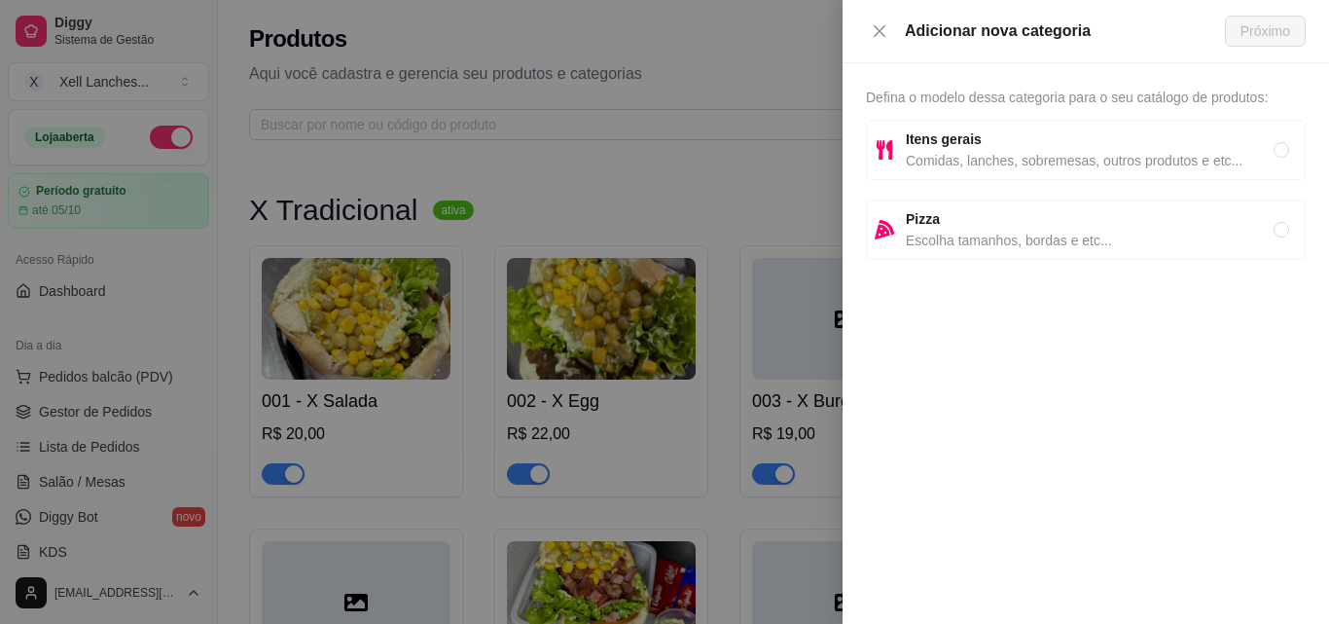
click at [970, 156] on span "Comidas, lanches, sobremesas, outros produtos e etc..." at bounding box center [1090, 160] width 368 height 21
click at [1268, 31] on span "Próximo" at bounding box center [1266, 30] width 50 height 21
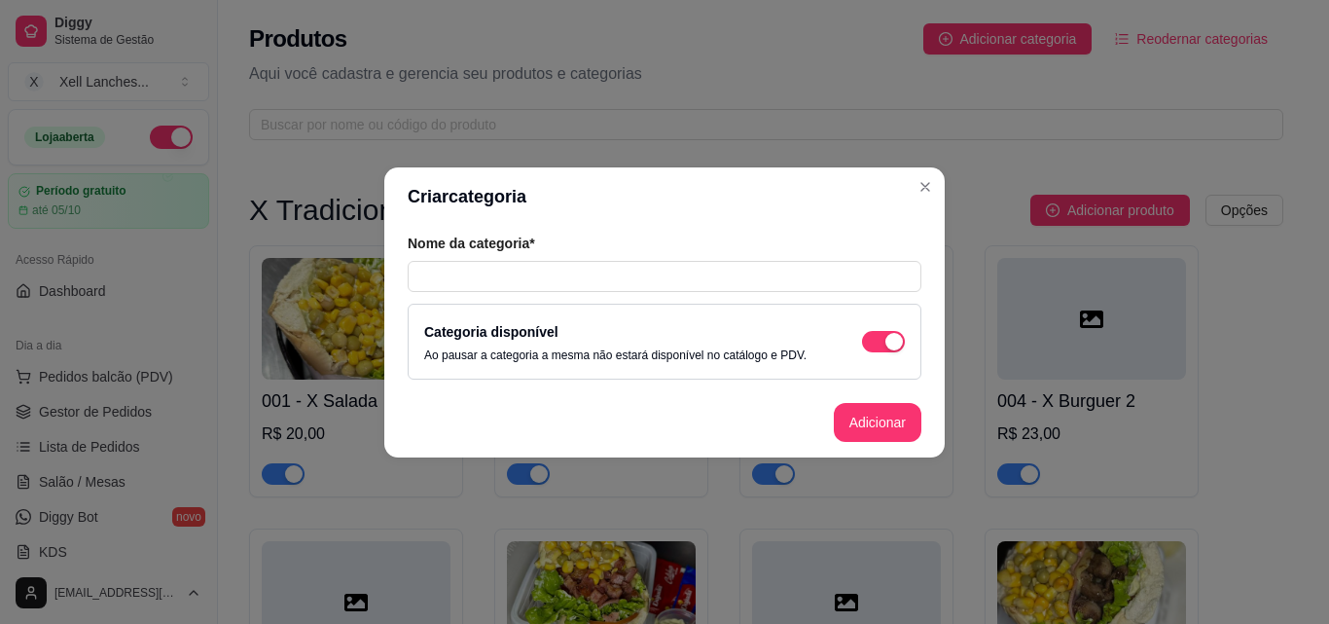
click at [609, 304] on div "Categoria disponível Ao pausar a categoria a mesma não estará disponível no cat…" at bounding box center [665, 342] width 514 height 76
click at [605, 274] on input "text" at bounding box center [665, 276] width 514 height 31
click at [905, 428] on button "Adicionar" at bounding box center [878, 422] width 88 height 39
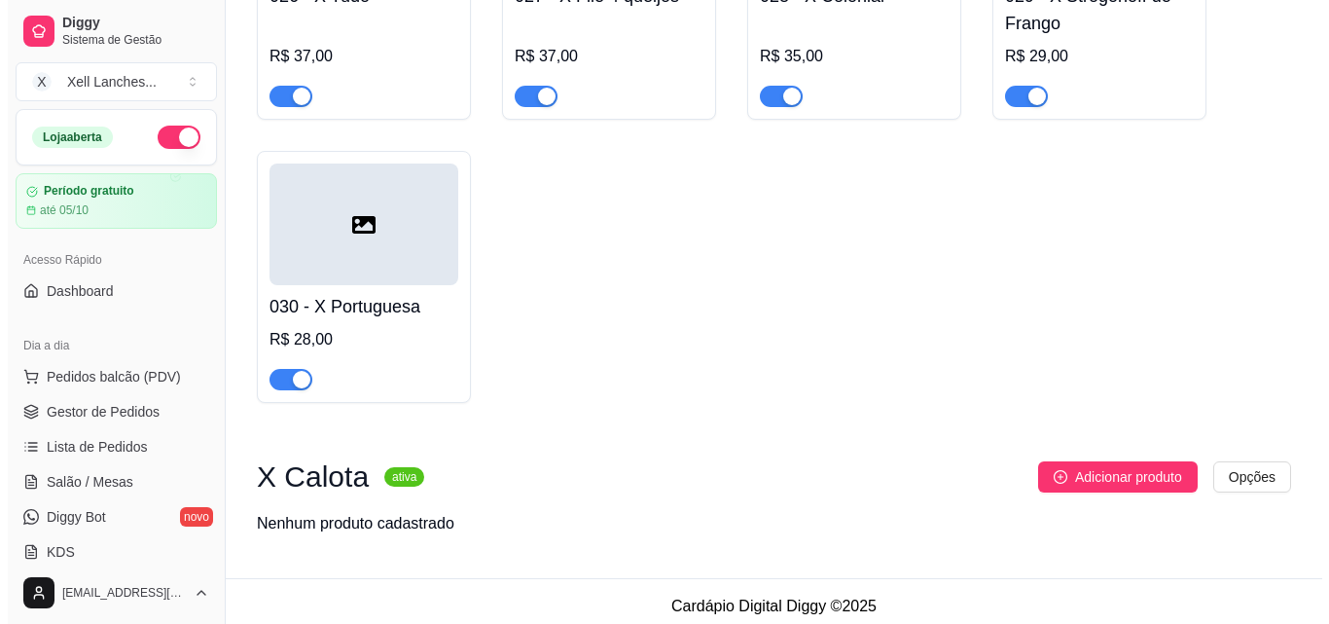
scroll to position [2538, 0]
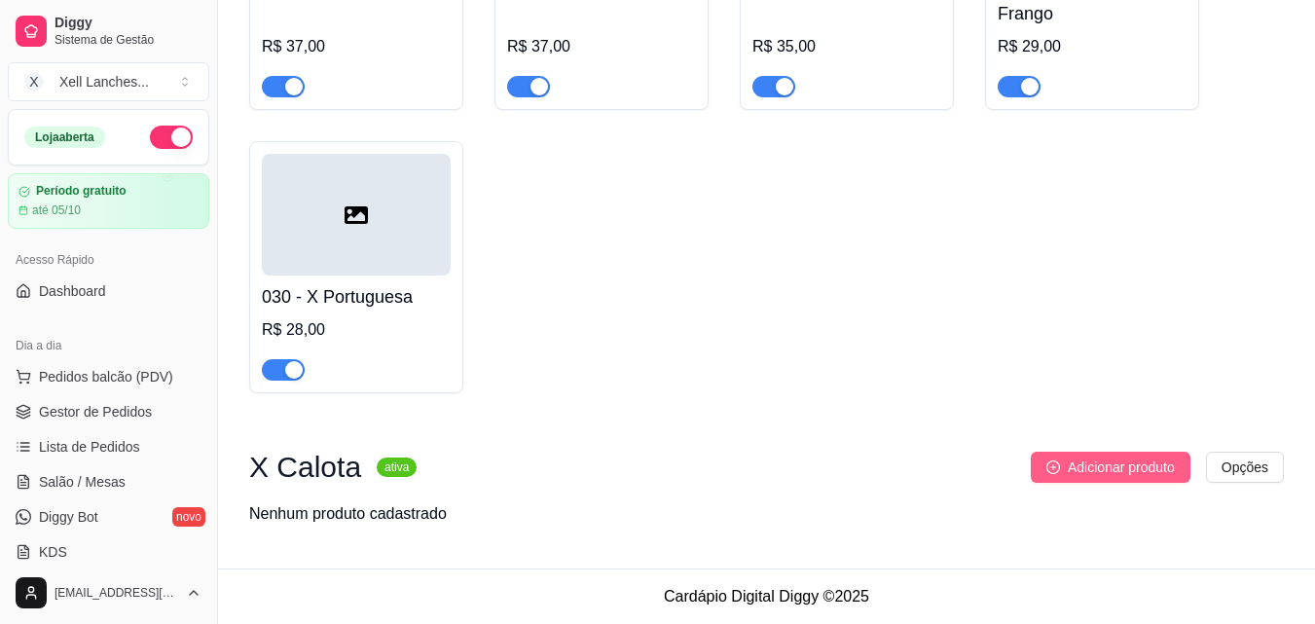
click at [1050, 471] on icon "plus-circle" at bounding box center [1053, 467] width 14 height 14
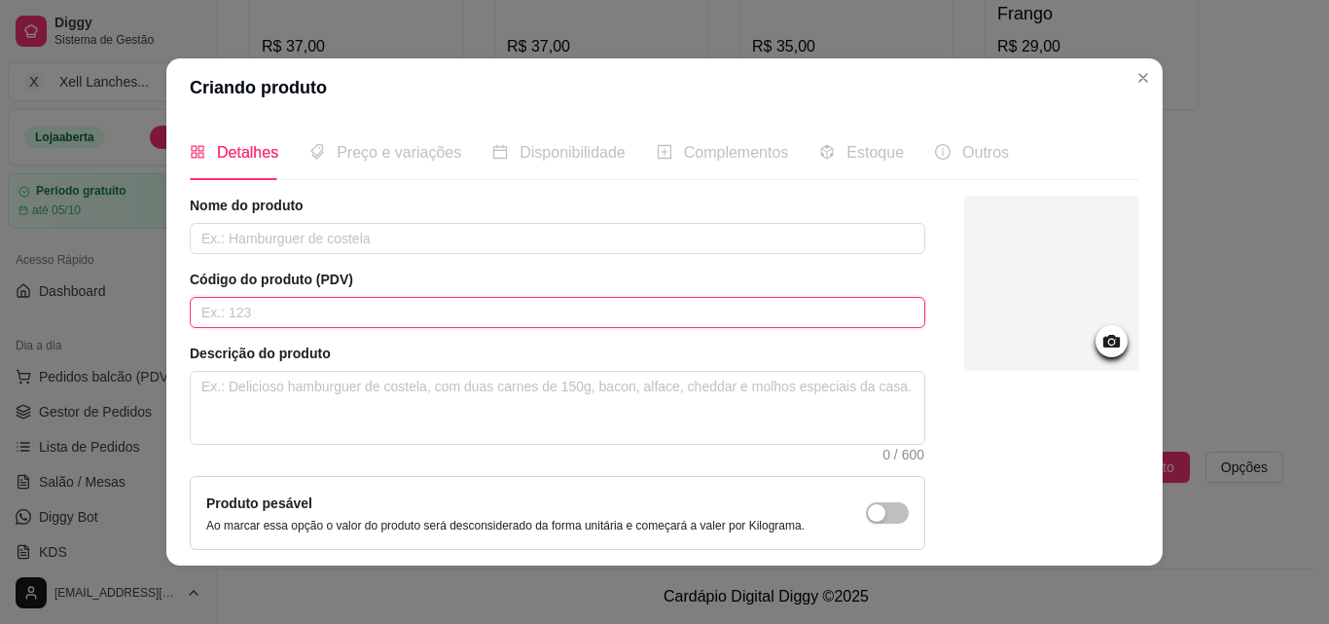
click at [281, 310] on input "text" at bounding box center [558, 312] width 736 height 31
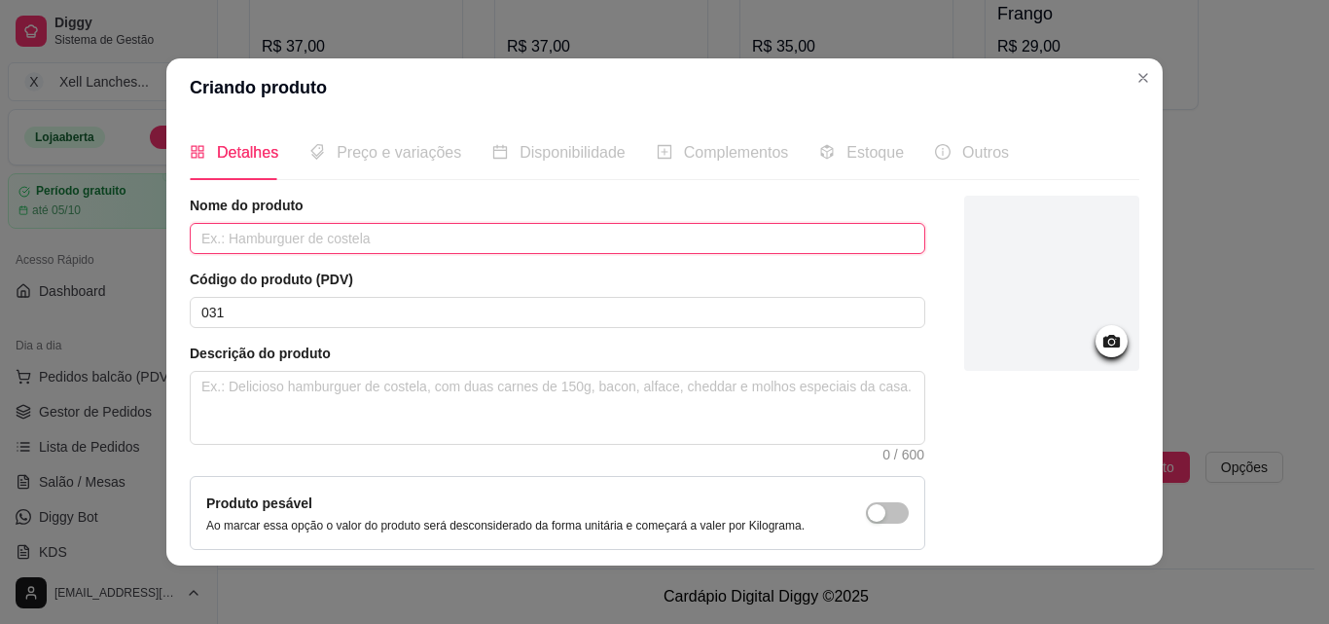
click at [290, 230] on input "text" at bounding box center [558, 238] width 736 height 31
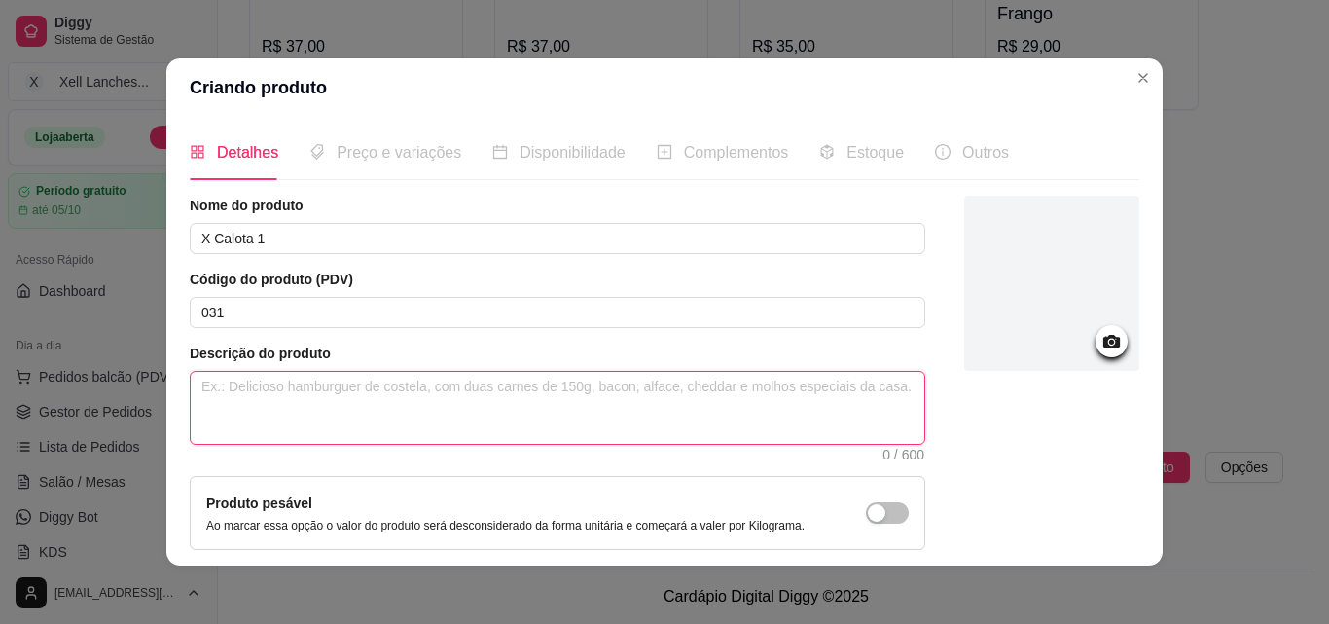
click at [285, 411] on textarea at bounding box center [558, 408] width 734 height 72
paste textarea "Pão hambúrguer, ovo, presunto, queijo, milho, ervilha, alface, tomate maionese …"
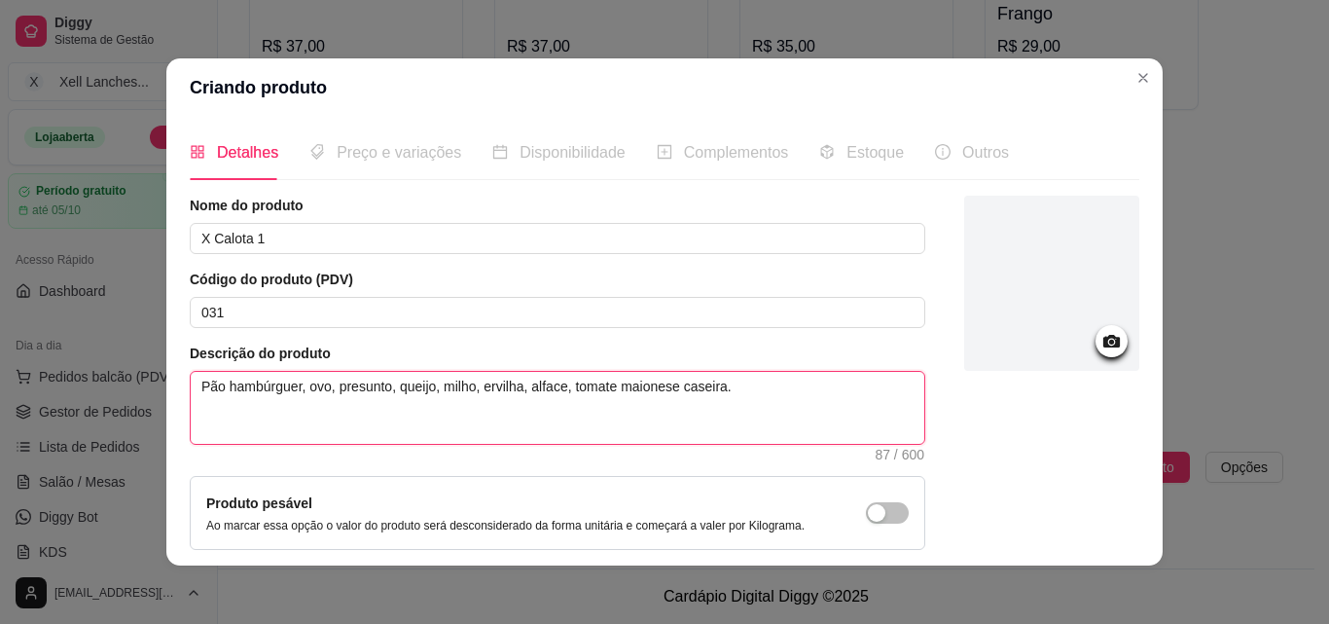
scroll to position [168, 0]
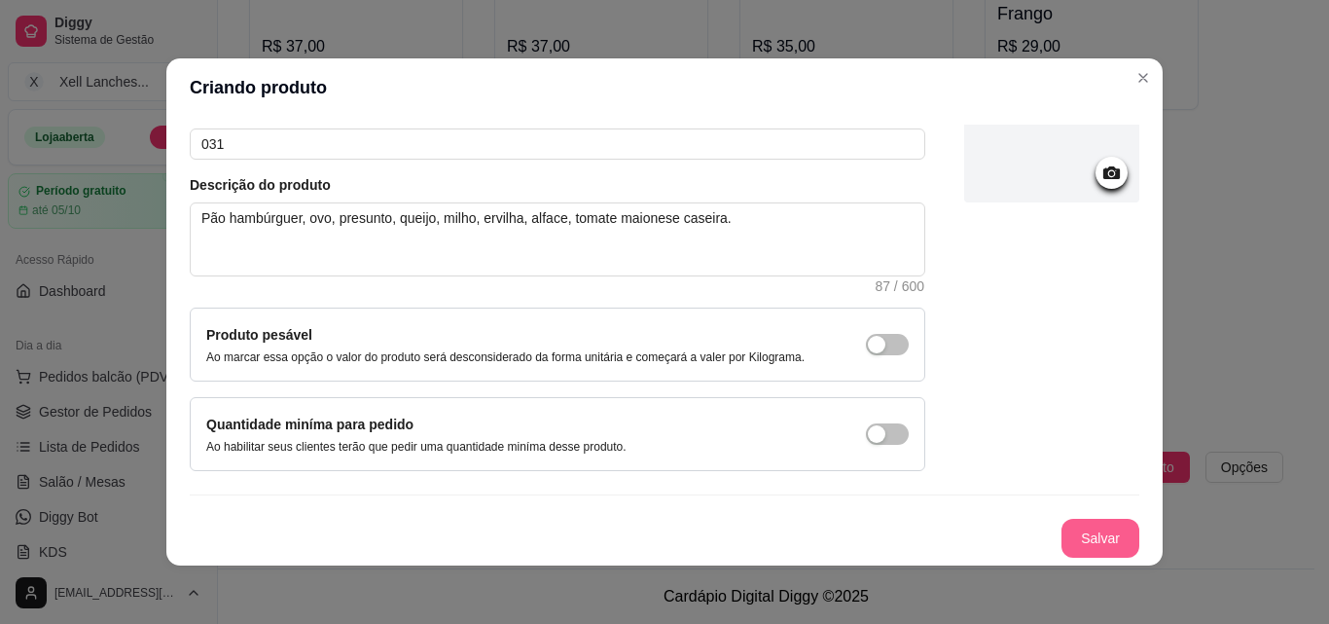
click at [1088, 529] on button "Salvar" at bounding box center [1101, 538] width 78 height 39
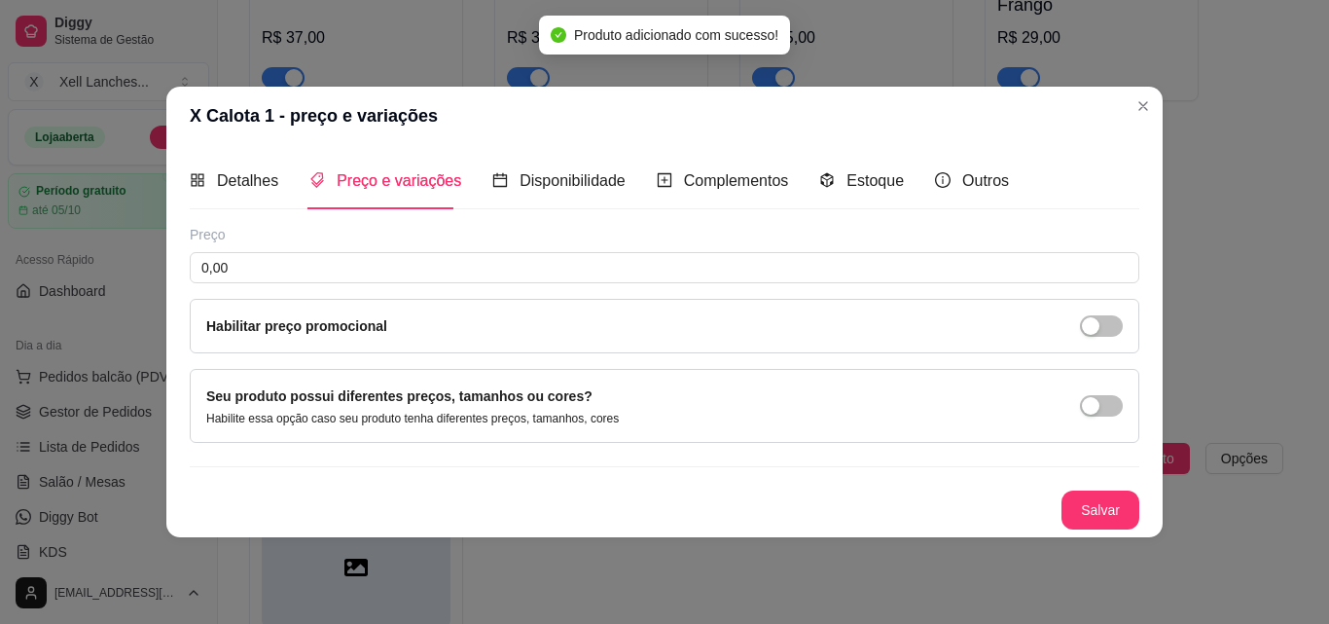
scroll to position [0, 0]
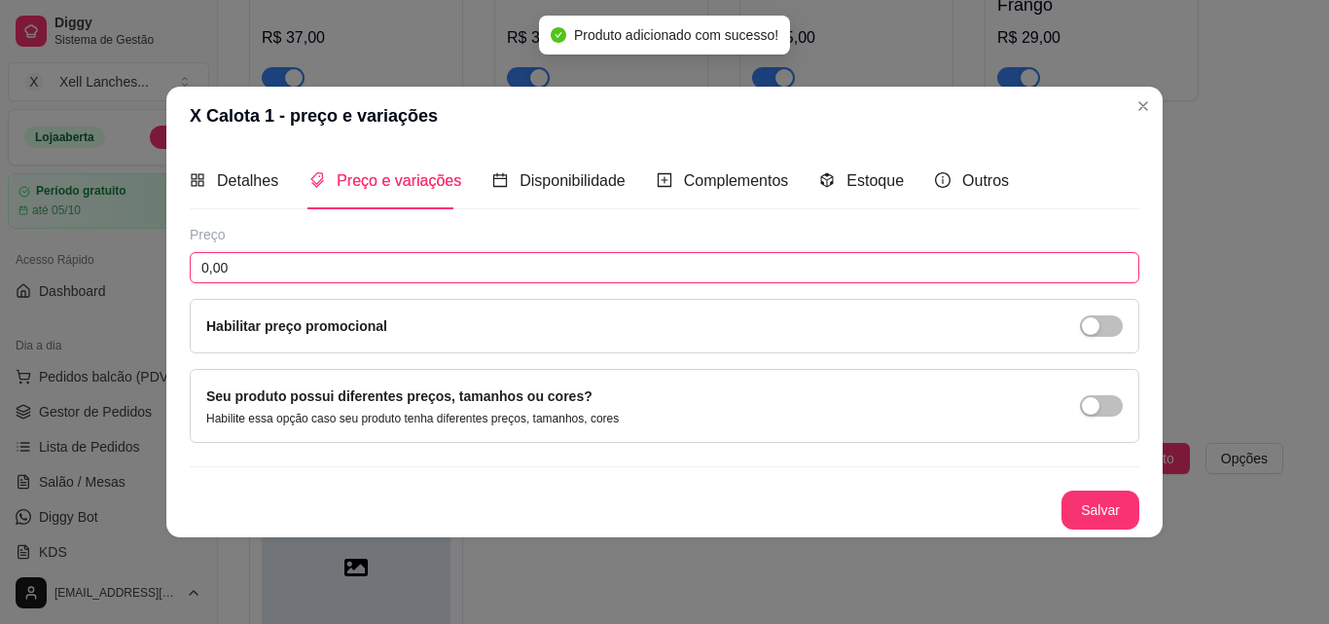
click at [362, 265] on input "0,00" at bounding box center [665, 267] width 950 height 31
